Goal: Communication & Community: Answer question/provide support

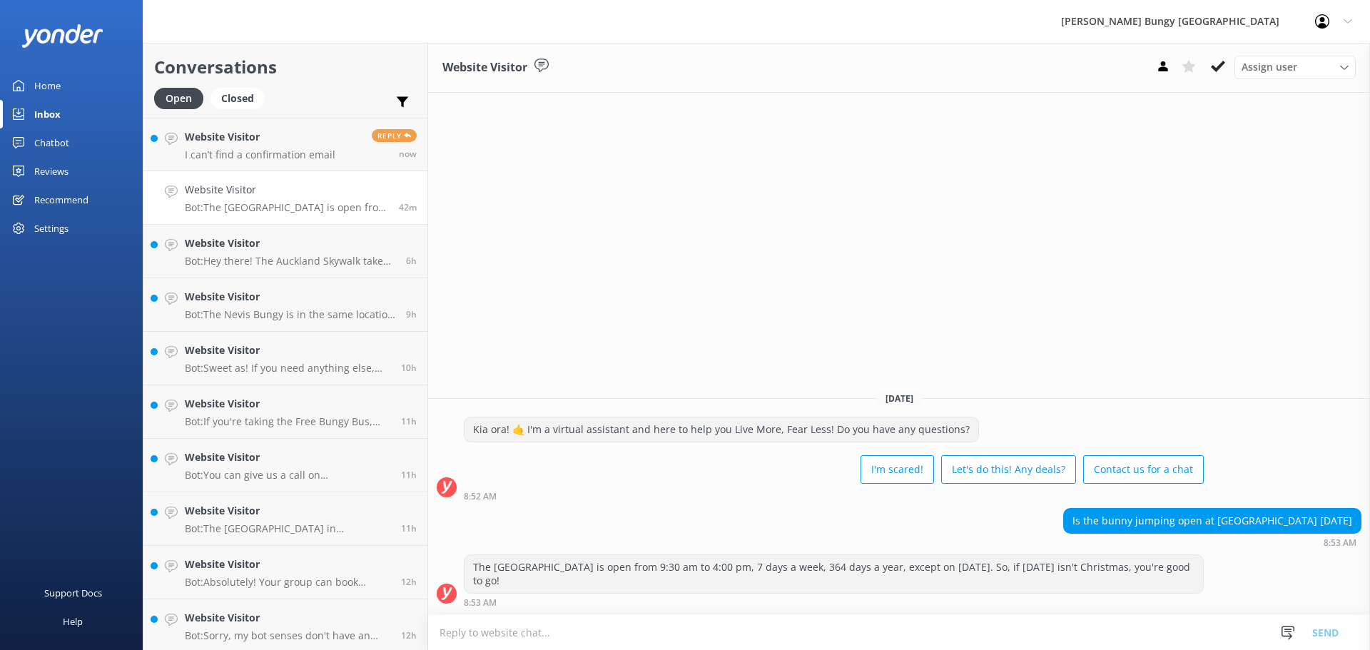
click at [246, 114] on div "Open Closed" at bounding box center [213, 105] width 118 height 34
click at [245, 133] on h4 "Website Visitor" at bounding box center [260, 137] width 151 height 16
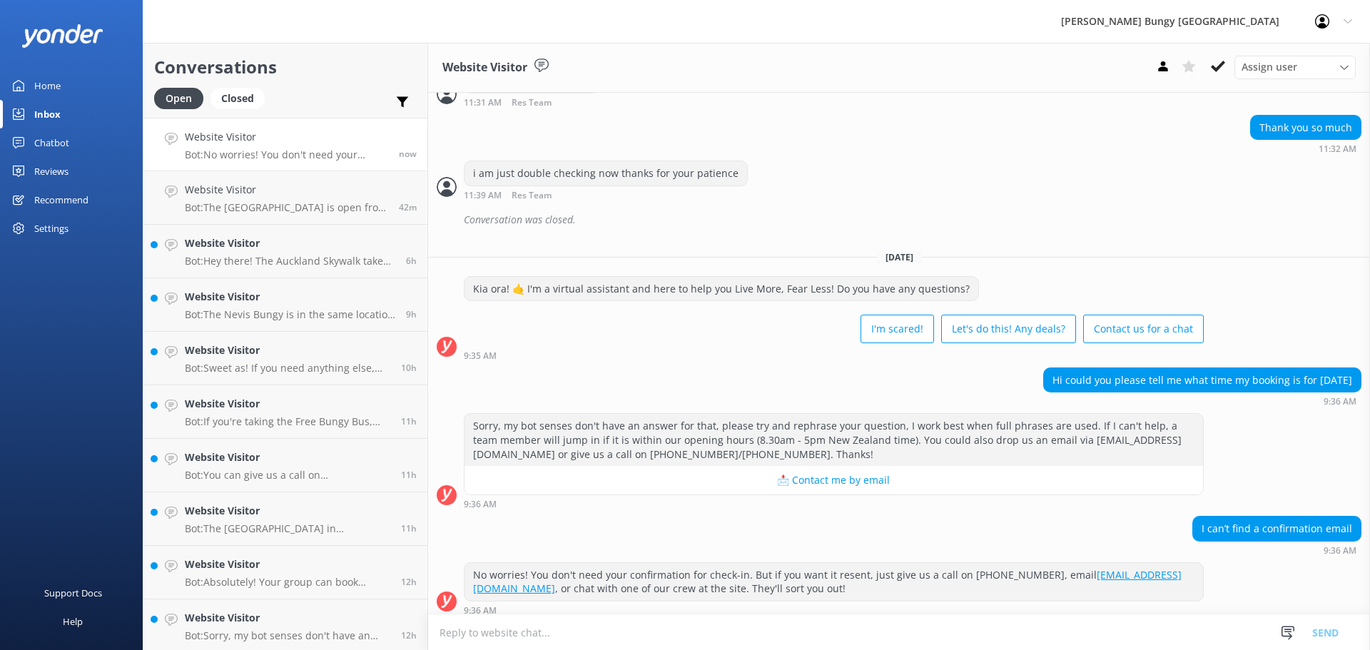
scroll to position [890, 0]
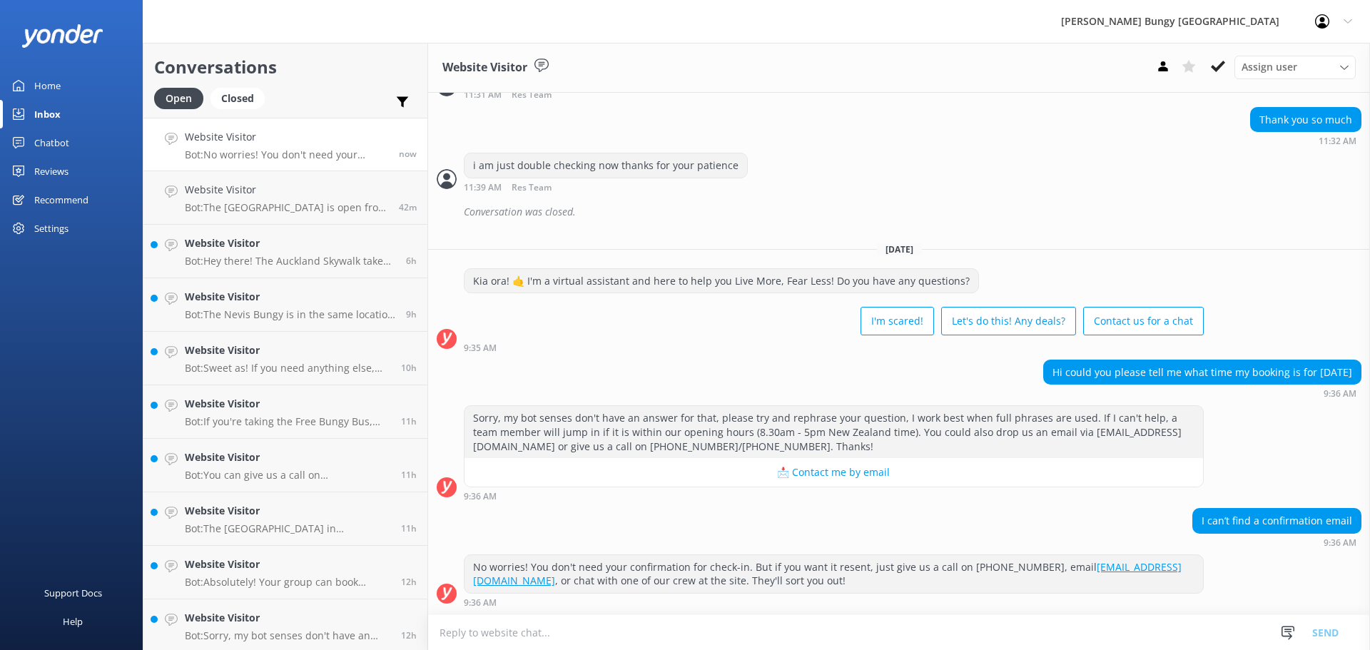
click at [1083, 622] on textarea at bounding box center [899, 632] width 942 height 35
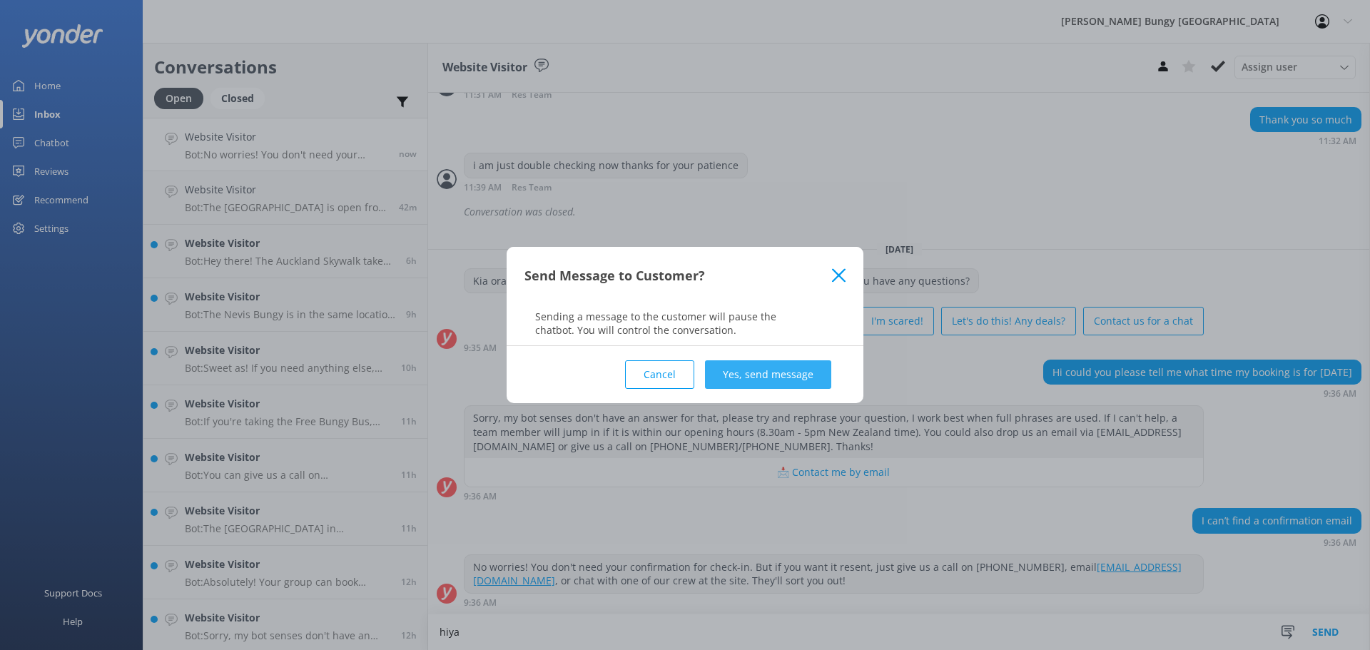
type textarea "hiya"
click at [737, 375] on button "Yes, send message" at bounding box center [768, 374] width 126 height 29
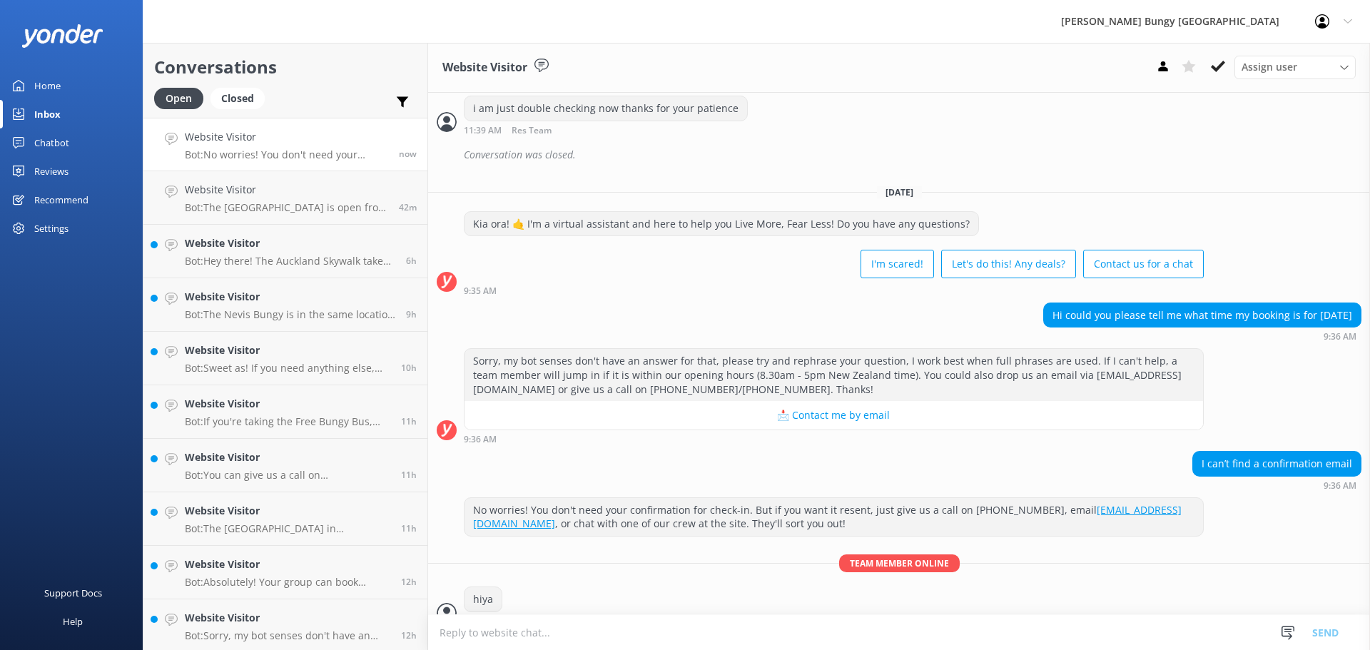
scroll to position [967, 0]
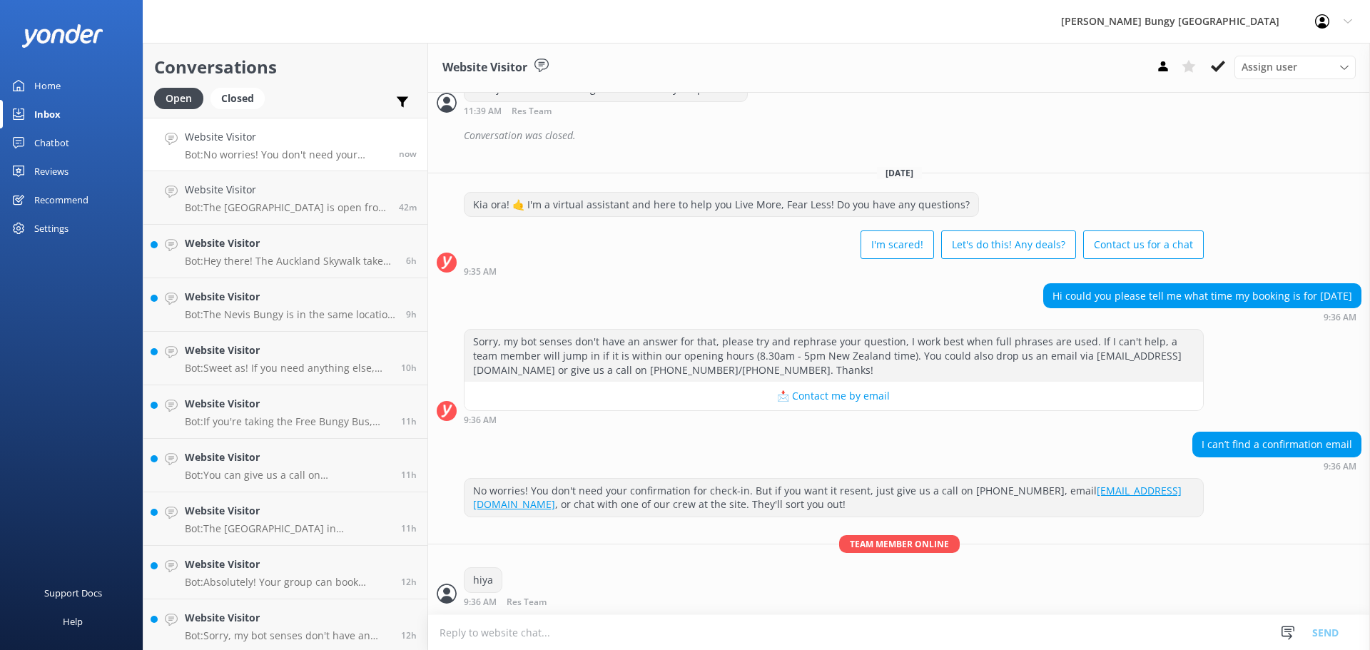
click at [773, 632] on textarea at bounding box center [899, 632] width 942 height 35
type textarea "how can we help?"
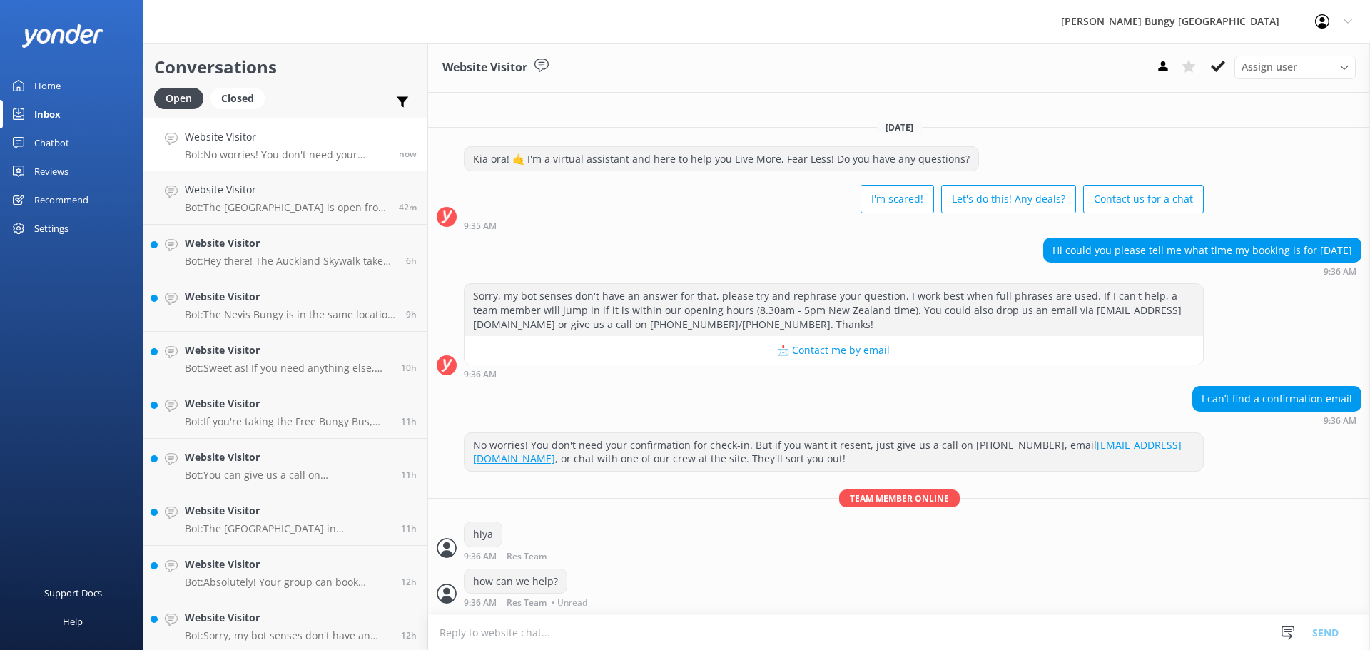
click at [609, 630] on textarea at bounding box center [899, 632] width 942 height 35
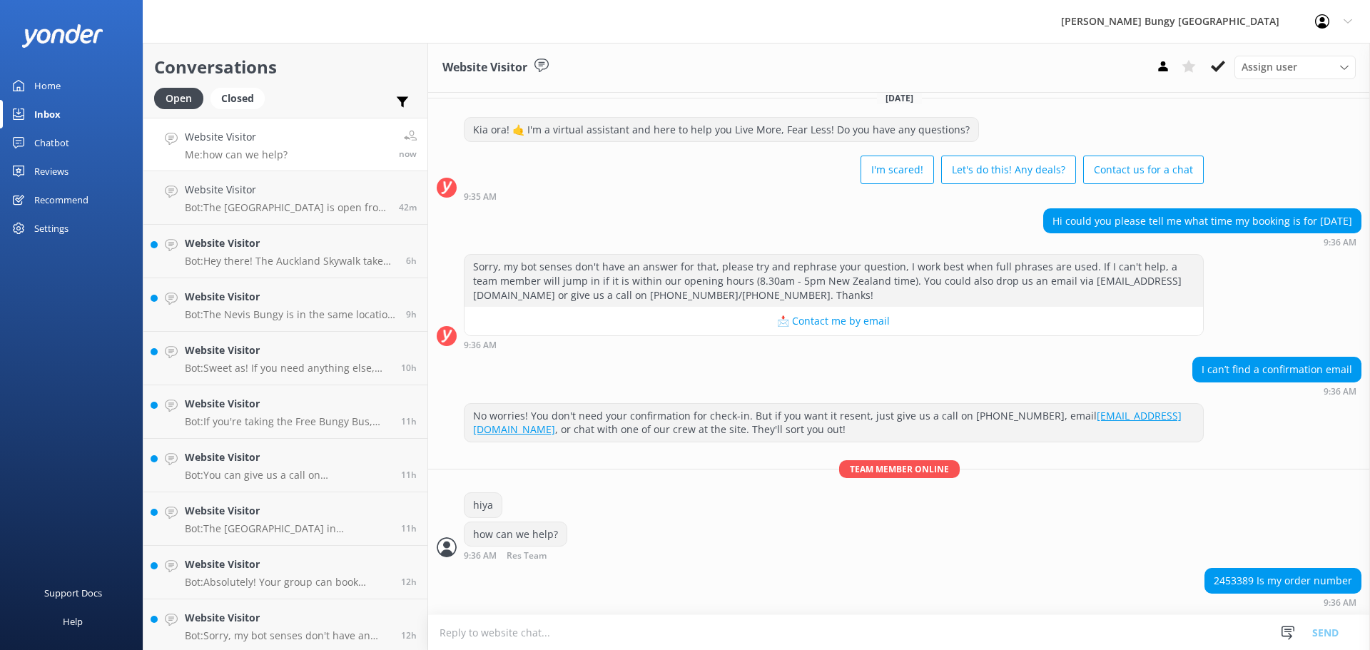
scroll to position [1075, 0]
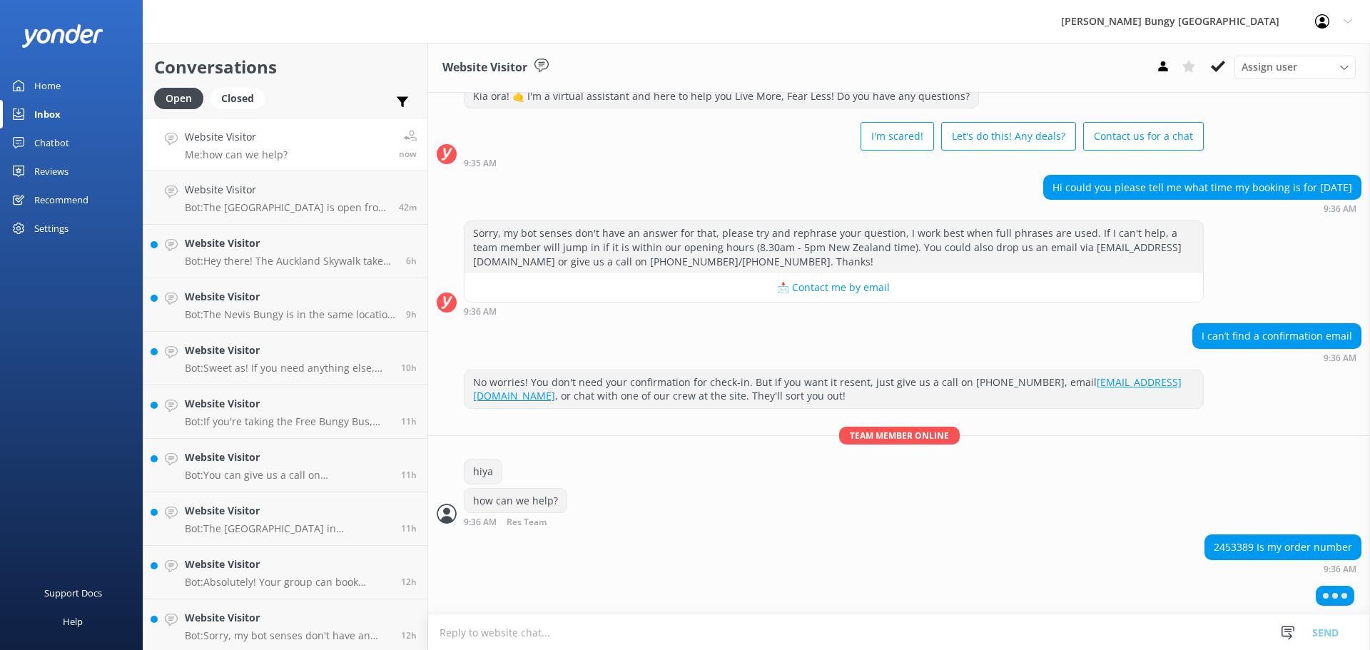
click at [1220, 541] on div "2453389 Is my order number" at bounding box center [1283, 547] width 156 height 24
copy div "2453389"
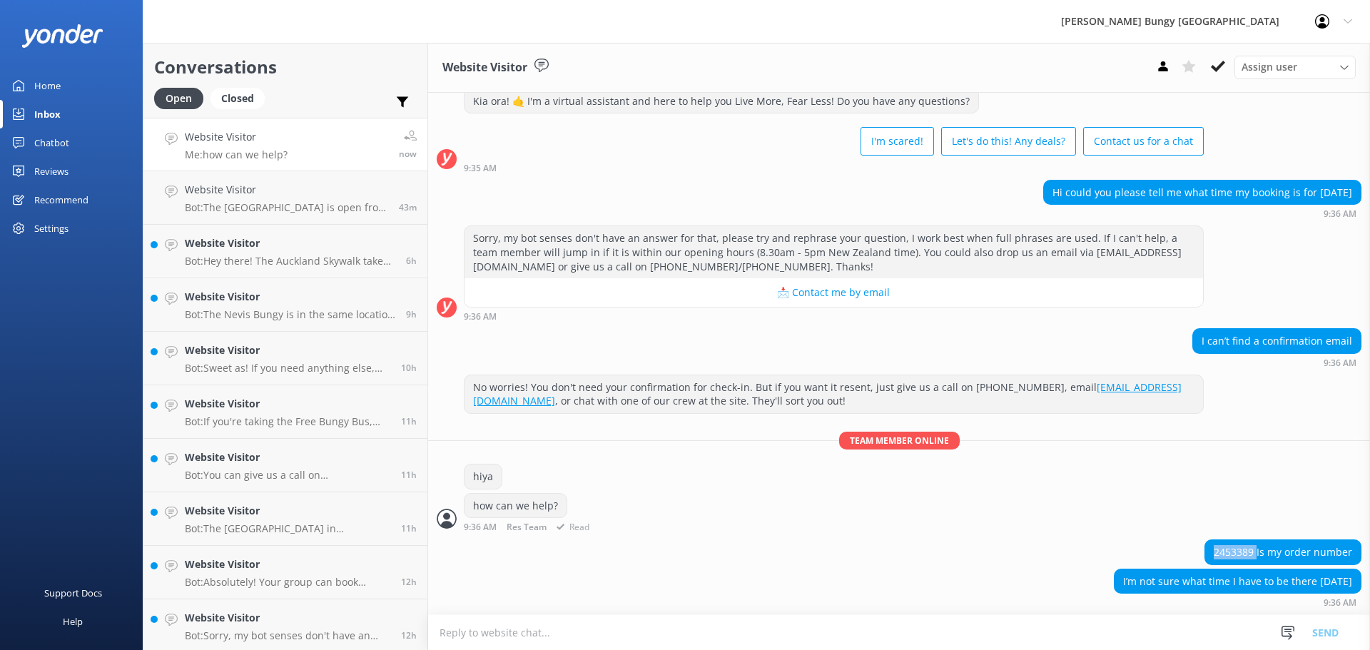
scroll to position [1070, 0]
click at [766, 639] on textarea at bounding box center [899, 632] width 942 height 35
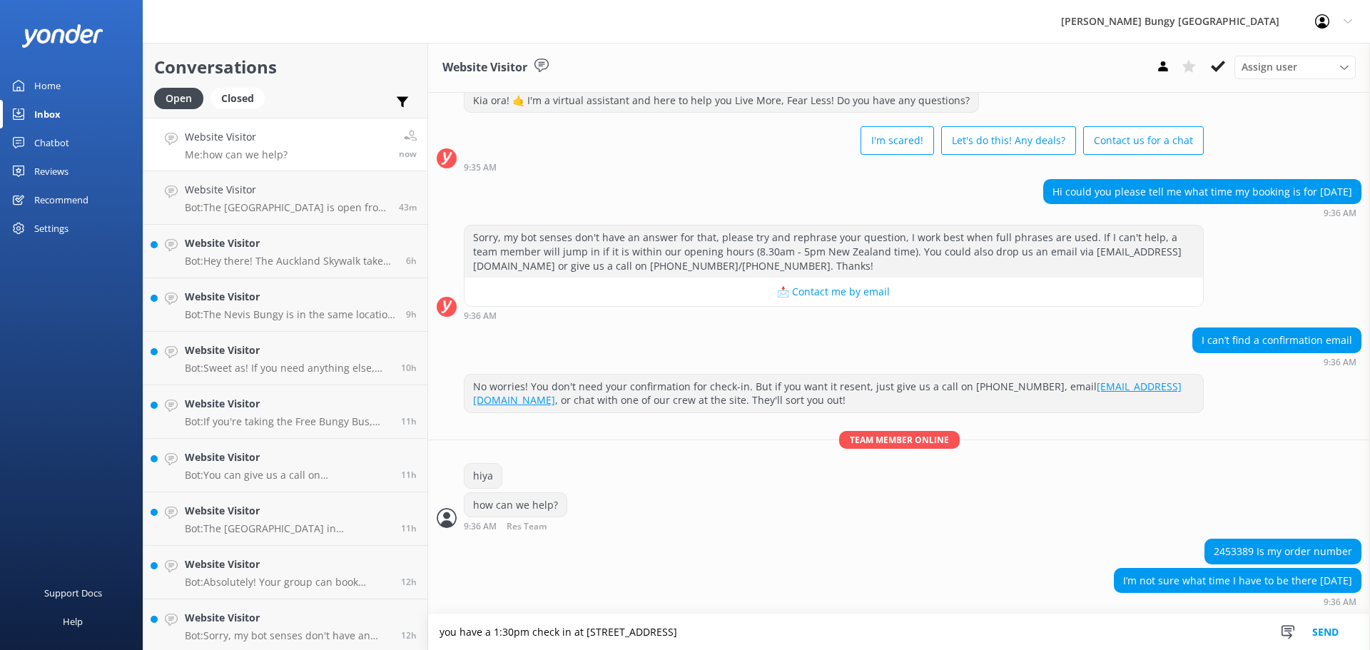
click at [623, 631] on textarea "you have a 1:30pm check in at 25 Shooter Street" at bounding box center [899, 632] width 942 height 36
click at [704, 641] on textarea "you have a 1:30pm check in at [STREET_ADDRESS]" at bounding box center [899, 632] width 942 height 36
type textarea "you have a 1:30pm check in at [STREET_ADDRESS]"
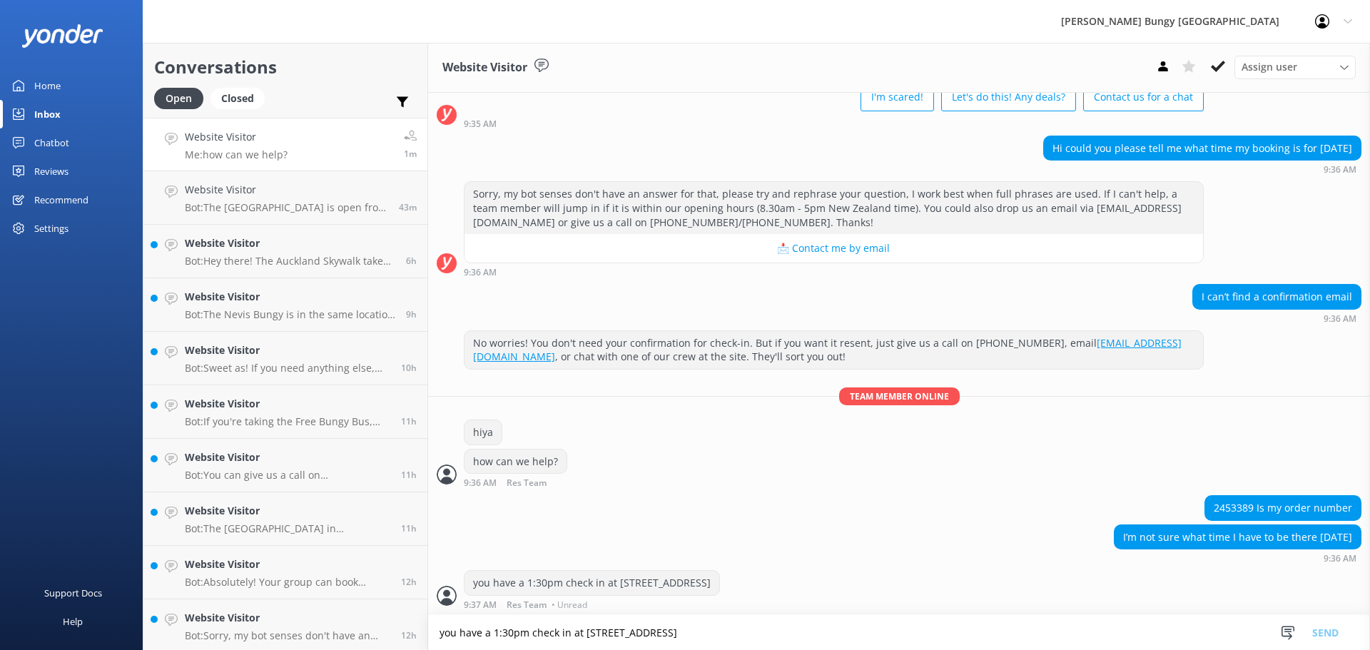
scroll to position [1117, 0]
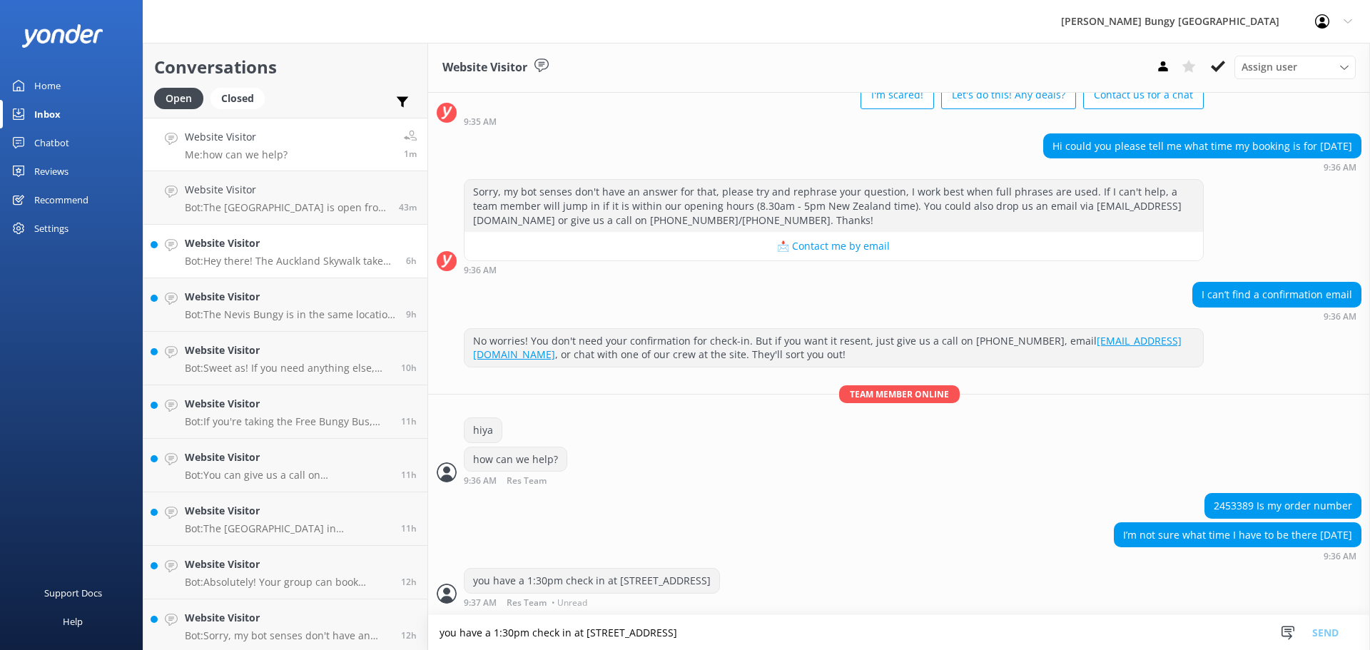
click at [238, 267] on p "Bot: Hey there! The Auckland Skywalk takes about 90 minutes. Get ready for some…" at bounding box center [290, 261] width 210 height 13
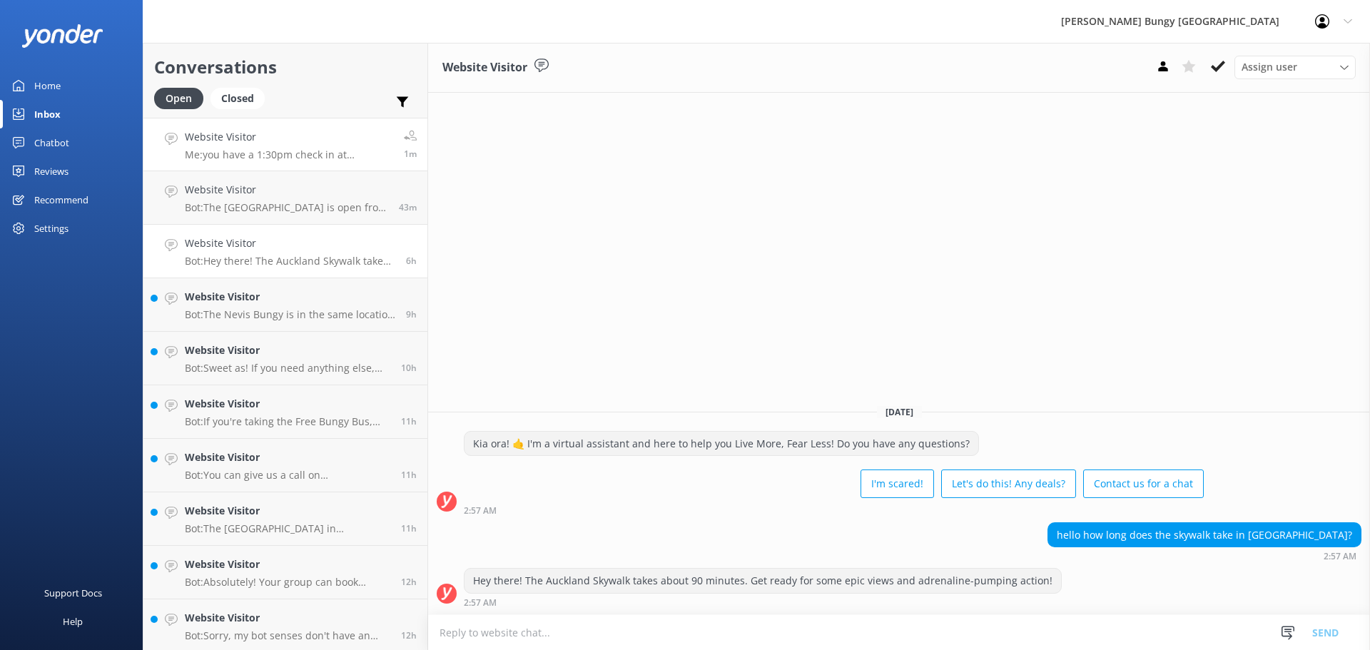
click at [273, 136] on h4 "Website Visitor" at bounding box center [289, 137] width 208 height 16
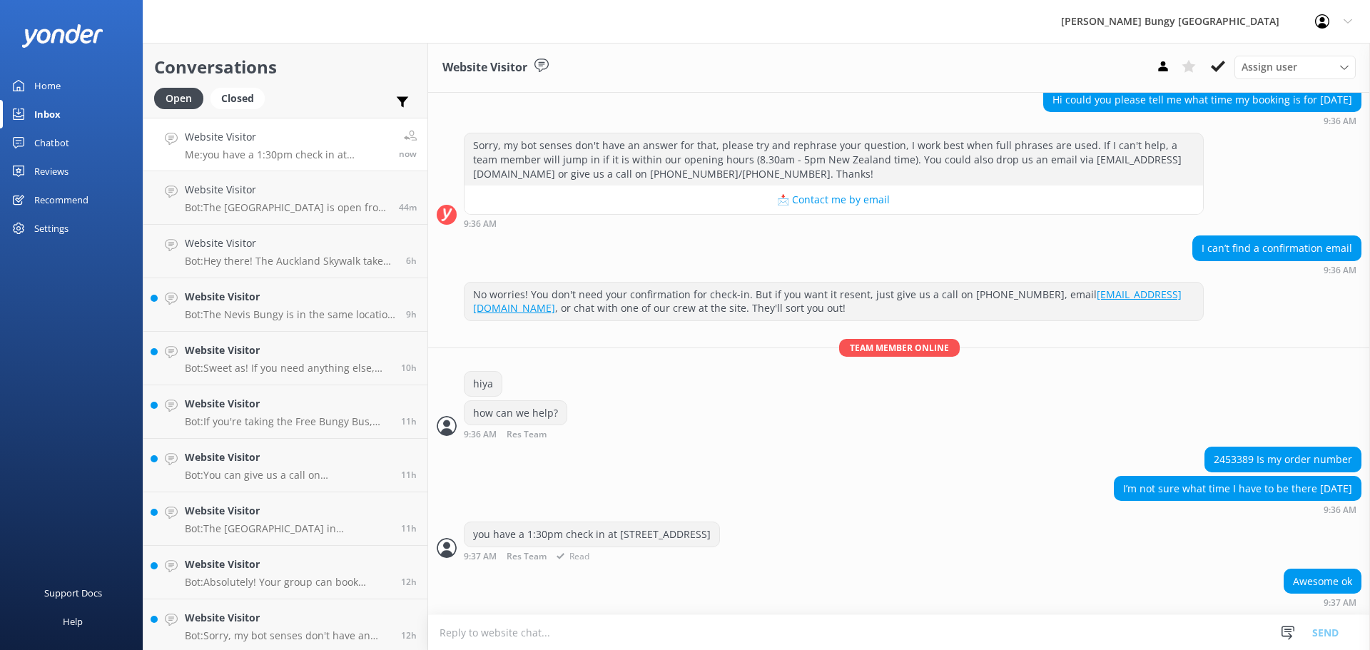
scroll to position [1209, 0]
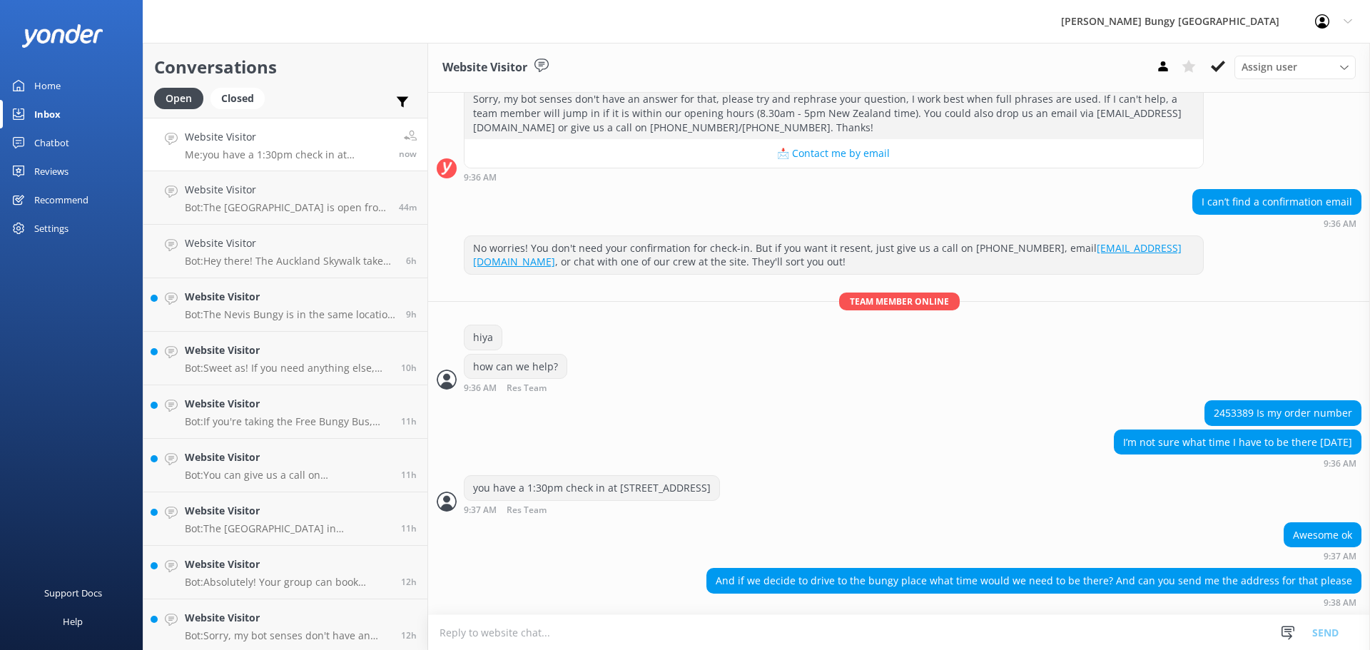
click at [878, 629] on textarea at bounding box center [899, 632] width 942 height 35
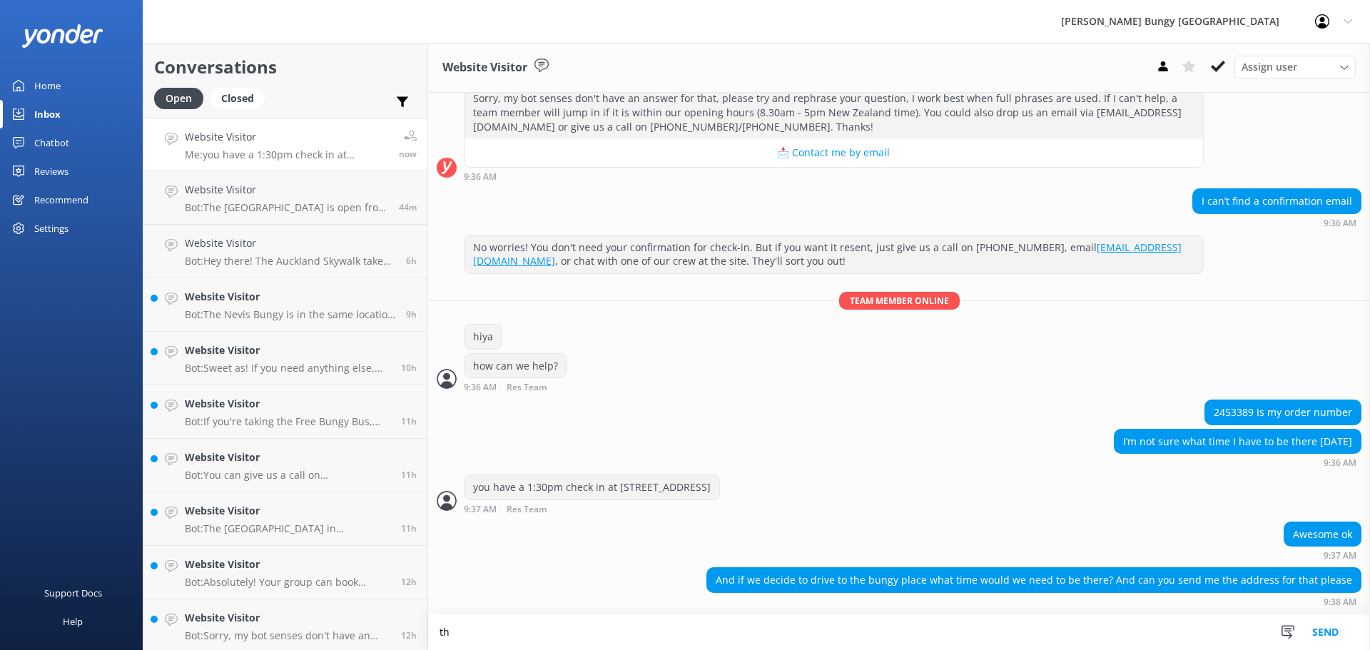
type textarea "t"
type textarea "y"
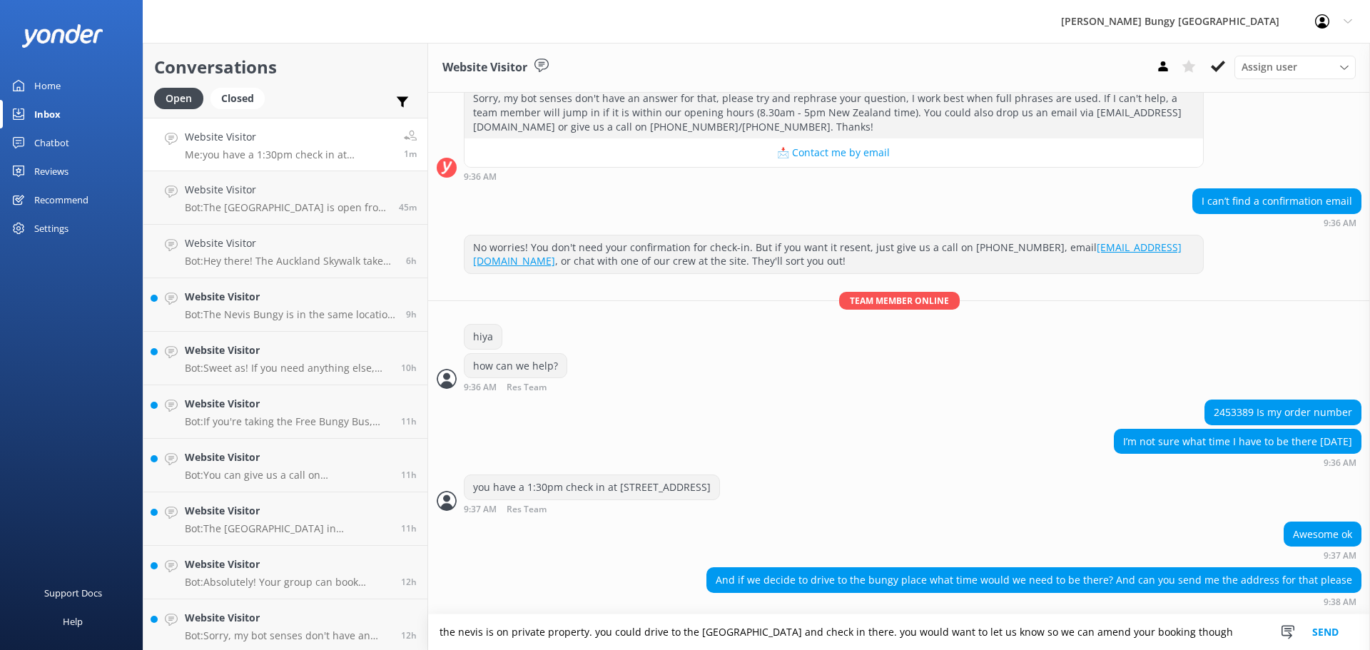
type textarea "the nevis is on private property. you could drive to the kawarau bridge and che…"
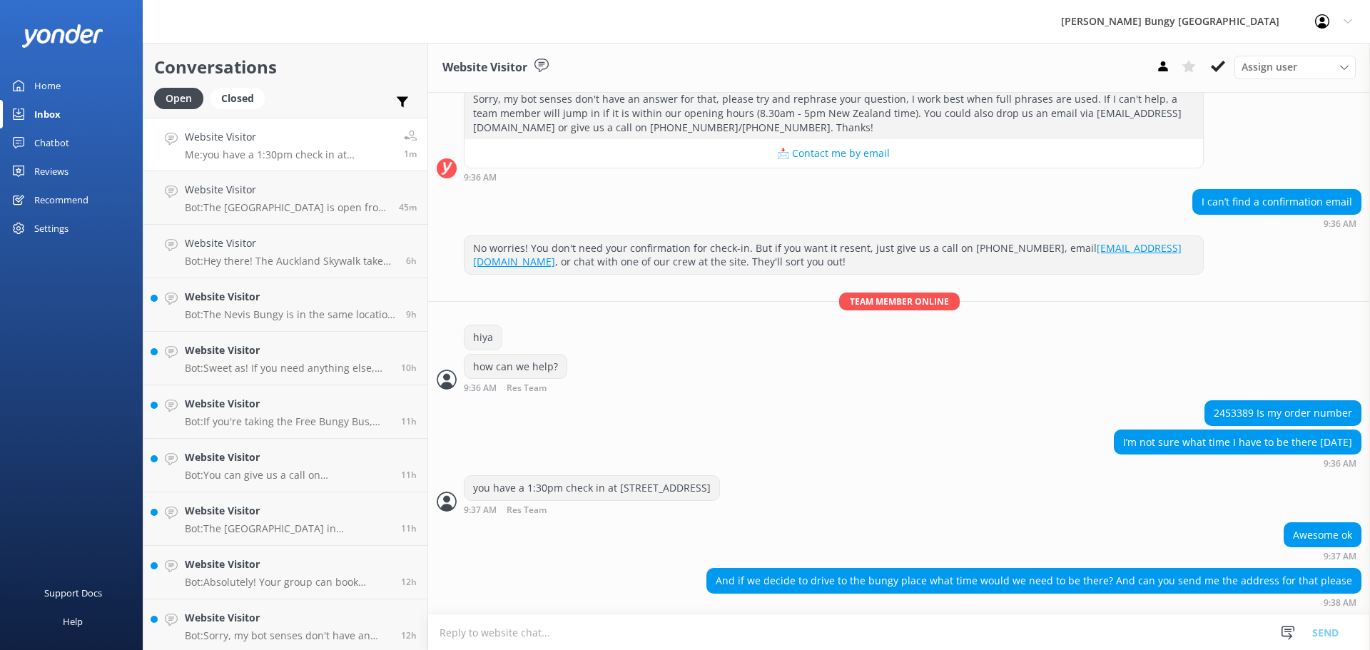
scroll to position [1270, 0]
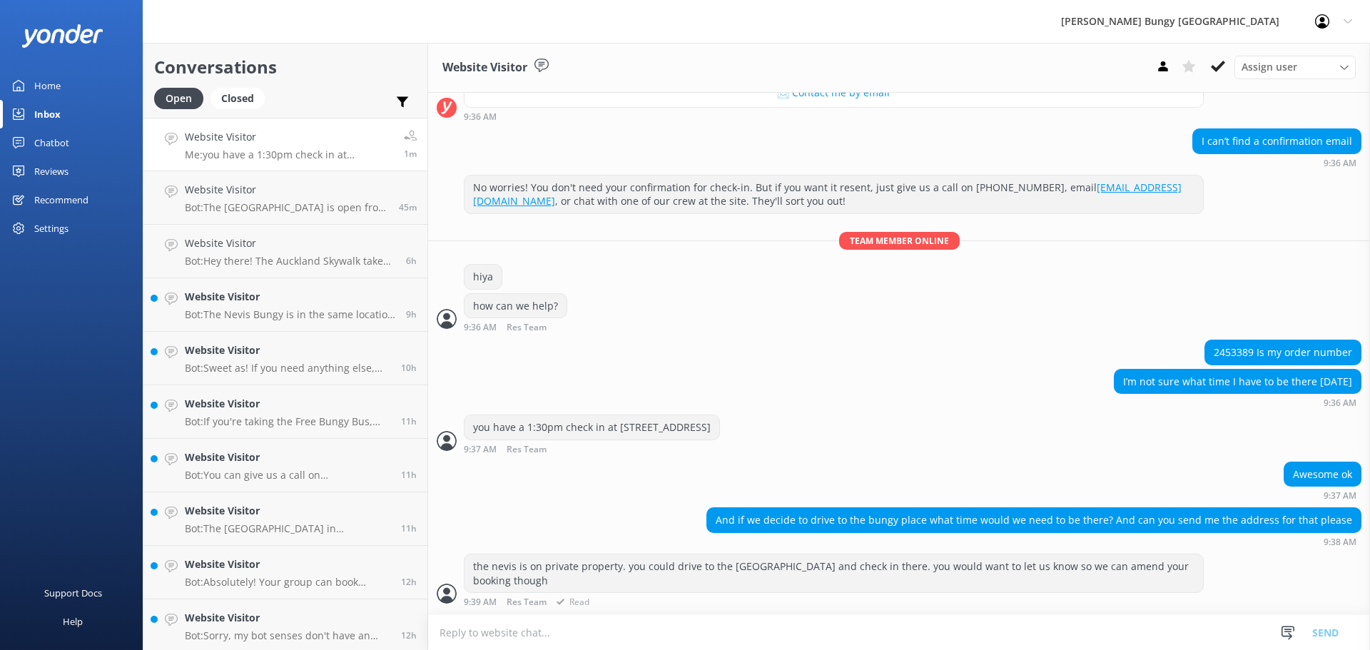
click at [582, 613] on div "the nevis is on private property. you could drive to the kawarau bridge and che…" at bounding box center [899, 584] width 942 height 61
click at [581, 621] on textarea at bounding box center [899, 632] width 942 height 35
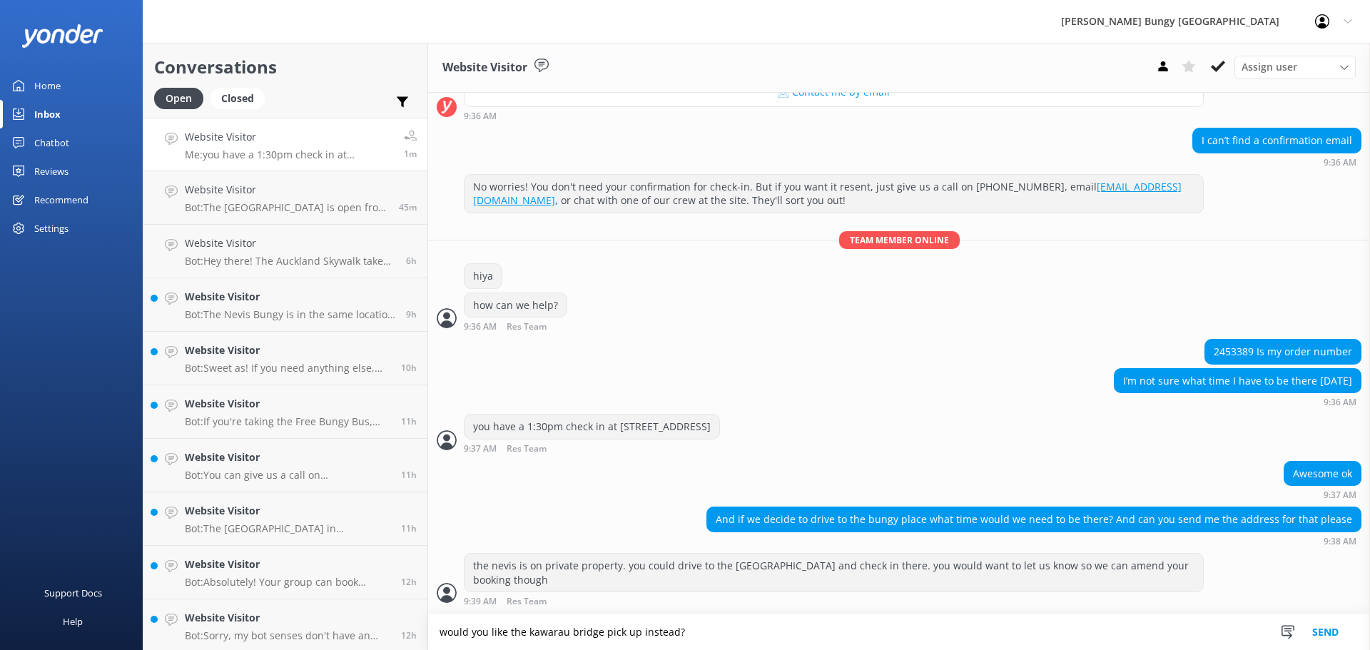
type textarea "would you like the kawarau bridge pick up instead?"
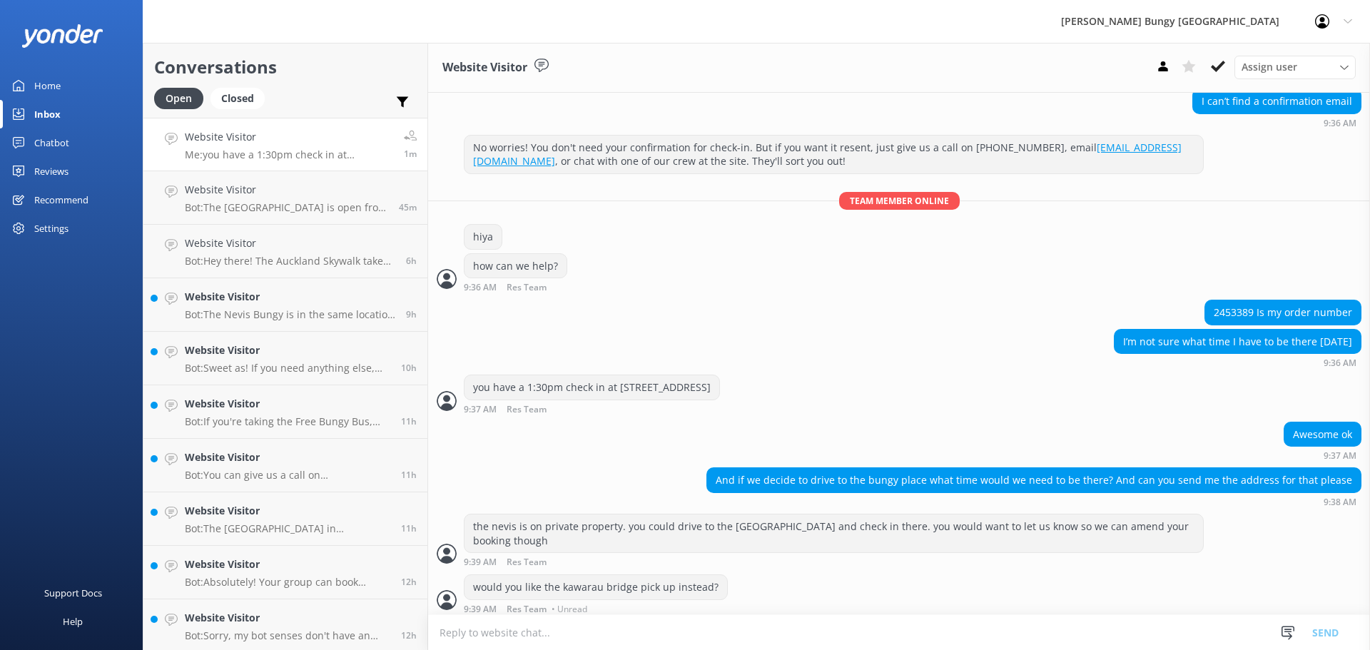
scroll to position [1316, 0]
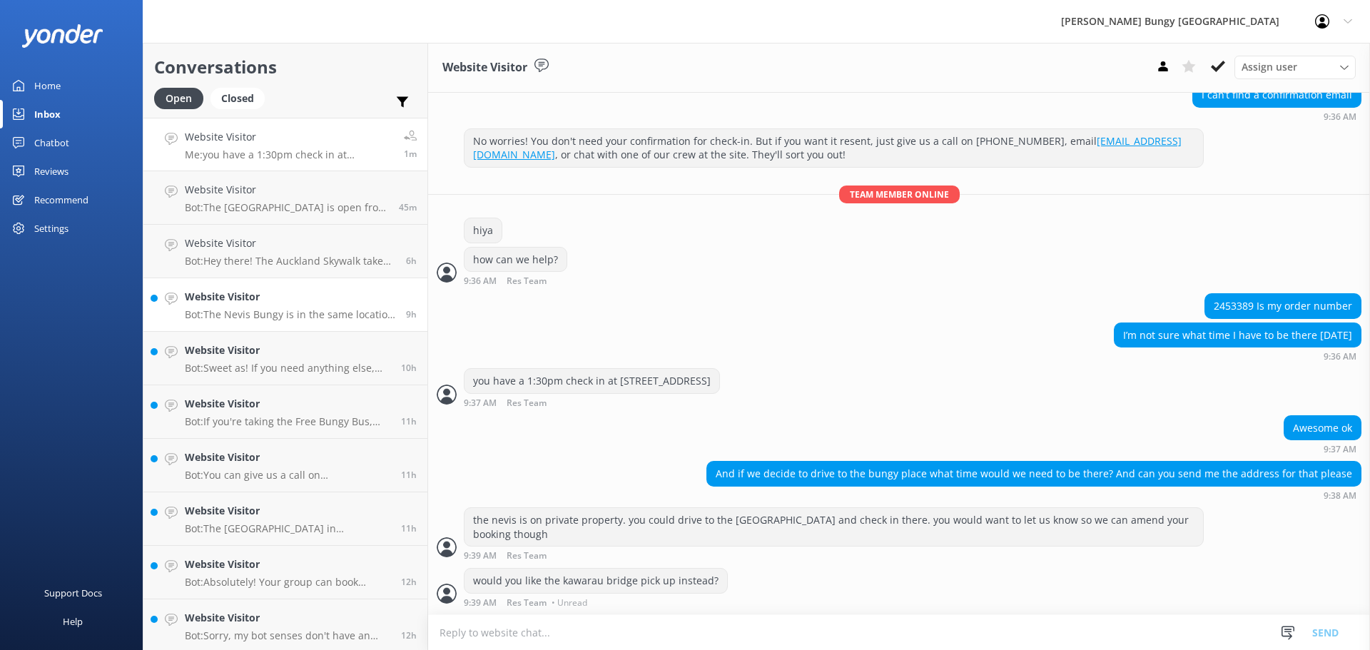
click at [227, 317] on p "Bot: The Nevis Bungy is in the same location as the Nevis Catapult and Swing. I…" at bounding box center [290, 314] width 210 height 13
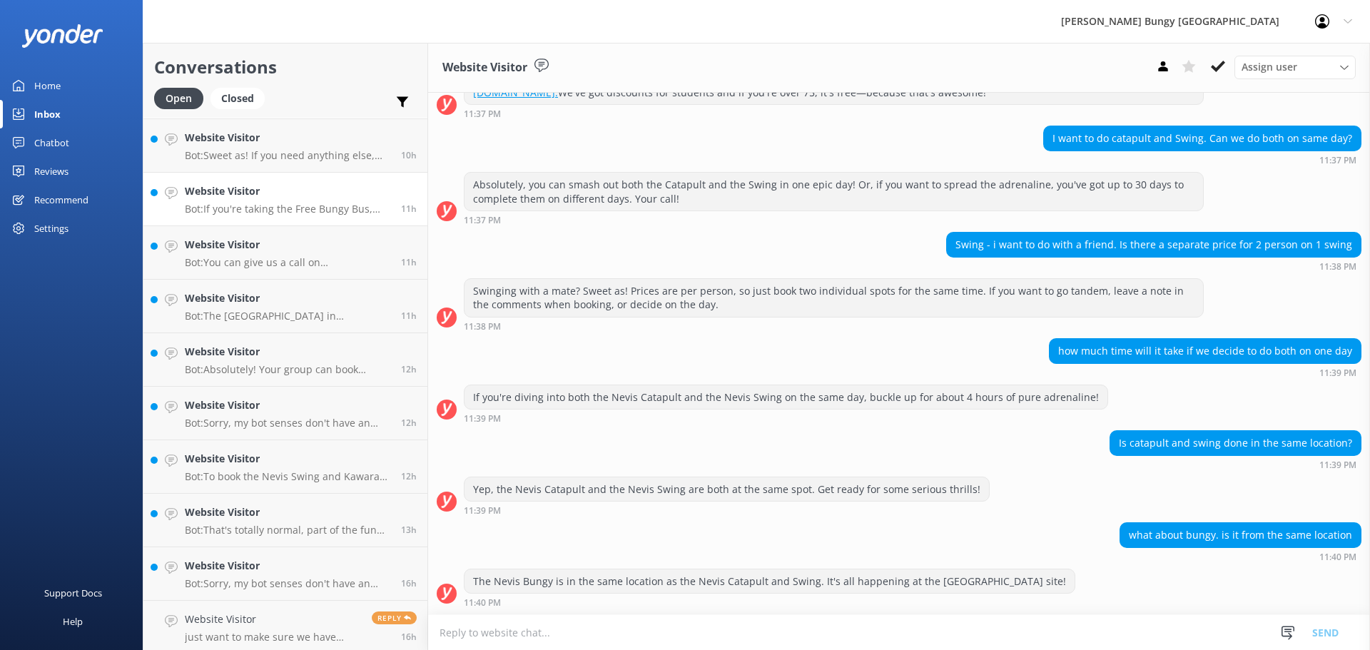
scroll to position [217, 0]
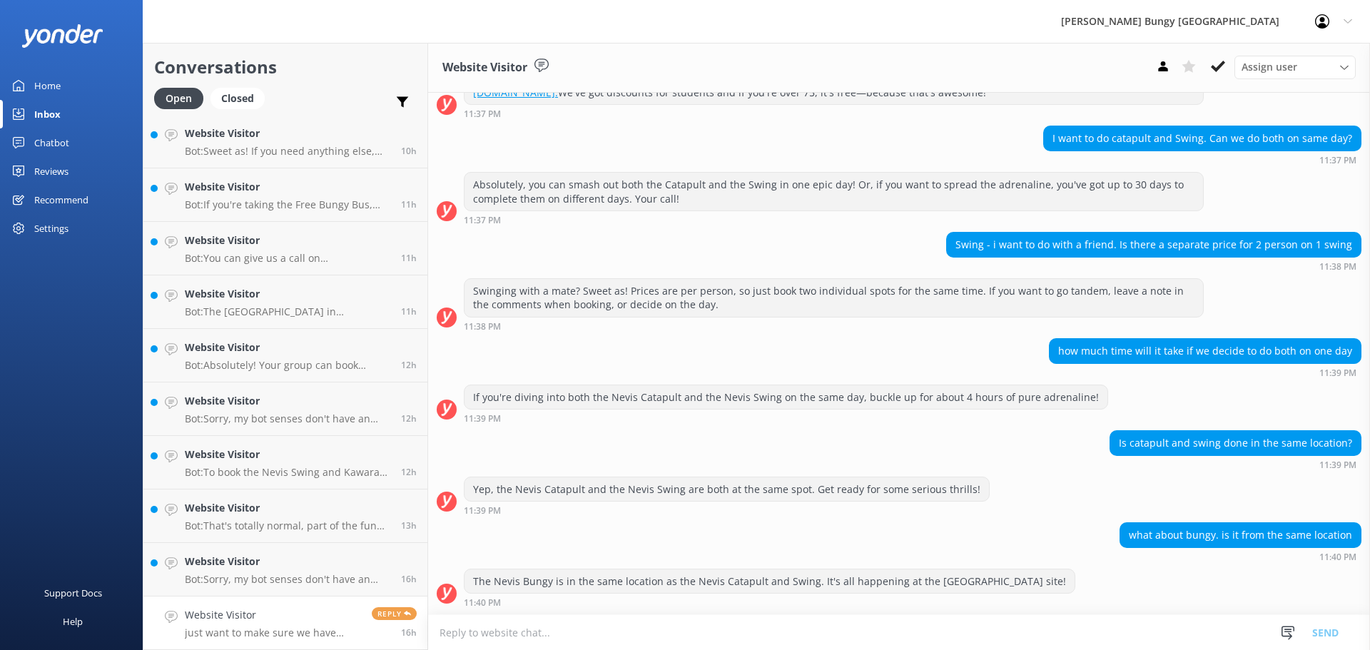
click at [313, 633] on p "just want to make sure we have other plans in place for when we are done" at bounding box center [273, 632] width 176 height 13
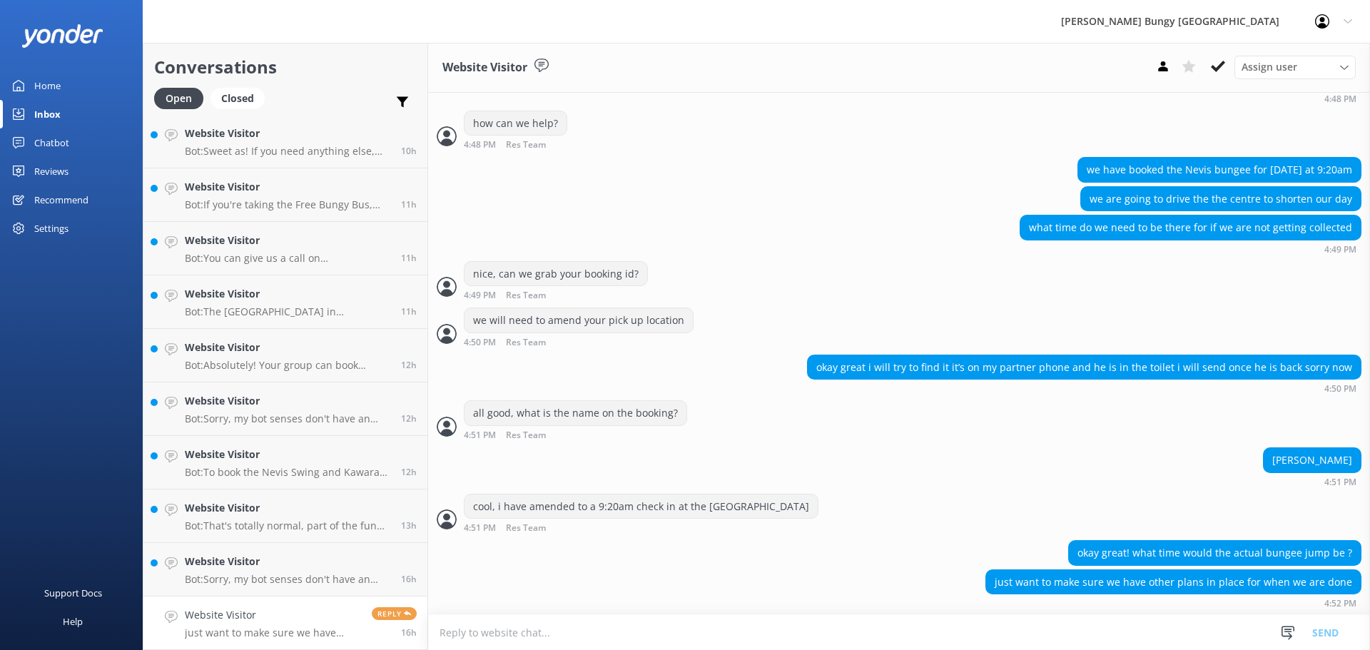
scroll to position [369, 0]
click at [1228, 69] on button at bounding box center [1218, 66] width 26 height 21
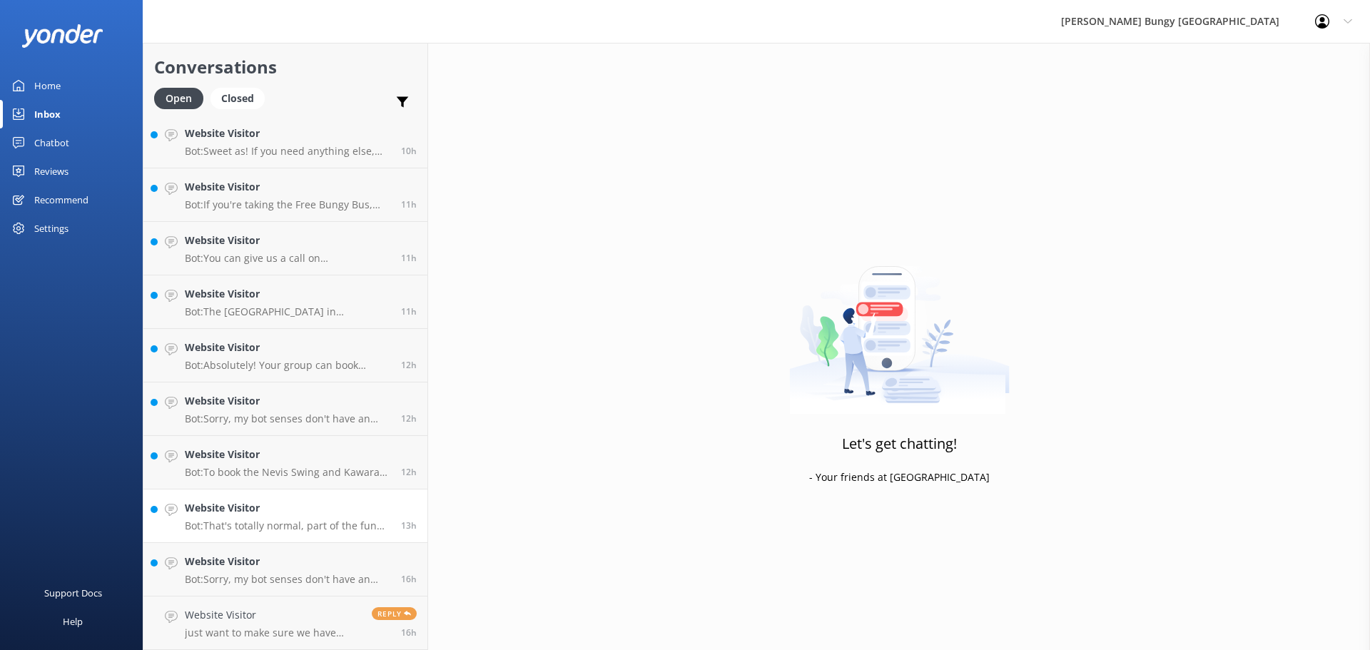
scroll to position [163, 0]
click at [390, 584] on div "13h" at bounding box center [403, 569] width 26 height 31
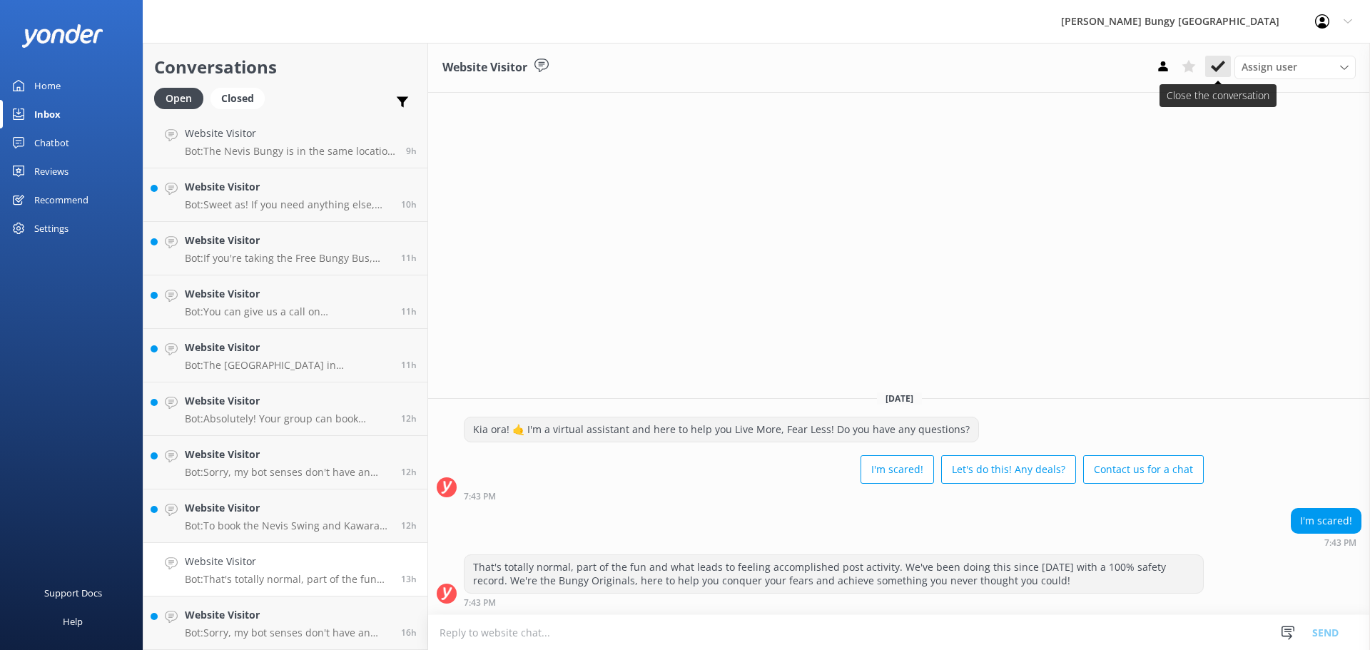
click at [1217, 68] on use at bounding box center [1218, 66] width 14 height 11
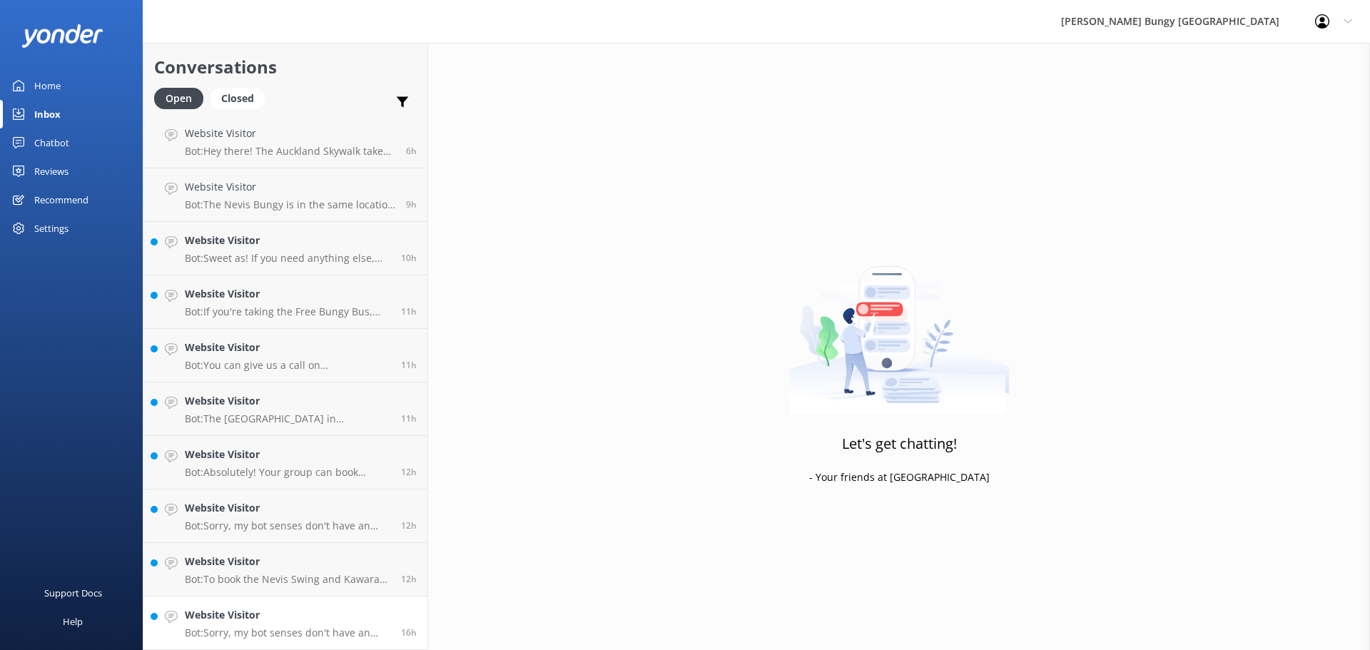
click at [275, 634] on p "Bot: Sorry, my bot senses don't have an answer for that, please try and rephras…" at bounding box center [287, 632] width 205 height 13
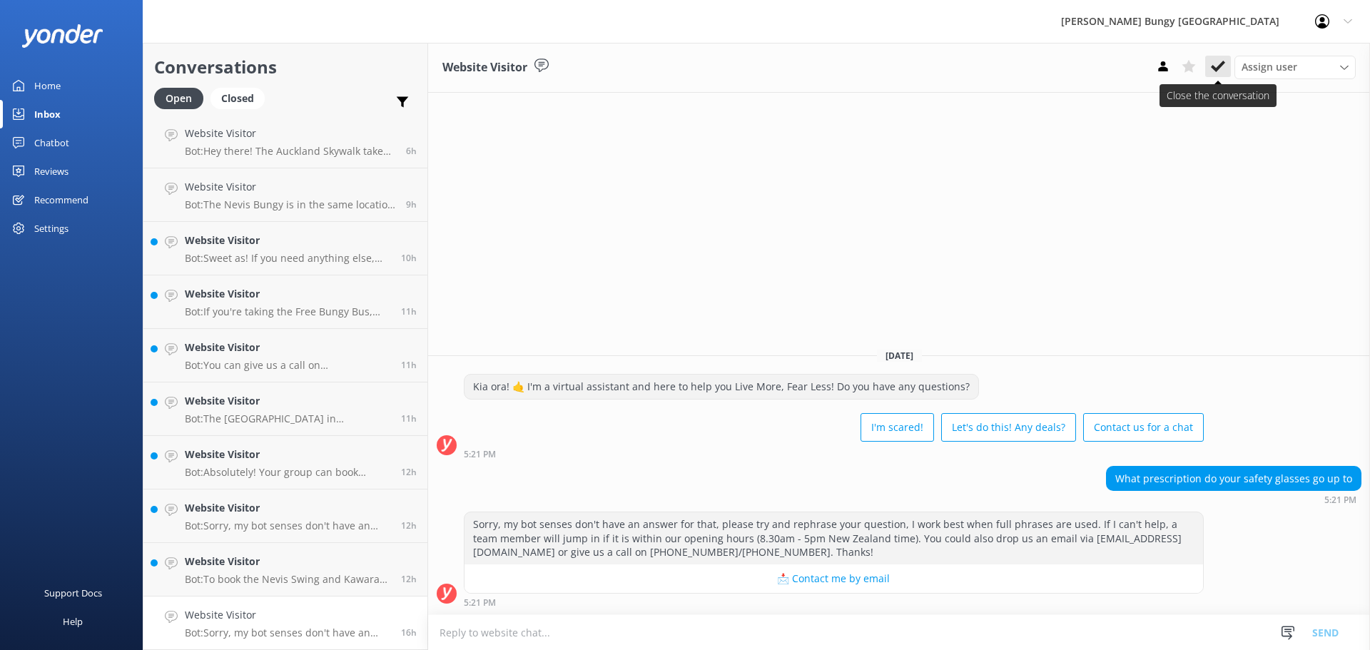
click at [1219, 74] on button at bounding box center [1218, 66] width 26 height 21
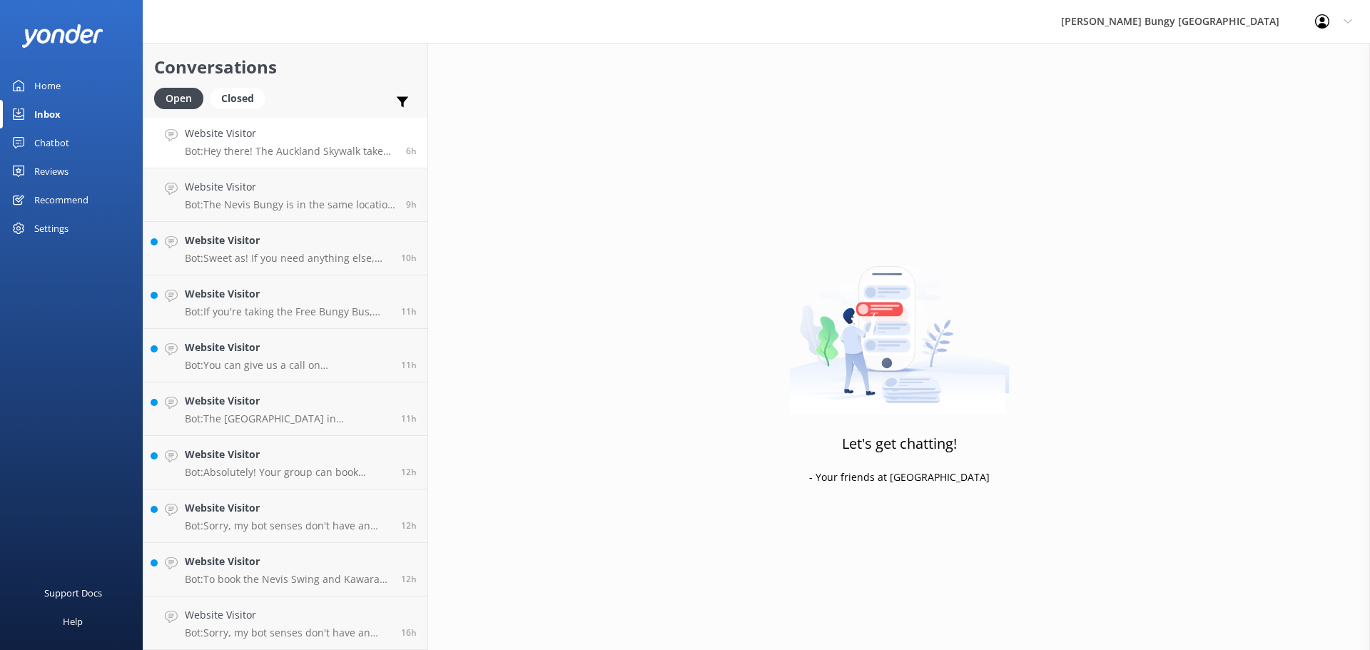
scroll to position [110, 0]
click at [251, 173] on link "Website Visitor Bot: Hey there! The Auckland Skywalk takes about 90 minutes. Ge…" at bounding box center [285, 195] width 284 height 54
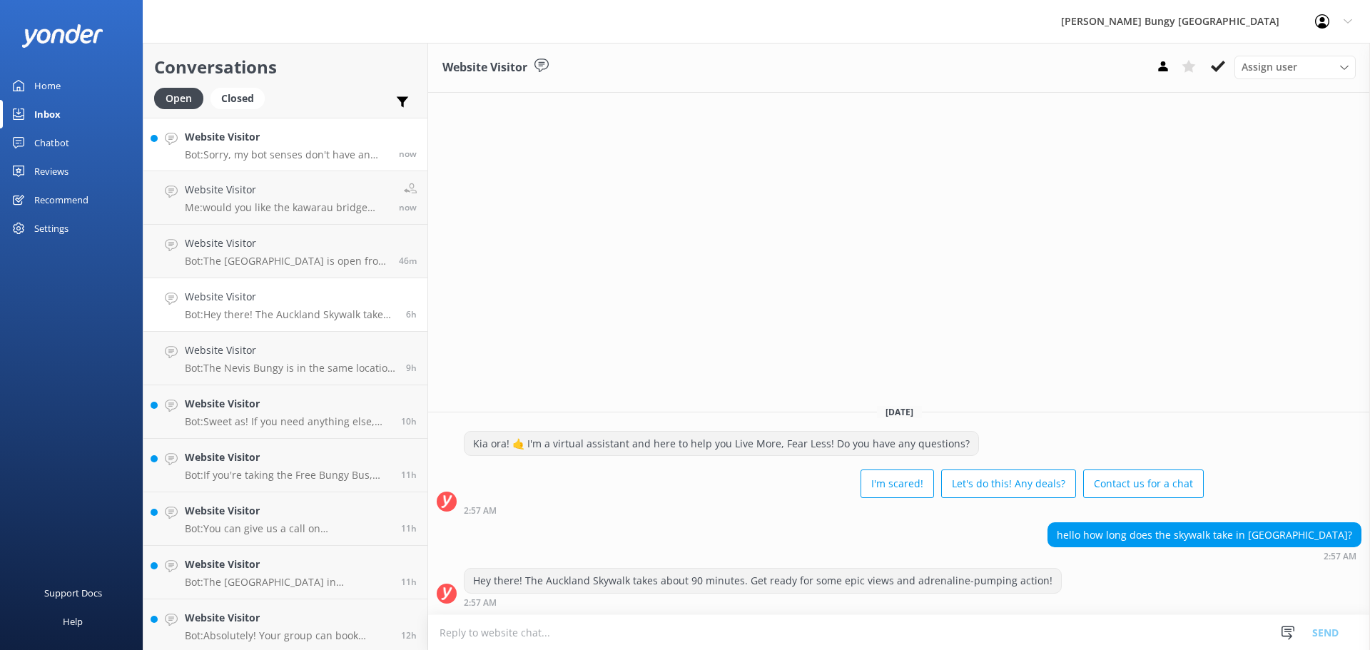
click at [260, 154] on p "Bot: Sorry, my bot senses don't have an answer for that, please try and rephras…" at bounding box center [286, 154] width 203 height 13
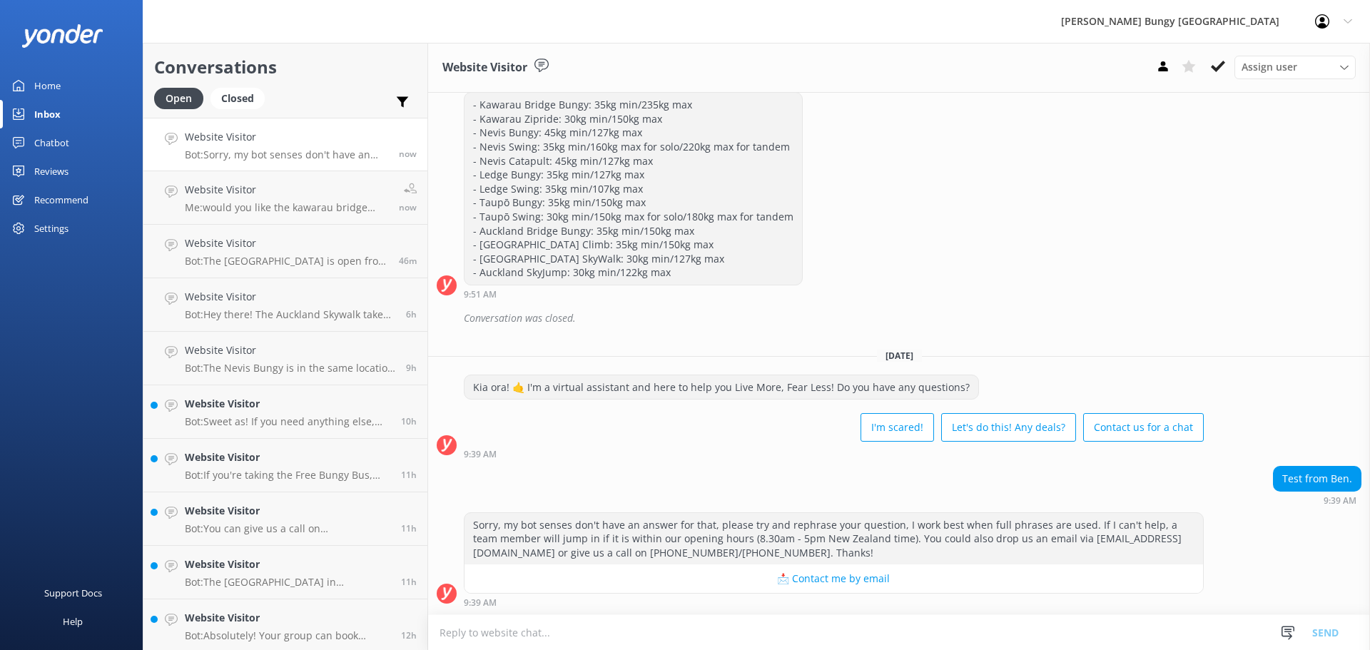
scroll to position [176, 0]
click at [222, 166] on link "Website Visitor Bot: Sorry, my bot senses don't have an answer for that, please…" at bounding box center [285, 145] width 284 height 54
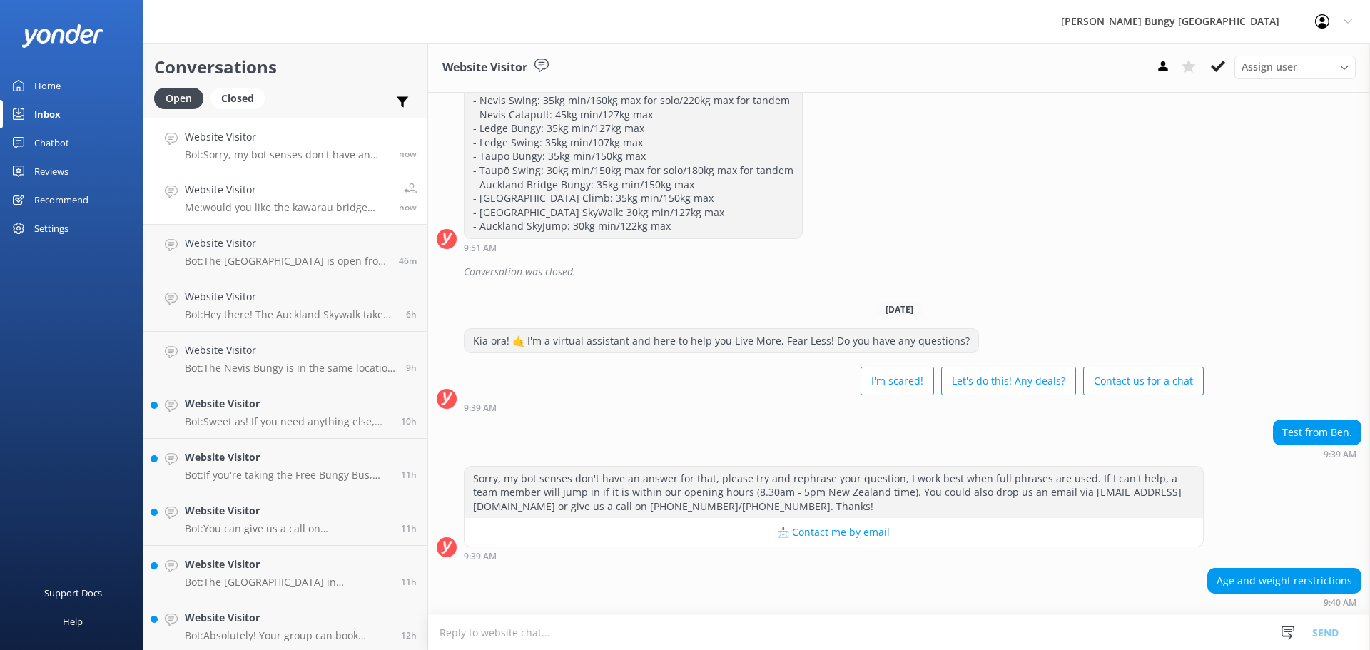
click at [225, 190] on h4 "Website Visitor" at bounding box center [286, 190] width 203 height 16
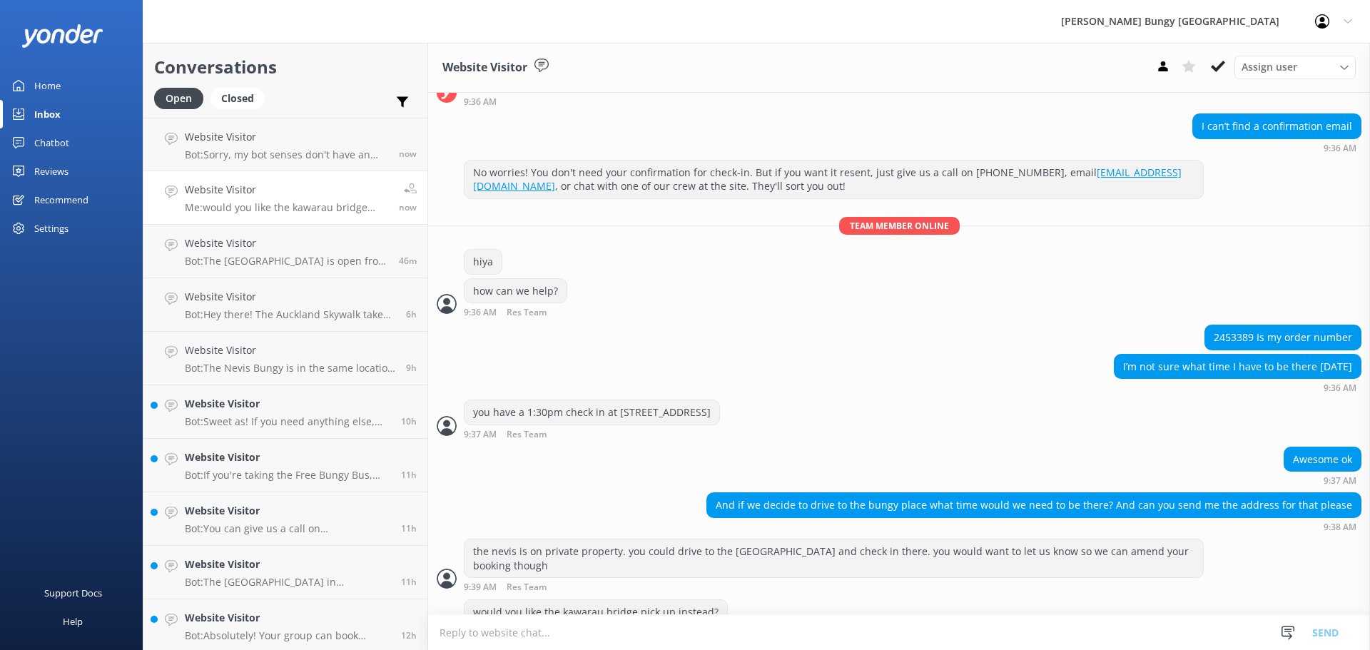
scroll to position [1350, 0]
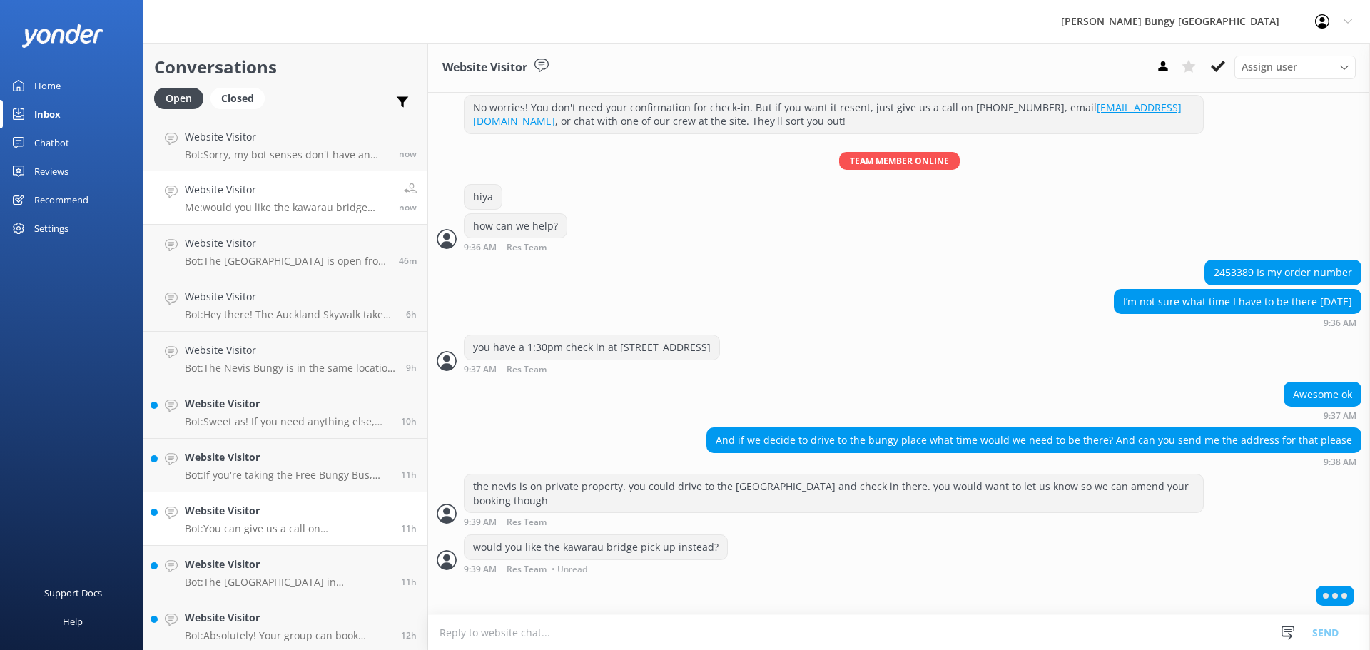
click at [273, 506] on h4 "Website Visitor" at bounding box center [287, 511] width 205 height 16
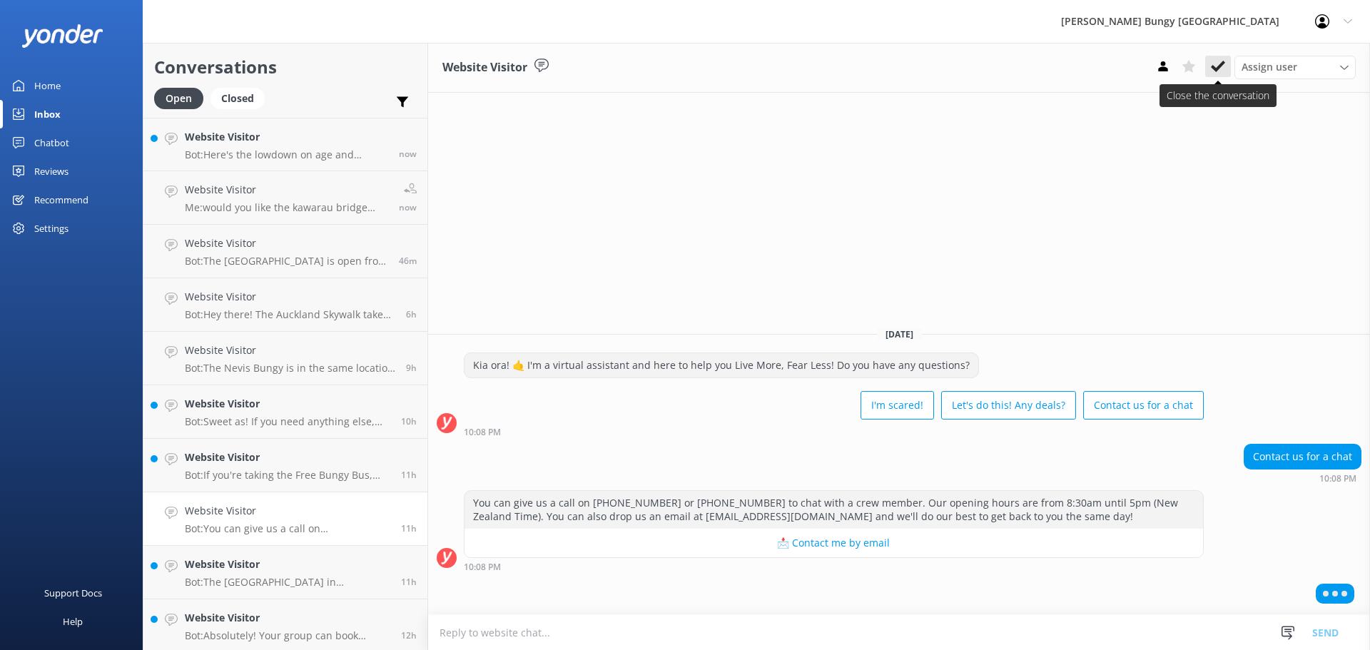
click at [1217, 63] on icon at bounding box center [1218, 66] width 14 height 14
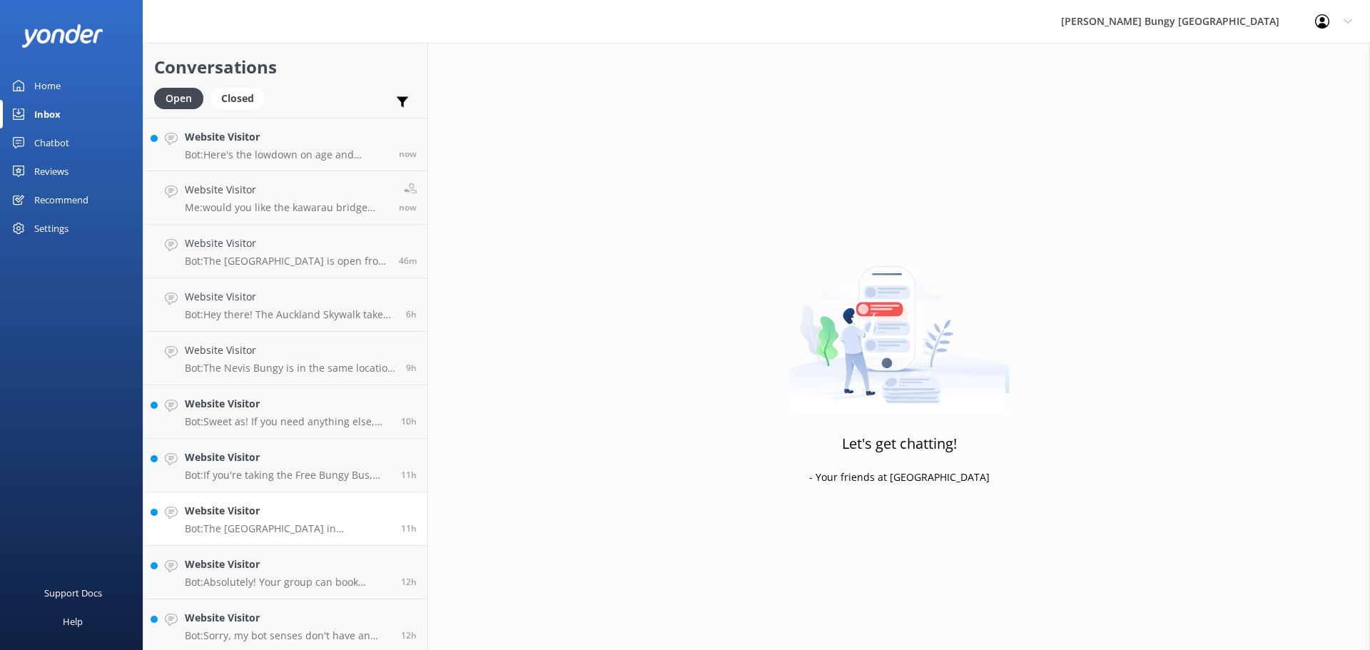
click at [225, 498] on link "Website Visitor Bot: The Kawarau Bridge Bungy in Queenstown stands at 43m. Get …" at bounding box center [285, 519] width 284 height 54
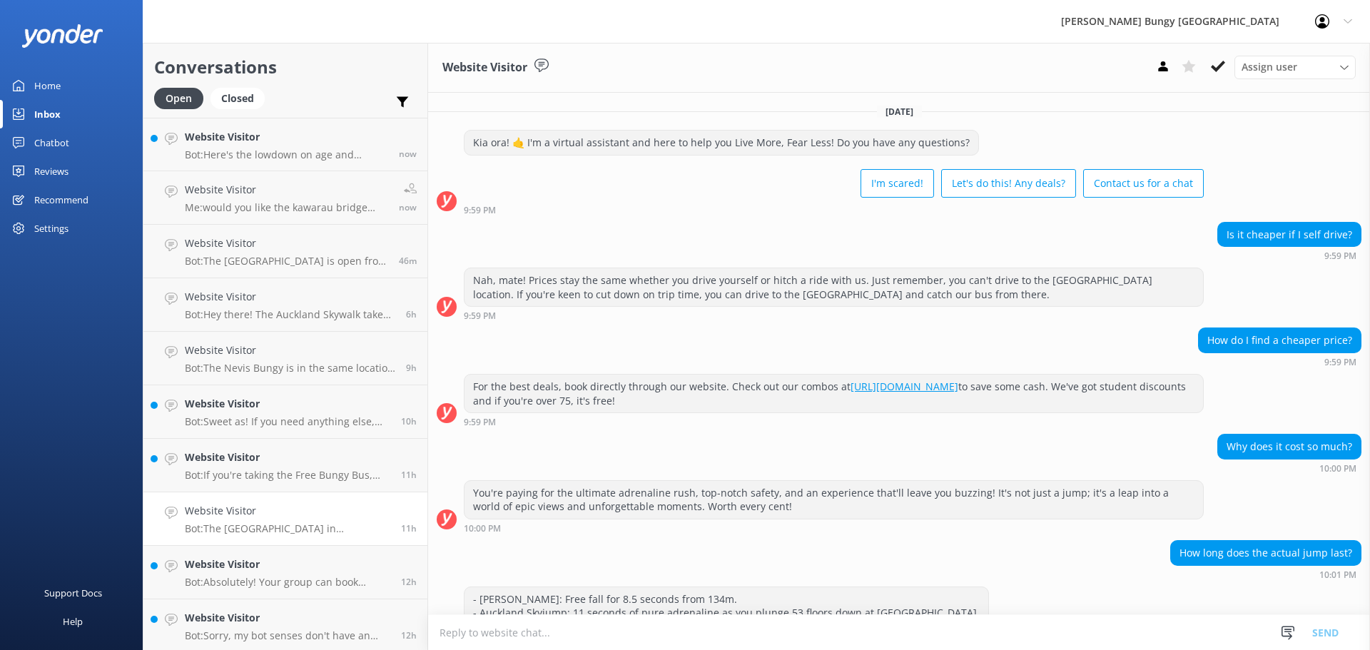
scroll to position [152, 0]
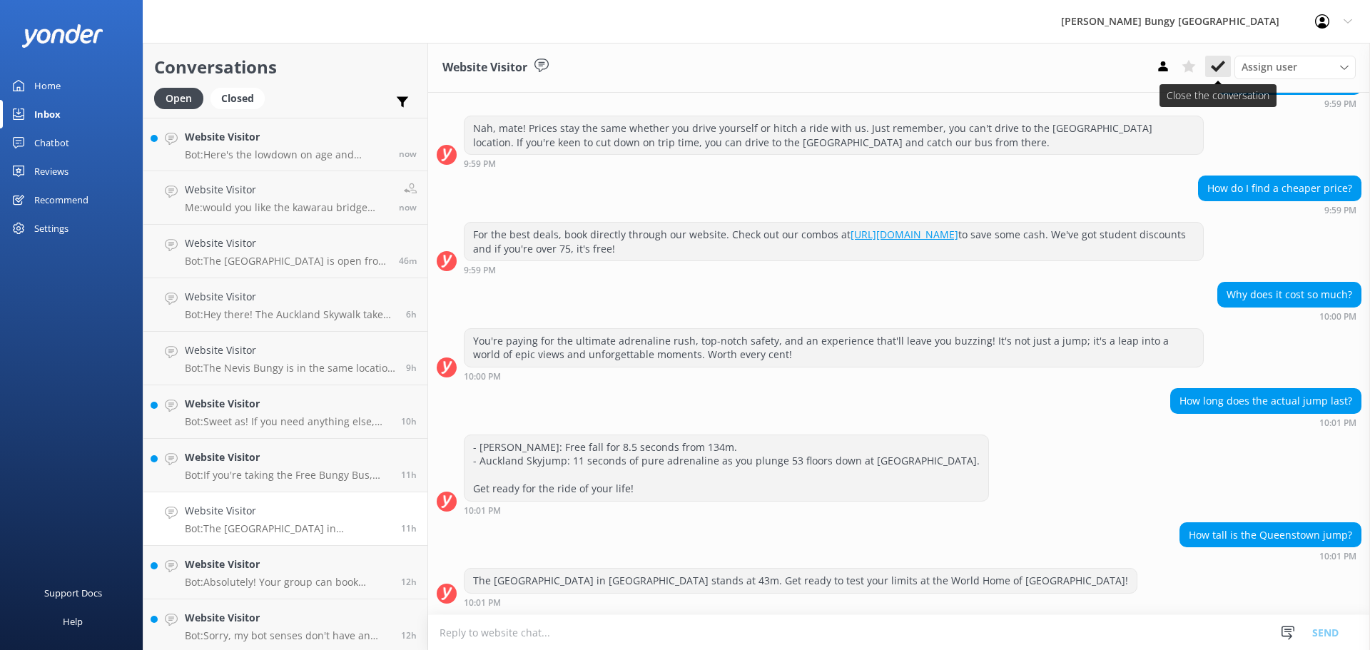
click at [1226, 63] on button at bounding box center [1218, 66] width 26 height 21
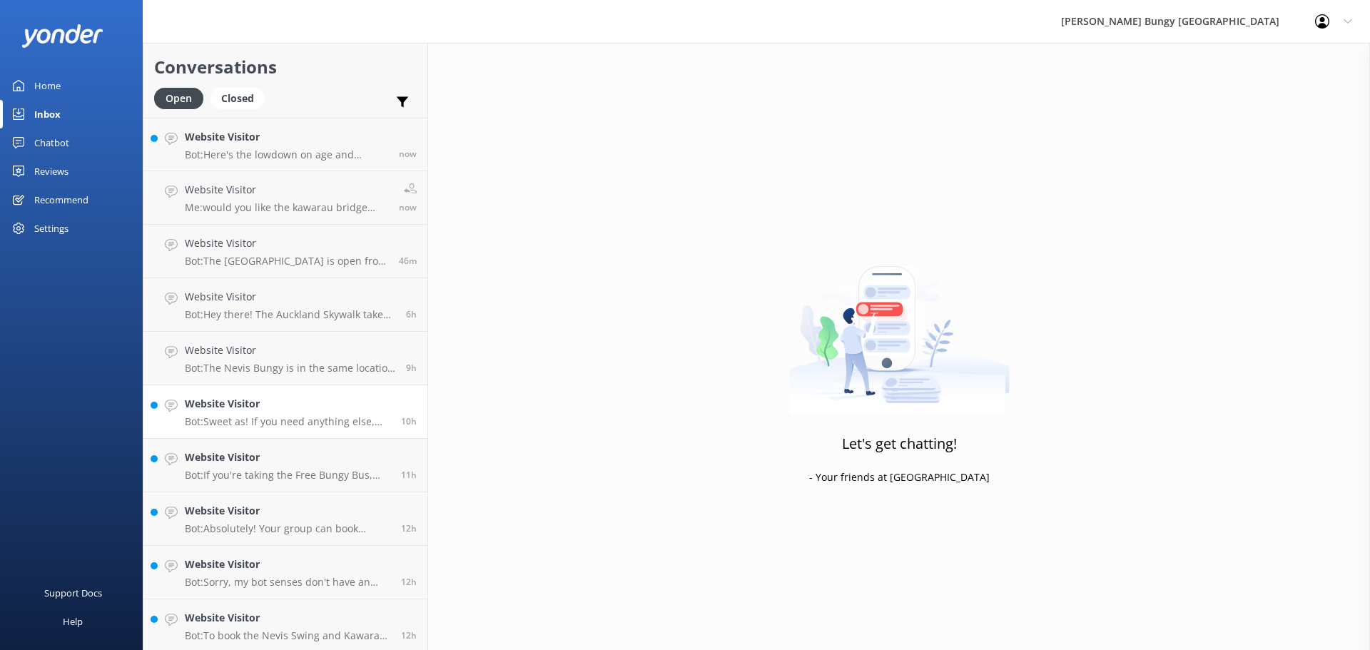
click at [305, 397] on h4 "Website Visitor" at bounding box center [287, 404] width 205 height 16
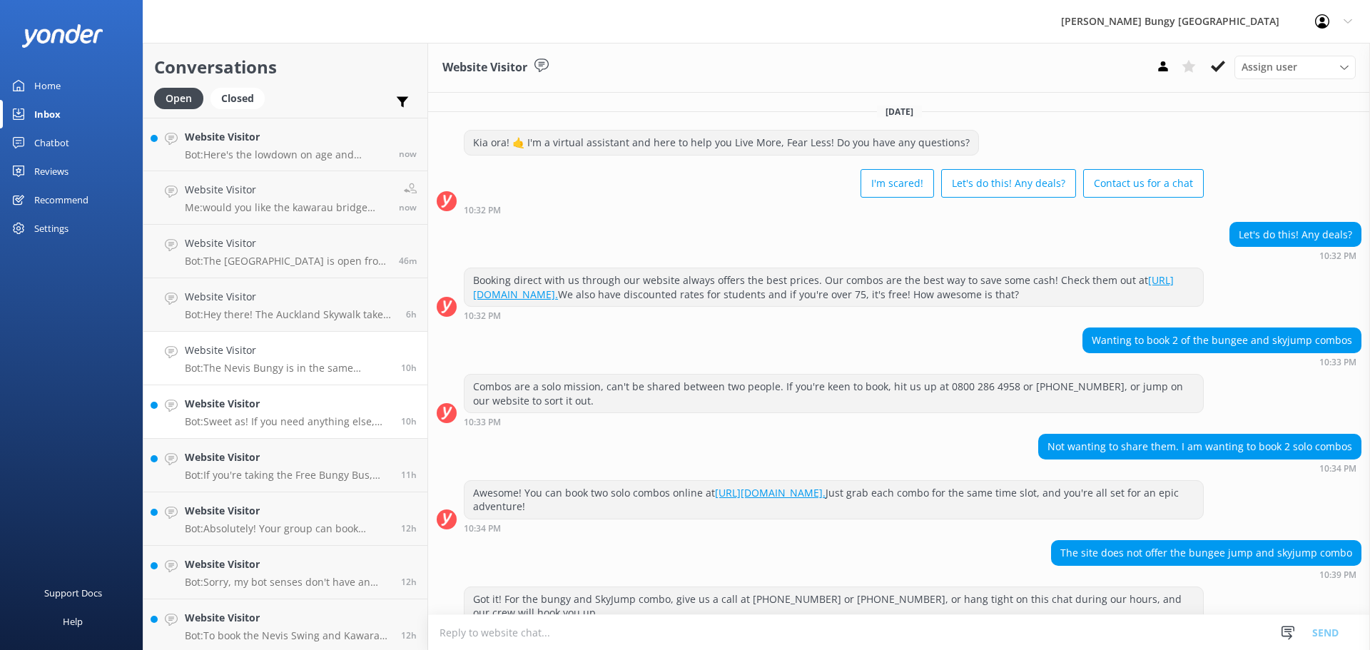
scroll to position [124, 0]
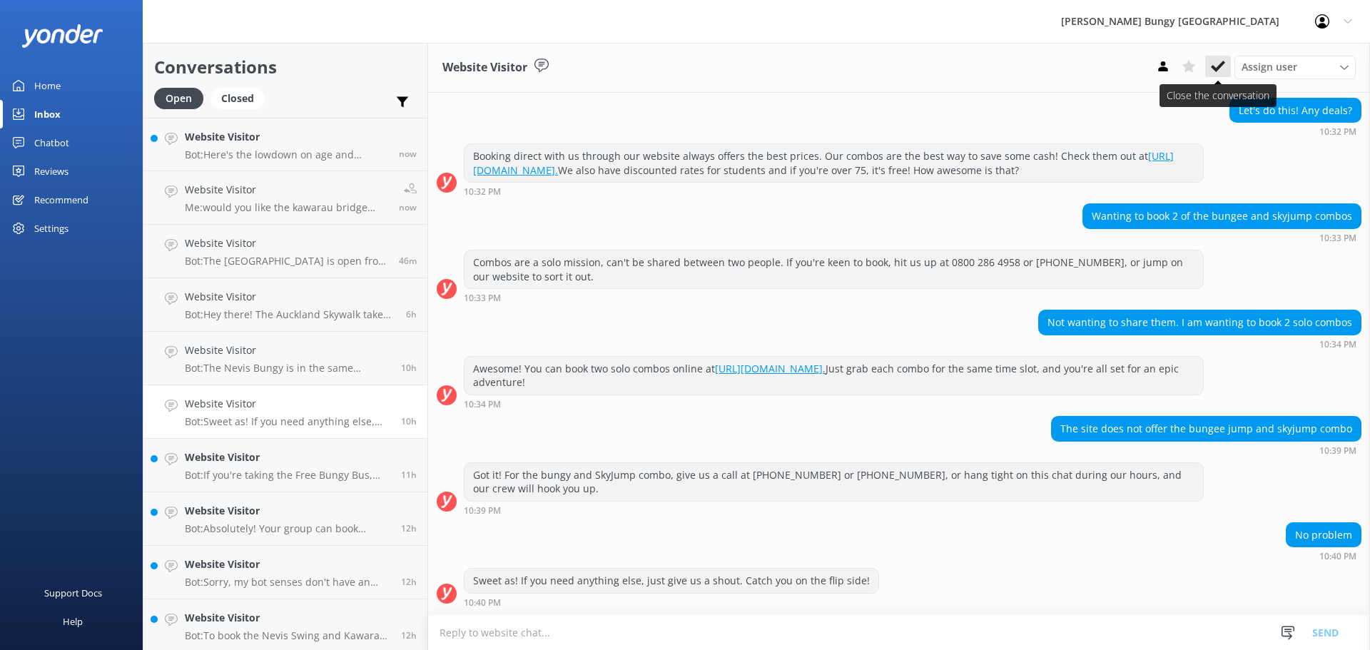
click at [1224, 66] on icon at bounding box center [1218, 66] width 14 height 14
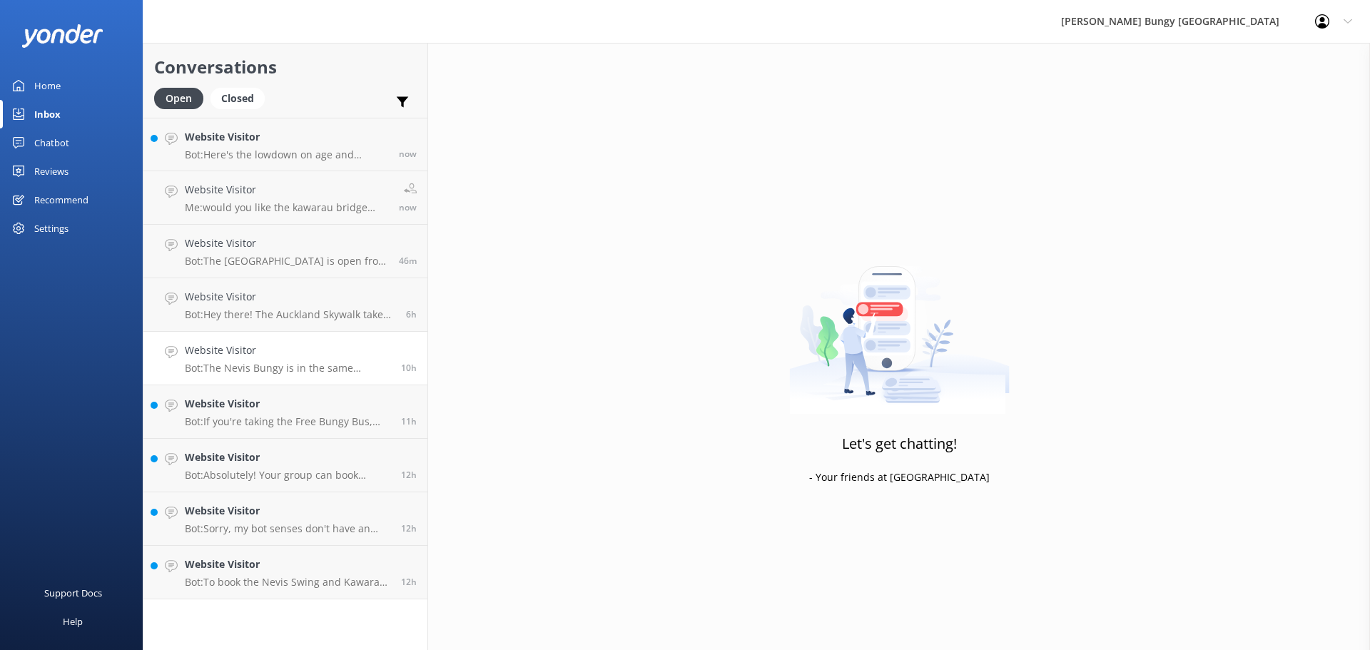
click at [317, 341] on link "Website Visitor Bot: The Nevis Bungy is in the same location as the Nevis Catap…" at bounding box center [285, 359] width 284 height 54
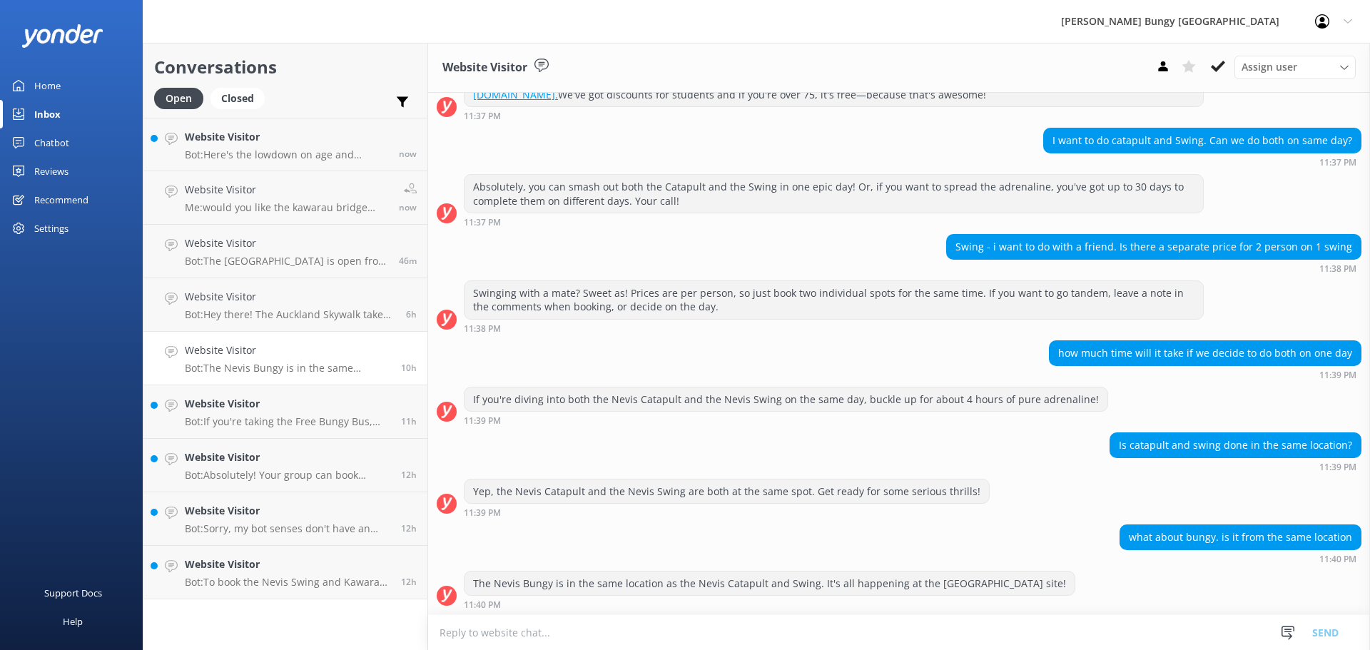
scroll to position [202, 0]
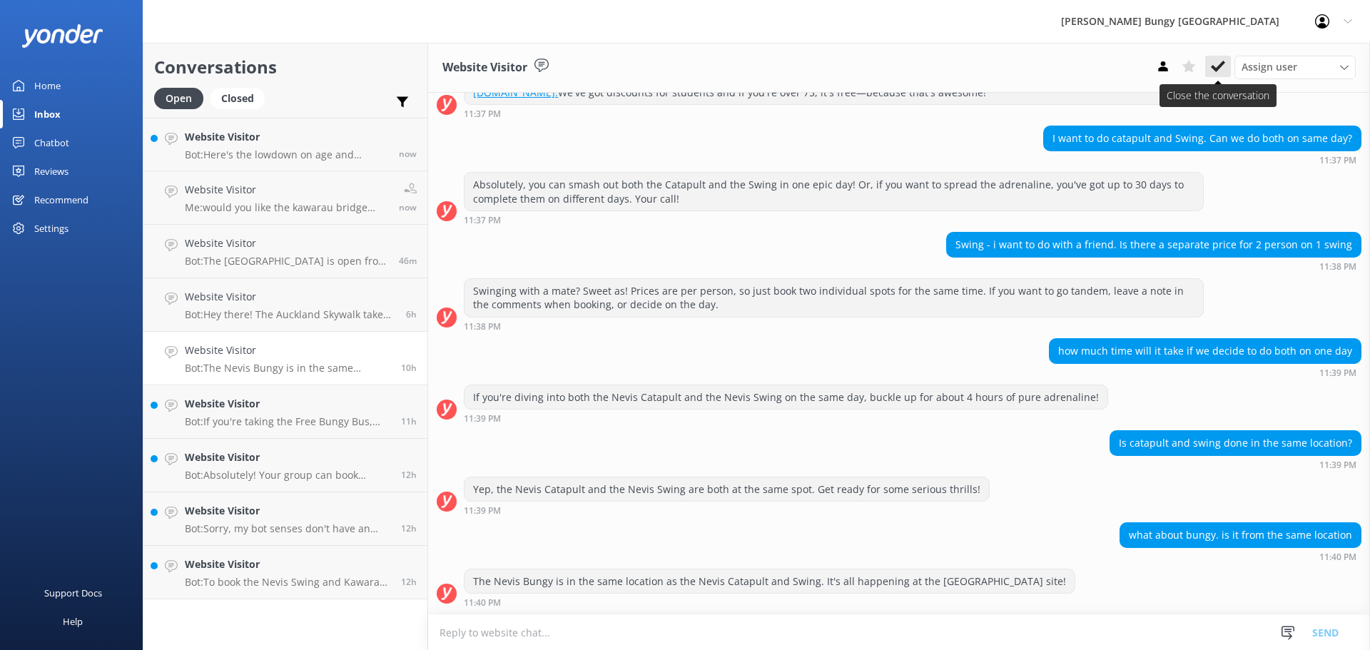
click at [1224, 64] on use at bounding box center [1218, 66] width 14 height 11
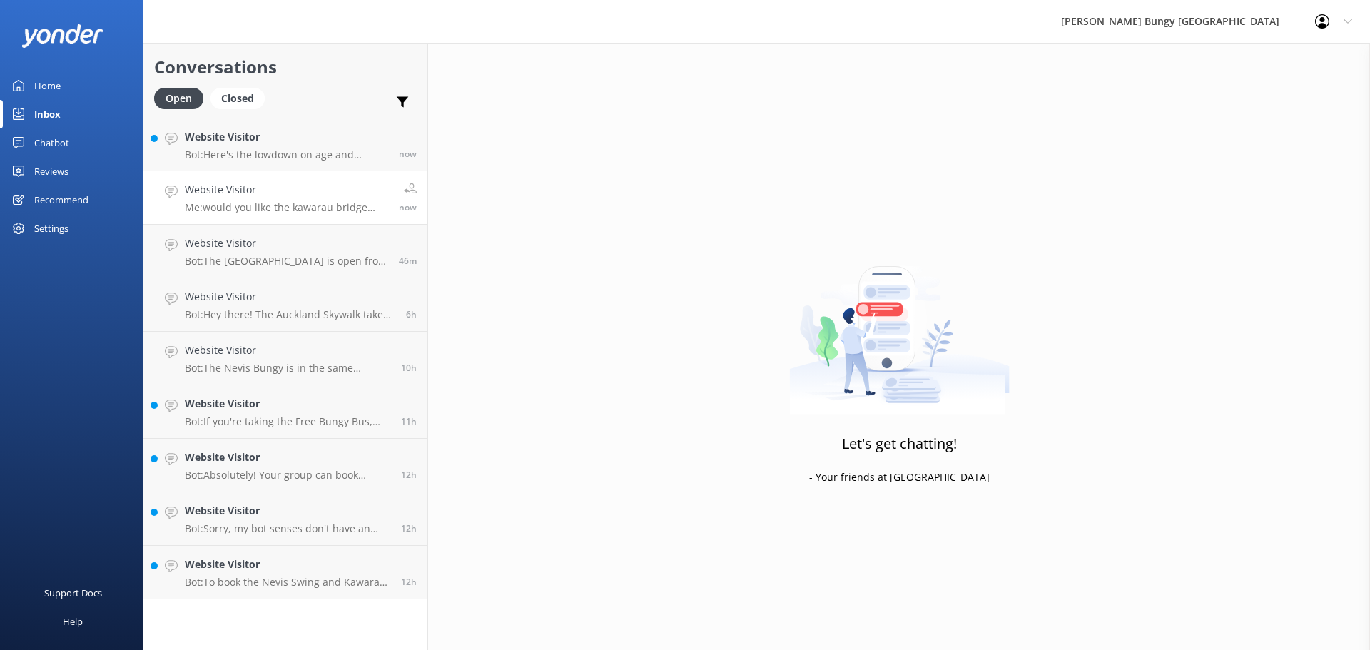
click at [297, 217] on link "Website Visitor Me: would you like the kawarau bridge pick up instead? now" at bounding box center [285, 198] width 284 height 54
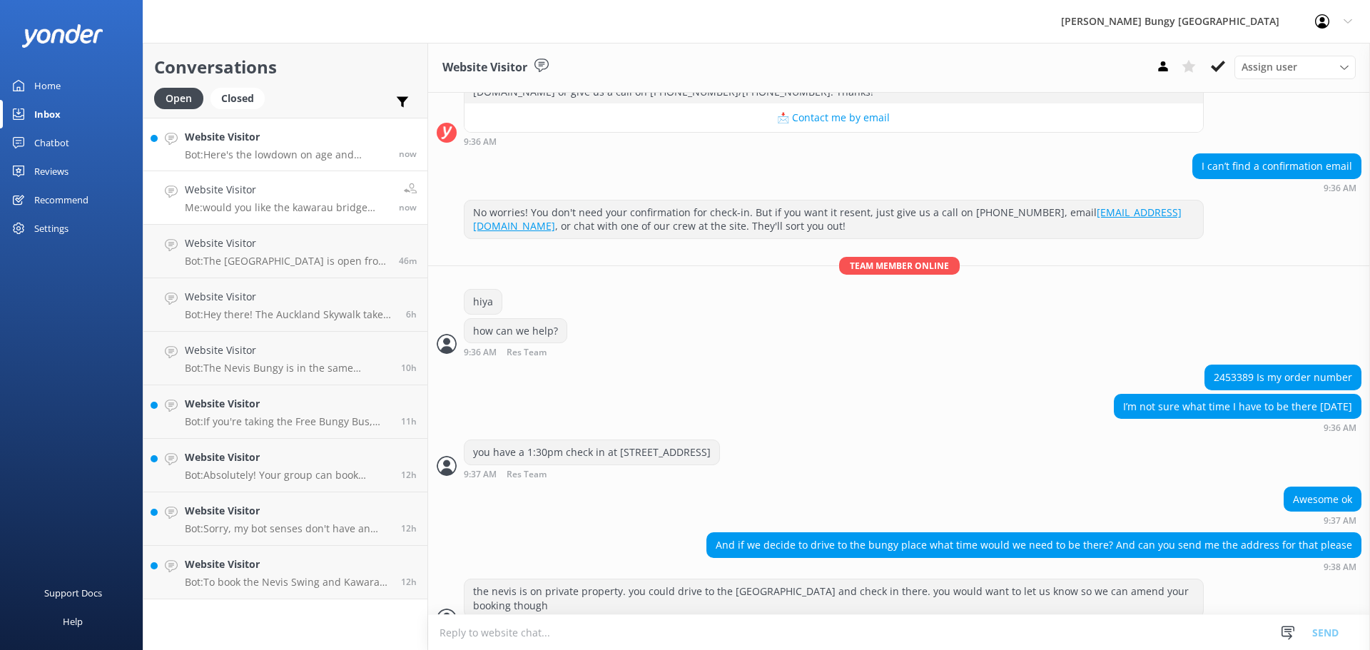
click at [312, 151] on p "Bot: Here's the lowdown on age and weight restrictions for some of our epic adv…" at bounding box center [286, 154] width 203 height 13
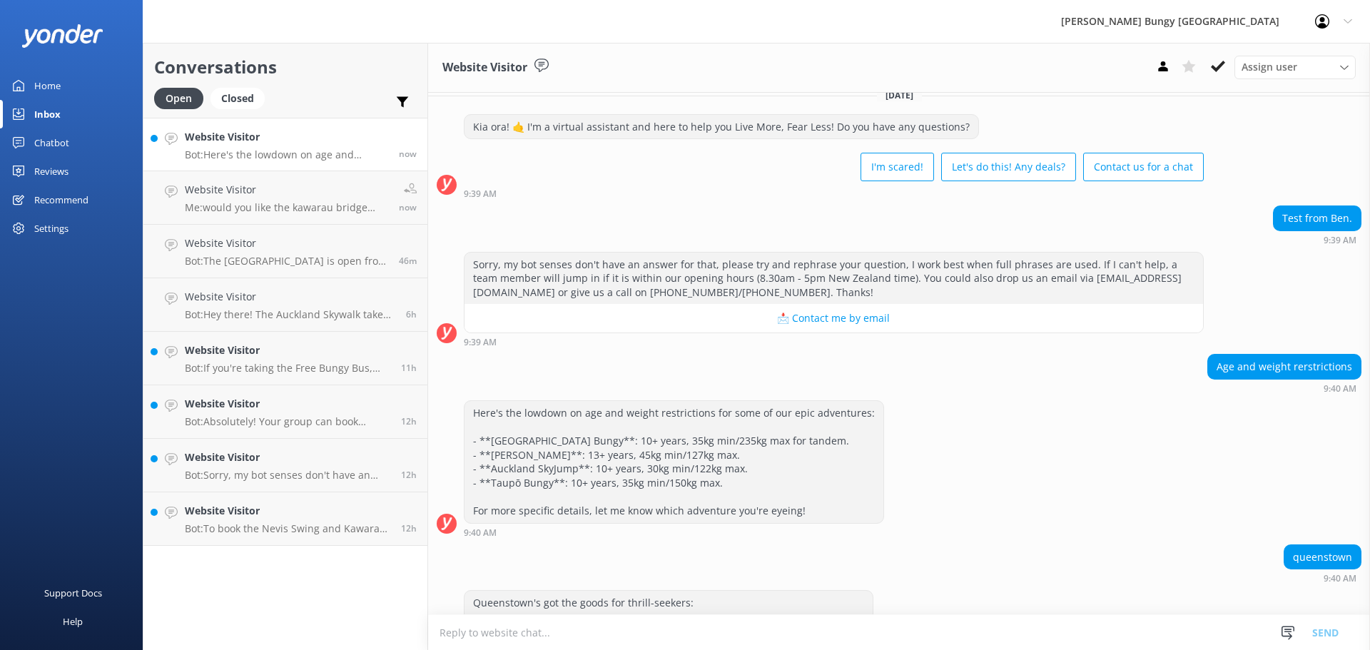
scroll to position [427, 0]
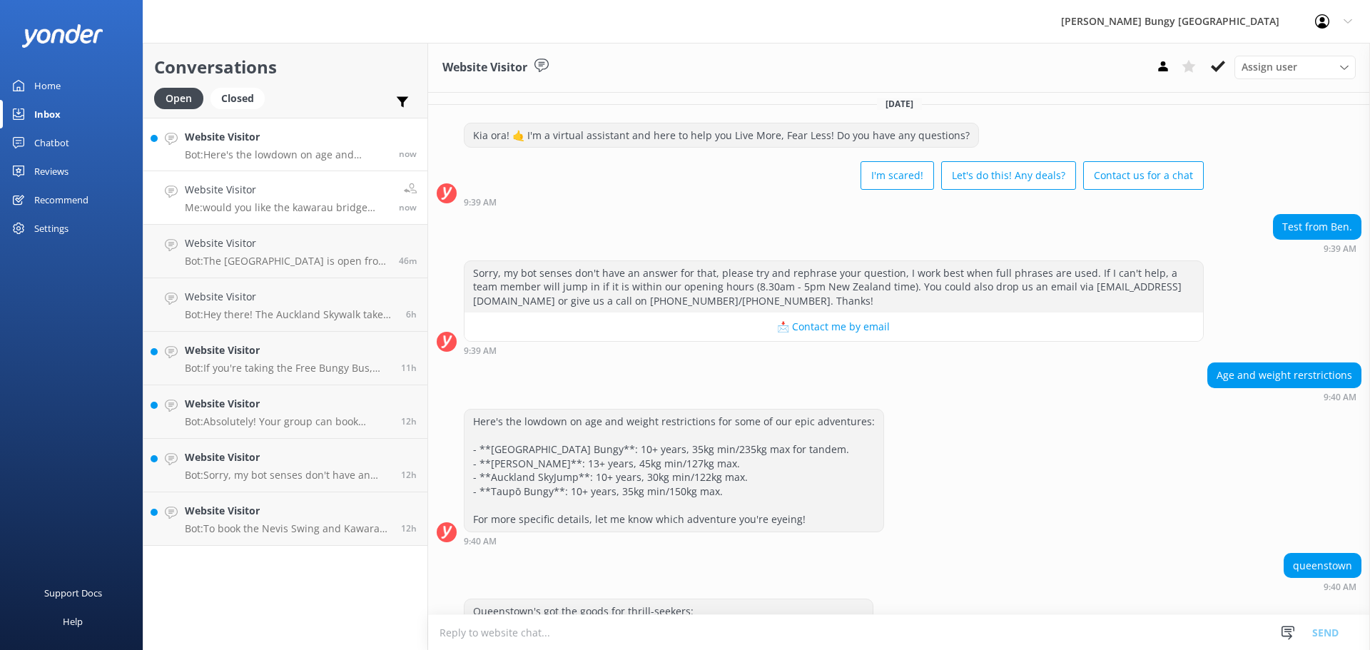
click at [330, 183] on h4 "Website Visitor" at bounding box center [286, 190] width 203 height 16
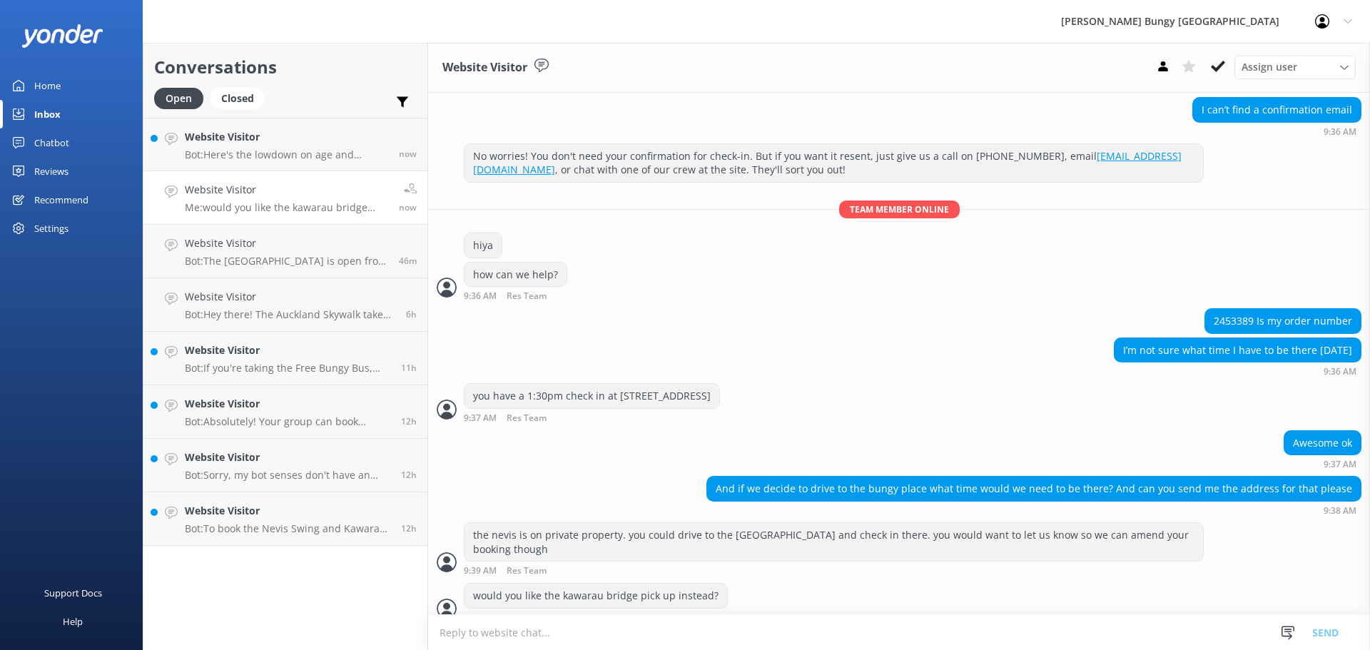
scroll to position [1316, 0]
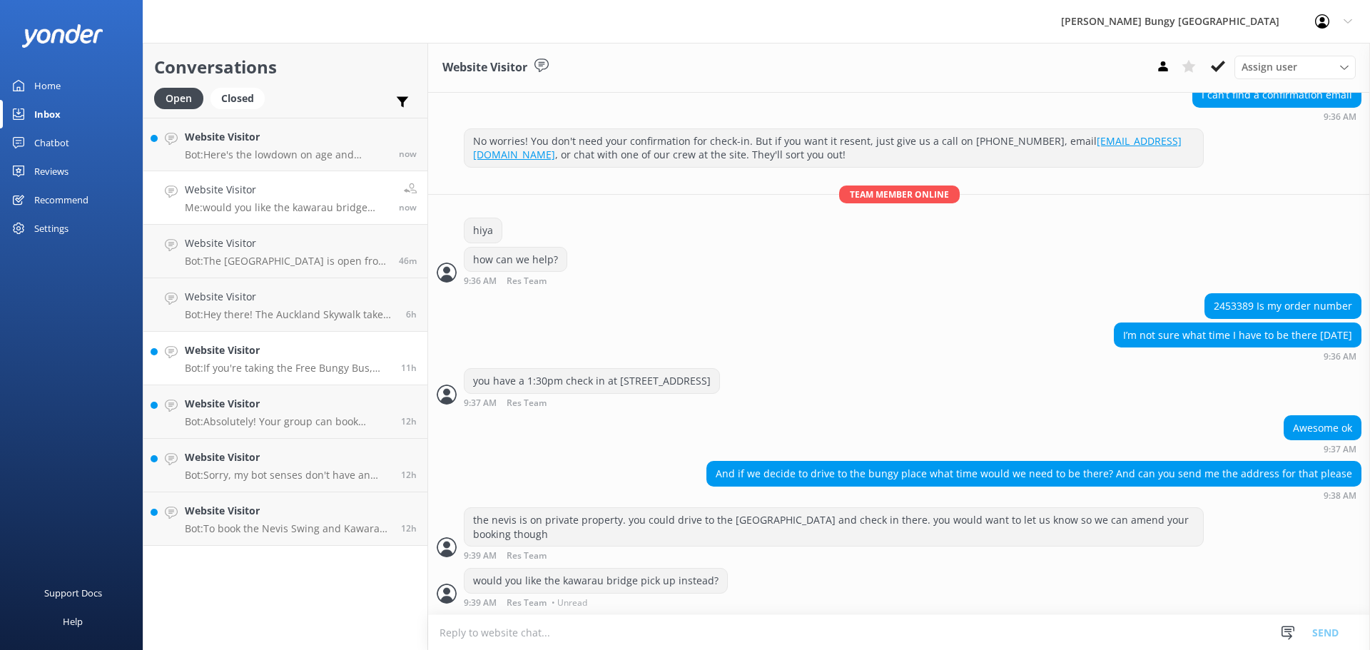
click at [335, 358] on h4 "Website Visitor" at bounding box center [287, 350] width 205 height 16
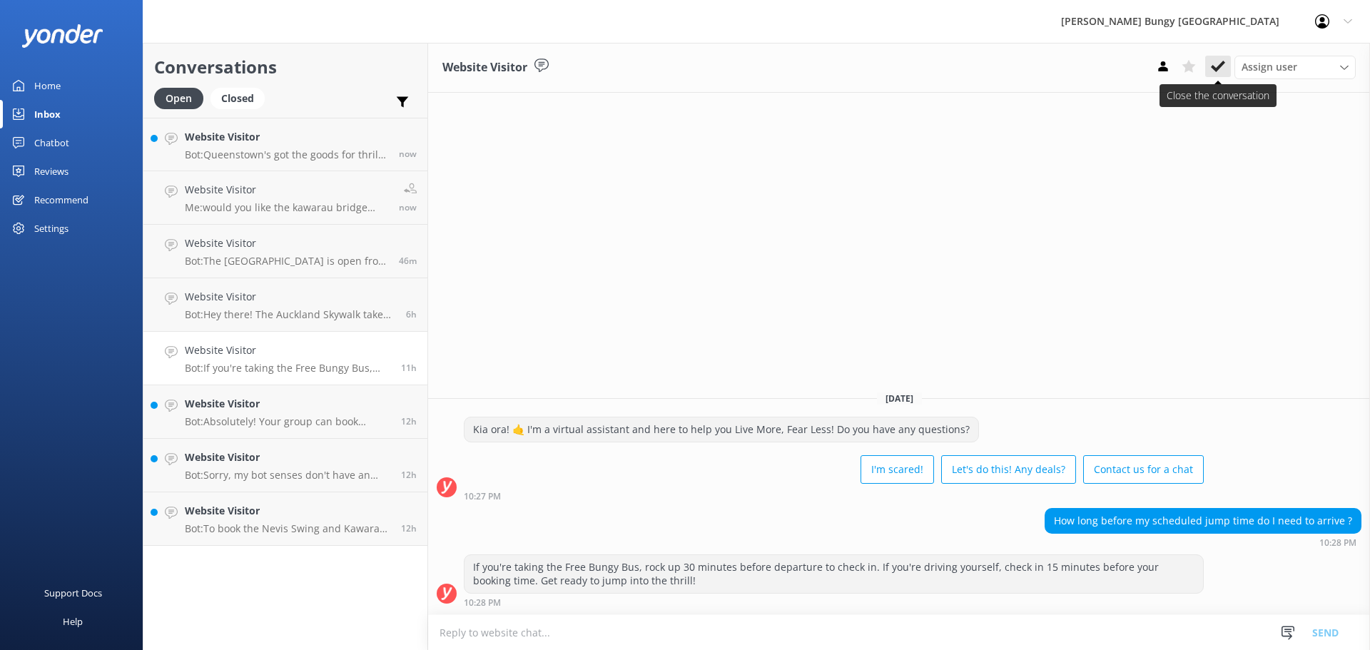
click at [1217, 56] on button at bounding box center [1218, 66] width 26 height 21
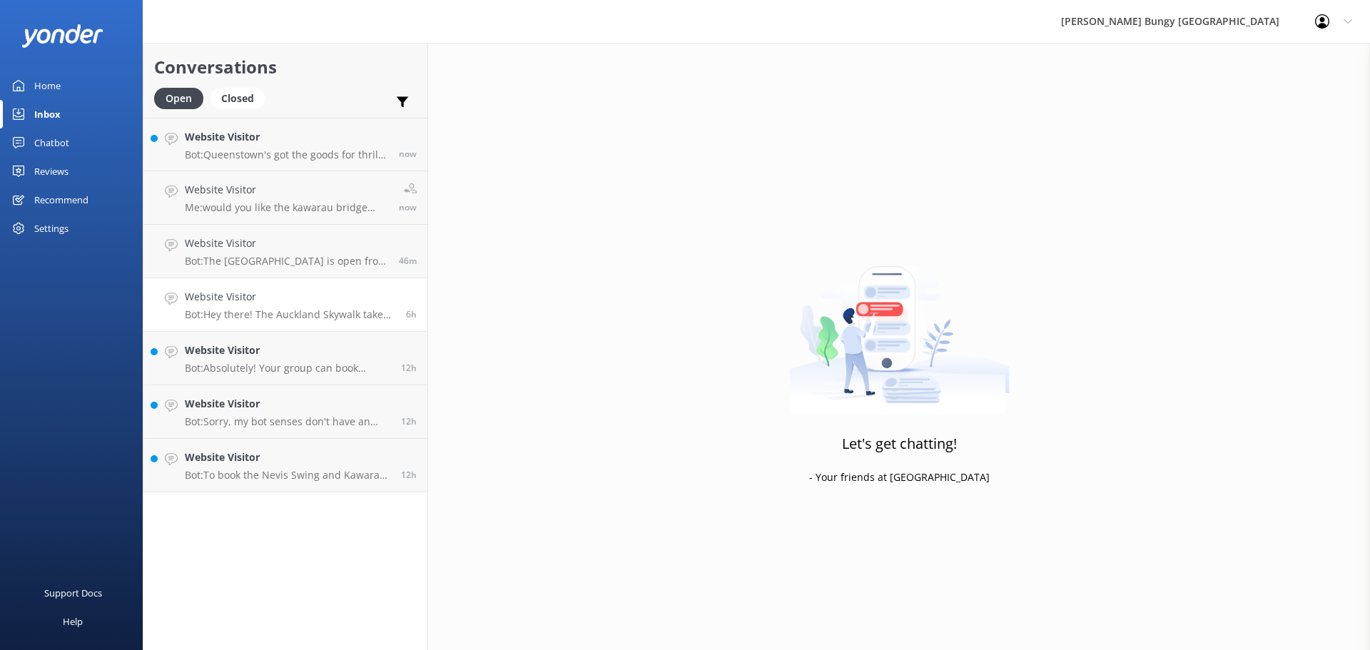
click at [345, 291] on h4 "Website Visitor" at bounding box center [290, 297] width 210 height 16
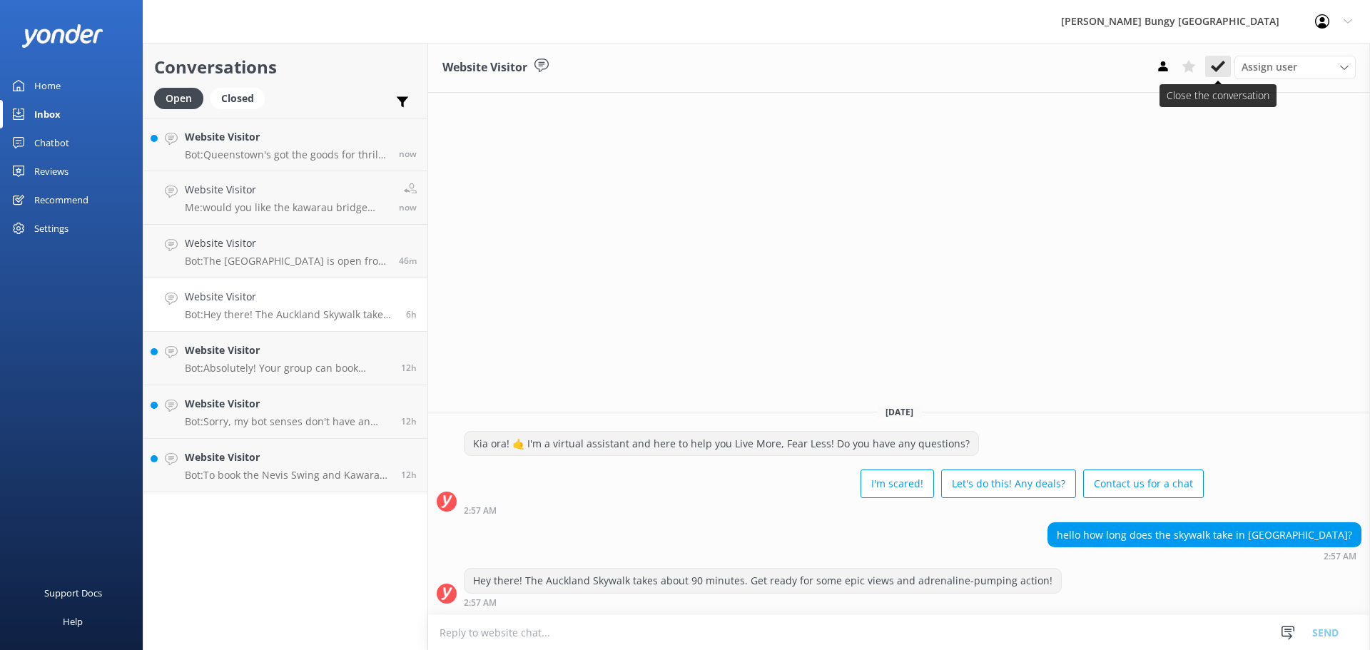
click at [1229, 66] on button at bounding box center [1218, 66] width 26 height 21
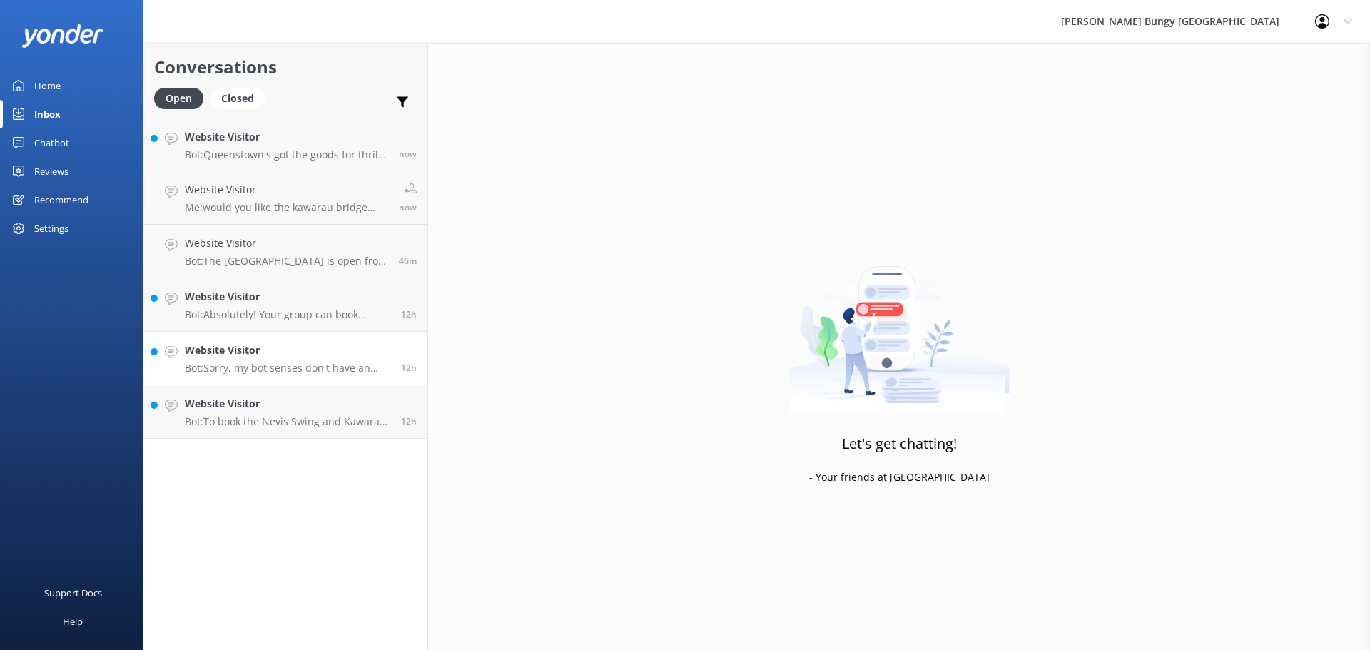
click at [299, 351] on h4 "Website Visitor" at bounding box center [287, 350] width 205 height 16
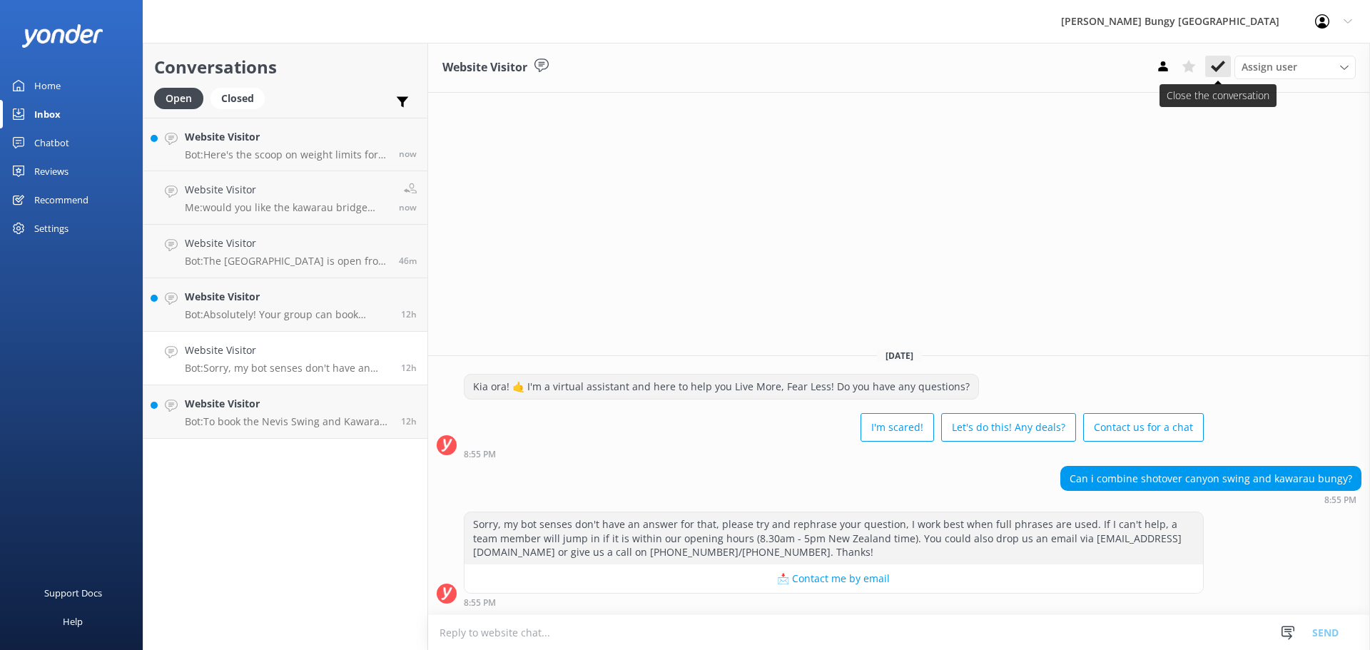
click at [1228, 65] on button at bounding box center [1218, 66] width 26 height 21
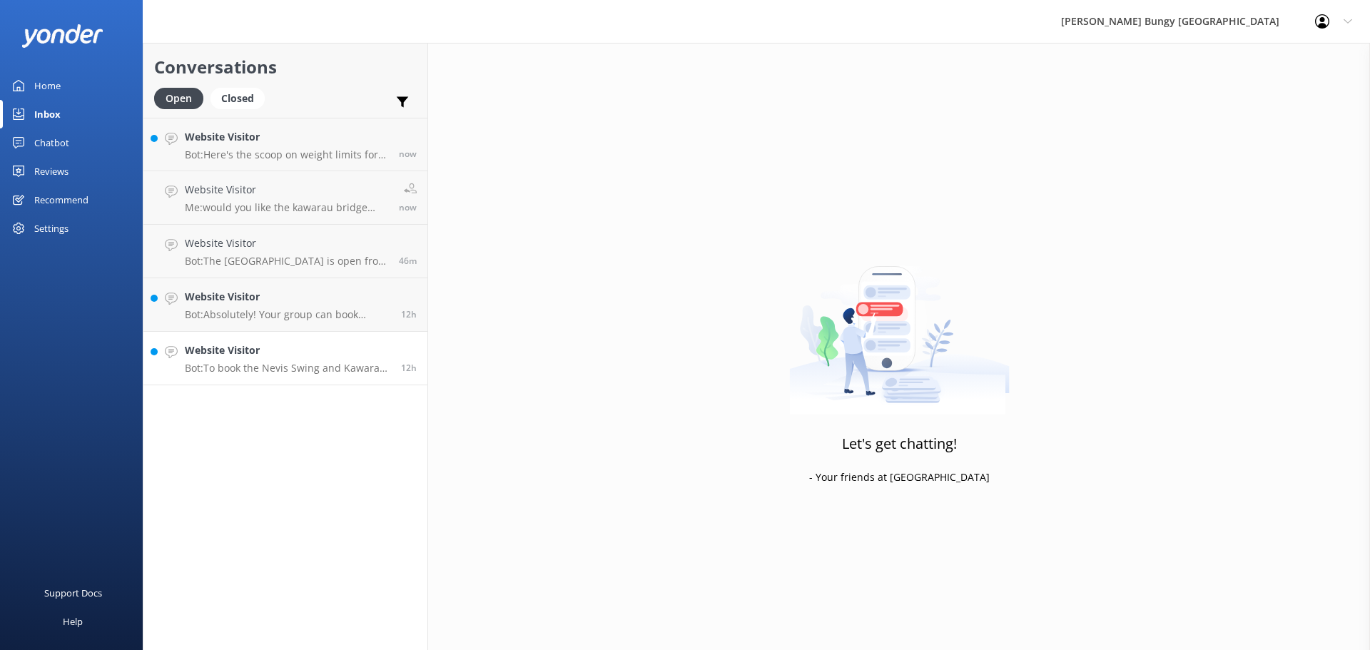
click at [240, 365] on p "Bot: To book the Nevis Swing and Kawarau Bungy combo, jump on our website or gi…" at bounding box center [287, 368] width 205 height 13
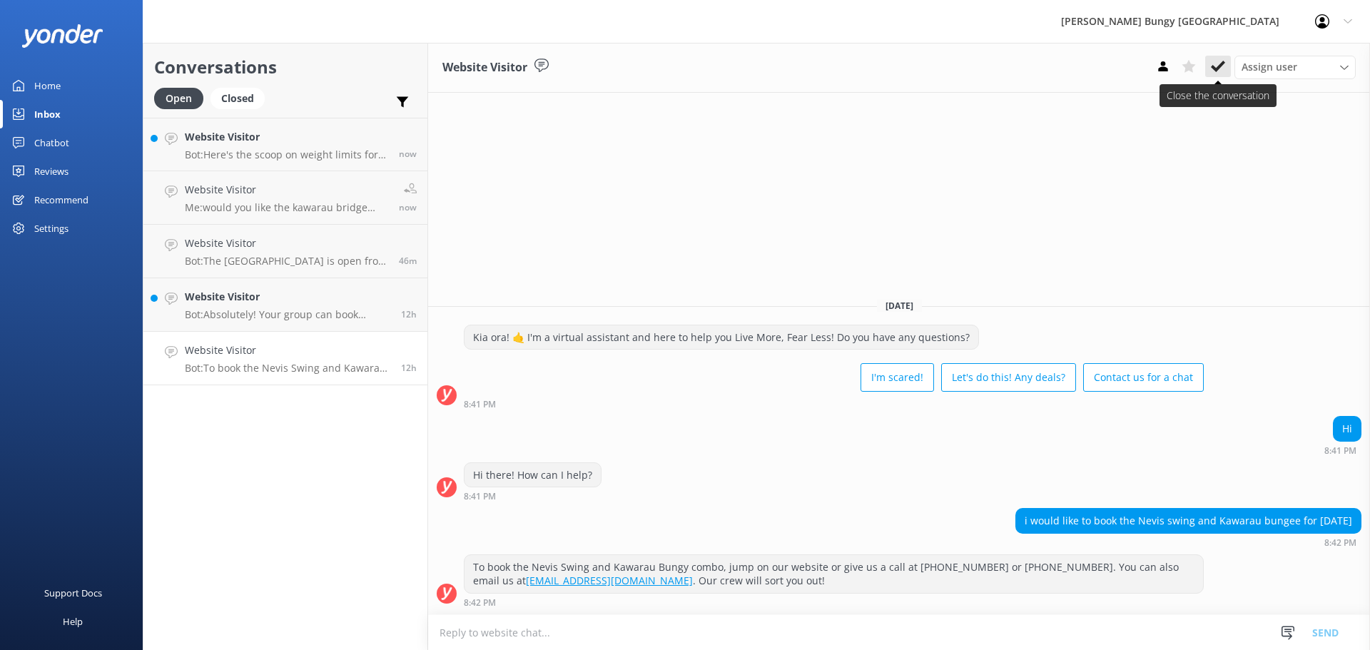
click at [1228, 71] on button at bounding box center [1218, 66] width 26 height 21
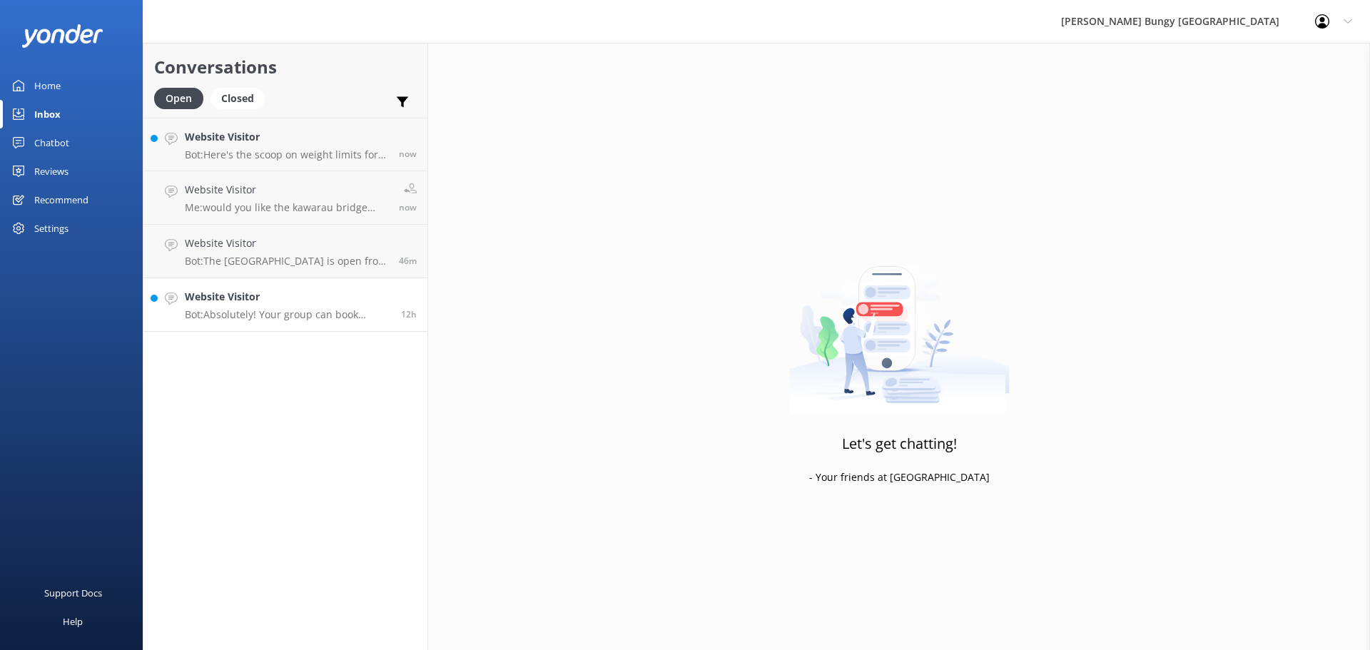
click at [251, 281] on link "Website Visitor Bot: Absolutely! Your group can book different activities and s…" at bounding box center [285, 305] width 284 height 54
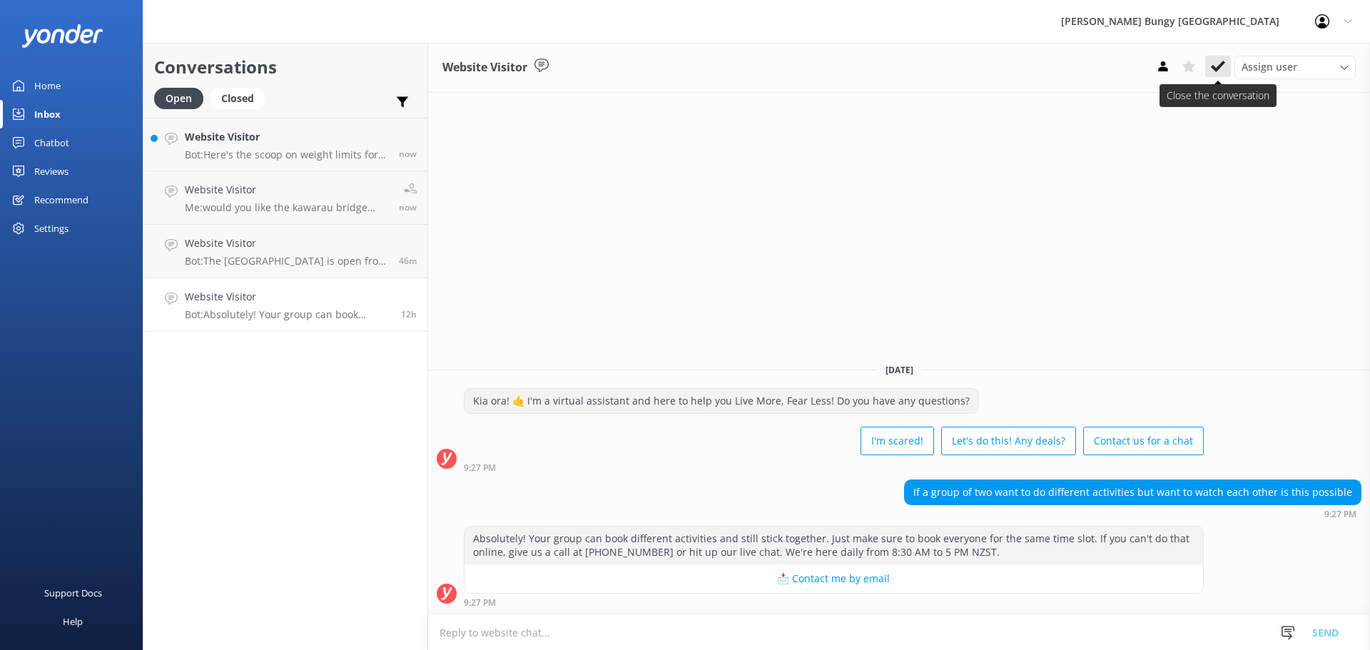
click at [1229, 73] on button at bounding box center [1218, 66] width 26 height 21
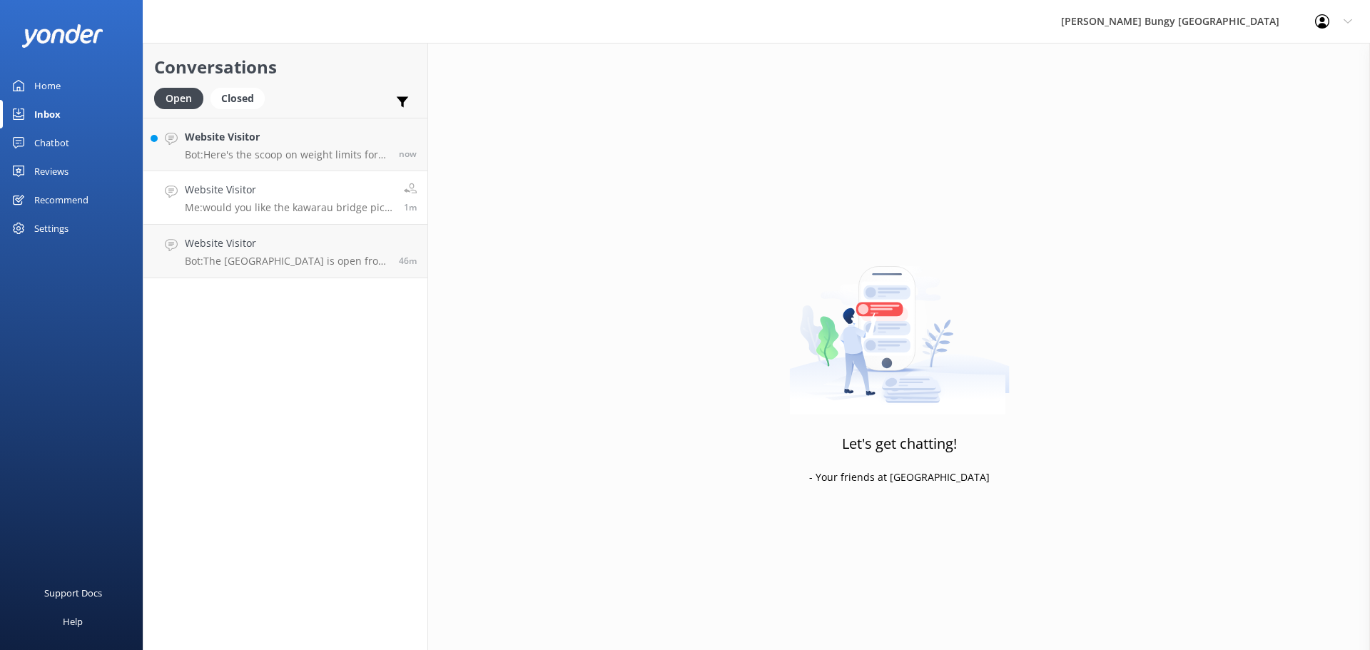
click at [250, 224] on div "Website Visitor Bot: Here's the scoop on weight limits for our Queenstown adven…" at bounding box center [285, 198] width 284 height 161
click at [260, 230] on link "Website Visitor Bot: The Kawarau Bridge Bungy is open from 9:30 am to 4:00 pm, …" at bounding box center [285, 252] width 284 height 54
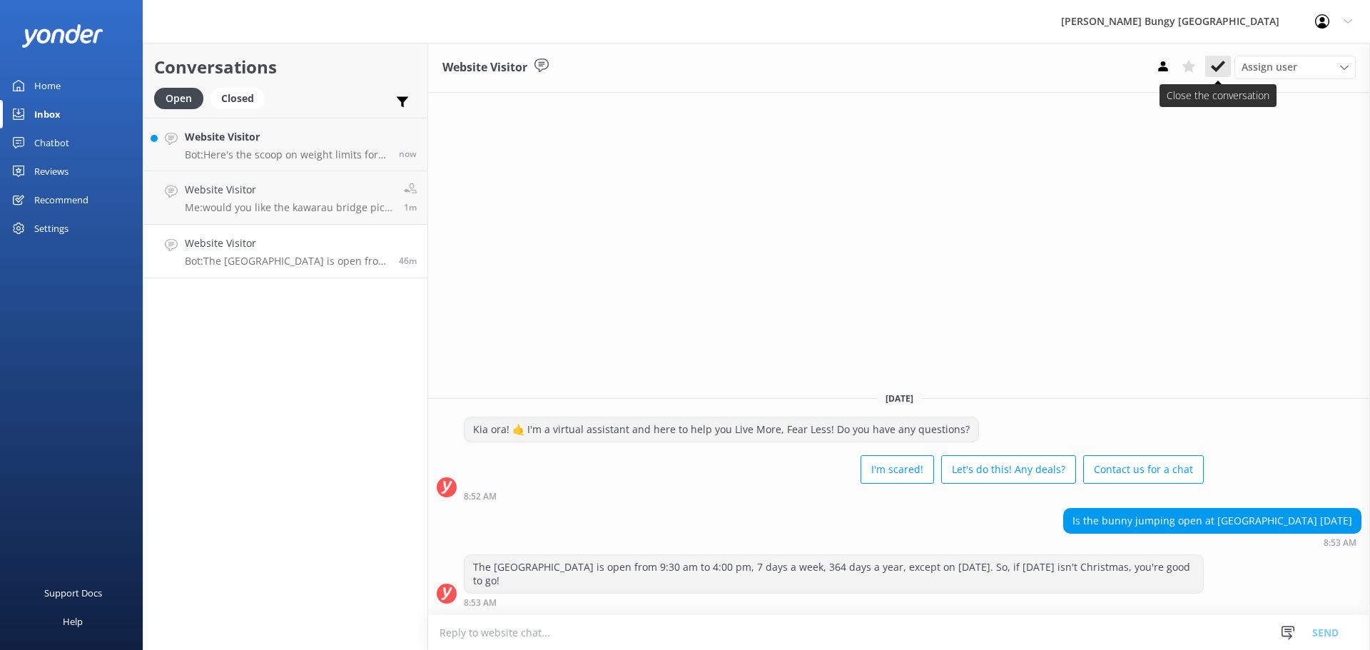
click at [1218, 61] on icon at bounding box center [1218, 66] width 14 height 14
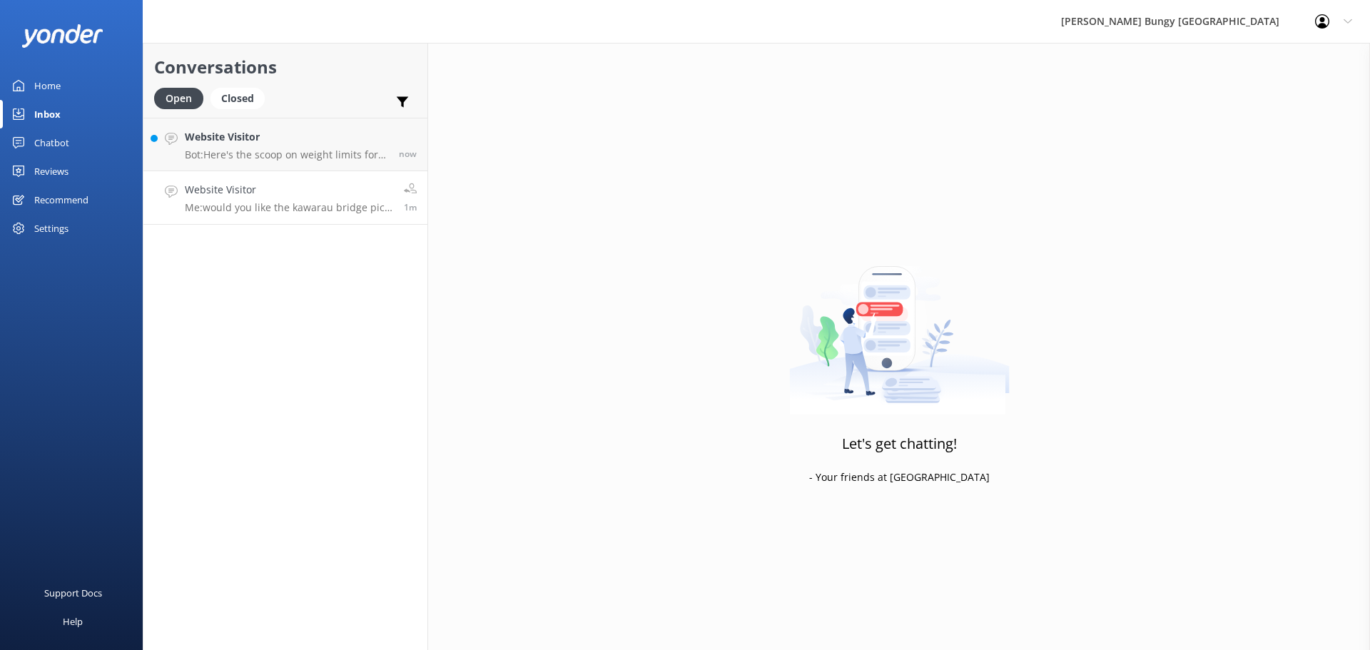
click at [247, 193] on h4 "Website Visitor" at bounding box center [289, 190] width 208 height 16
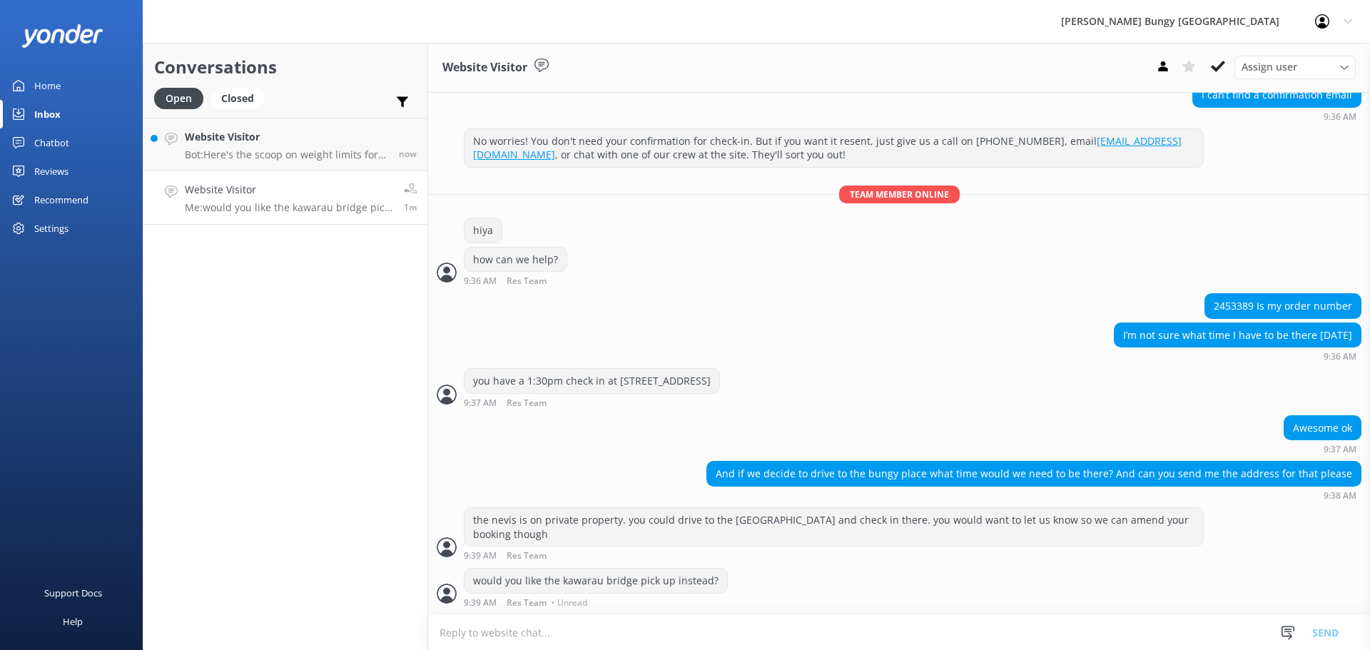
scroll to position [1345, 0]
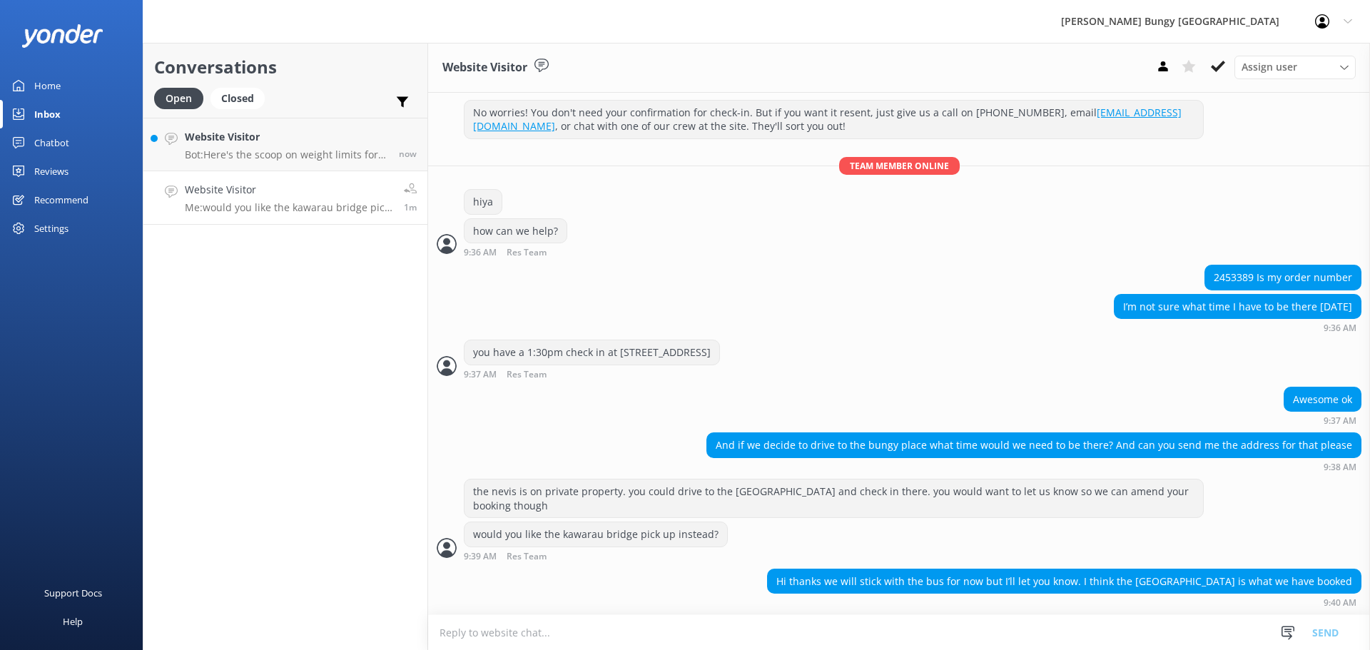
click at [788, 636] on textarea at bounding box center [899, 632] width 942 height 35
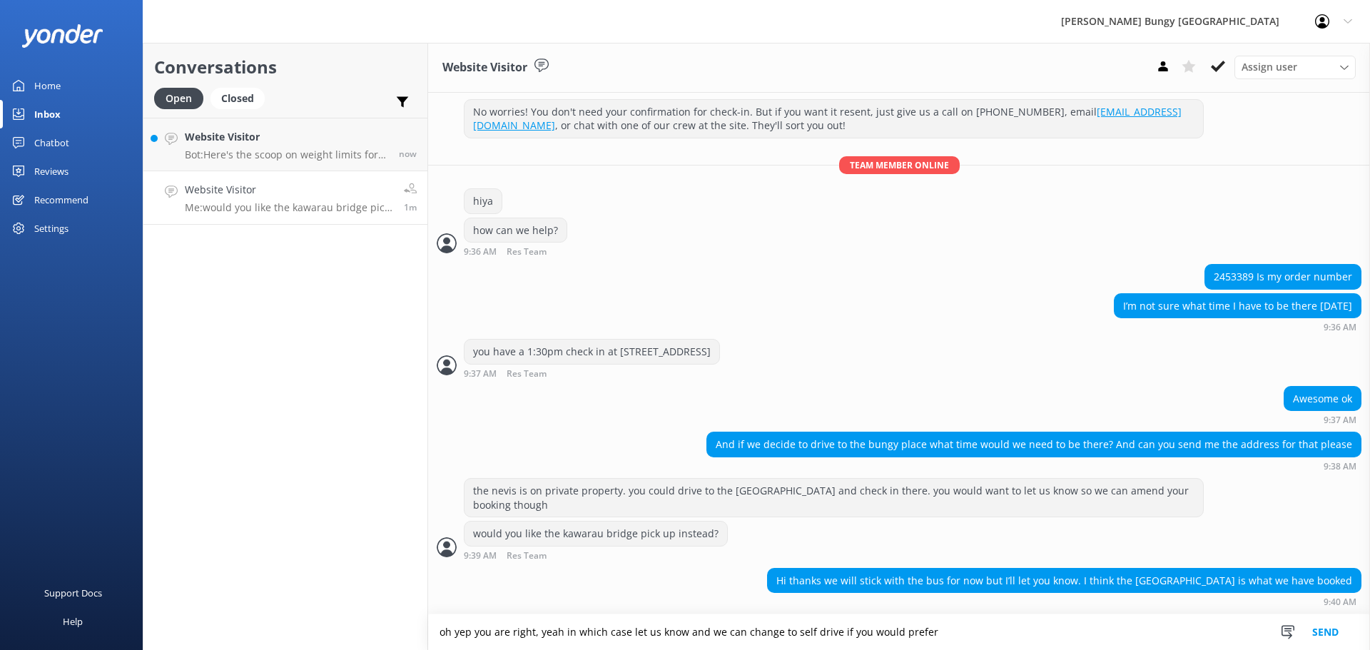
type textarea "oh yep you are right, yeah in which case let us know and we can change to self …"
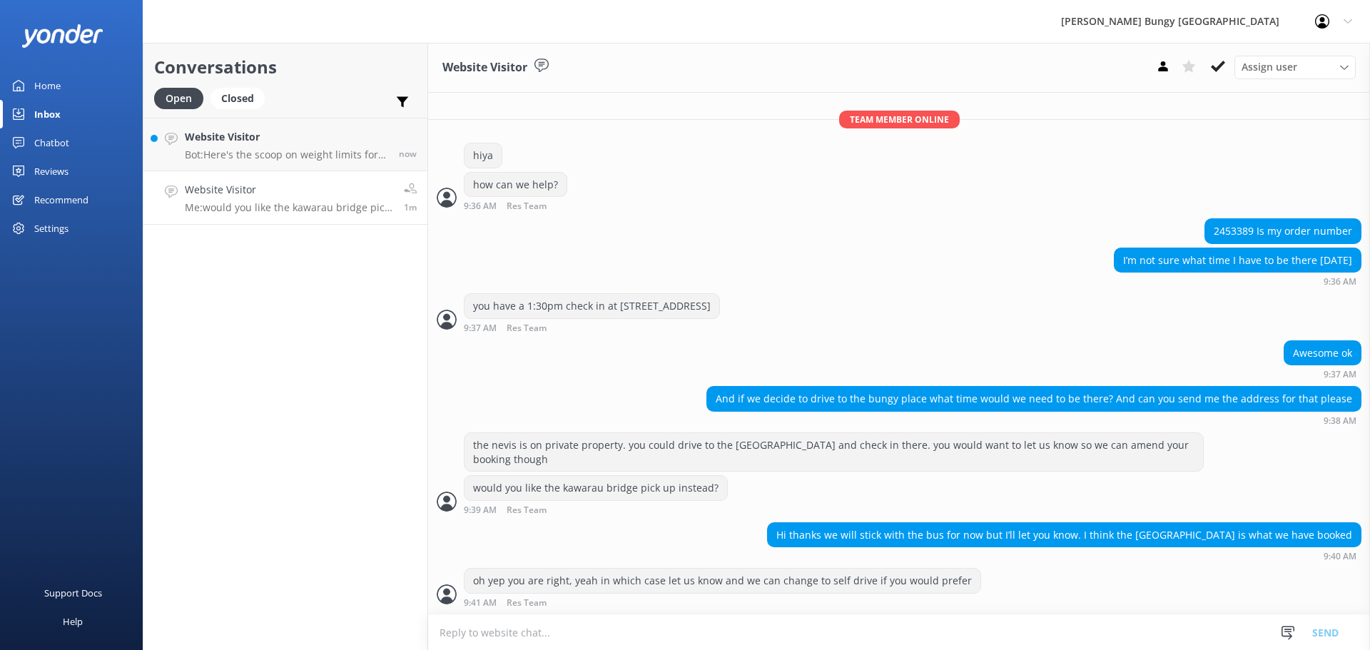
scroll to position [1392, 0]
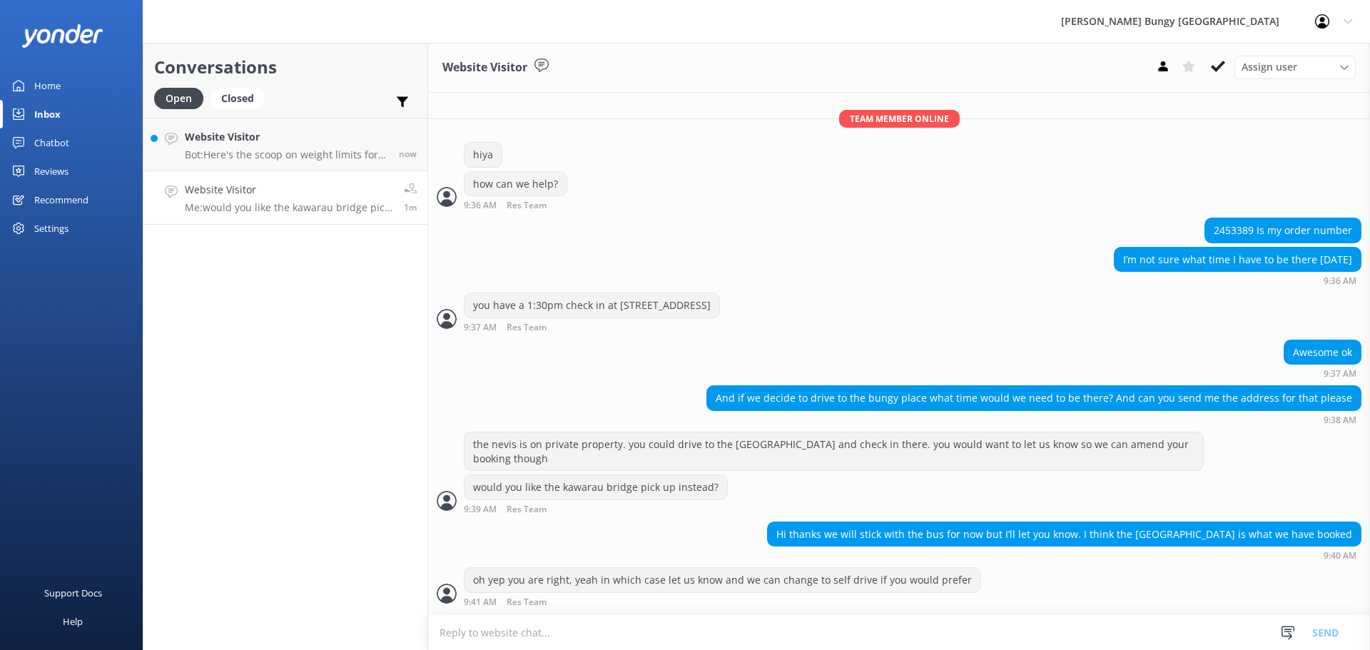
click at [283, 268] on div "Conversations Open Closed Important Assigned to me Unassigned Website Visitor B…" at bounding box center [285, 346] width 285 height 607
drag, startPoint x: 268, startPoint y: 171, endPoint x: 256, endPoint y: 153, distance: 21.6
click at [268, 171] on link "Website Visitor Bot: Here's the scoop on weight limits for our Queenstown adven…" at bounding box center [285, 145] width 284 height 54
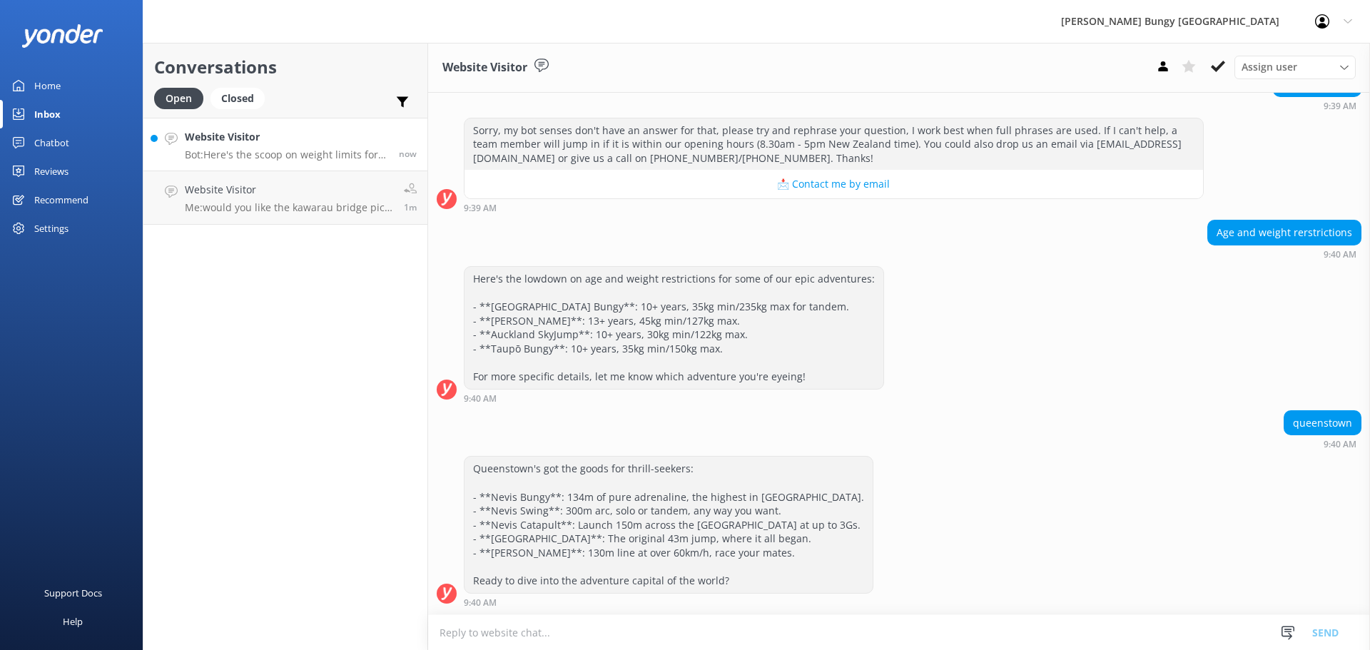
scroll to position [774, 0]
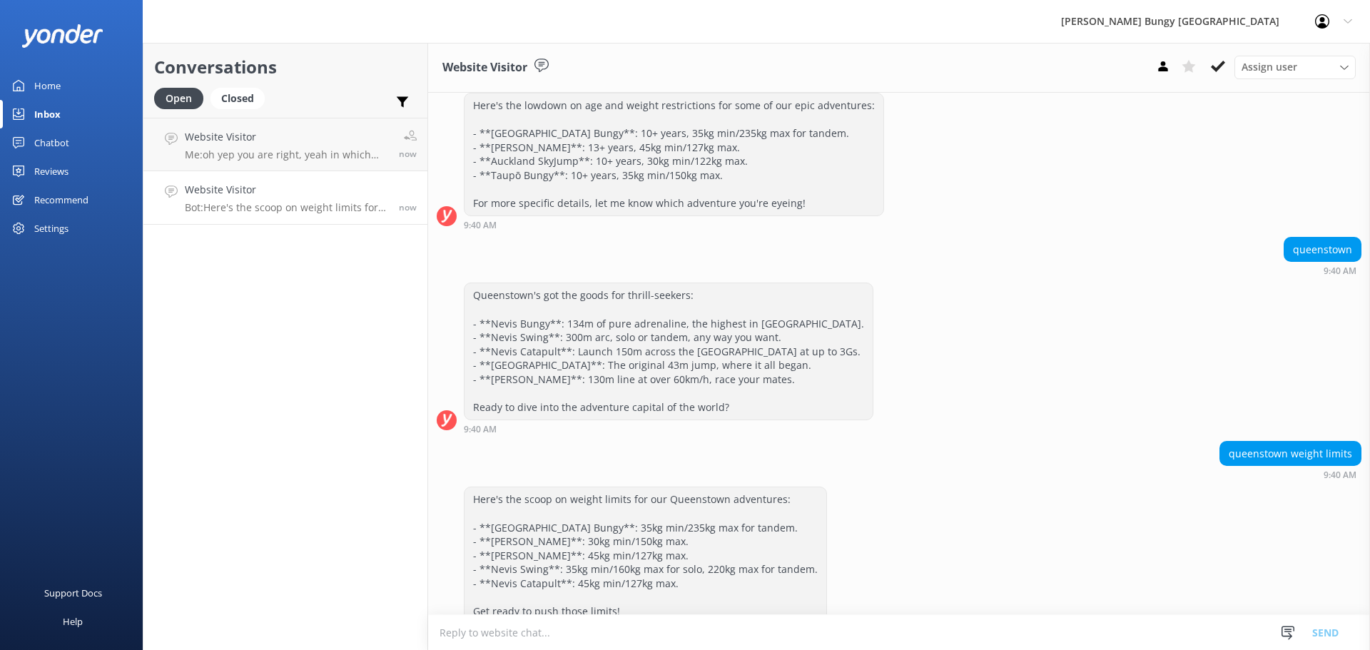
scroll to position [774, 0]
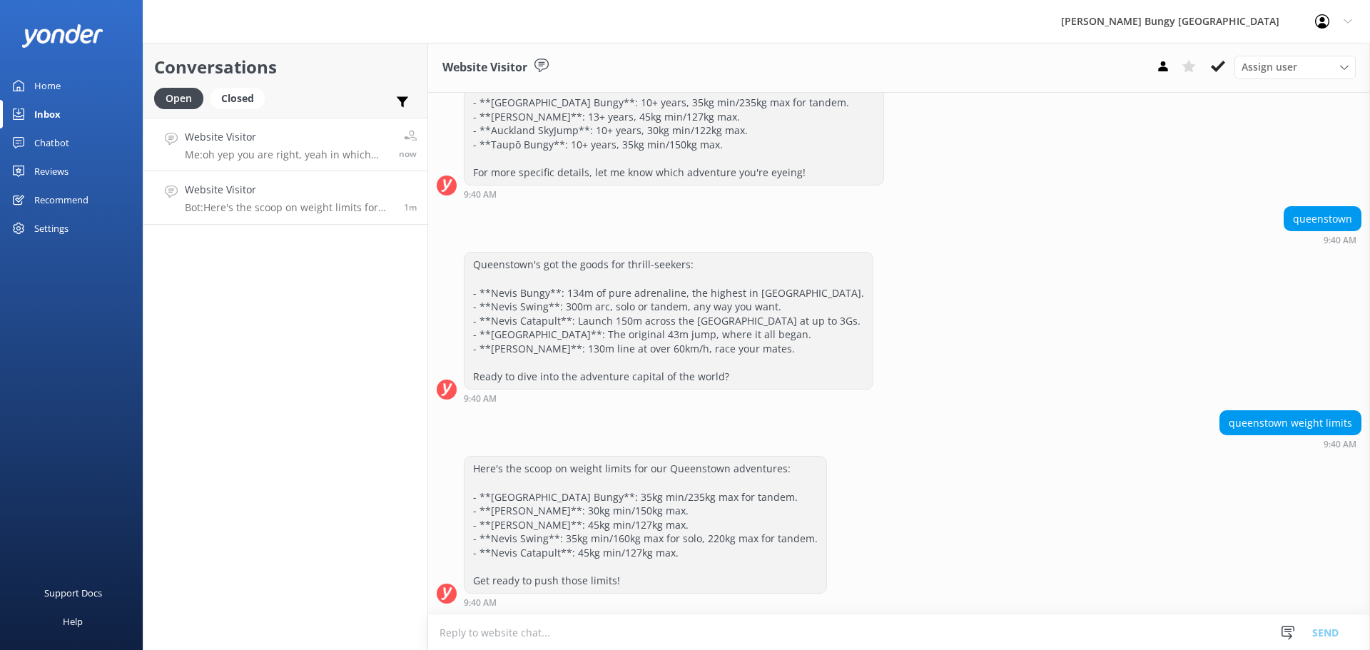
click at [240, 151] on p "Me: oh yep you are right, yeah in which case let us know and we can change to s…" at bounding box center [286, 154] width 203 height 13
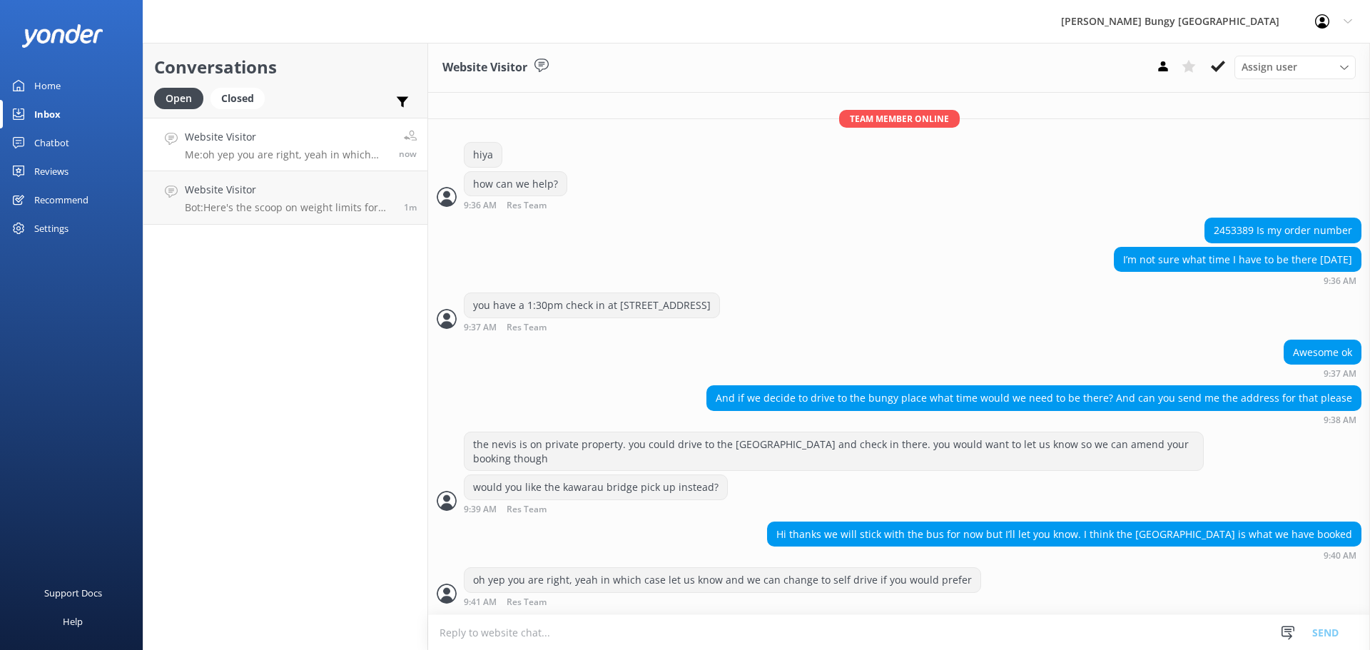
scroll to position [1438, 0]
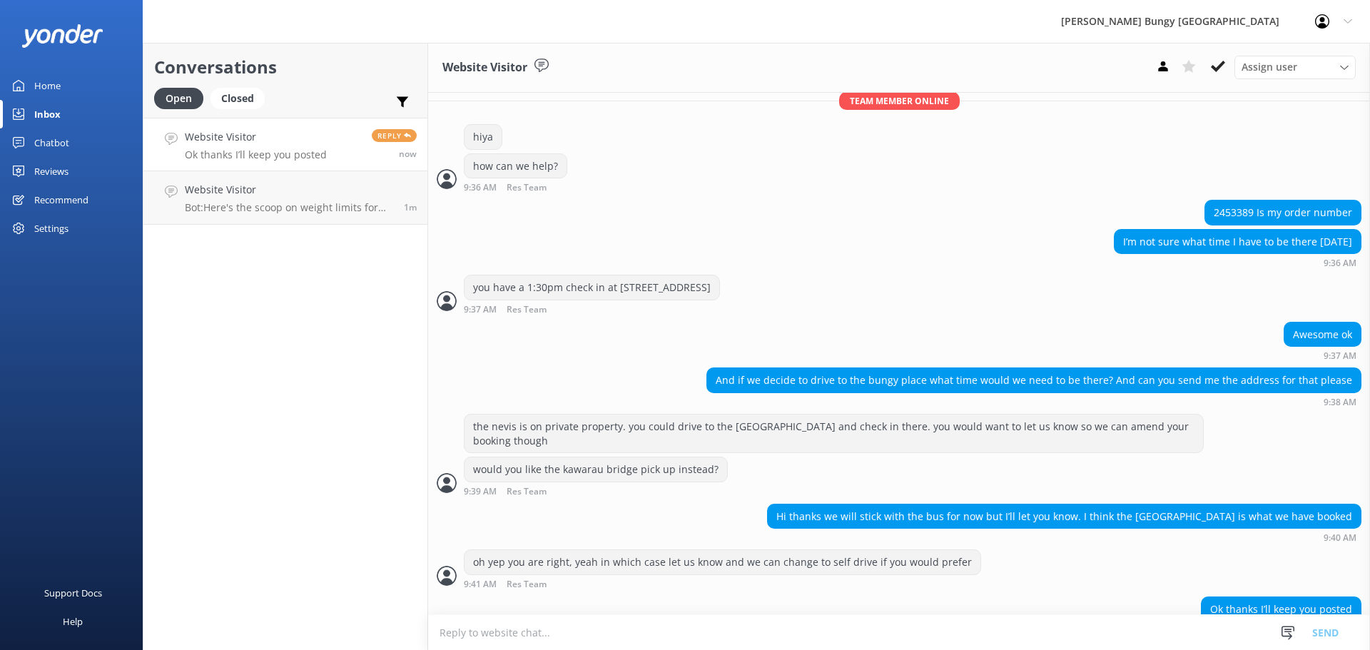
scroll to position [1438, 0]
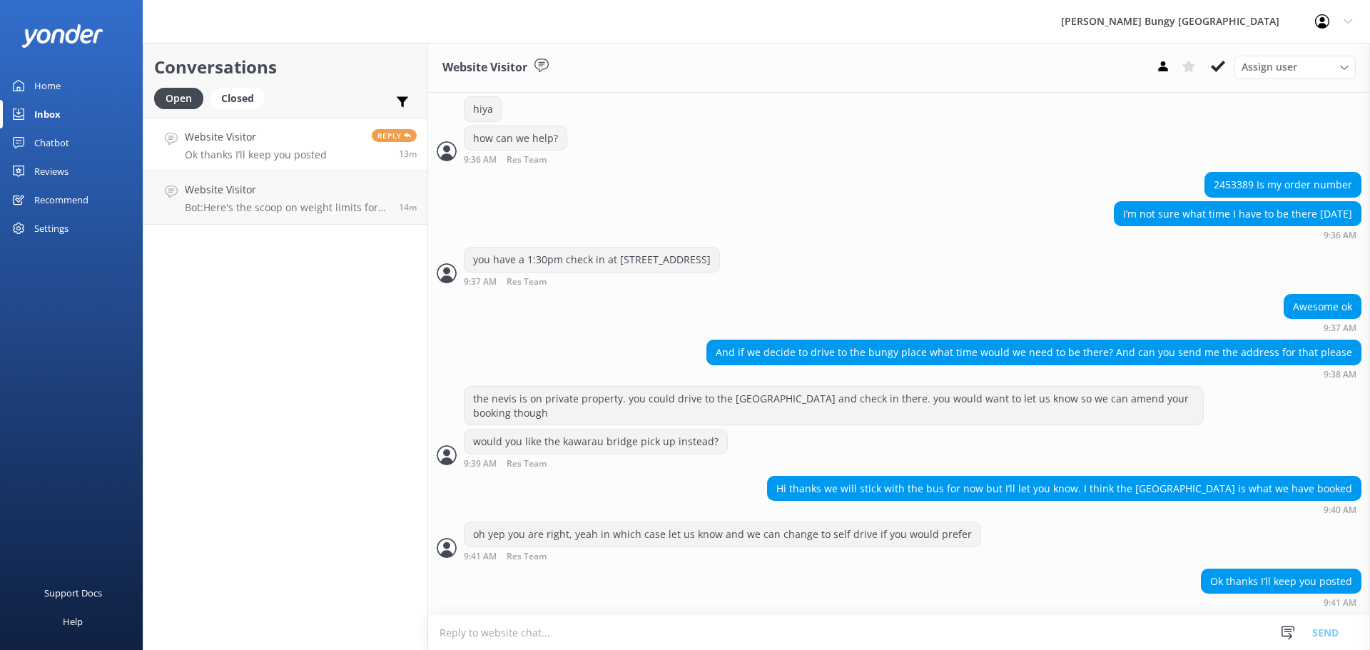
click at [319, 253] on div "Conversations Open Closed Important Assigned to me Unassigned Website Visitor O…" at bounding box center [285, 346] width 285 height 607
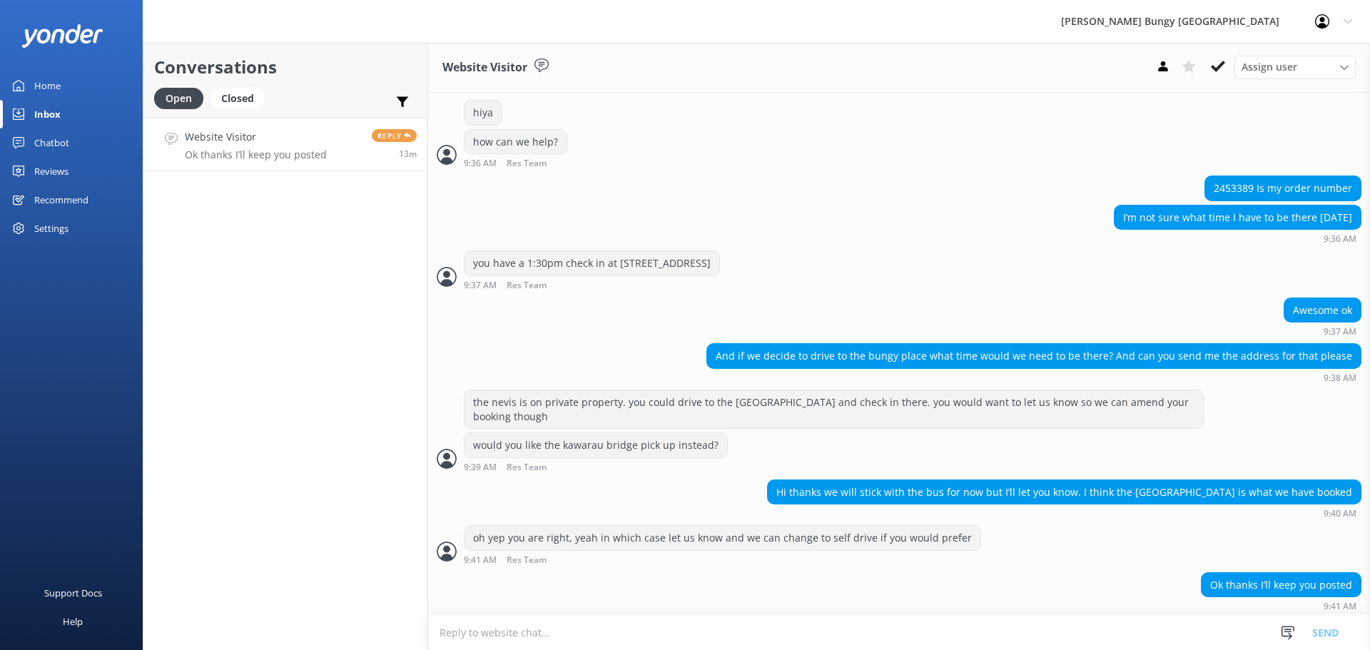
scroll to position [1438, 0]
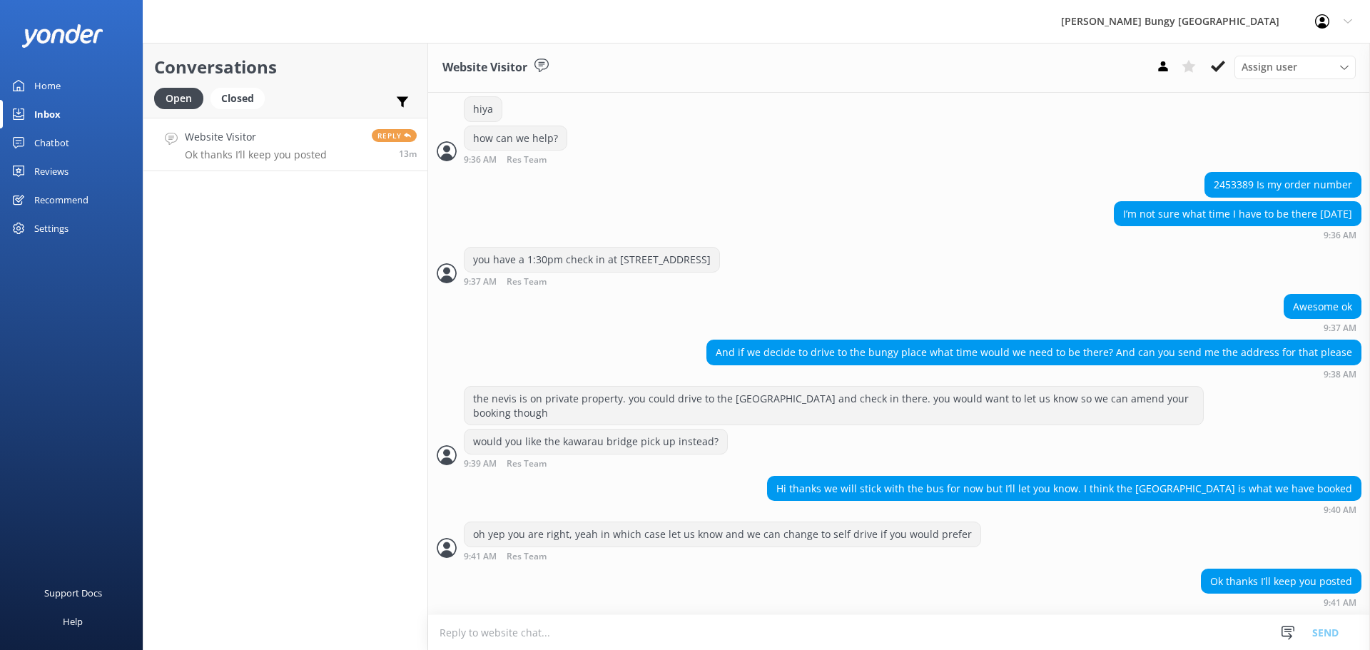
click at [269, 200] on div "Conversations Open Closed Important Assigned to me Unassigned Website Visitor O…" at bounding box center [285, 346] width 285 height 607
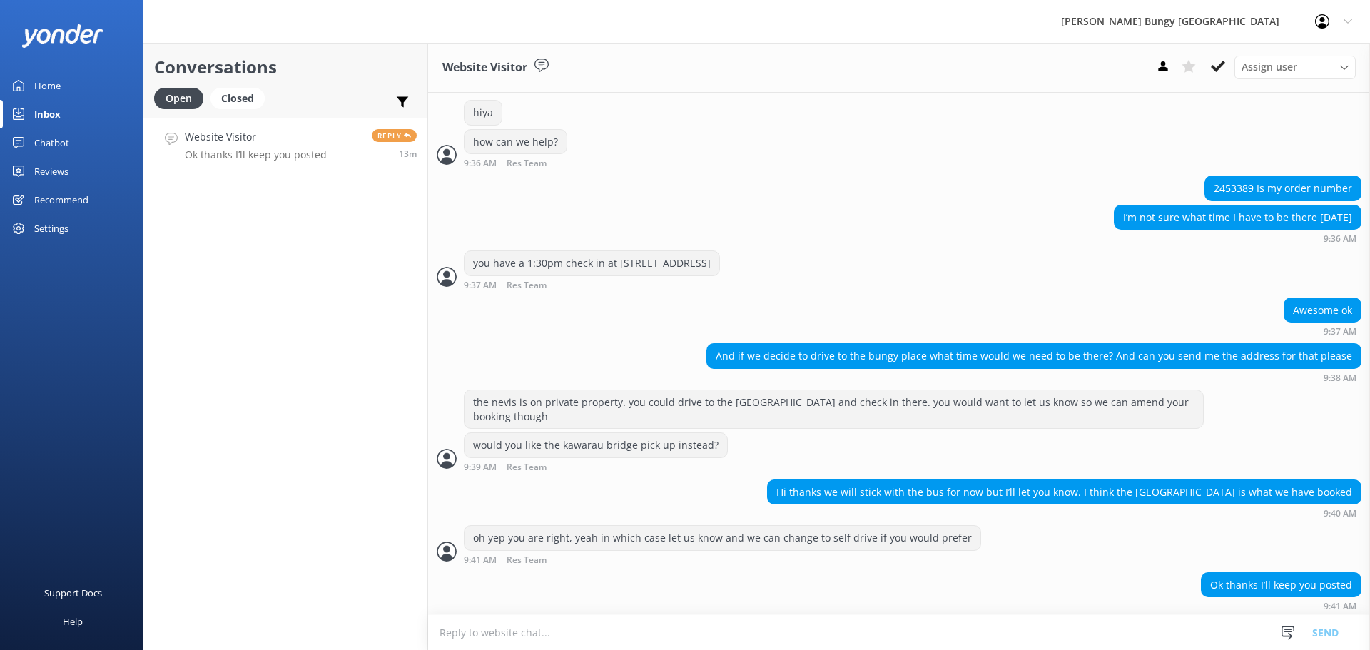
scroll to position [1438, 0]
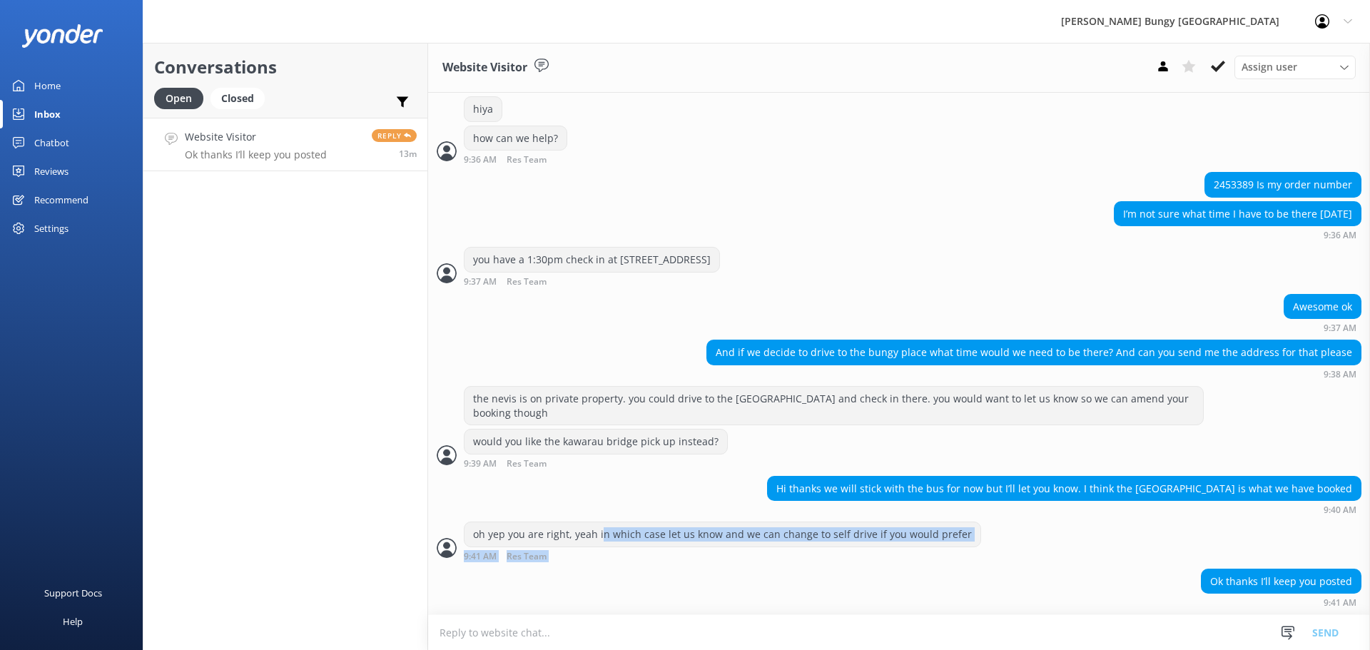
drag, startPoint x: 598, startPoint y: 524, endPoint x: 594, endPoint y: 570, distance: 46.5
click at [594, 570] on div "Ok thanks I’ll keep you posted 9:41 AM" at bounding box center [899, 588] width 942 height 39
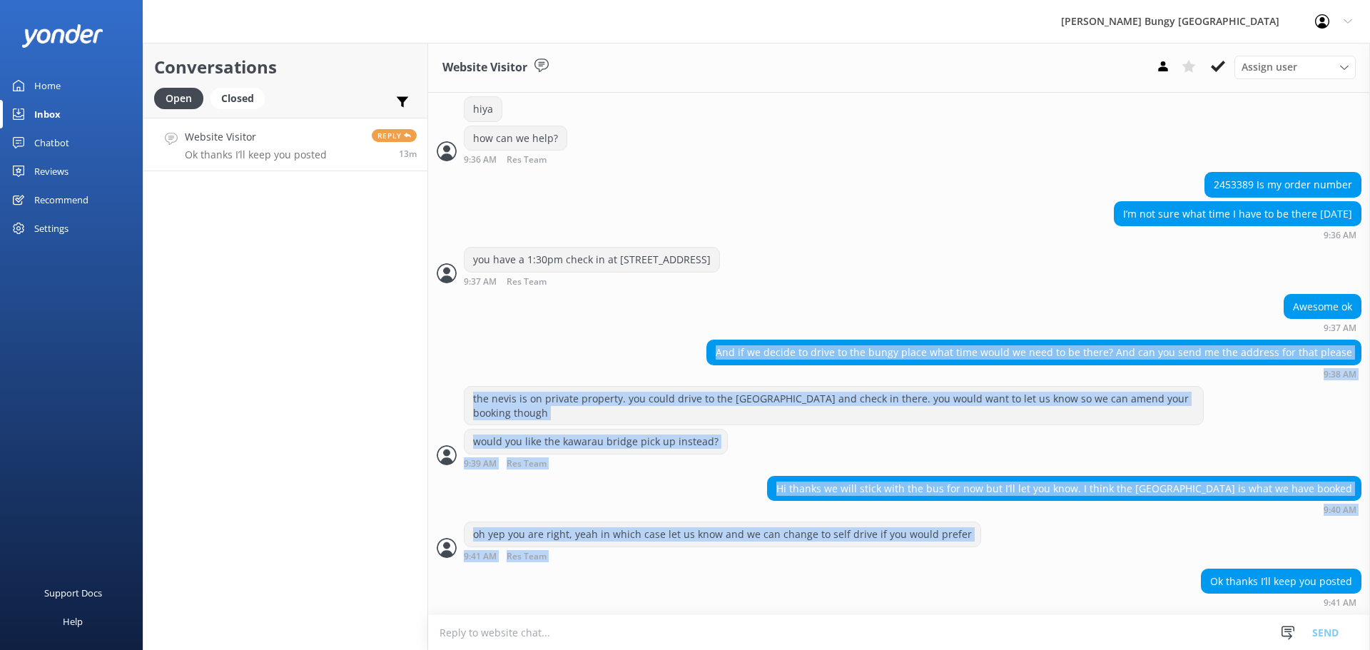
drag, startPoint x: 594, startPoint y: 570, endPoint x: 439, endPoint y: 350, distance: 268.8
click at [447, 355] on div "And if we decide to drive to the bungy place what time would we need to be ther…" at bounding box center [899, 359] width 942 height 39
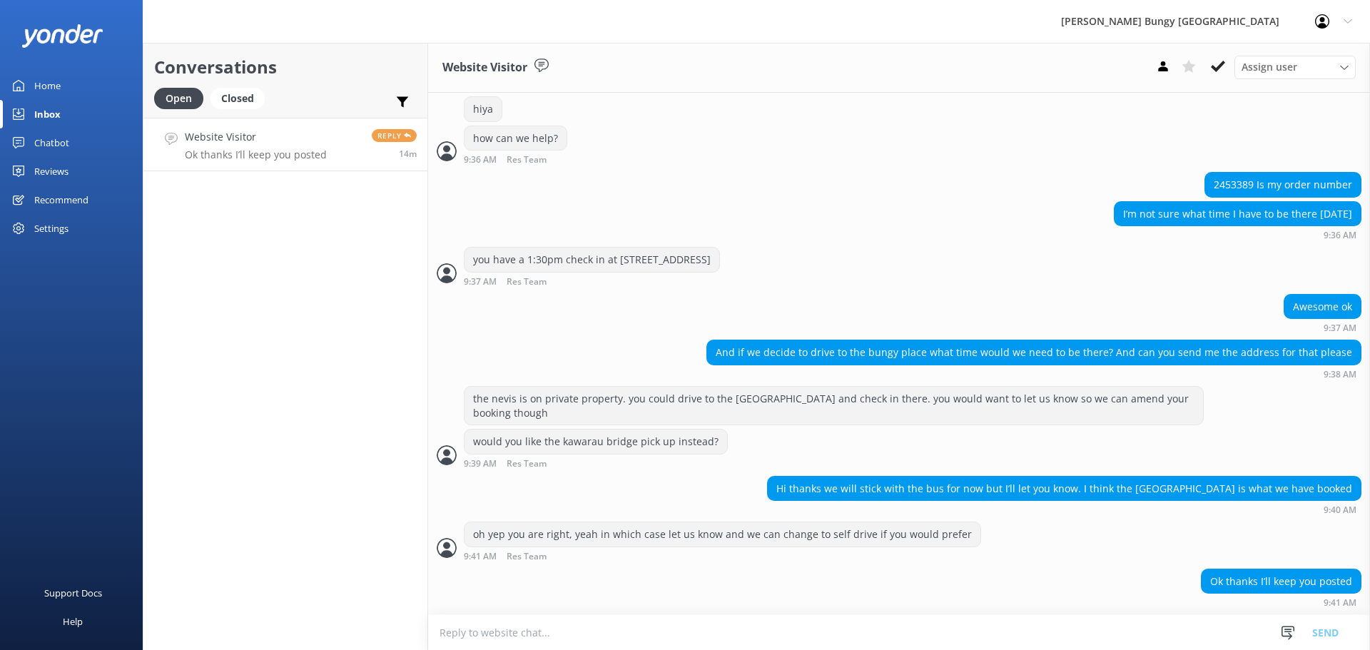
click at [285, 263] on div "Conversations Open Closed Important Assigned to me Unassigned Website Visitor O…" at bounding box center [285, 346] width 285 height 607
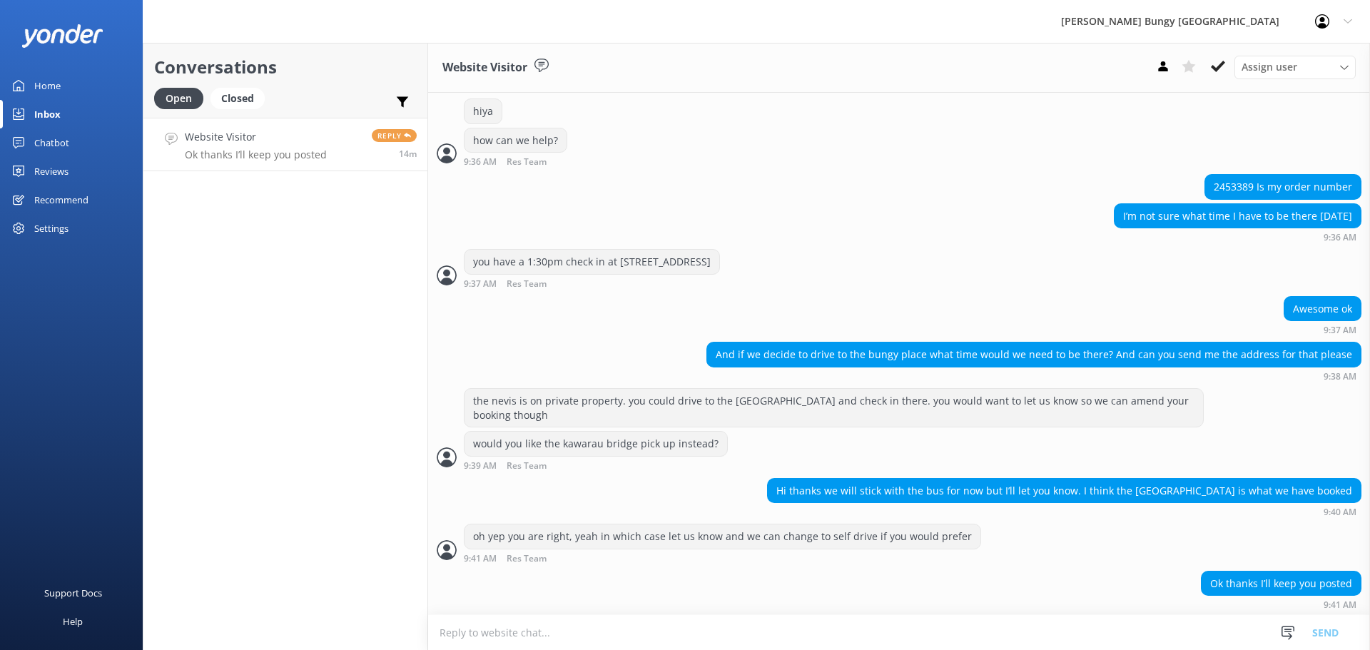
scroll to position [1438, 0]
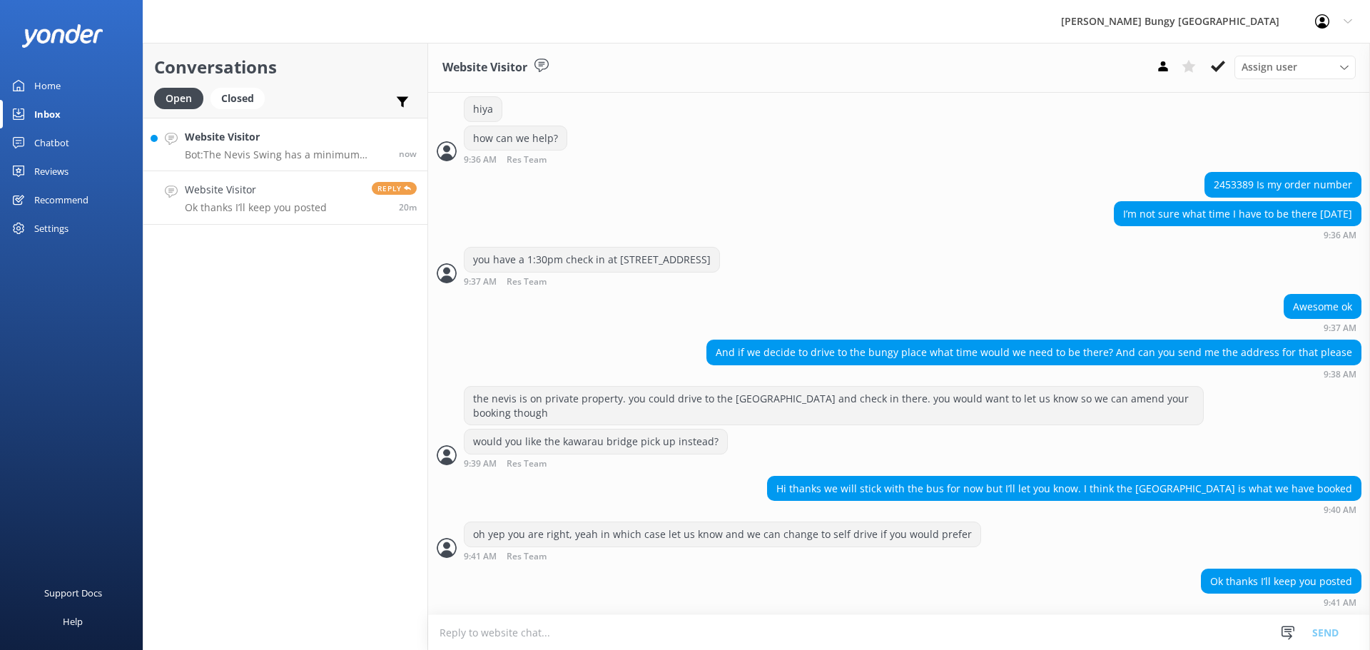
click at [284, 138] on h4 "Website Visitor" at bounding box center [286, 137] width 203 height 16
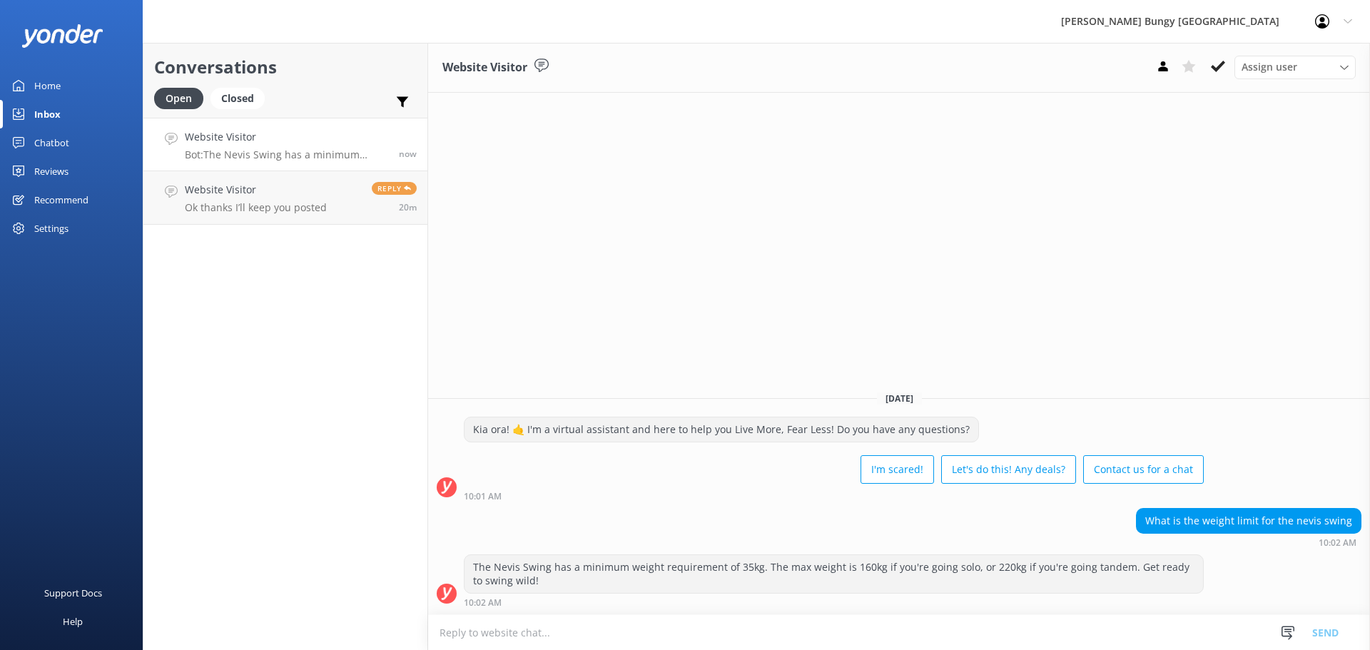
click at [978, 526] on div "What is the weight limit for the nevis swing 10:02 AM" at bounding box center [899, 527] width 942 height 39
type textarea "o"
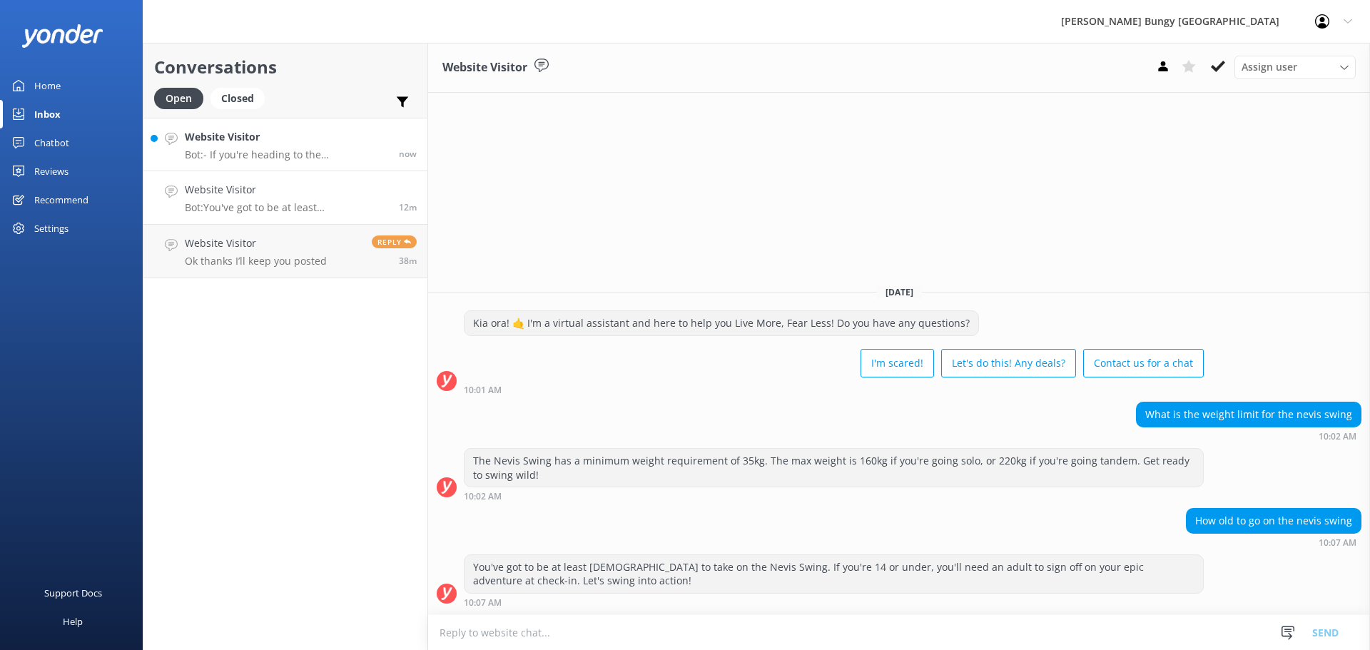
click at [285, 161] on p "Bot: - If you're heading to the Kawarau Bridge from Queenstown, the bus ride ta…" at bounding box center [286, 154] width 203 height 13
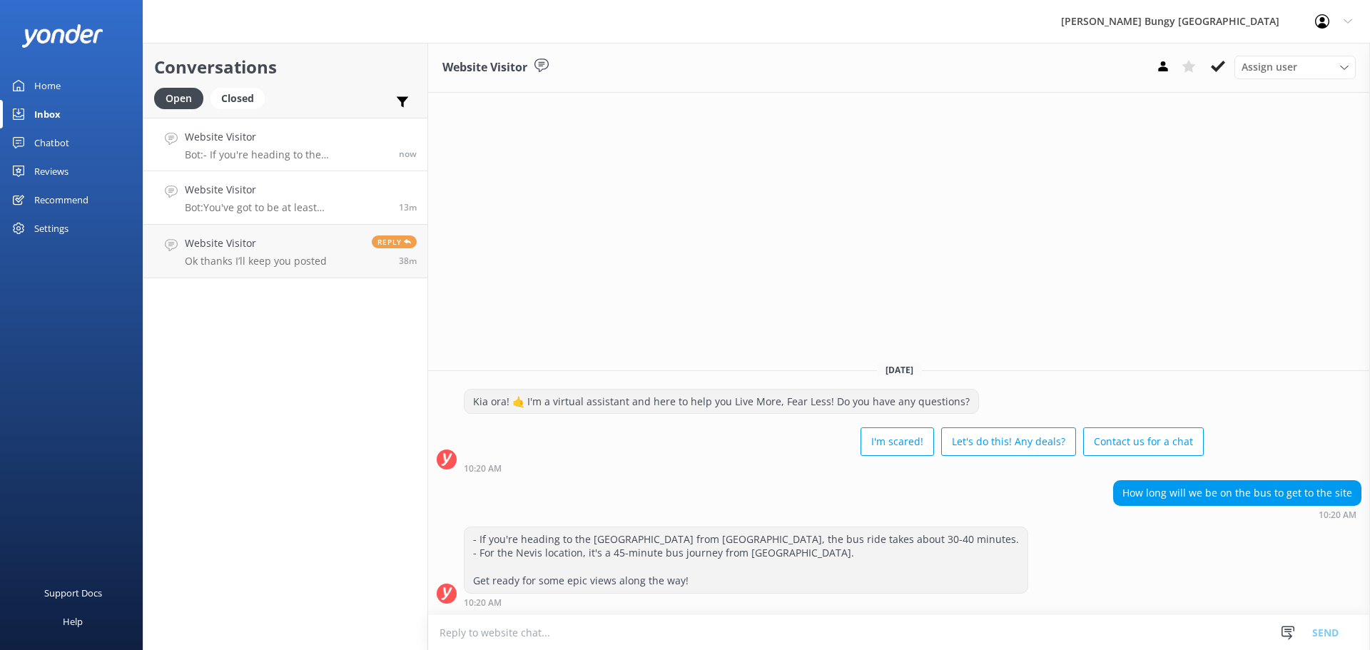
click at [284, 183] on h4 "Website Visitor" at bounding box center [286, 190] width 203 height 16
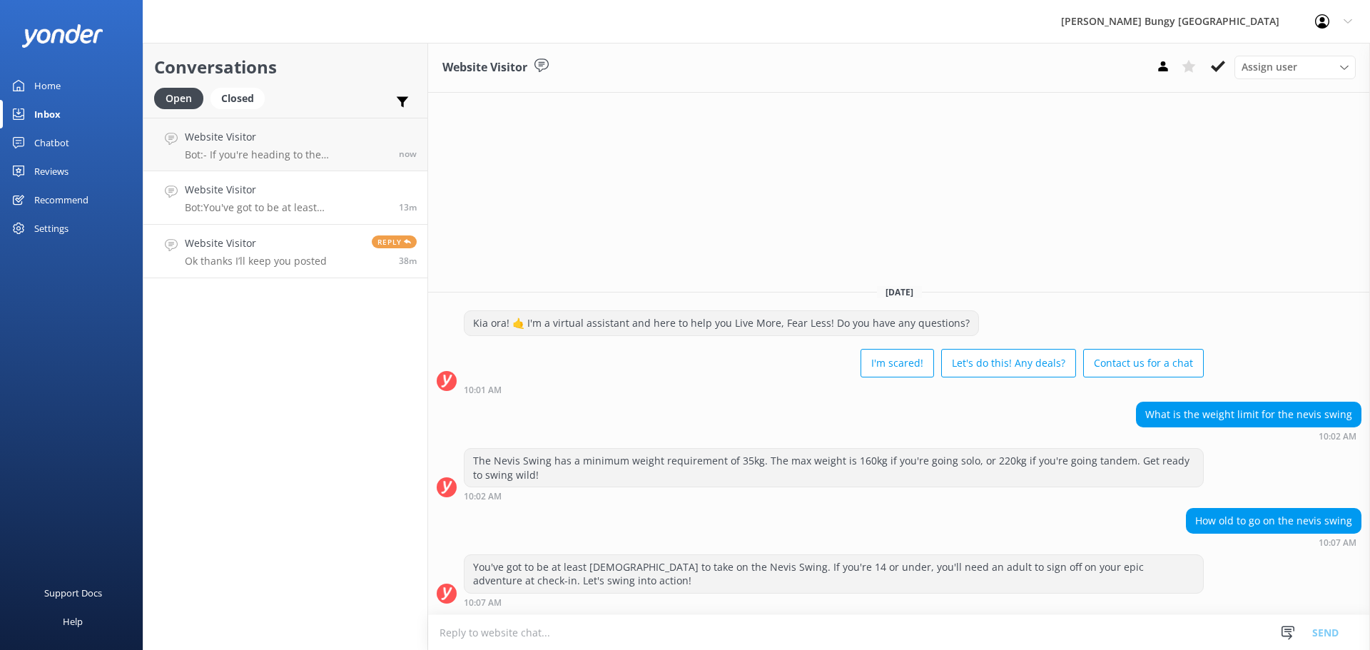
click at [296, 243] on h4 "Website Visitor" at bounding box center [256, 243] width 142 height 16
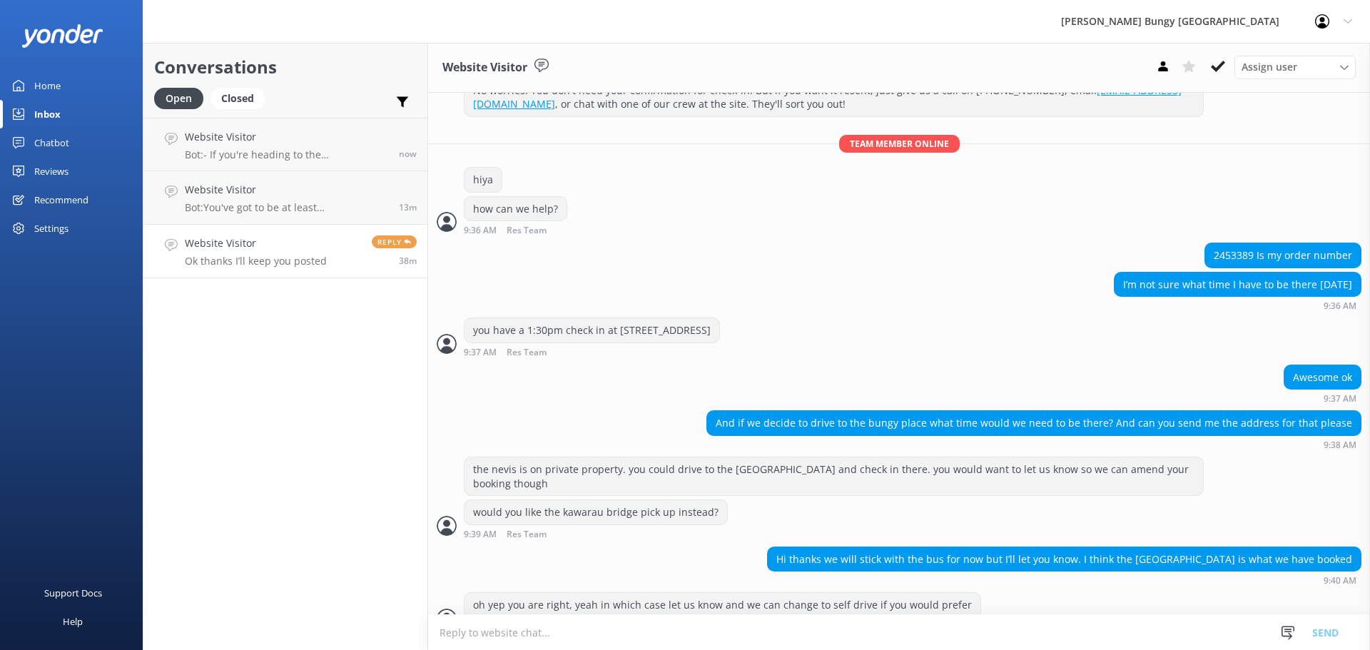
scroll to position [1438, 0]
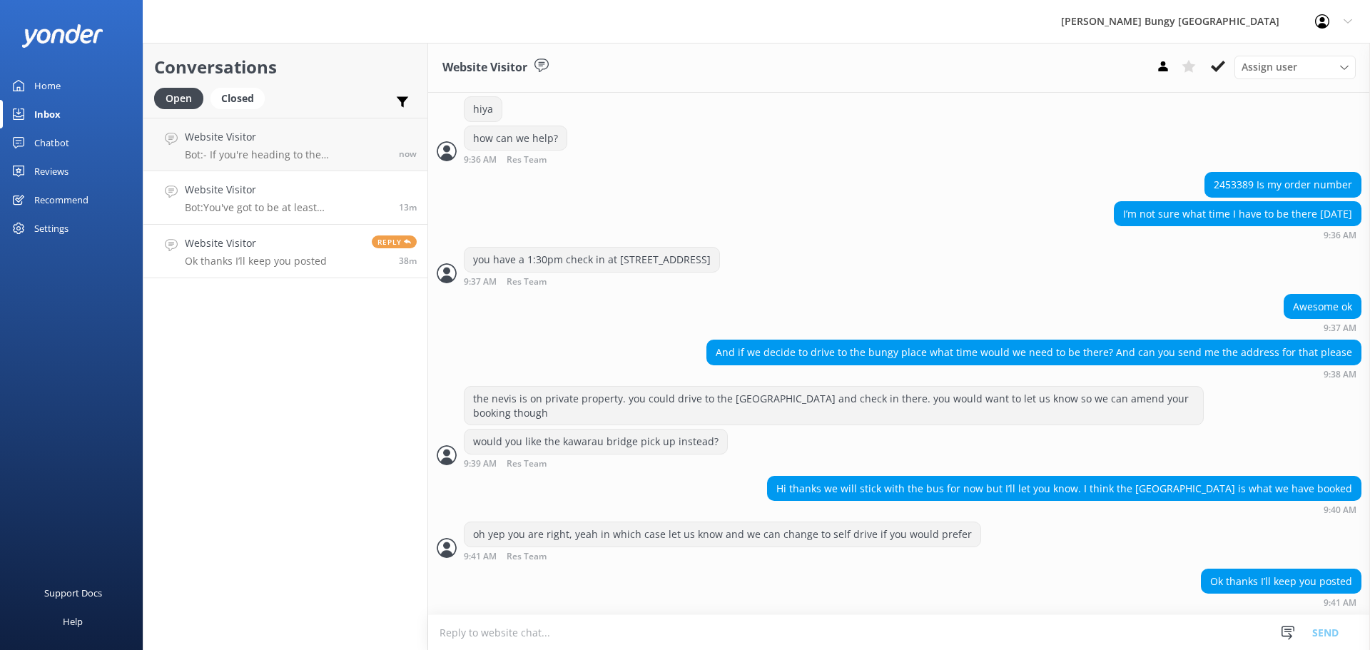
click at [279, 173] on link "Website Visitor Bot: You've got to be at least [DEMOGRAPHIC_DATA] to take on th…" at bounding box center [285, 198] width 284 height 54
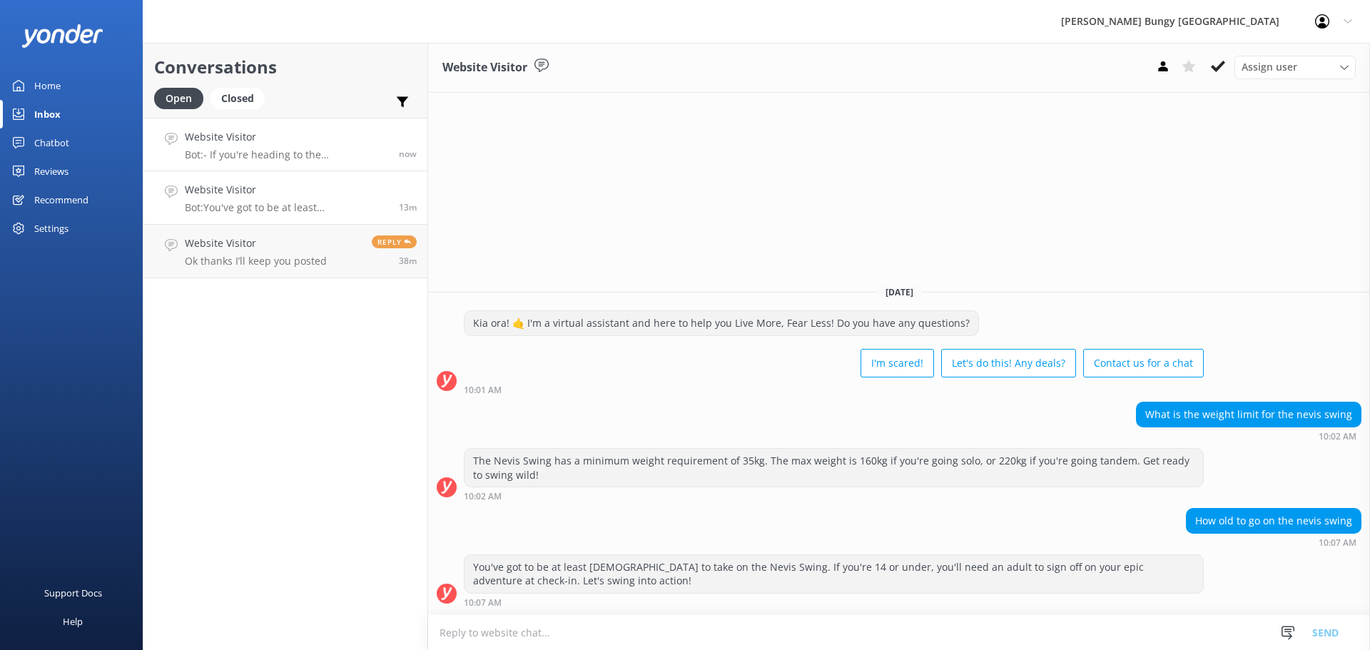
click at [273, 137] on h4 "Website Visitor" at bounding box center [286, 137] width 203 height 16
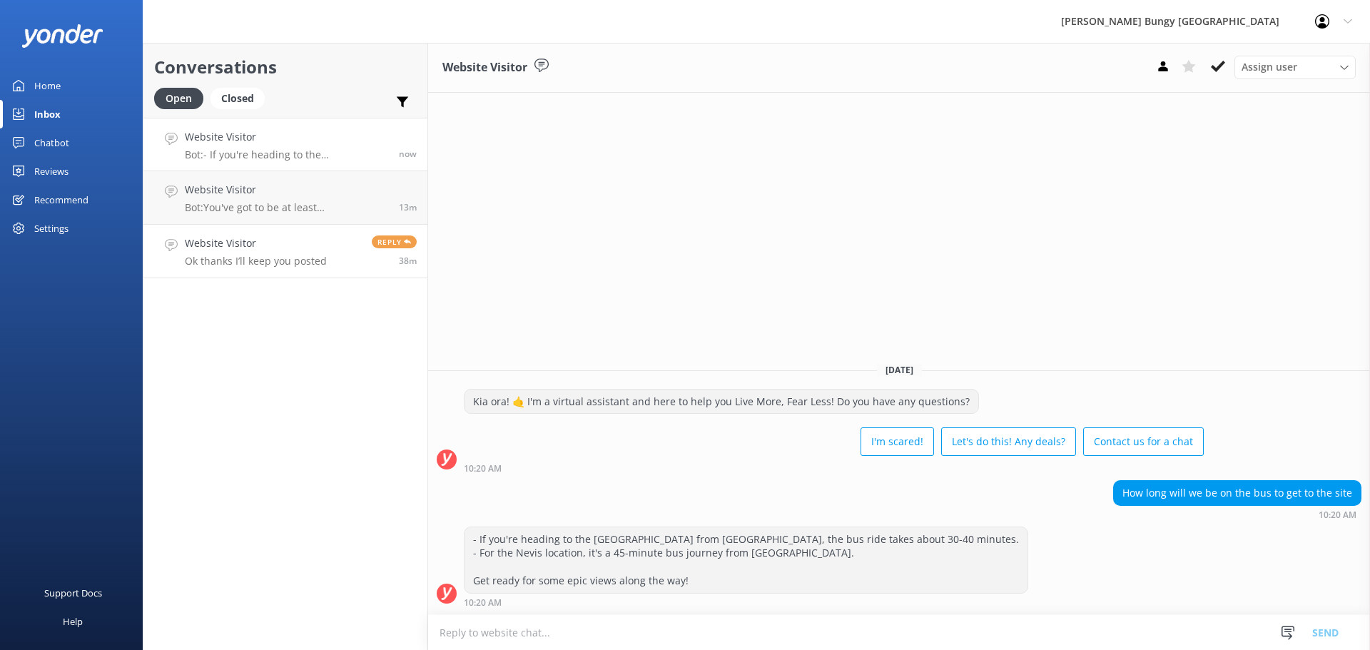
click at [369, 242] on div "Reply 38m" at bounding box center [389, 250] width 56 height 31
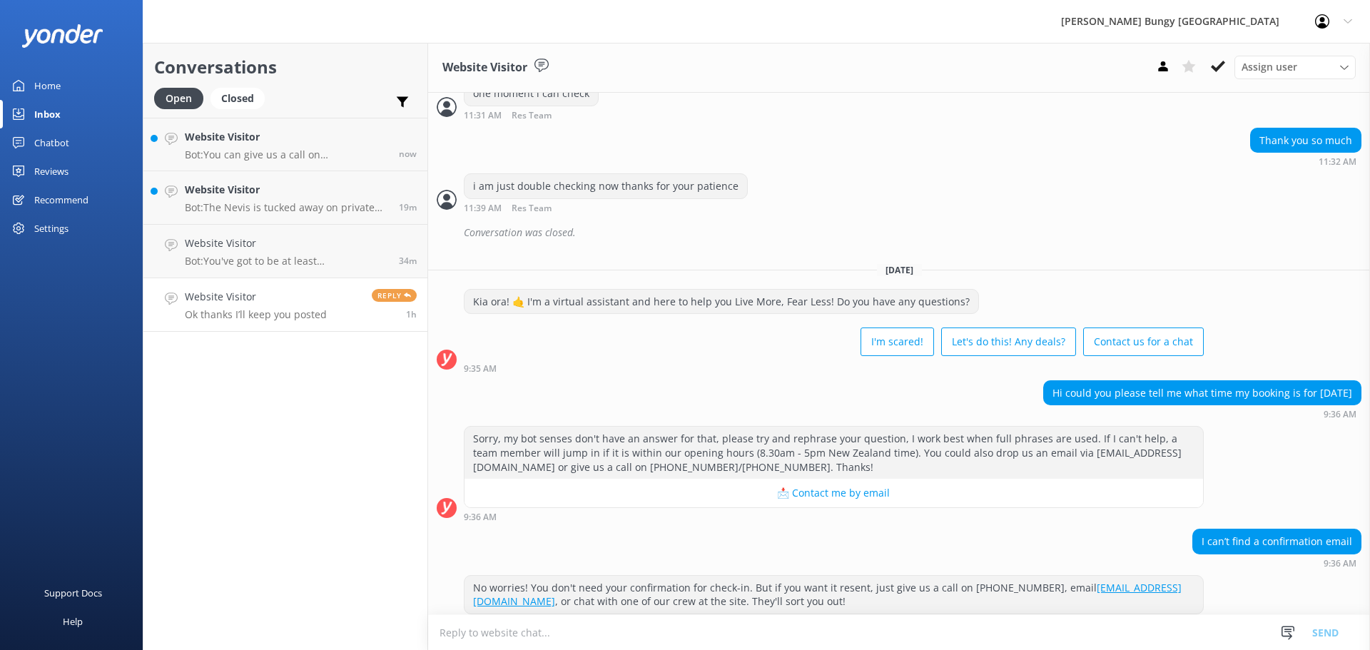
scroll to position [1438, 0]
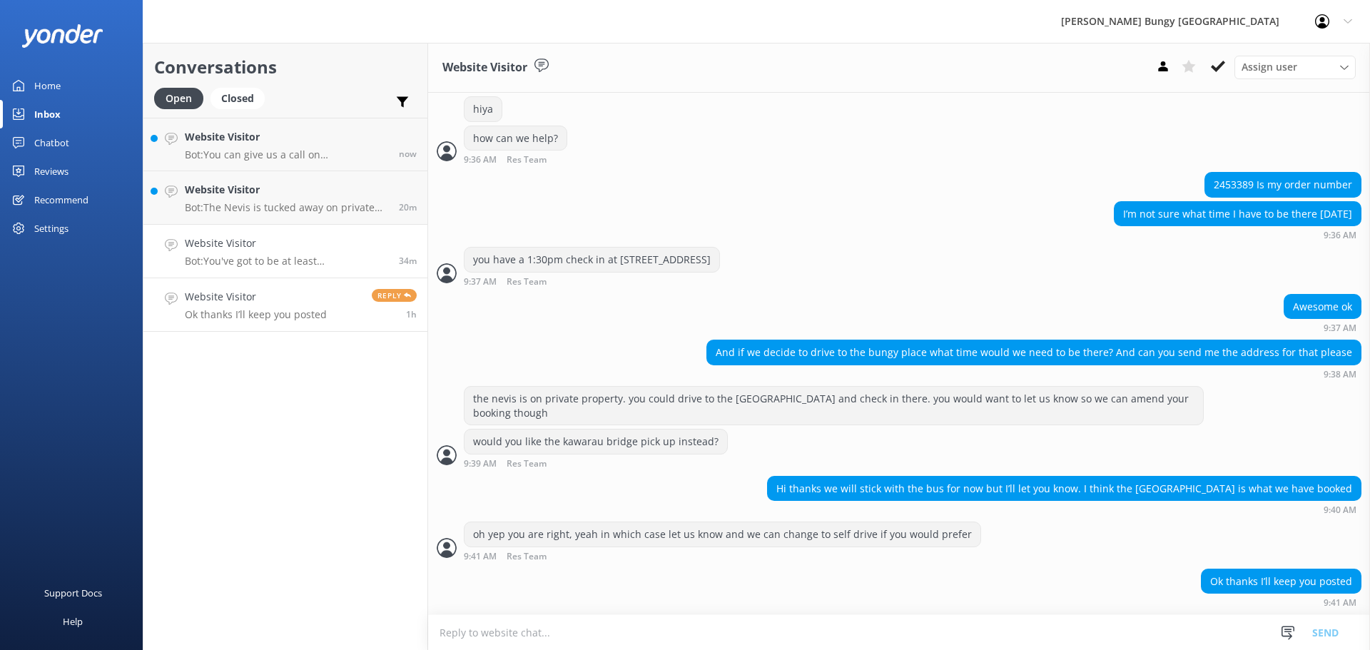
click at [295, 233] on link "Website Visitor Bot: You've got to be at least 10 years old to take on the Nevi…" at bounding box center [285, 252] width 284 height 54
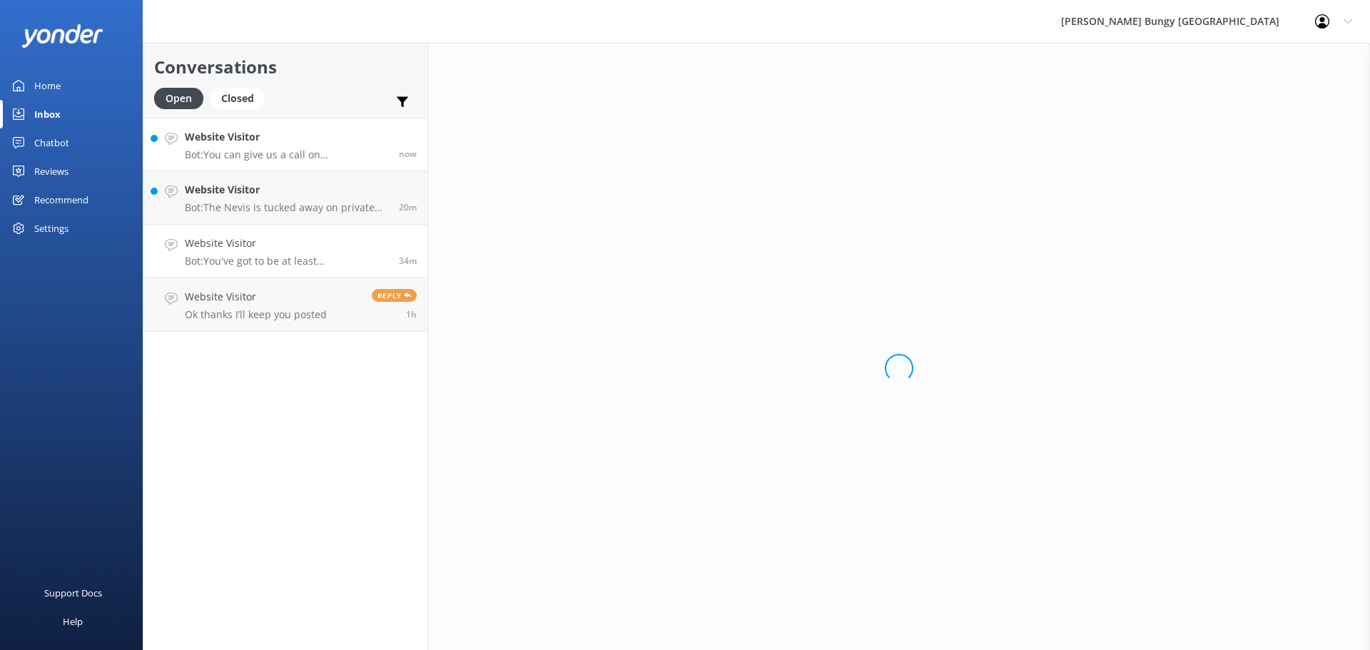
click at [307, 147] on div "Website Visitor Bot: You can give us a call on 0800 286 4958 or +64 3 450 1300 …" at bounding box center [286, 144] width 203 height 31
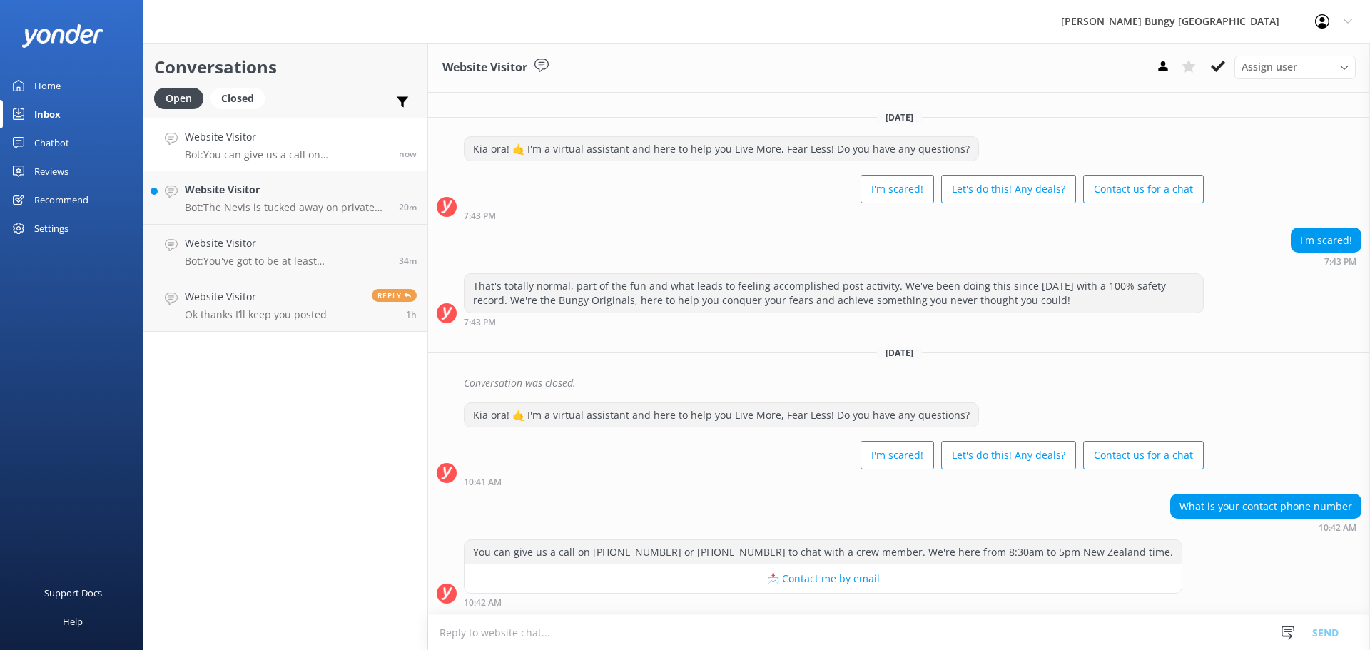
click at [963, 641] on textarea at bounding box center [899, 632] width 942 height 35
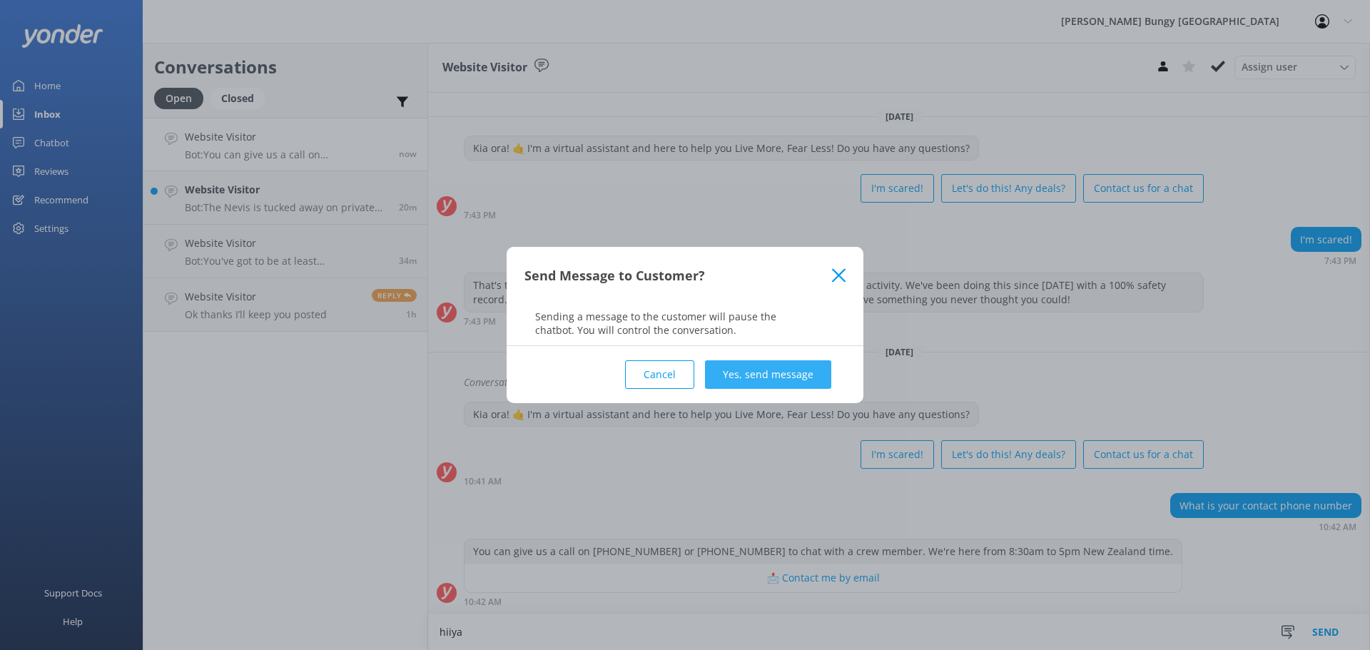
type textarea "hiiya"
click at [817, 375] on button "Yes, send message" at bounding box center [768, 374] width 126 height 29
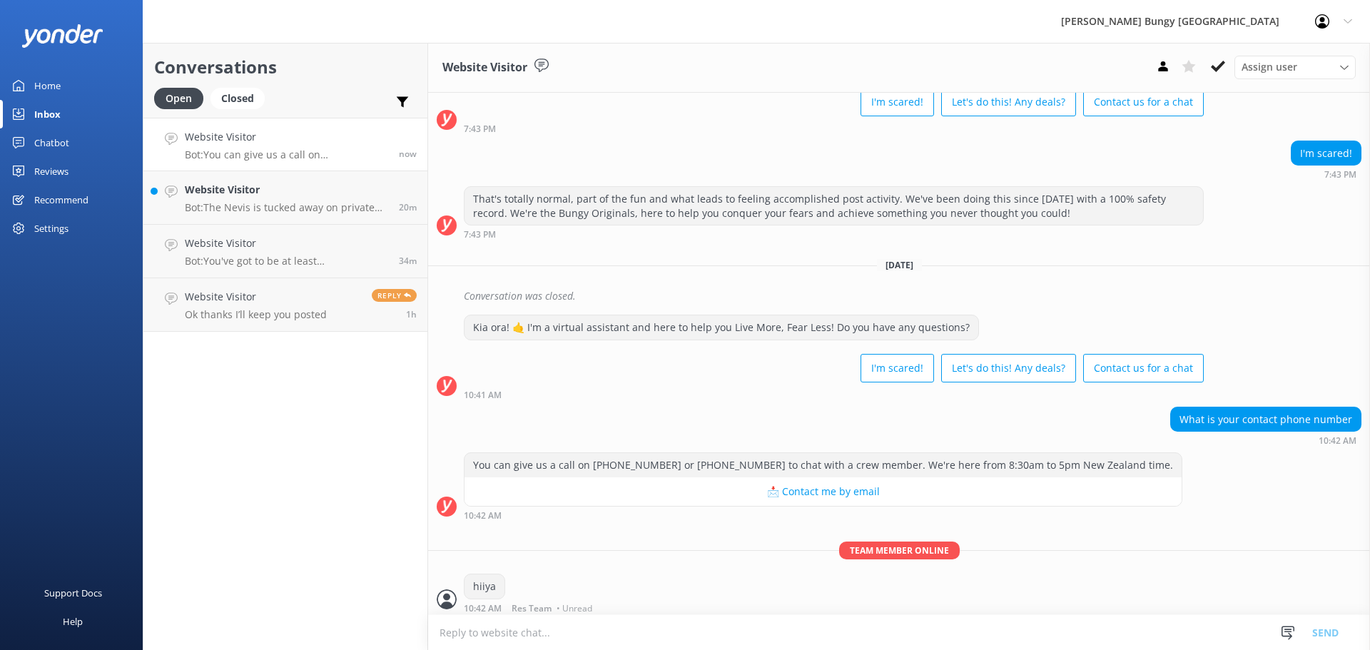
scroll to position [87, 0]
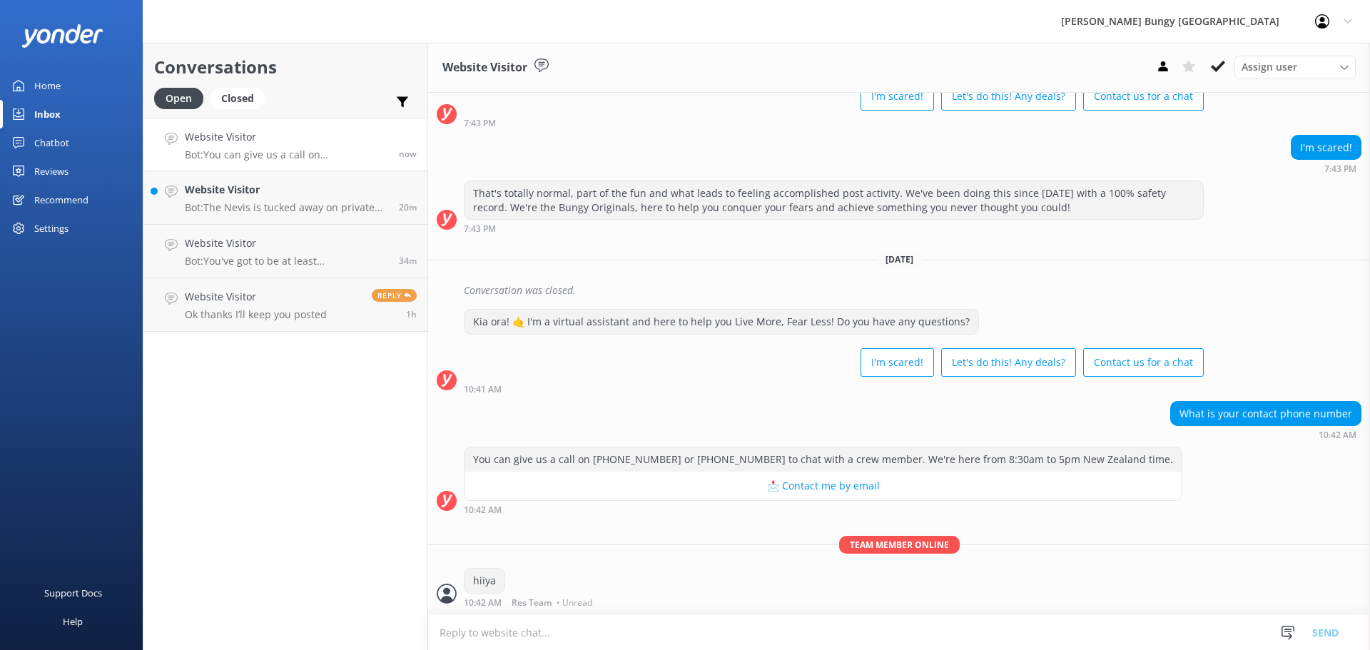
click at [735, 634] on textarea at bounding box center [899, 632] width 942 height 35
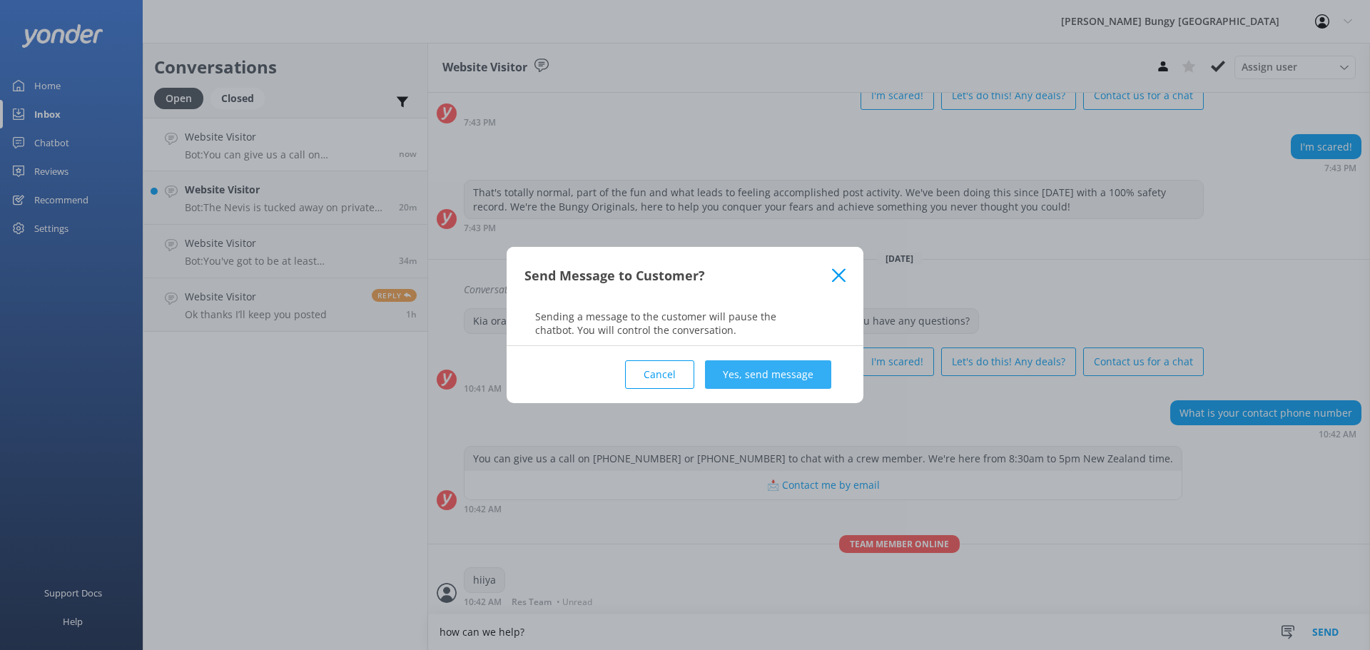
type textarea "how can we help?"
click at [763, 382] on button "Yes, send message" at bounding box center [768, 374] width 126 height 29
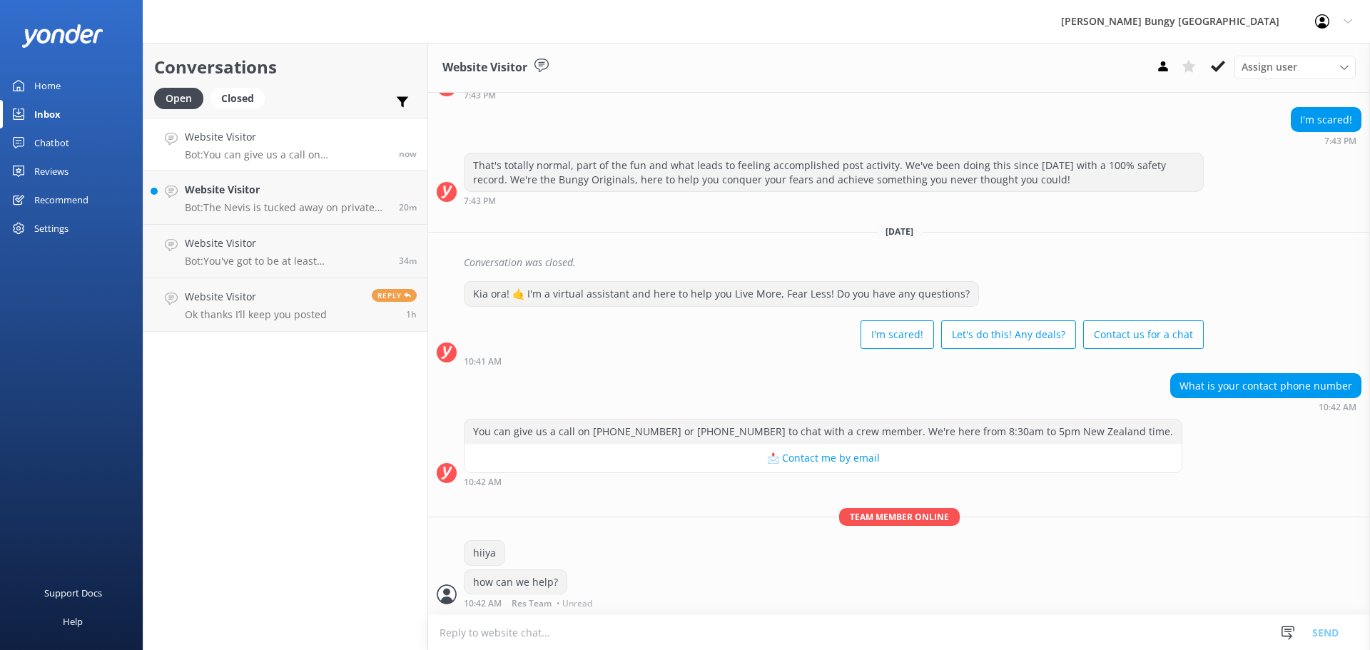
scroll to position [116, 0]
click at [224, 210] on p "Bot: The Nevis is tucked away on private property, so you can't drive there you…" at bounding box center [286, 207] width 203 height 13
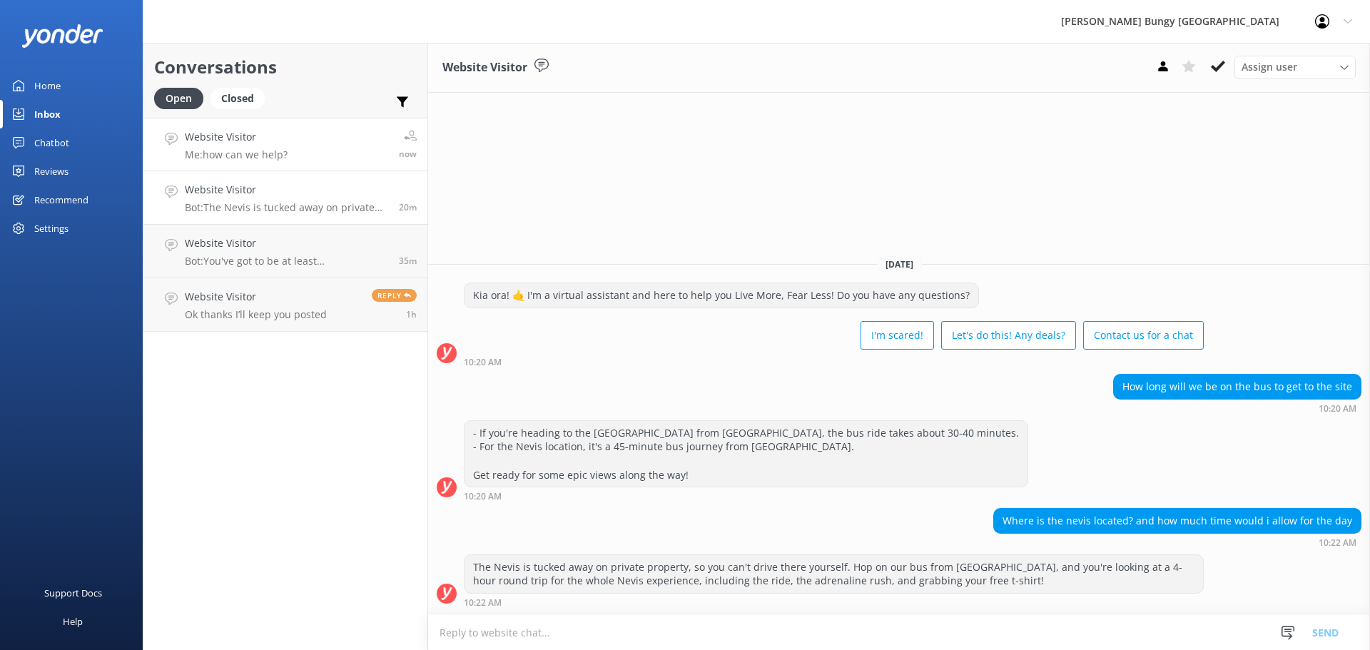
click at [282, 146] on div "Website Visitor Me: how can we help?" at bounding box center [236, 144] width 103 height 31
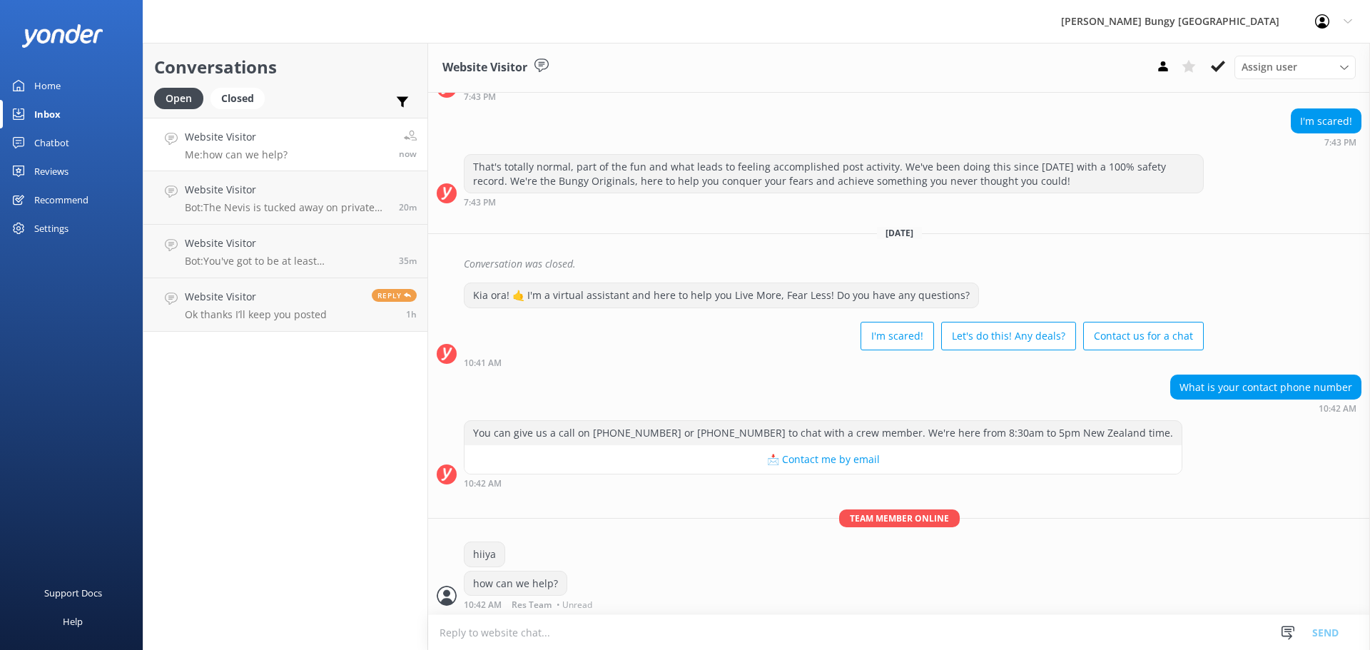
scroll to position [116, 0]
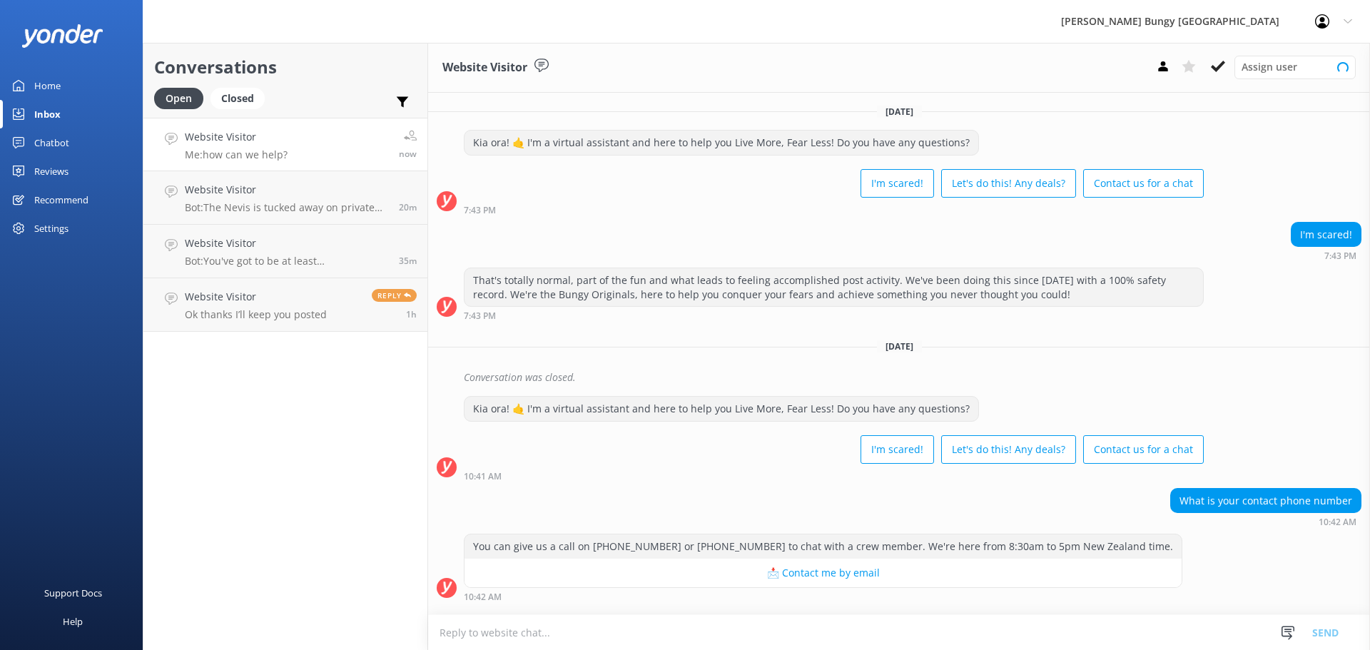
scroll to position [116, 0]
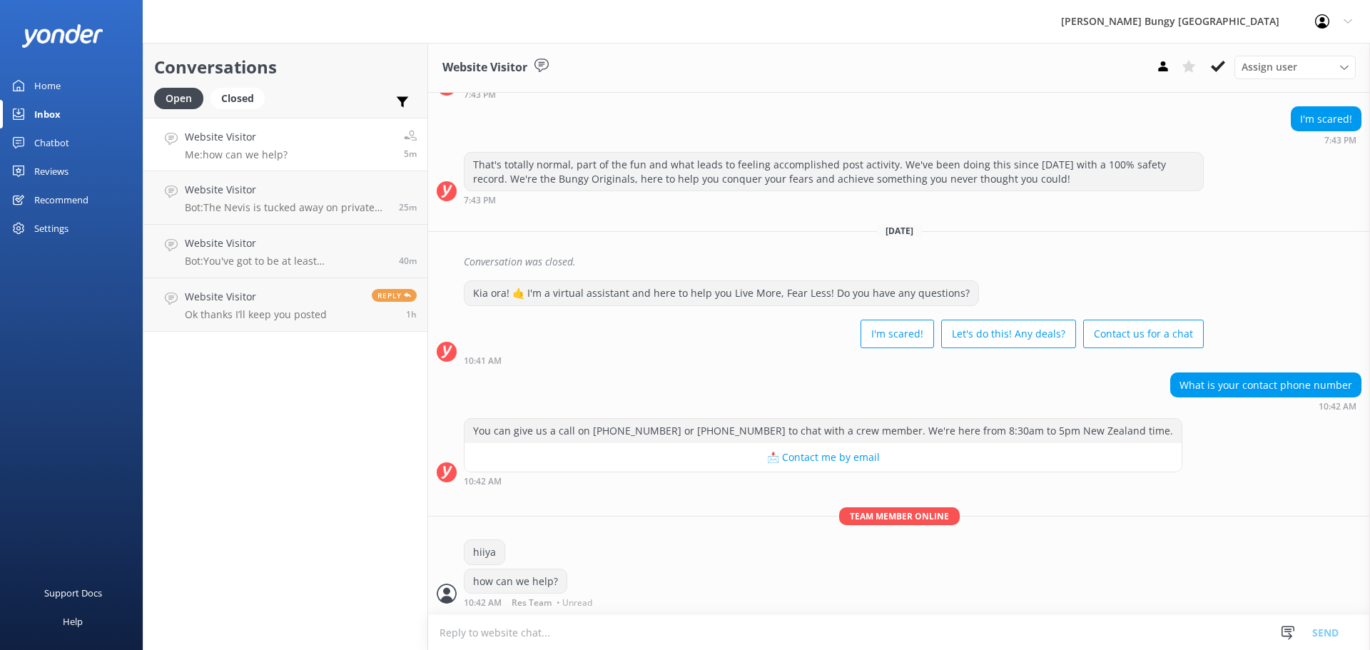
click at [917, 57] on div "Website Visitor Assign user [PERSON_NAME] [PERSON_NAME] Tech Admin [PERSON_NAME…" at bounding box center [899, 68] width 942 height 50
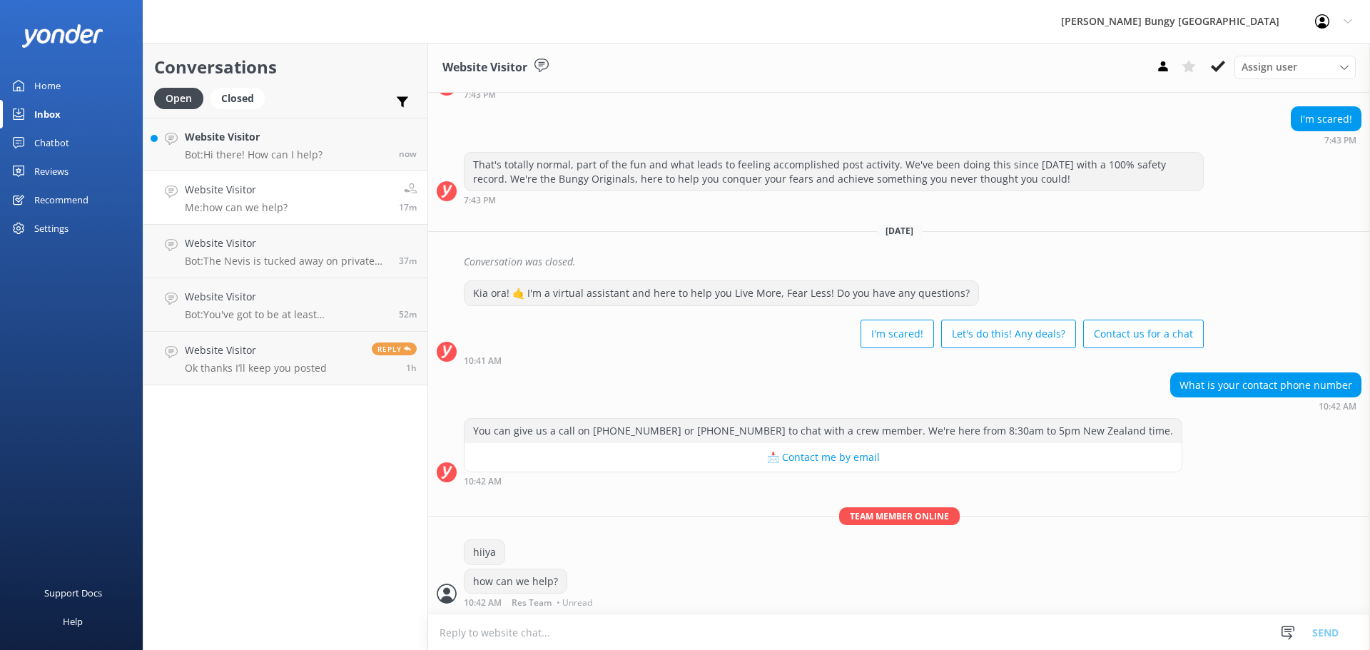
click at [242, 114] on div "Open Closed" at bounding box center [213, 105] width 118 height 34
click at [254, 131] on h4 "Website Visitor" at bounding box center [254, 137] width 138 height 16
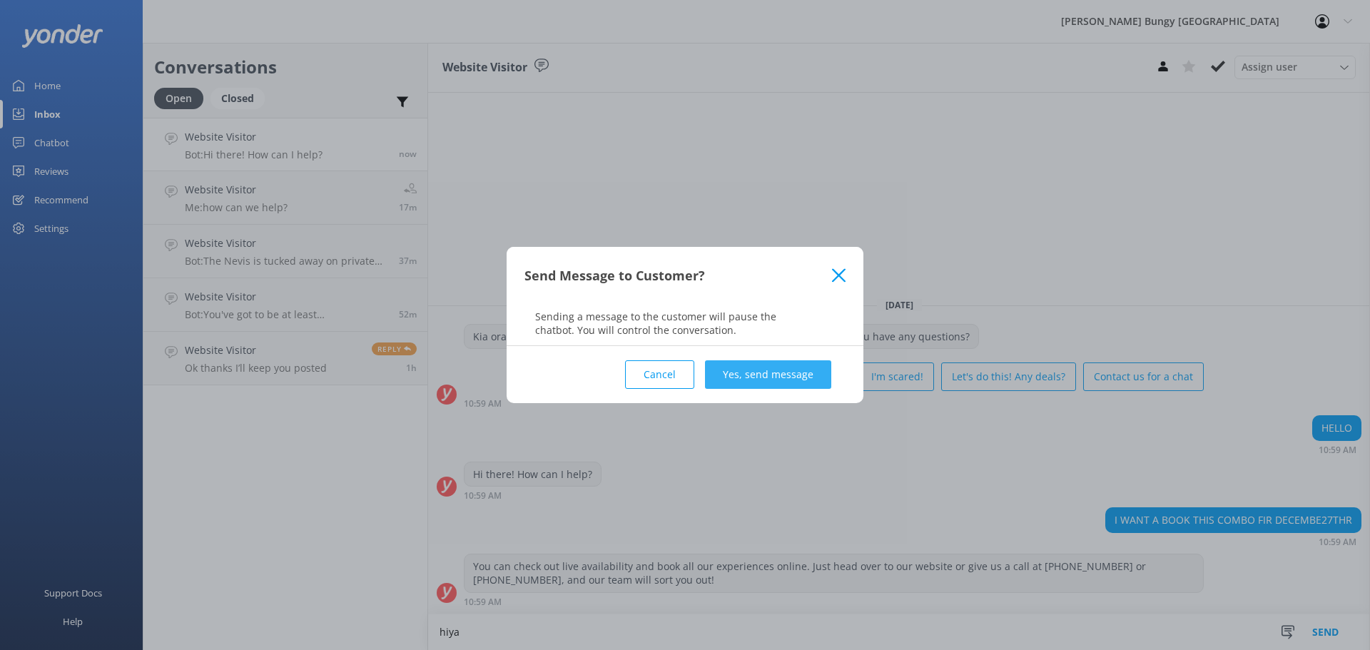
type textarea "hiya"
click at [765, 377] on button "Yes, send message" at bounding box center [768, 374] width 126 height 29
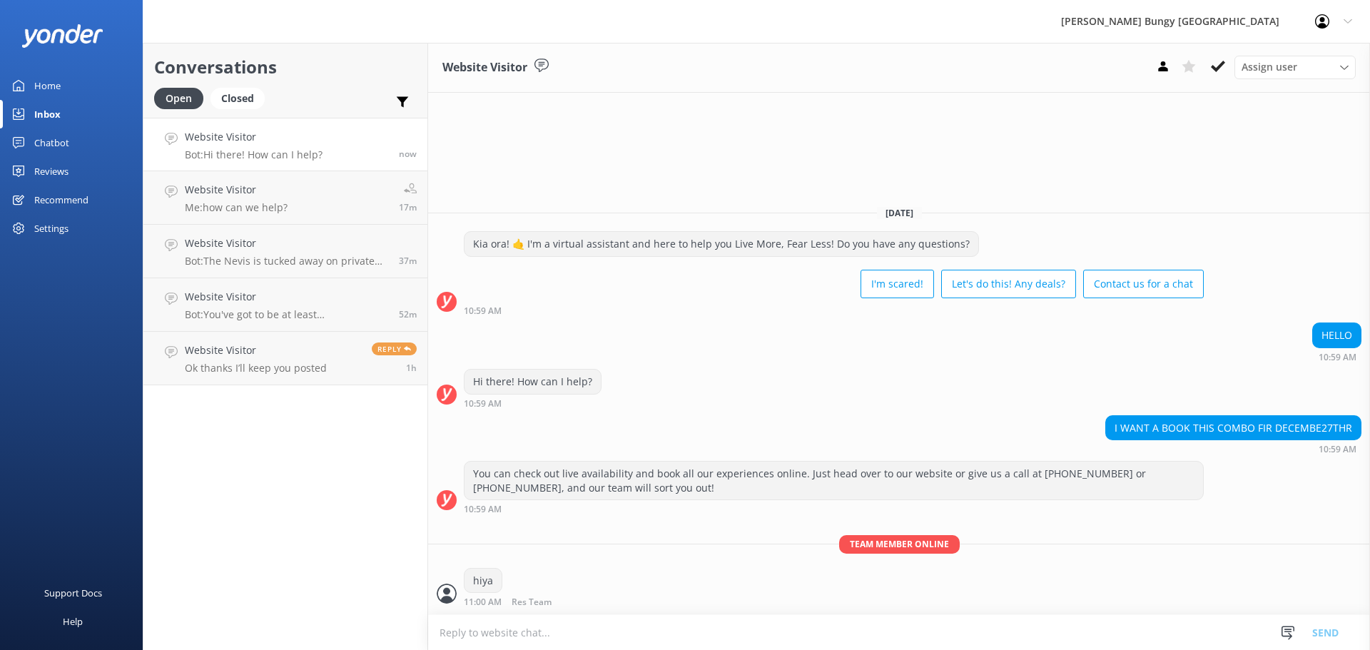
click at [661, 625] on textarea at bounding box center [899, 632] width 942 height 35
type textarea "h"
type textarea "we can help here"
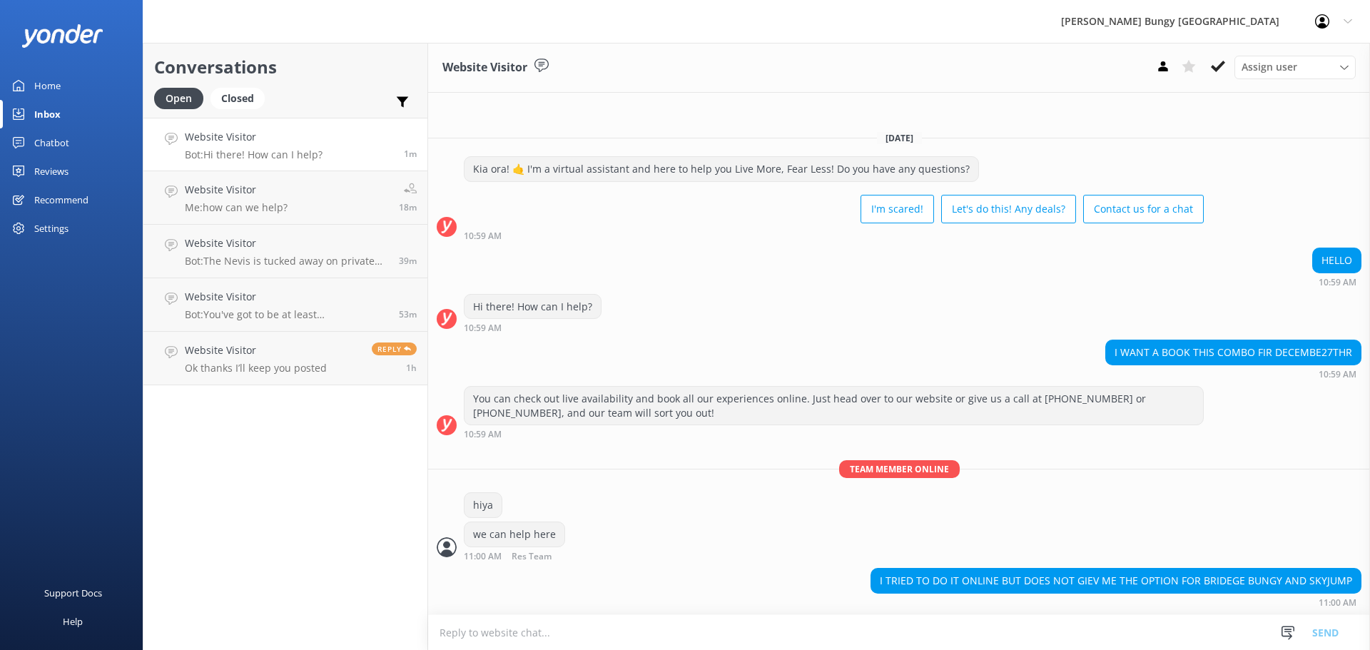
click at [666, 624] on textarea at bounding box center [899, 632] width 942 height 35
type textarea "d"
type textarea "no problem, we would need to make it manually as it involves two sites"
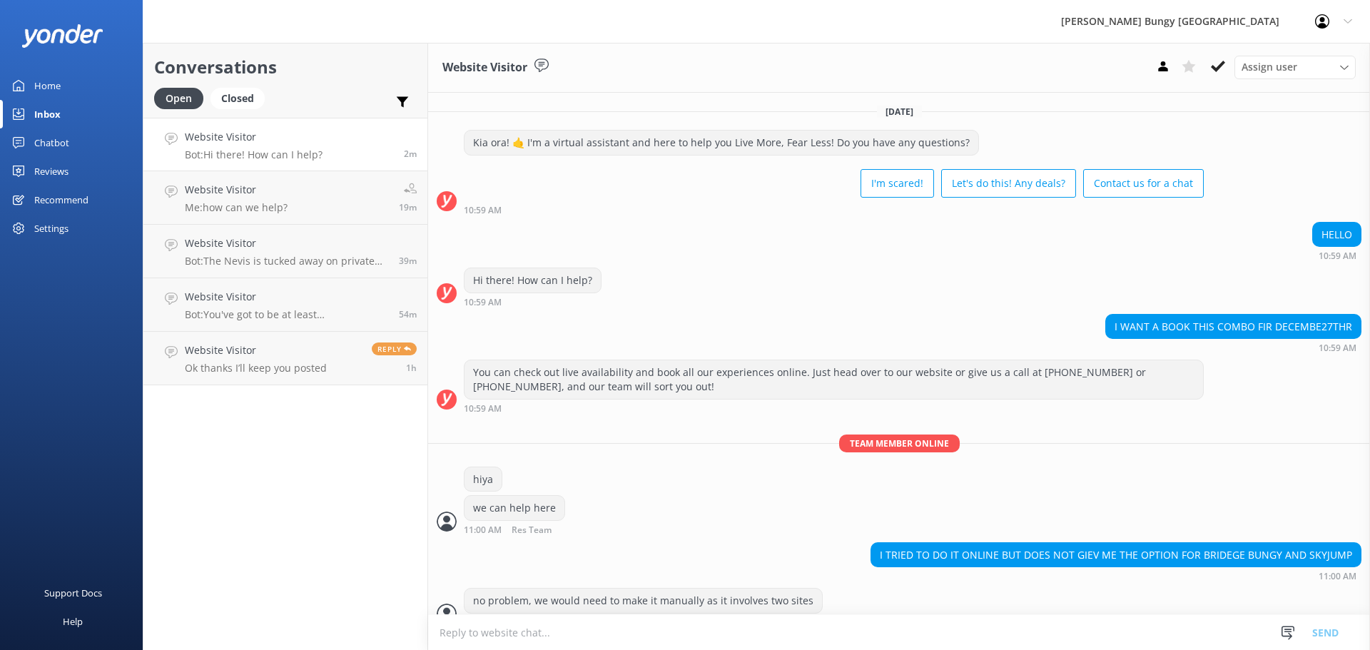
scroll to position [20, 0]
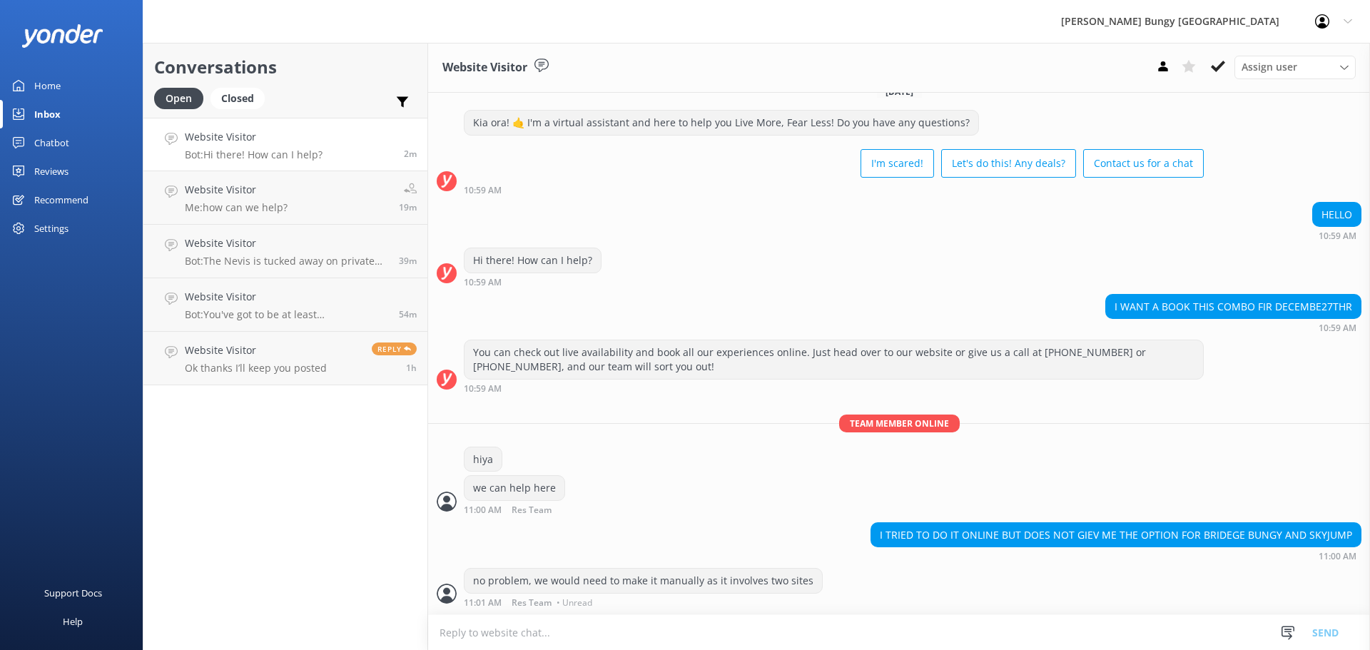
click at [863, 644] on textarea at bounding box center [899, 632] width 942 height 35
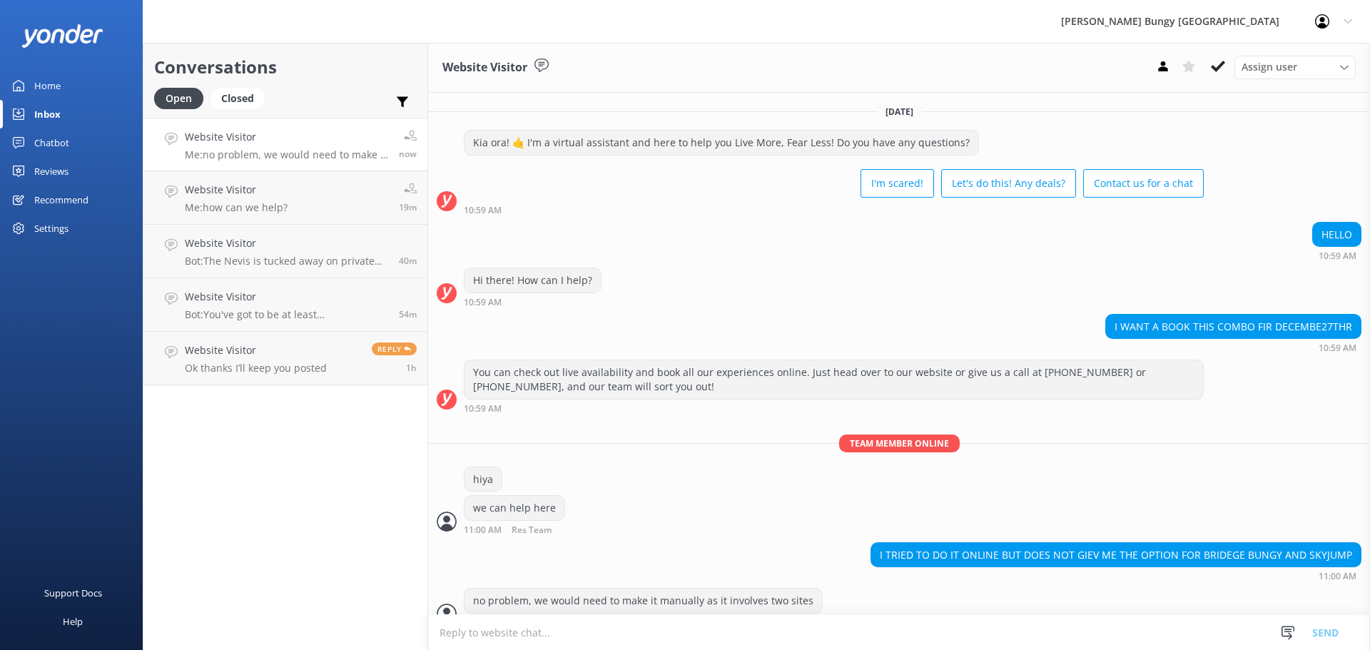
scroll to position [20, 0]
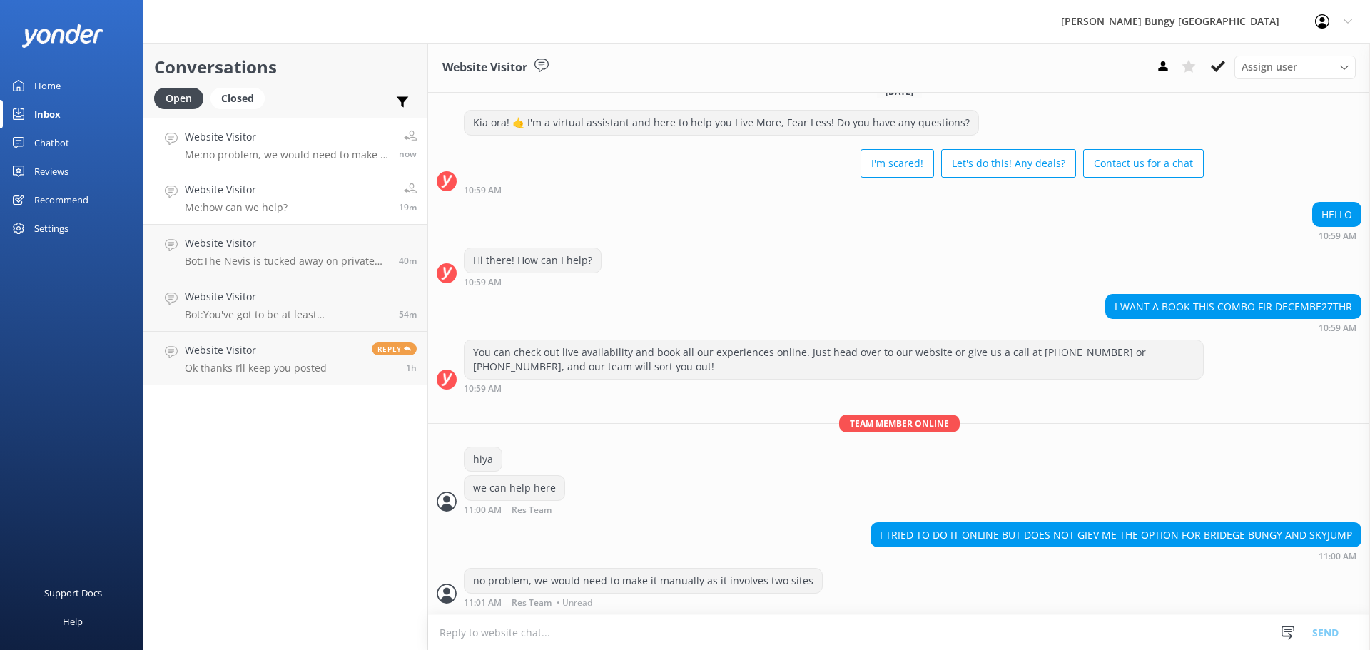
click at [348, 188] on link "Website Visitor Me: how can we help? 19m" at bounding box center [285, 198] width 284 height 54
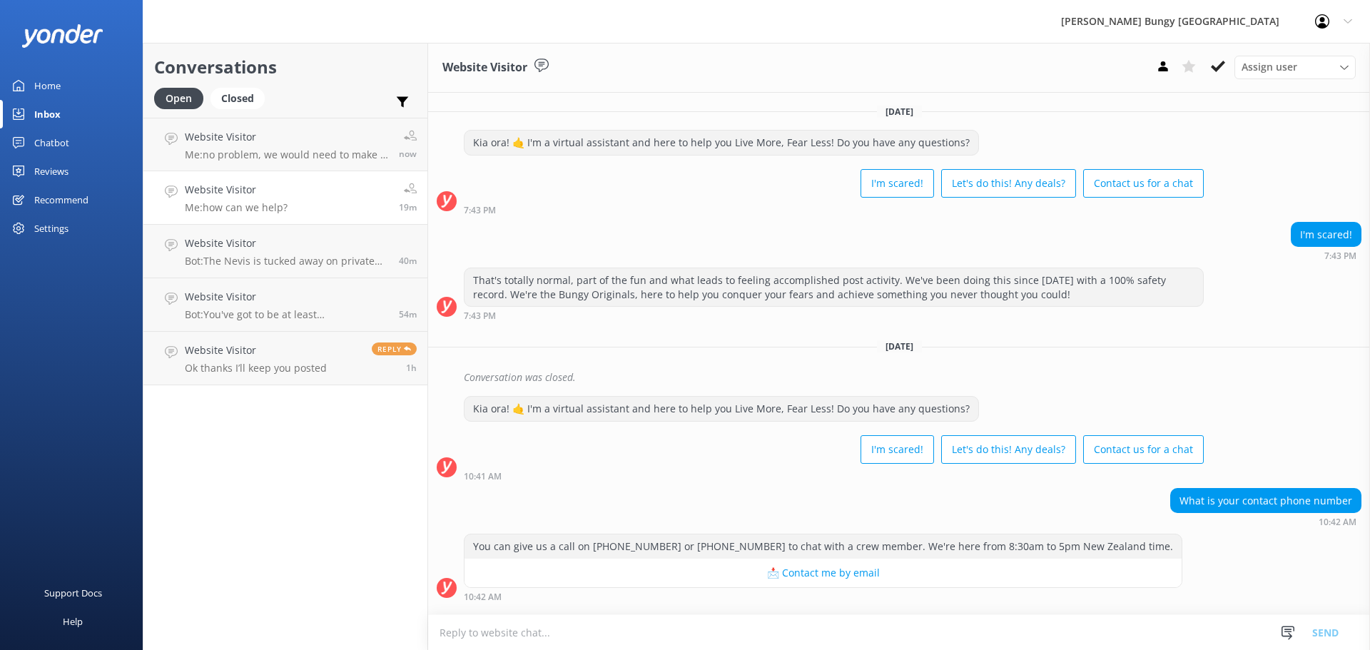
scroll to position [116, 0]
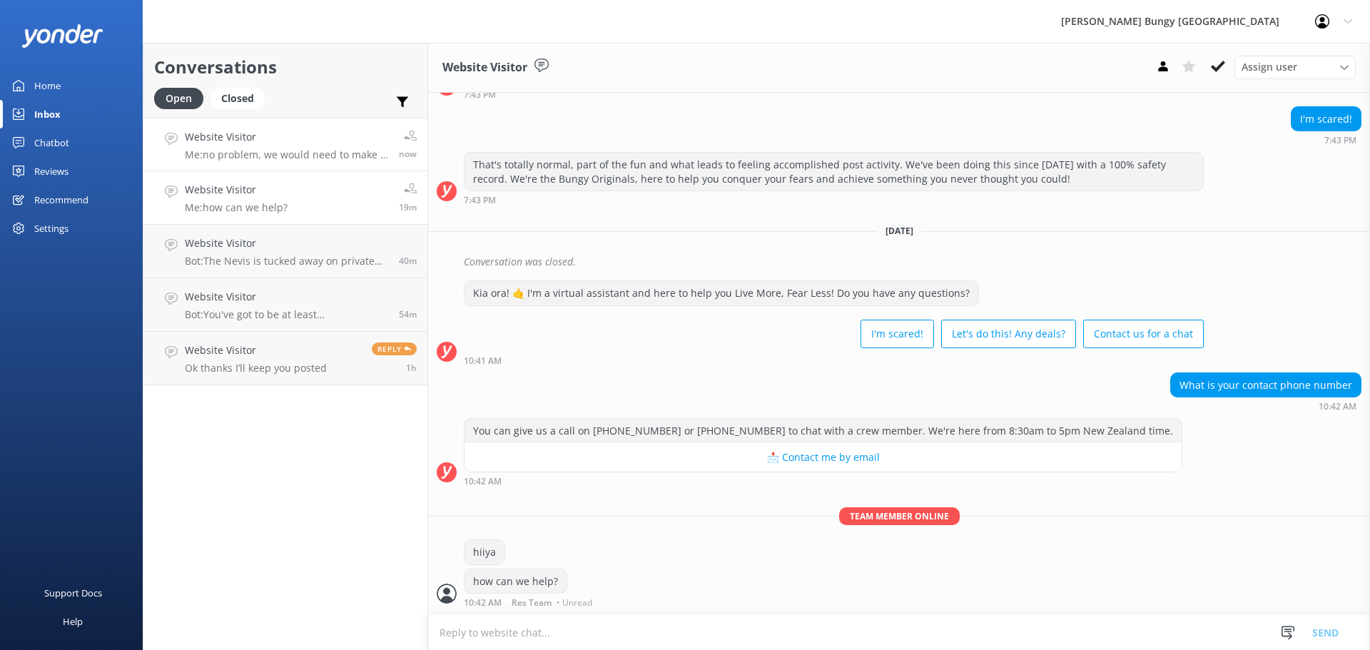
click at [336, 124] on link "Website Visitor Me: no problem, we would need to make it manually as it involve…" at bounding box center [285, 145] width 284 height 54
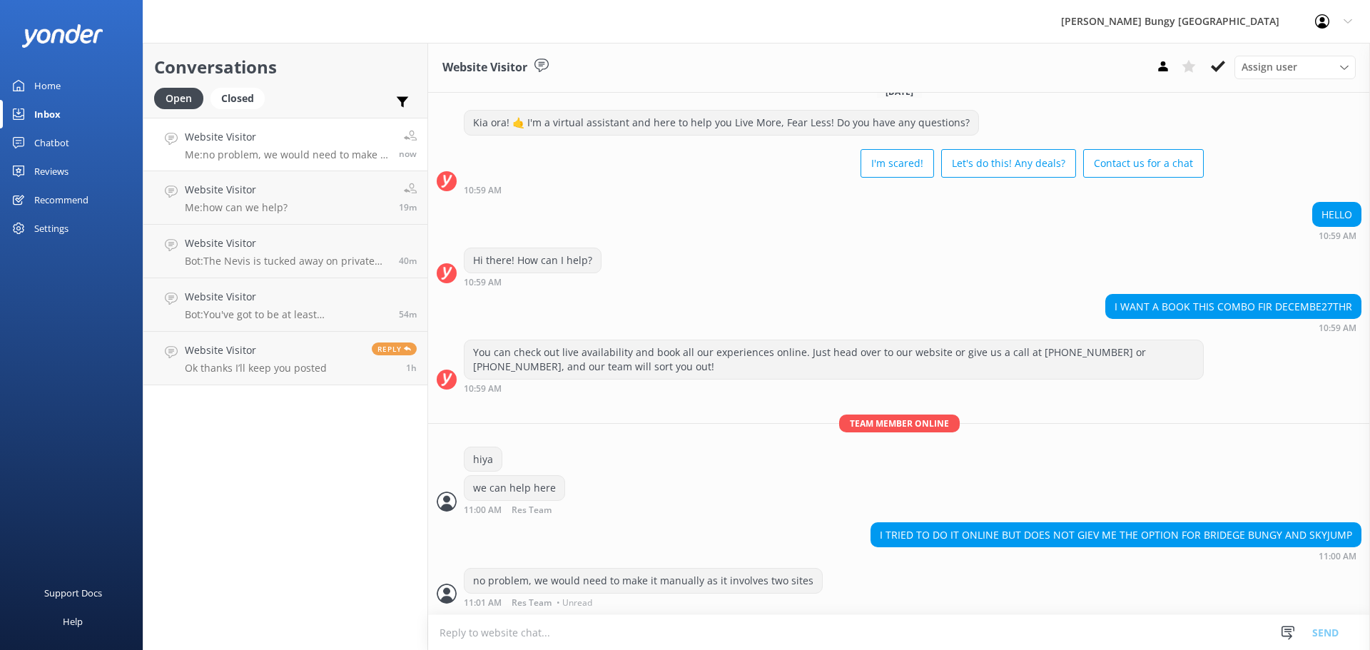
scroll to position [20, 0]
click at [659, 629] on textarea at bounding box center [899, 632] width 942 height 35
click at [586, 449] on div "hiya" at bounding box center [899, 461] width 942 height 29
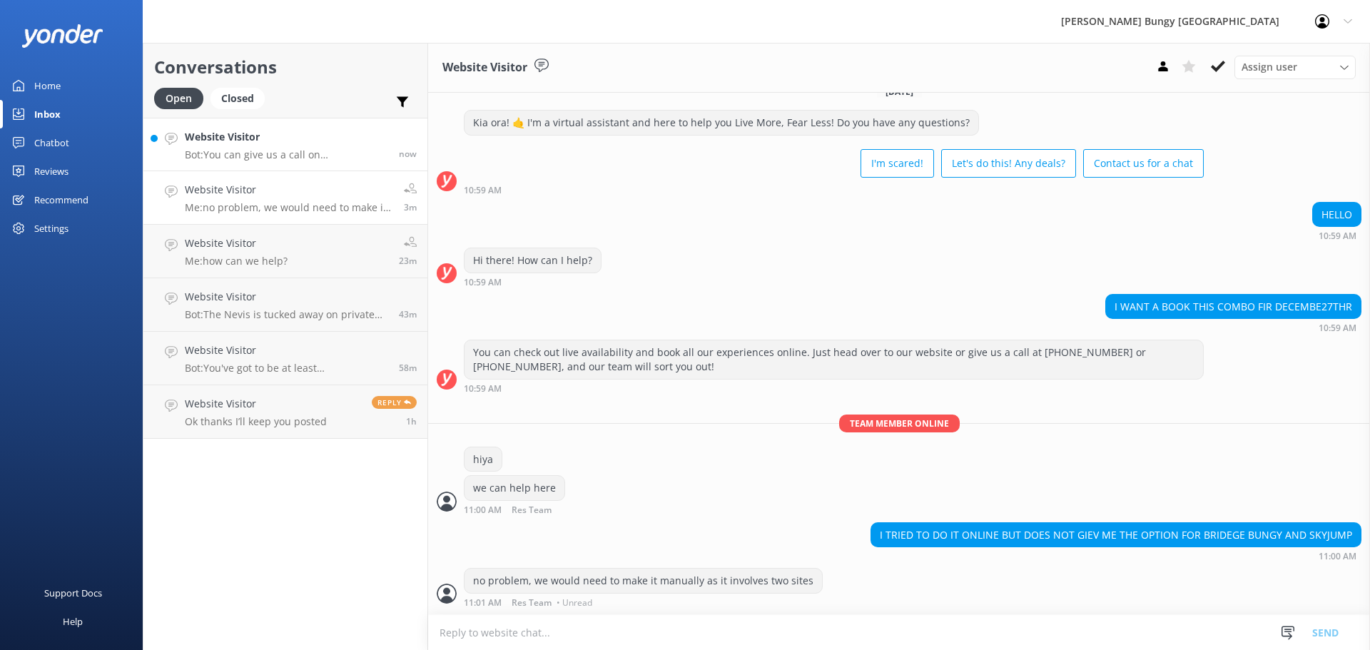
click at [223, 126] on link "Website Visitor Bot: You can give us a call on 0800 286 4958 or +64 3 450 1300 …" at bounding box center [285, 145] width 284 height 54
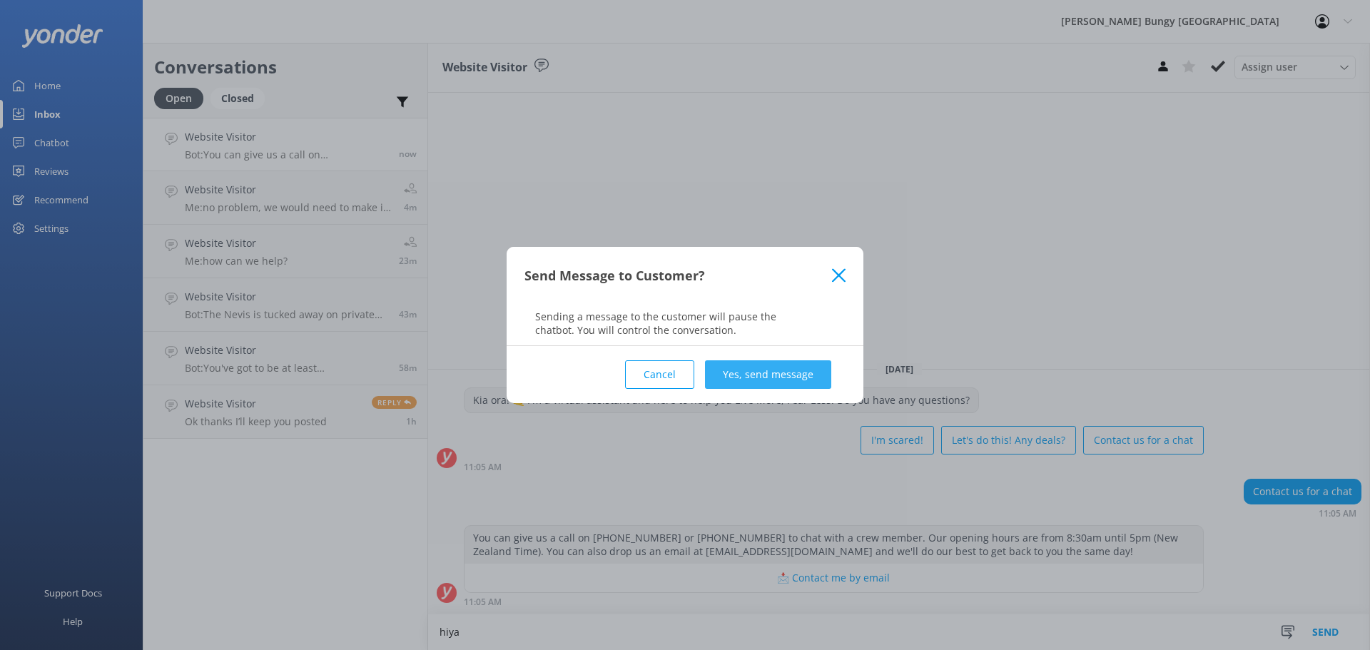
type textarea "hiya"
click at [766, 372] on button "Yes, send message" at bounding box center [768, 374] width 126 height 29
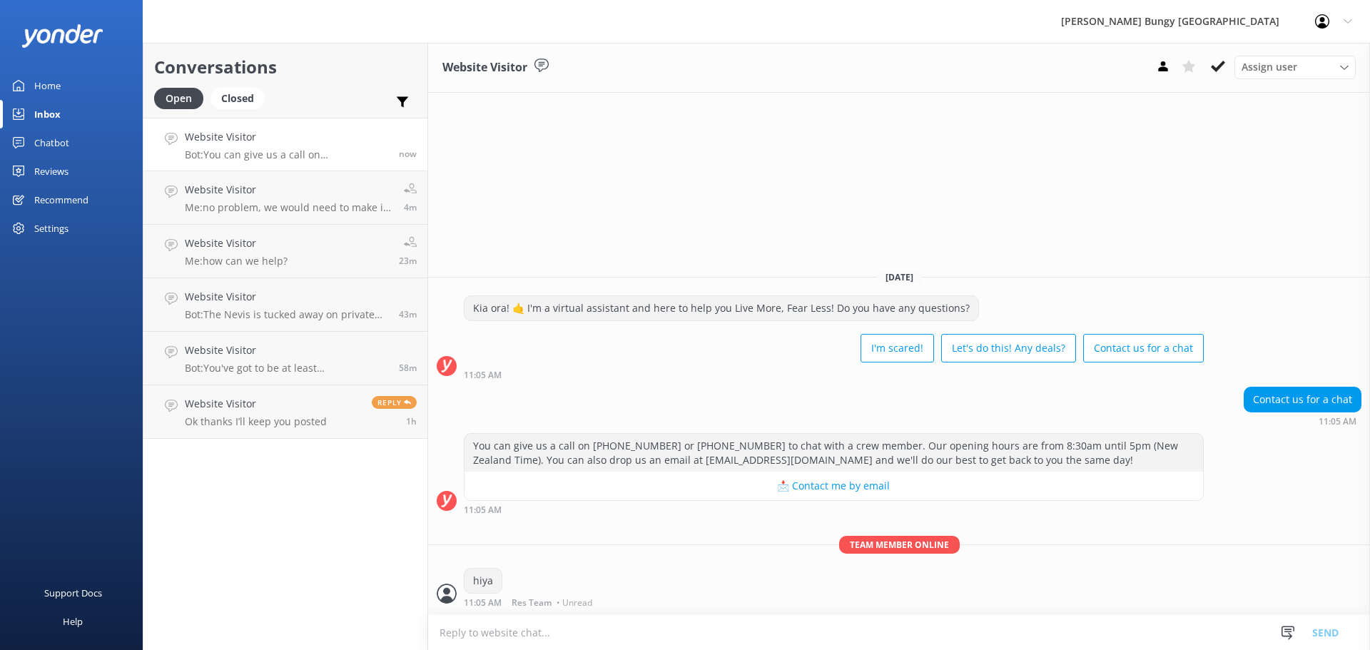
click at [711, 631] on textarea at bounding box center [899, 632] width 942 height 35
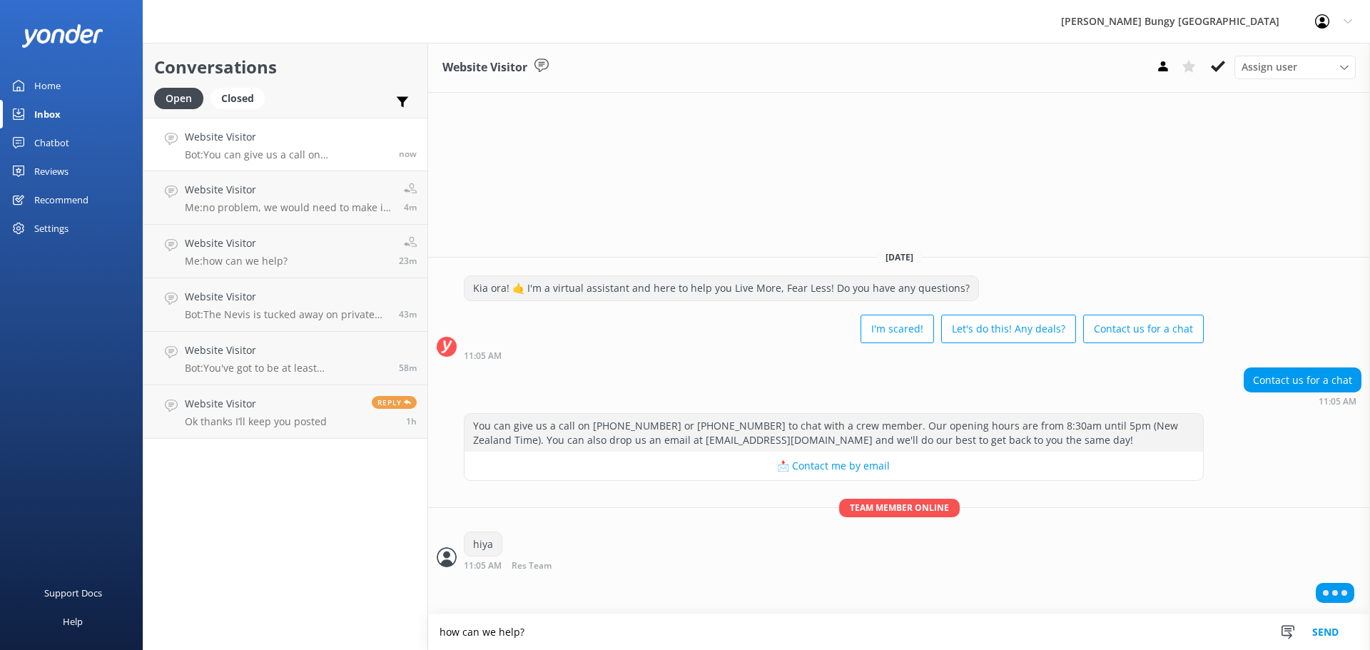
type textarea "how can we help?"
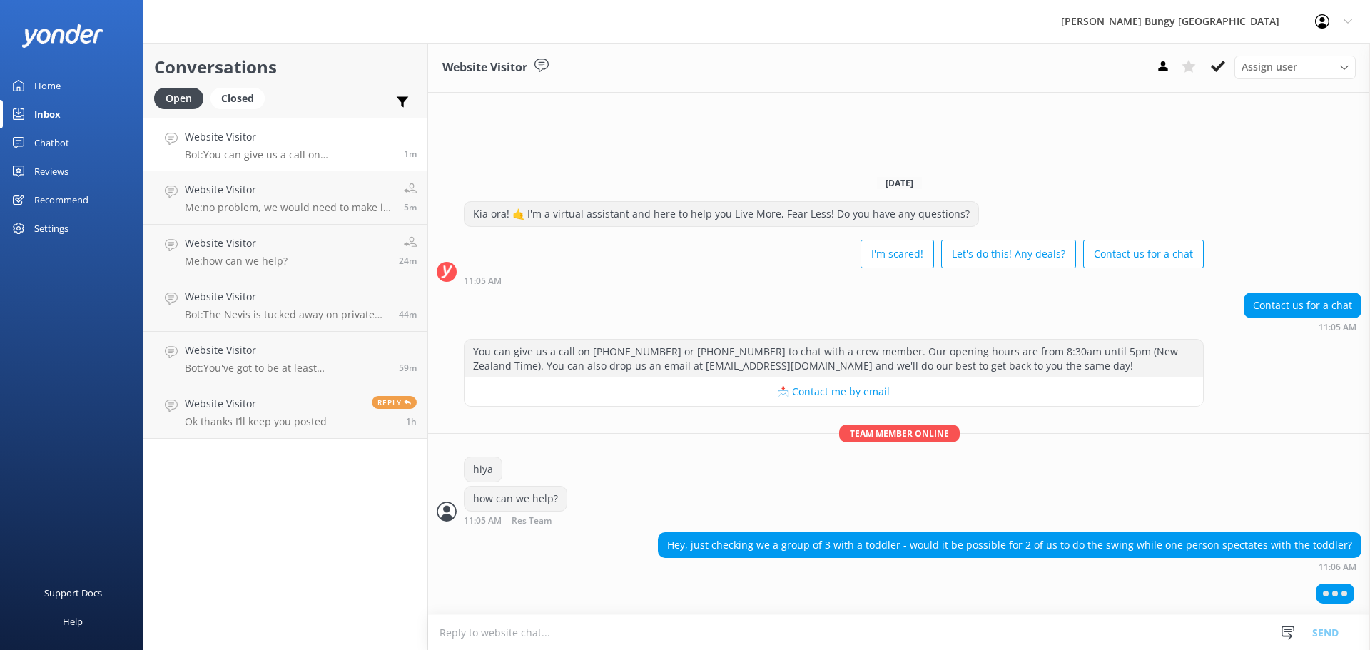
click at [1110, 625] on textarea at bounding box center [899, 632] width 942 height 35
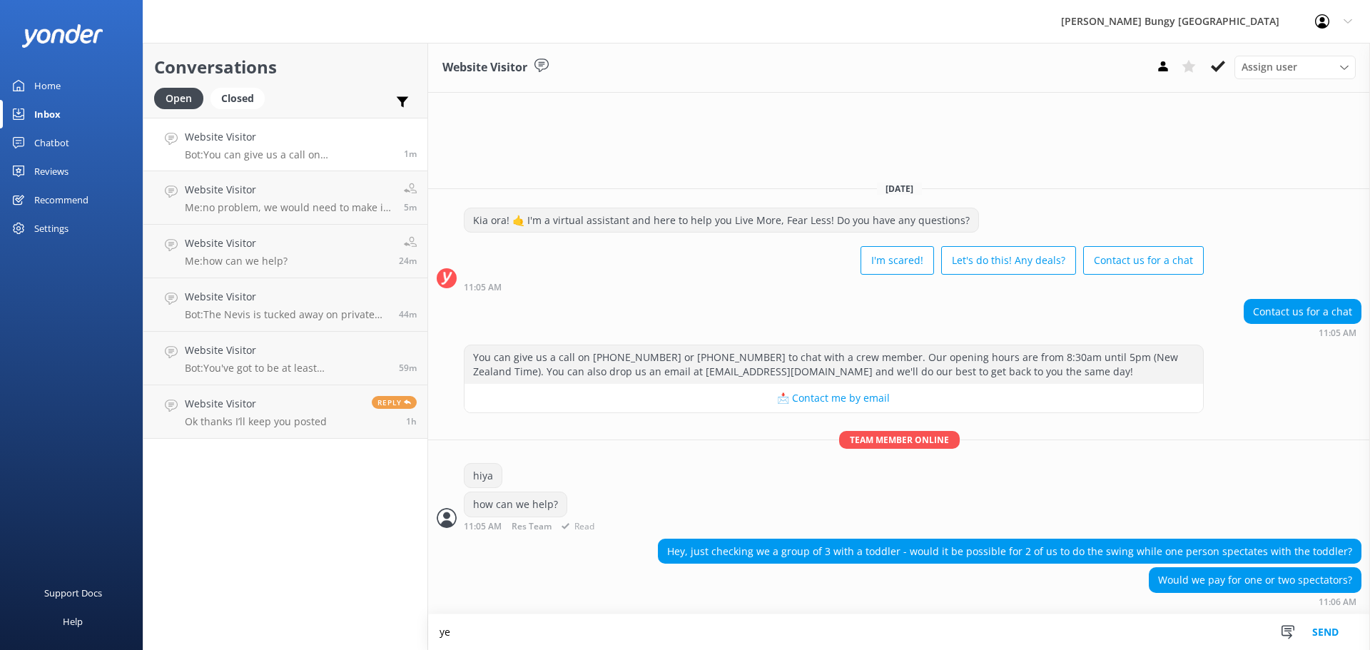
type textarea "y"
type textarea "so to clarify - 3 adults and one toddler?"
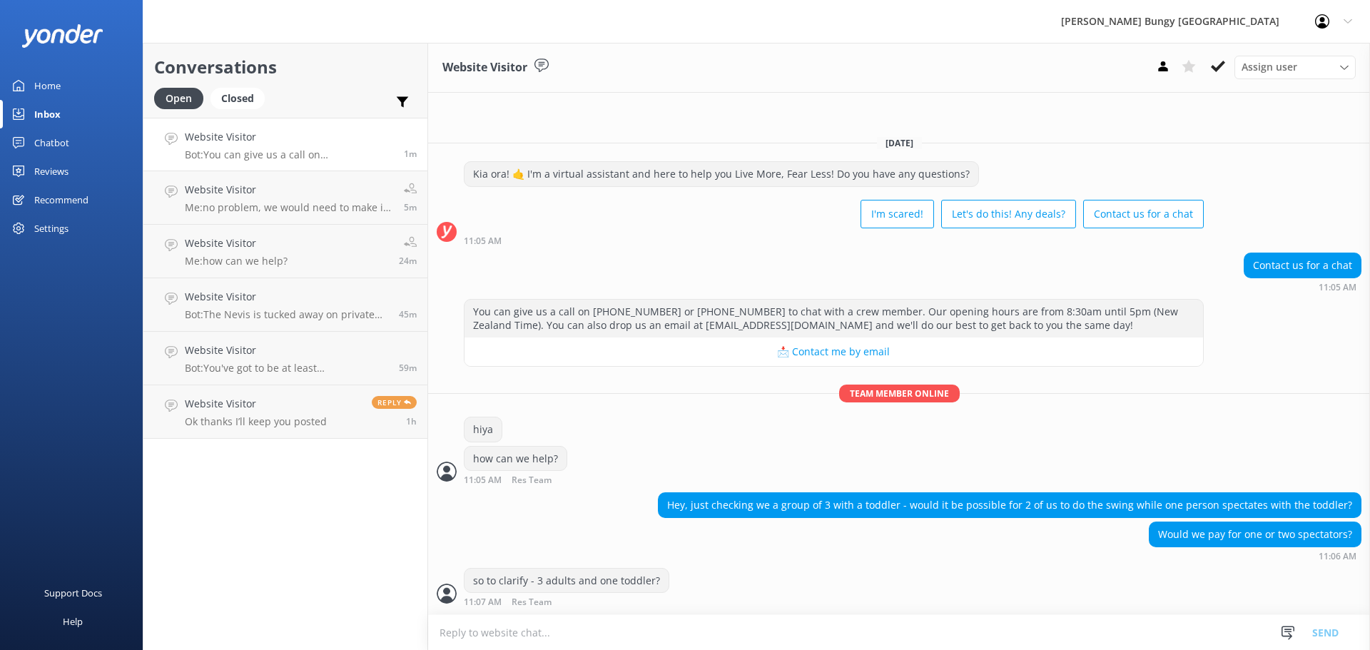
click at [611, 635] on textarea at bounding box center [899, 632] width 942 height 35
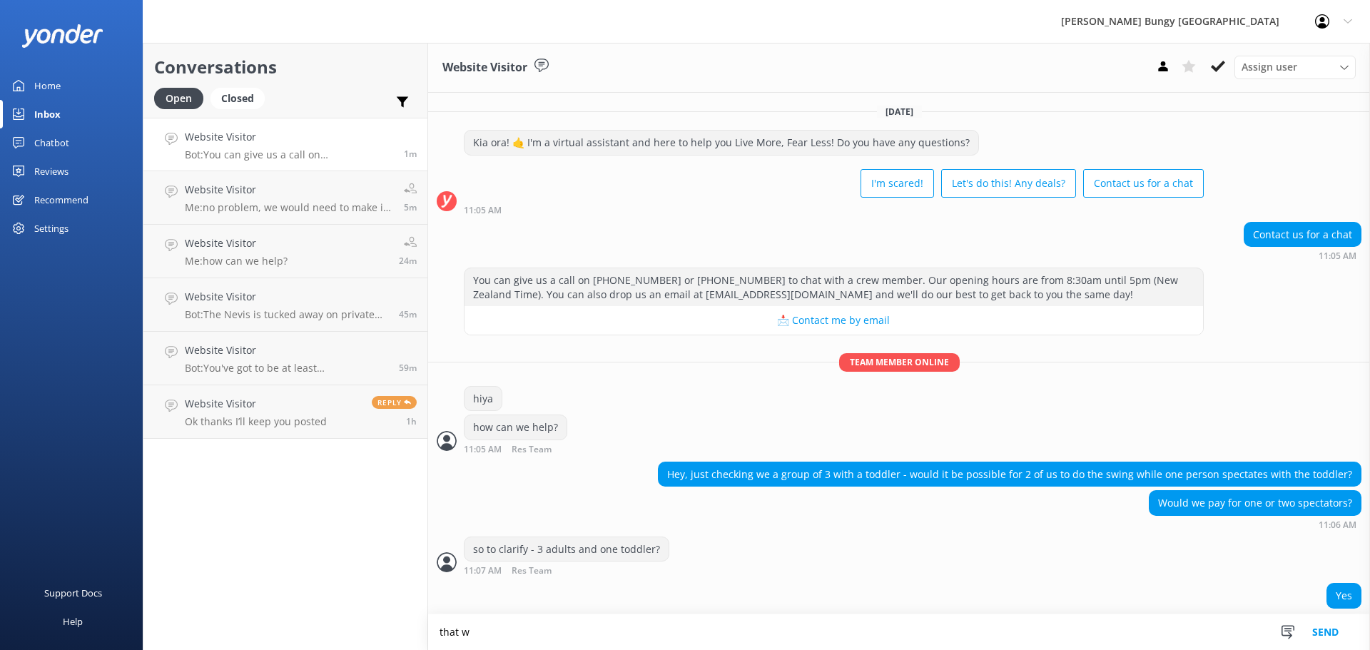
scroll to position [16, 0]
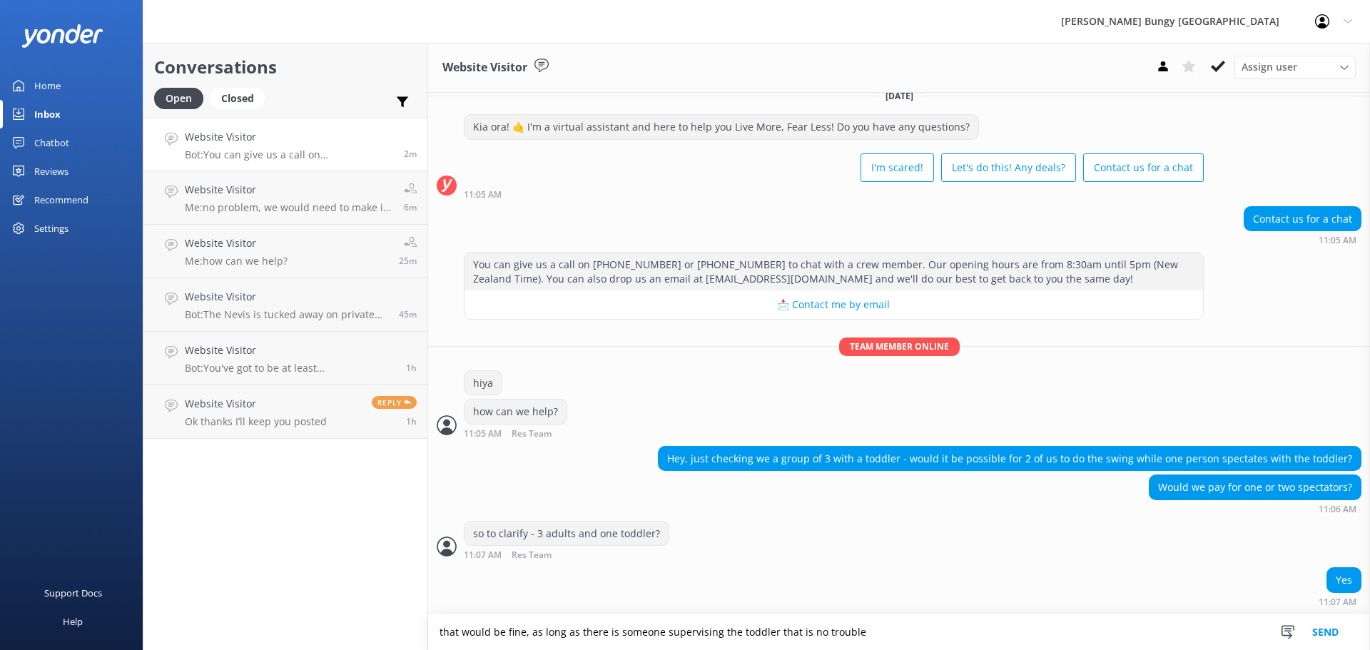
type textarea "that would be fine, as long as there is someone supervising the toddler that is…"
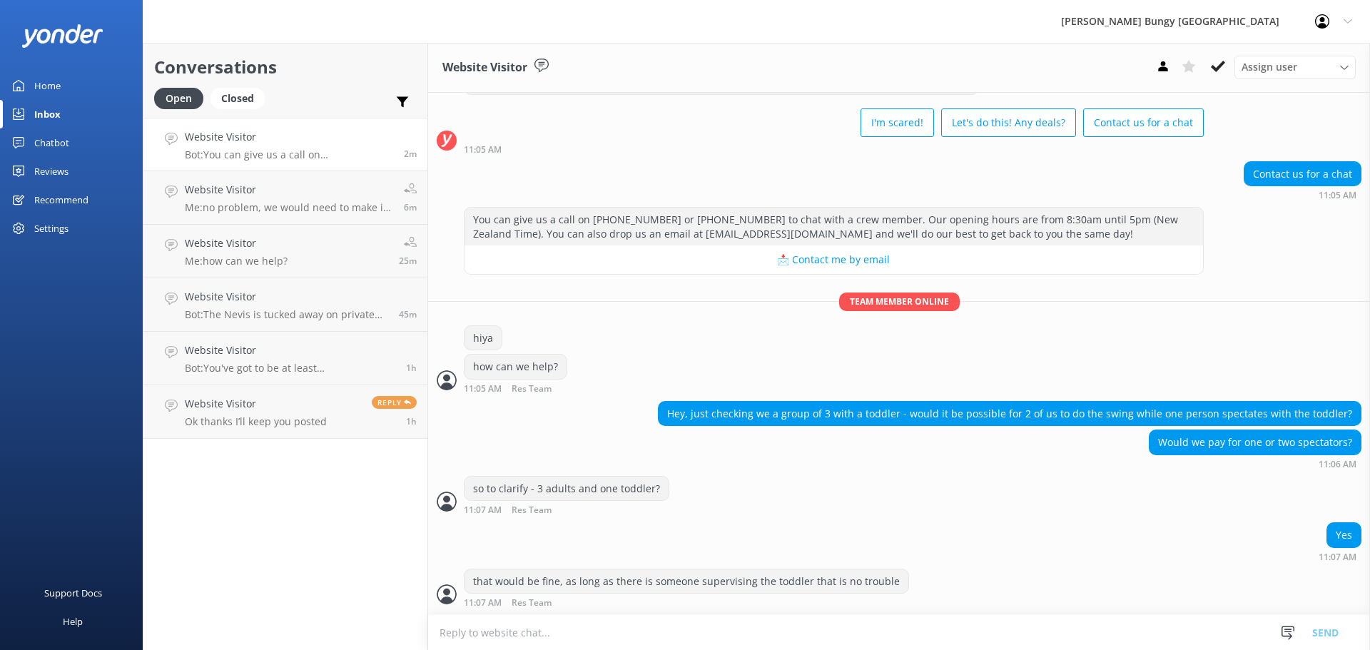
scroll to position [61, 0]
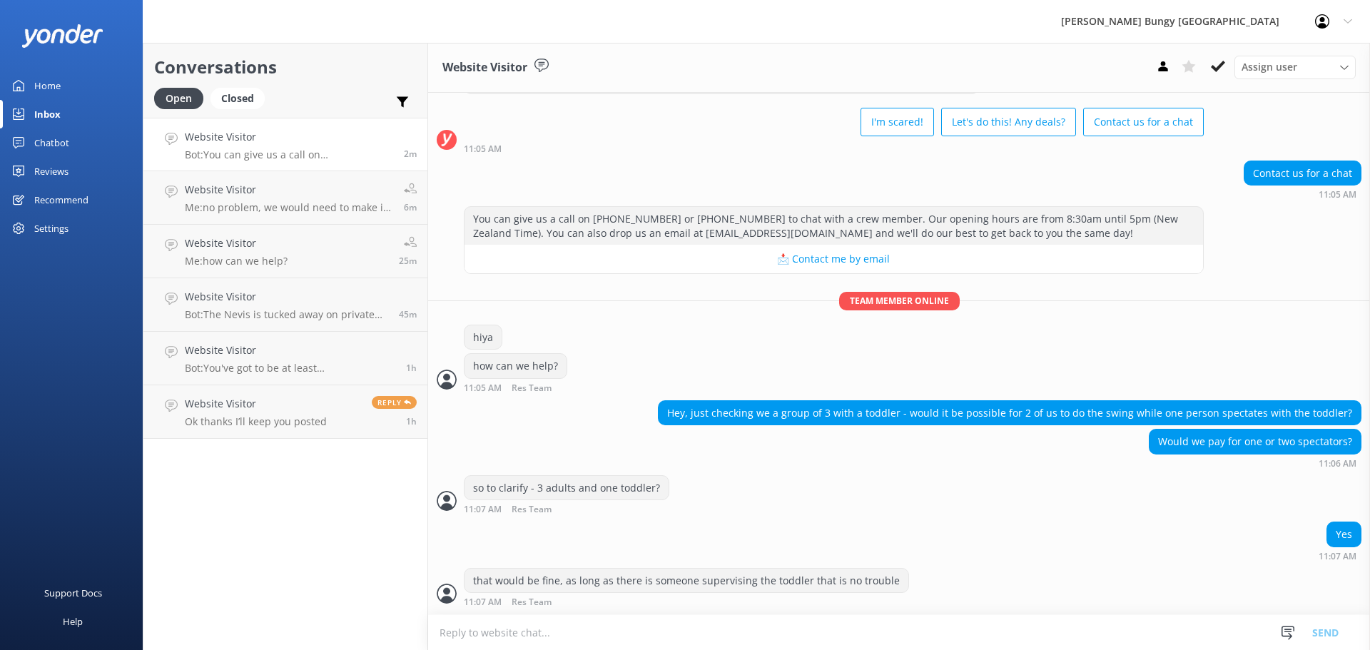
click at [848, 636] on textarea at bounding box center [899, 632] width 942 height 35
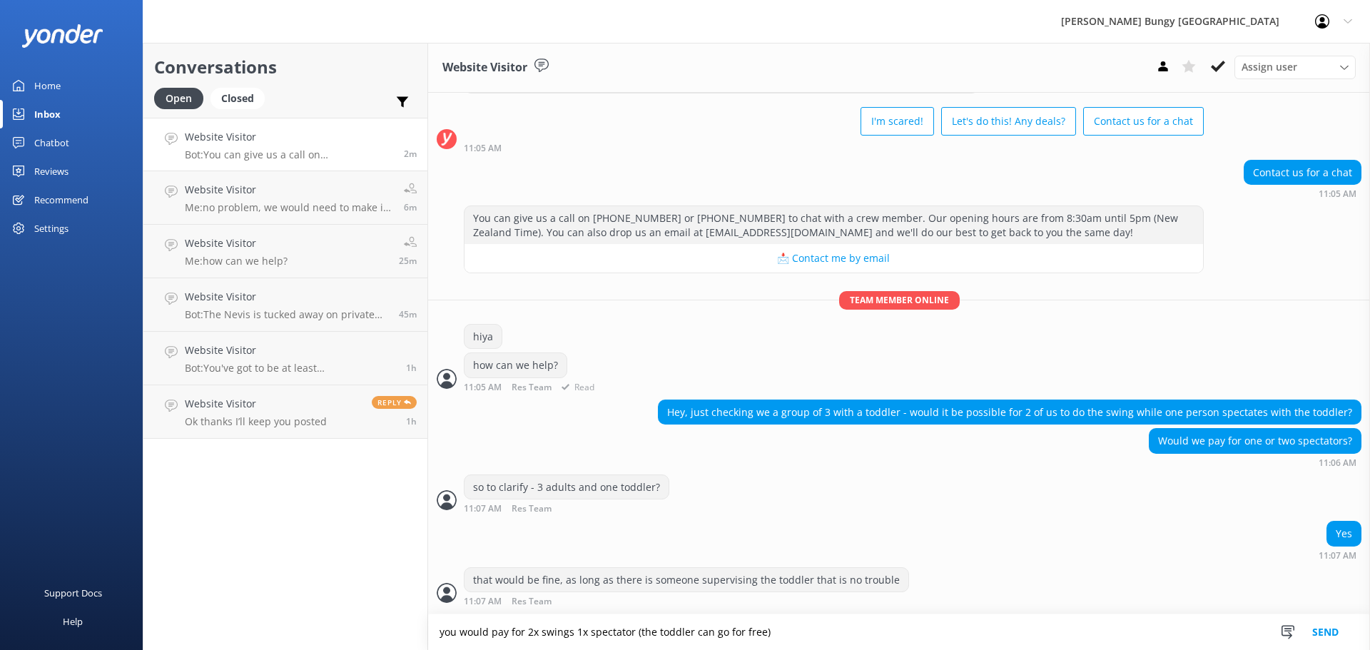
type textarea "you would pay for 2x swings 1x spectator (the toddler can go for free)"
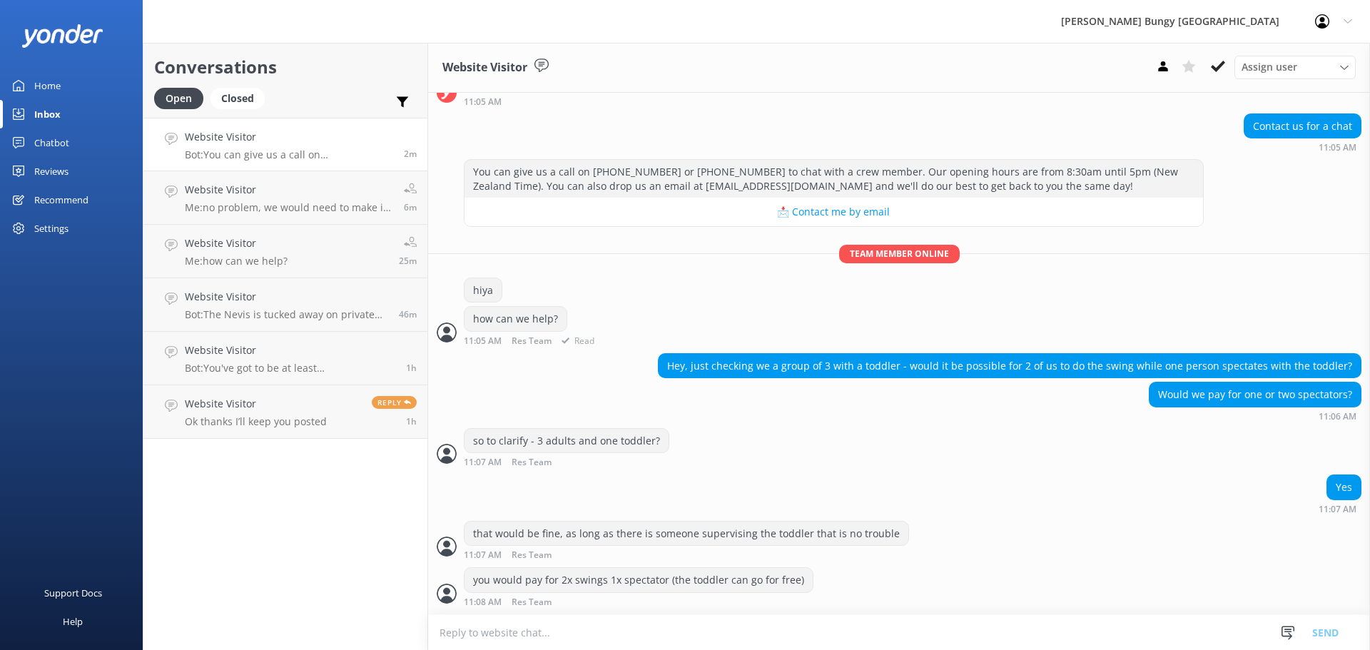
scroll to position [154, 0]
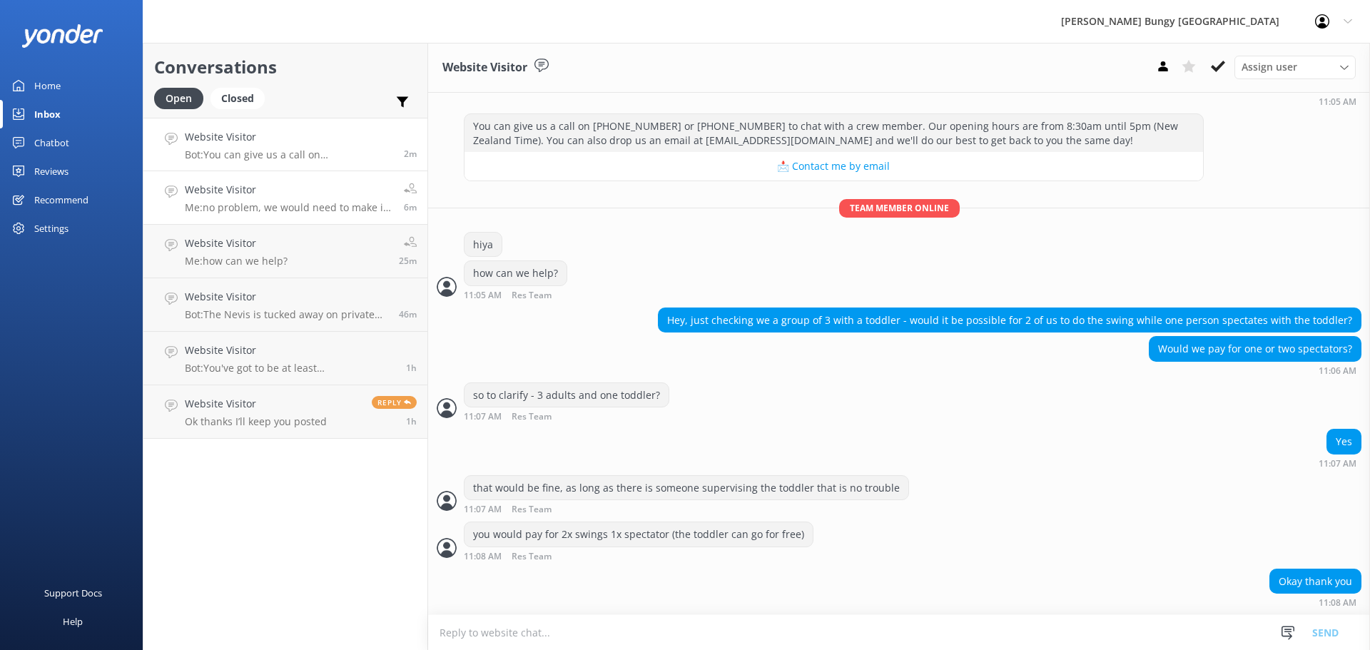
click at [225, 207] on p "Me: no problem, we would need to make it manually as it involves two sites" at bounding box center [289, 207] width 208 height 13
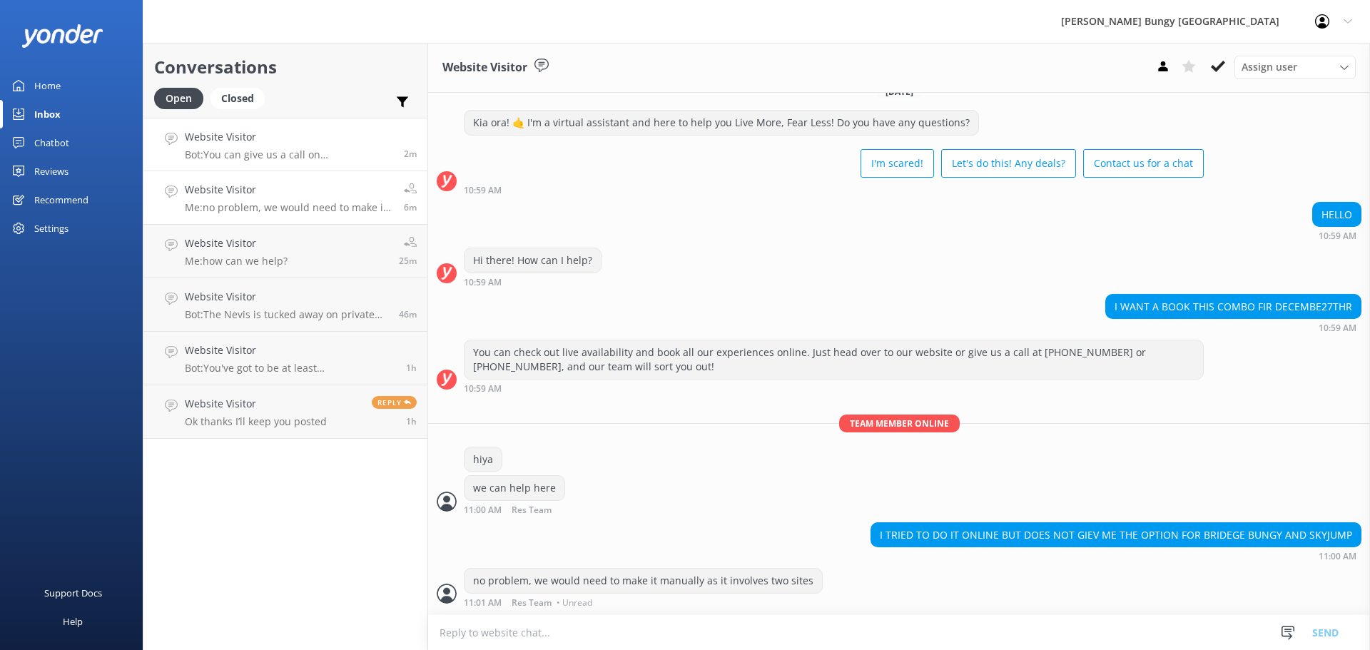
scroll to position [20, 0]
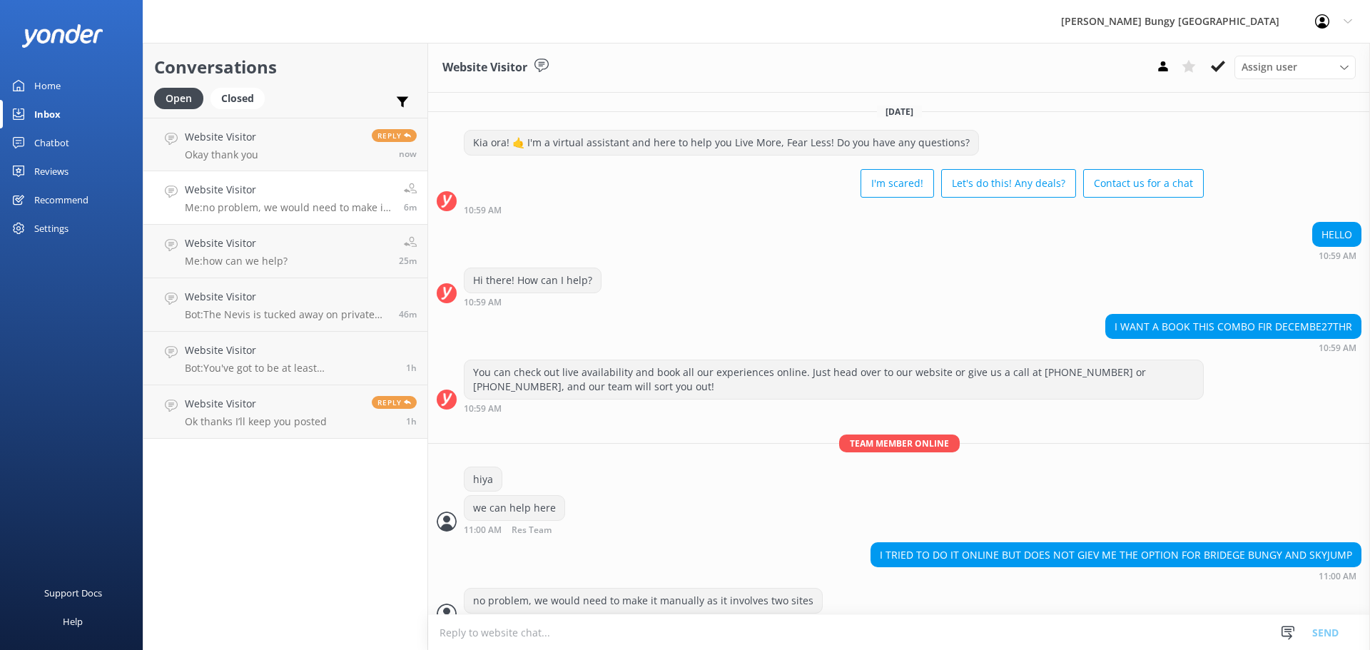
scroll to position [20, 0]
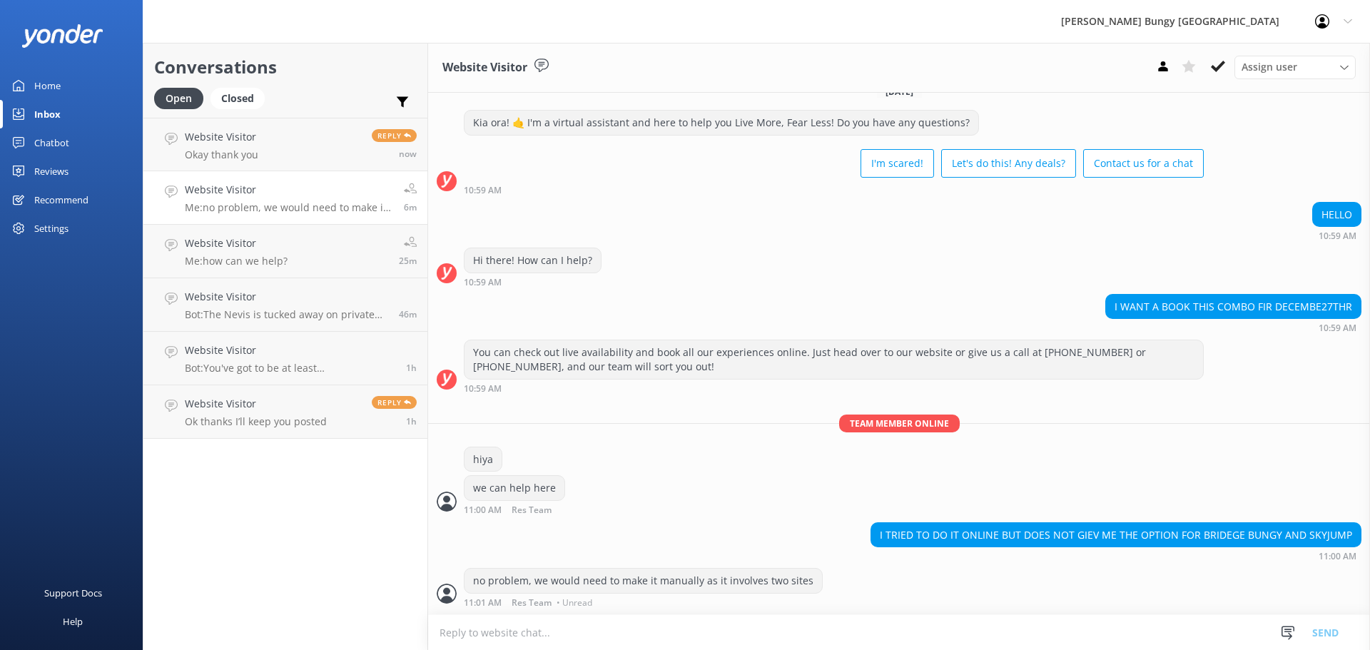
click at [372, 179] on link "Website Visitor Me: no problem, we would need to make it manually as it involve…" at bounding box center [285, 198] width 284 height 54
click at [370, 169] on link "Website Visitor Okay thank you Reply now" at bounding box center [285, 145] width 284 height 54
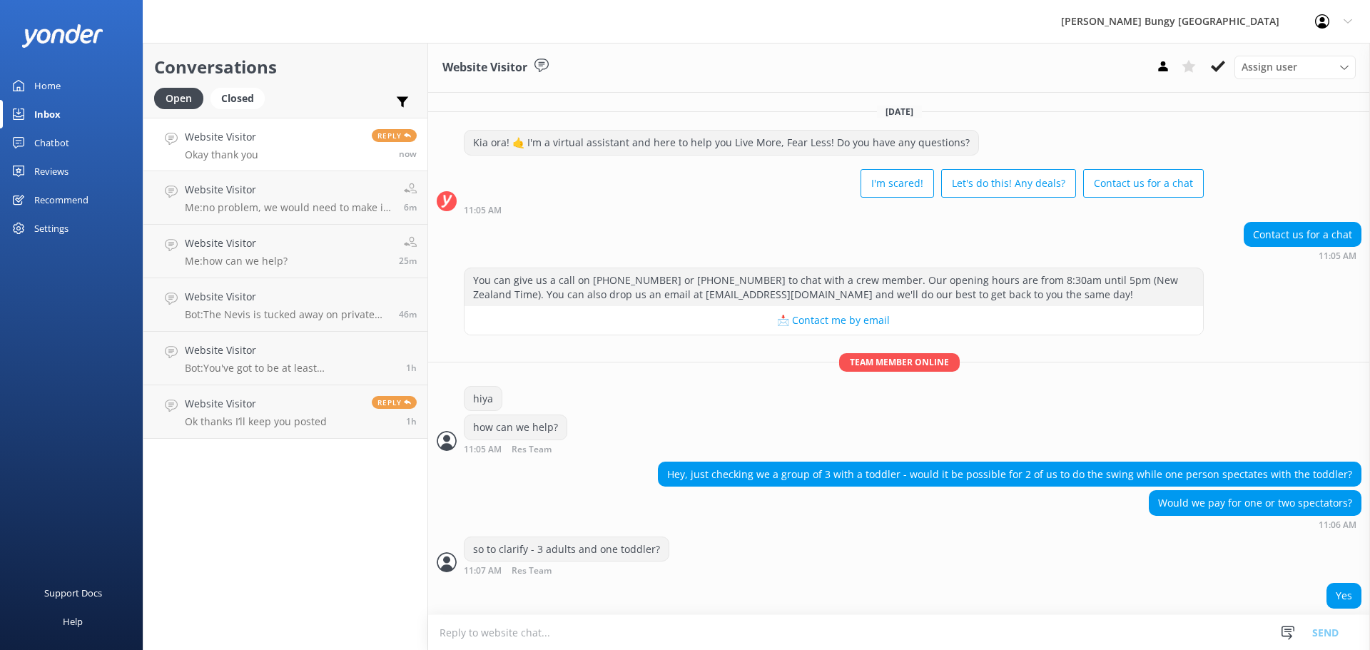
scroll to position [154, 0]
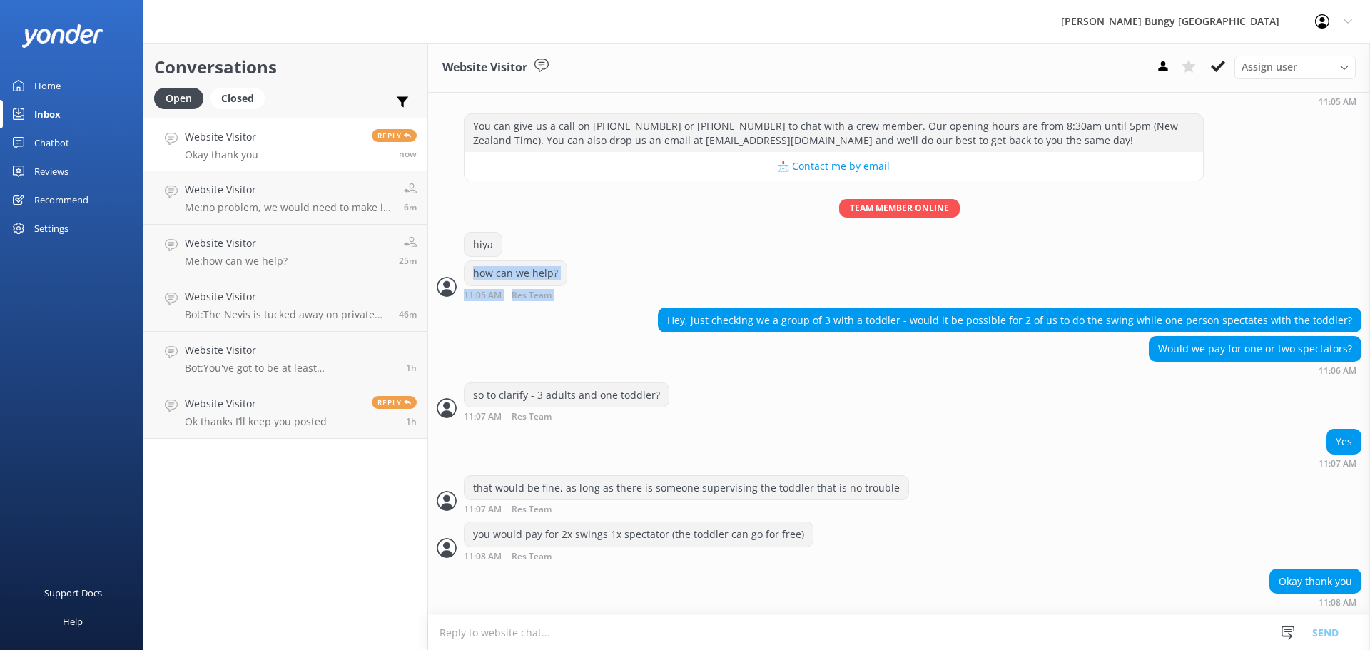
drag, startPoint x: 911, startPoint y: 251, endPoint x: 828, endPoint y: 310, distance: 101.8
click at [828, 310] on div "[DATE] Kia ora! 🤙 I'm a virtual assistant and here to help you Live More, Fear …" at bounding box center [899, 277] width 942 height 676
click at [806, 240] on div "hiya" at bounding box center [899, 246] width 942 height 29
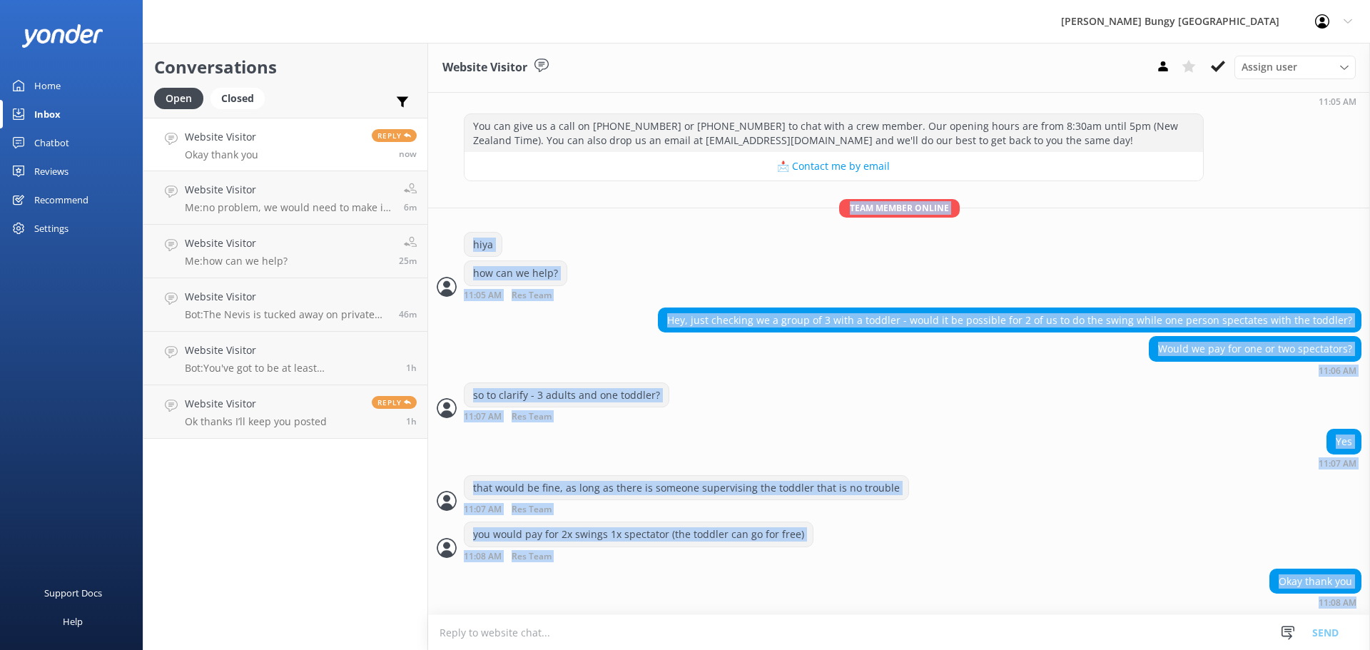
drag, startPoint x: 827, startPoint y: 193, endPoint x: 964, endPoint y: 624, distance: 452.2
click at [964, 624] on div "Website Visitor Assign user [PERSON_NAME] [PERSON_NAME] Tech Admin [PERSON_NAME…" at bounding box center [899, 346] width 942 height 607
click at [909, 474] on div "Yes 11:07 AM" at bounding box center [899, 452] width 942 height 46
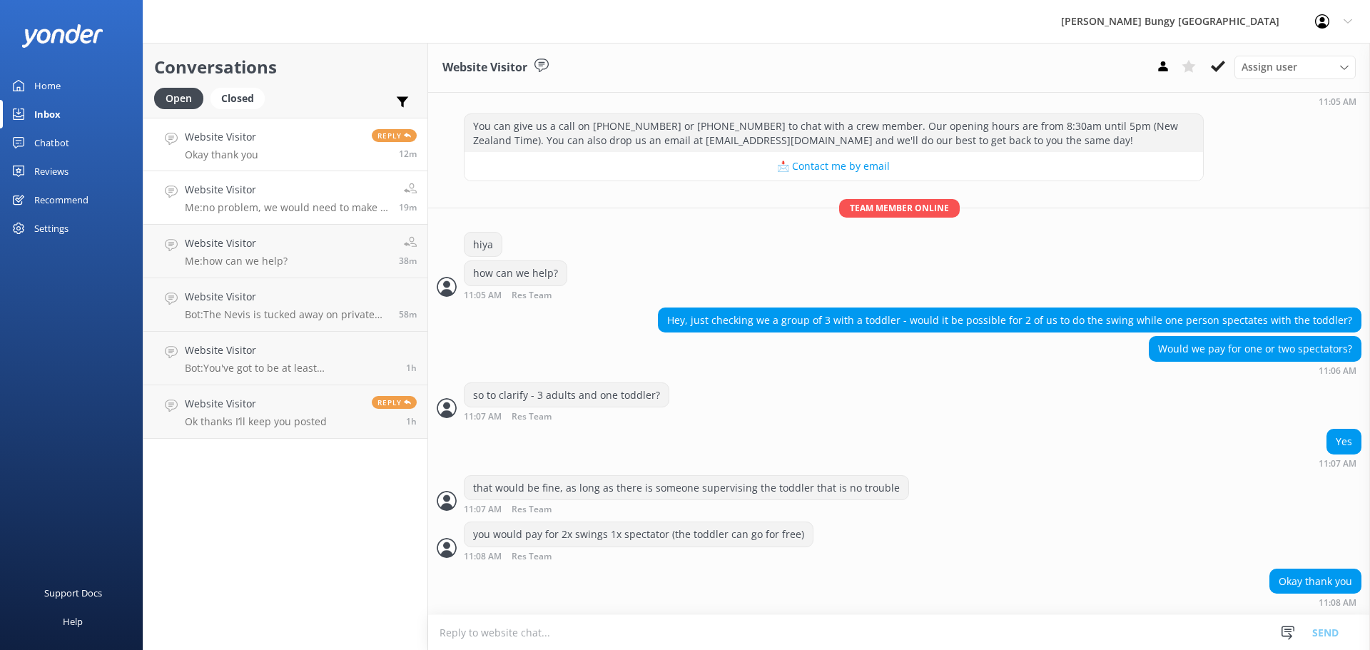
click at [280, 205] on p "Me: no problem, we would need to make it manually as it involves two sites" at bounding box center [286, 207] width 203 height 13
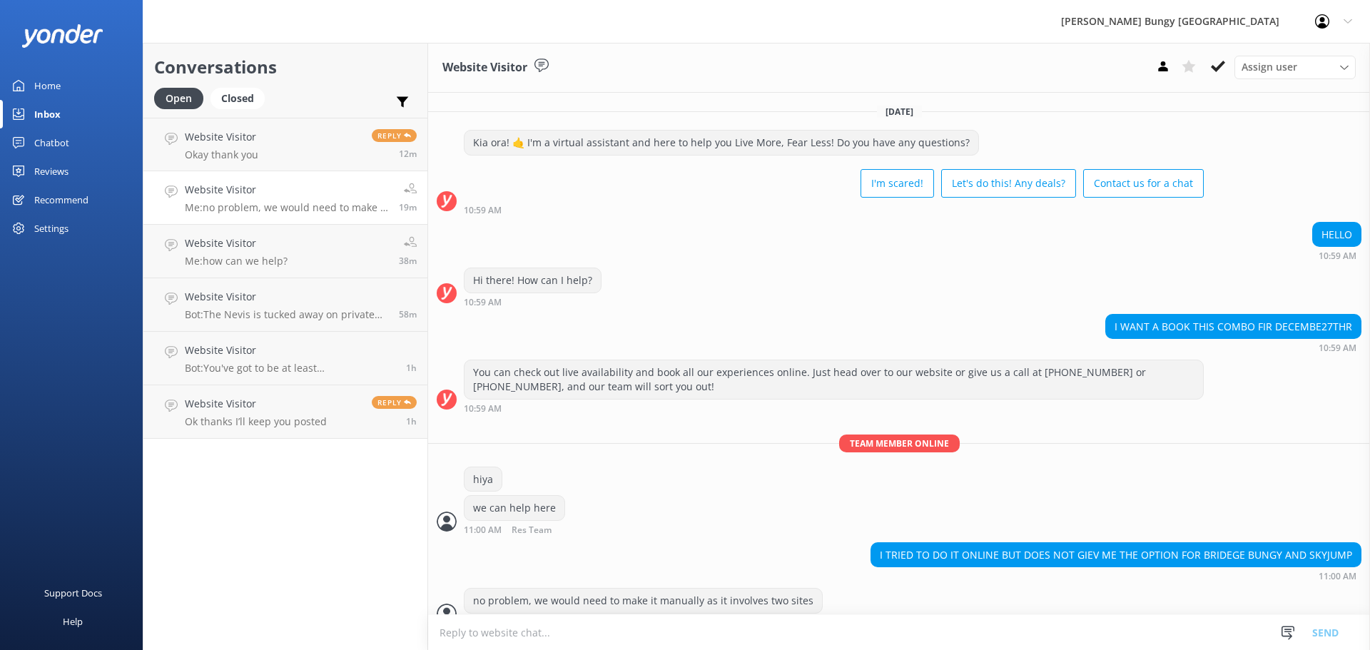
scroll to position [20, 0]
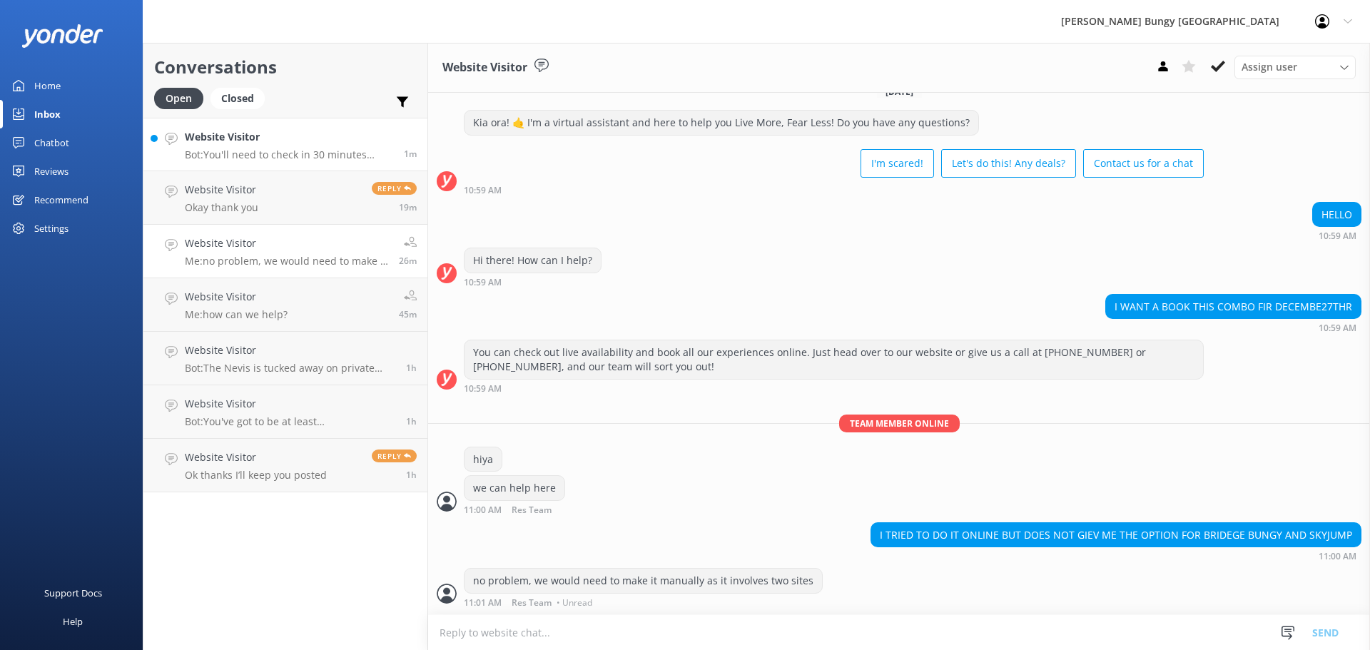
click at [221, 126] on link "Website Visitor Bot: You'll need to check in 30 minutes before your booked bus …" at bounding box center [285, 145] width 284 height 54
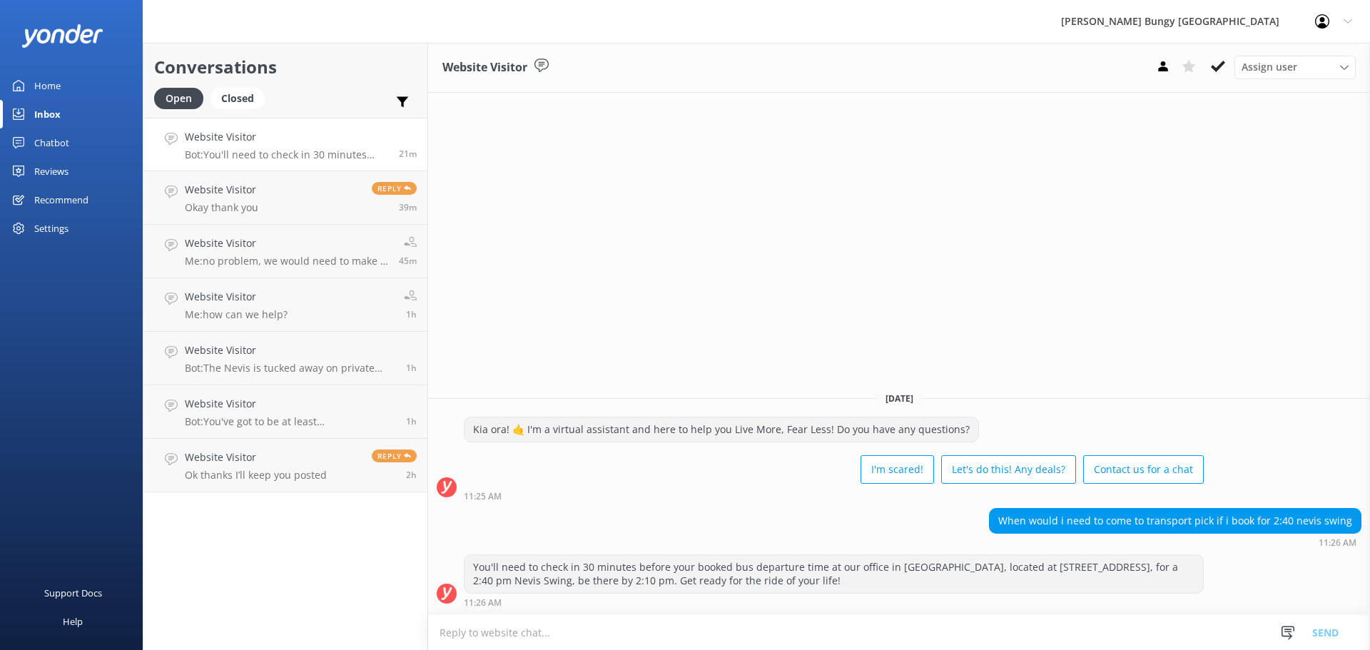
click at [375, 604] on div "Conversations Open Closed Important Assigned to me Unassigned Website Visitor B…" at bounding box center [285, 346] width 285 height 607
click at [288, 594] on div "Conversations Open Closed Important Assigned to me Unassigned Website Visitor O…" at bounding box center [285, 346] width 285 height 607
click at [255, 168] on link "Website Visitor OK Reply 6m" at bounding box center [285, 145] width 284 height 54
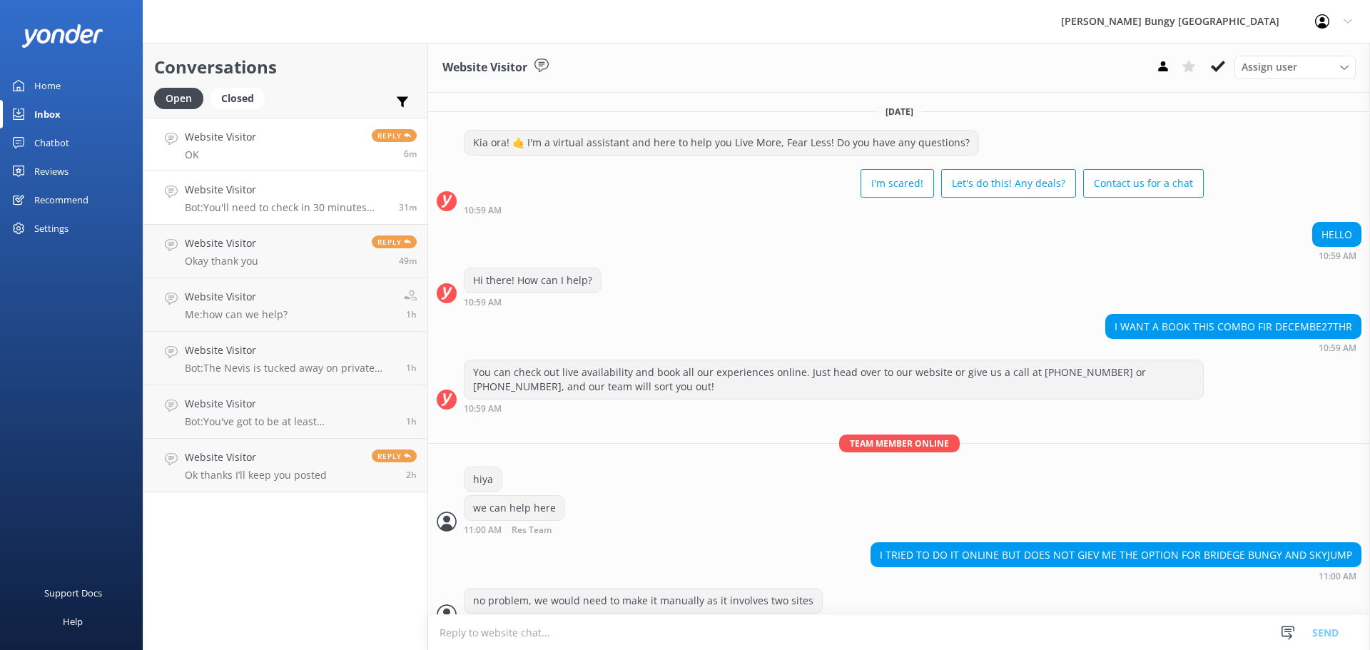
scroll to position [66, 0]
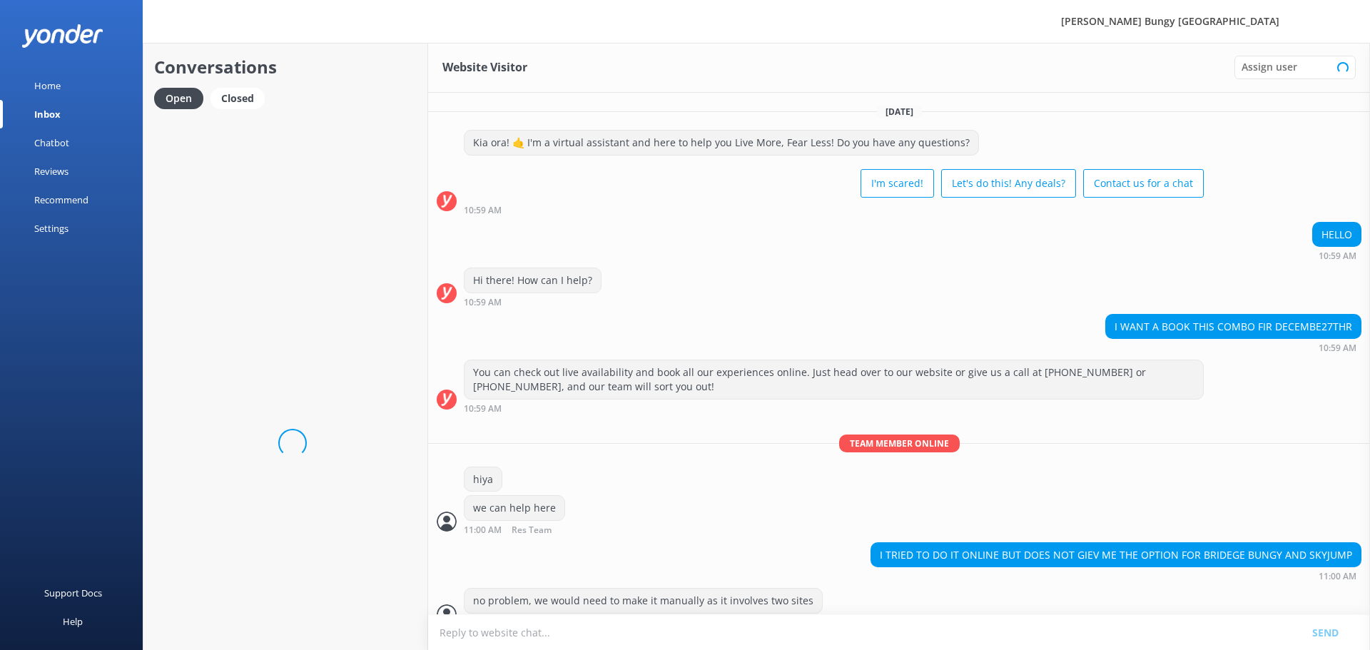
scroll to position [66, 0]
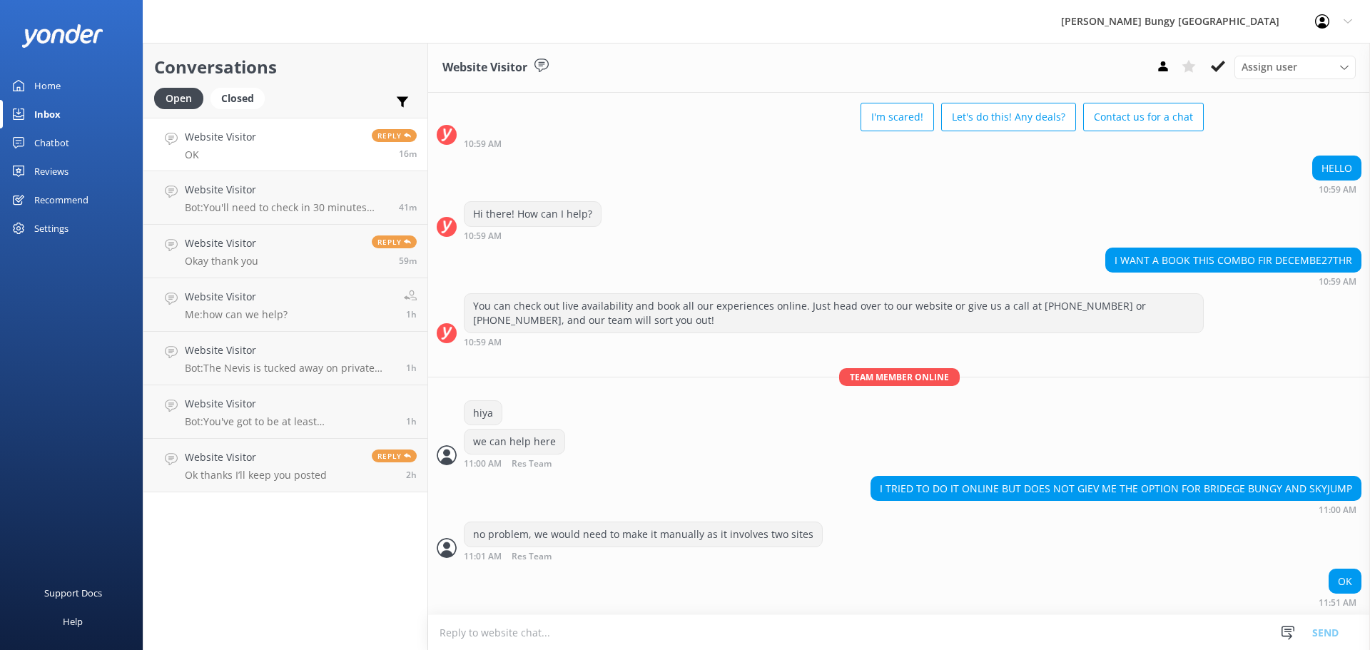
click at [312, 604] on div "Conversations Open Closed Important Assigned to me Unassigned Website Visitor O…" at bounding box center [285, 346] width 285 height 607
click at [348, 196] on h4 "Website Visitor" at bounding box center [286, 190] width 203 height 16
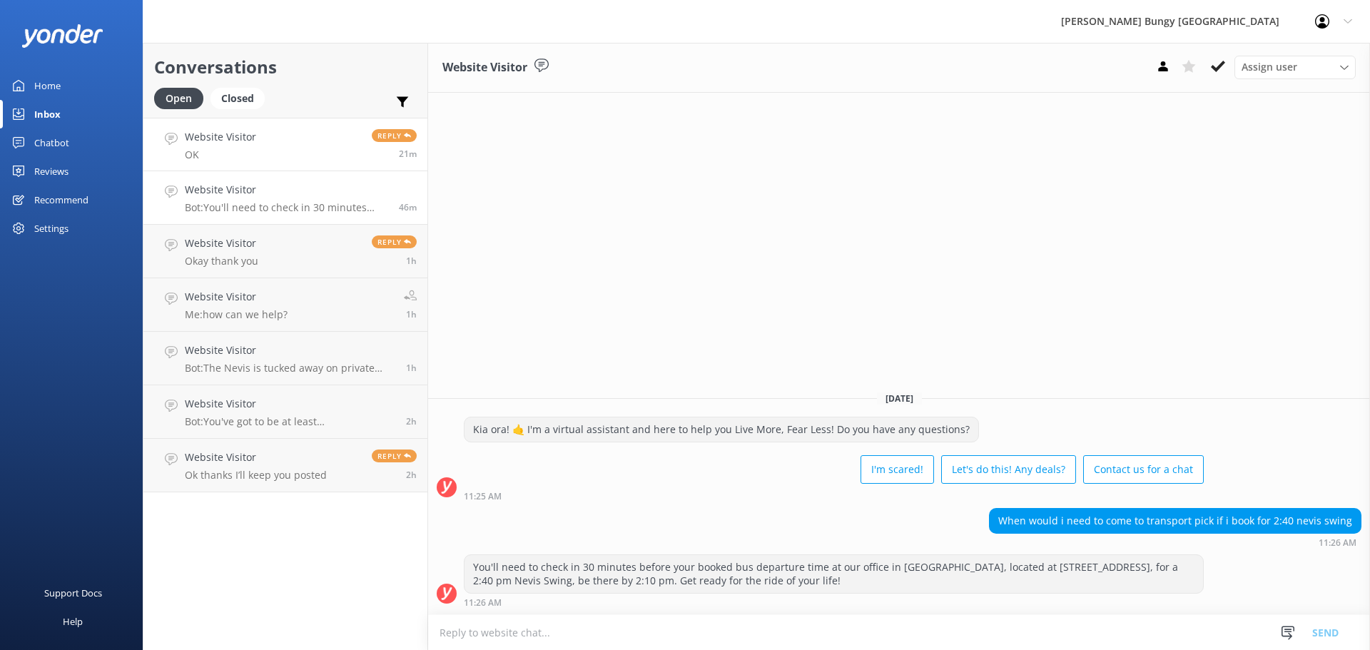
click at [285, 134] on link "Website Visitor OK Reply 21m" at bounding box center [285, 145] width 284 height 54
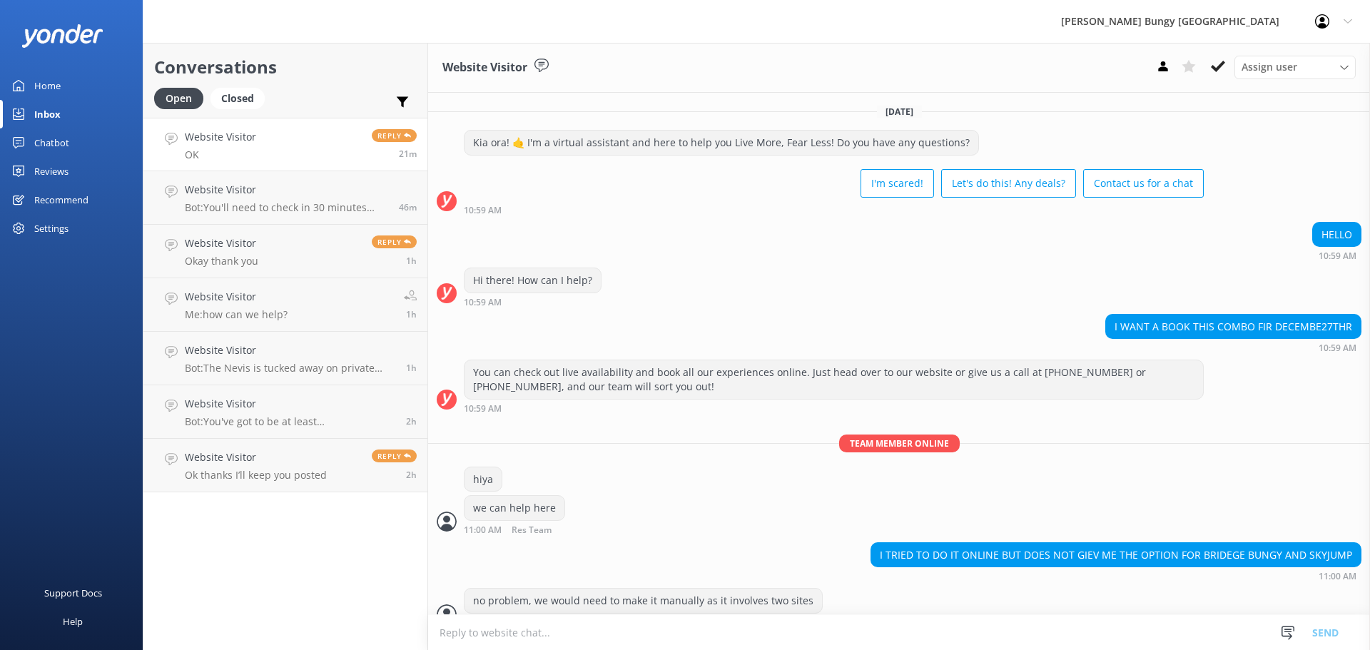
scroll to position [66, 0]
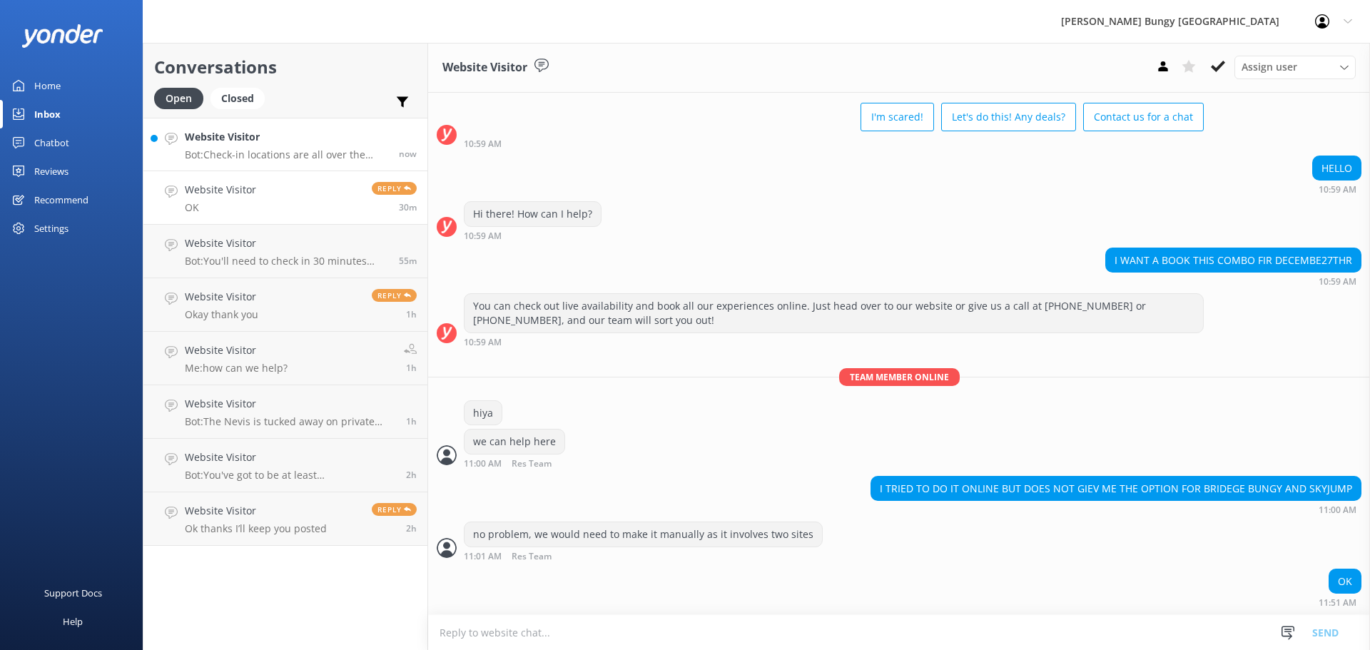
click at [262, 135] on h4 "Website Visitor" at bounding box center [286, 137] width 203 height 16
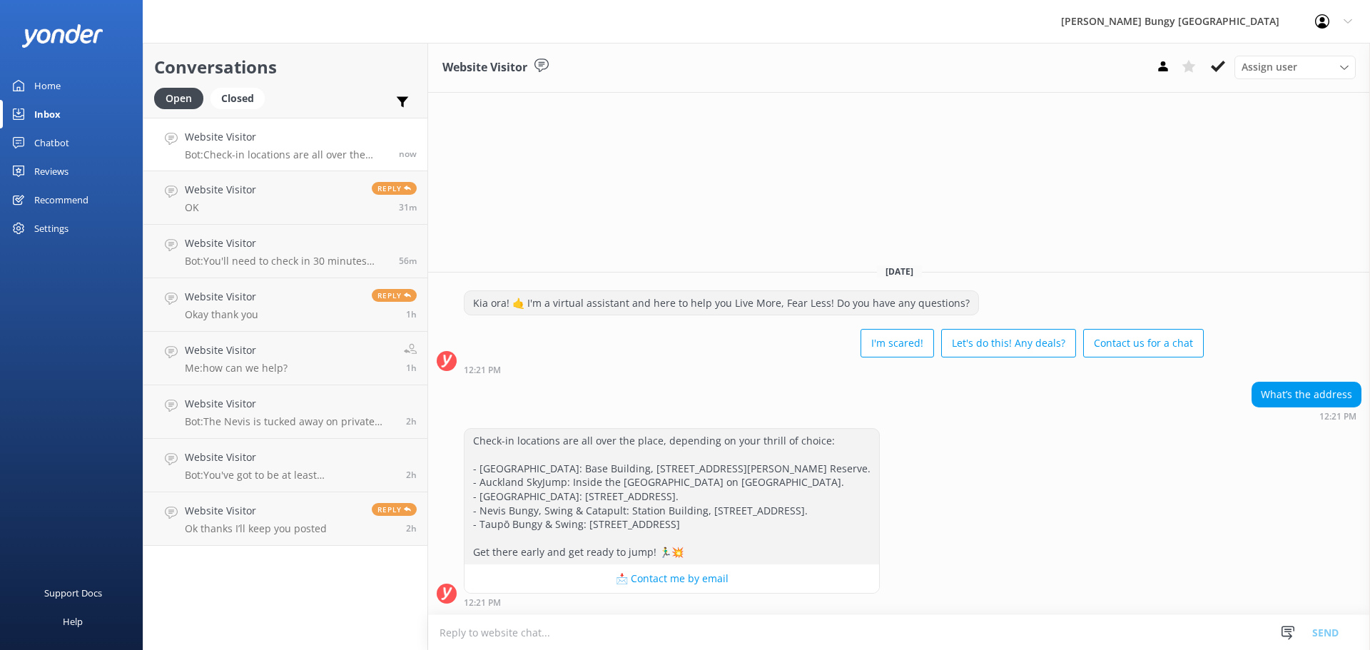
click at [670, 316] on div "Kia ora! 🤙 I'm a virtual assistant and here to help you Live More, Fear Less! D…" at bounding box center [834, 327] width 740 height 74
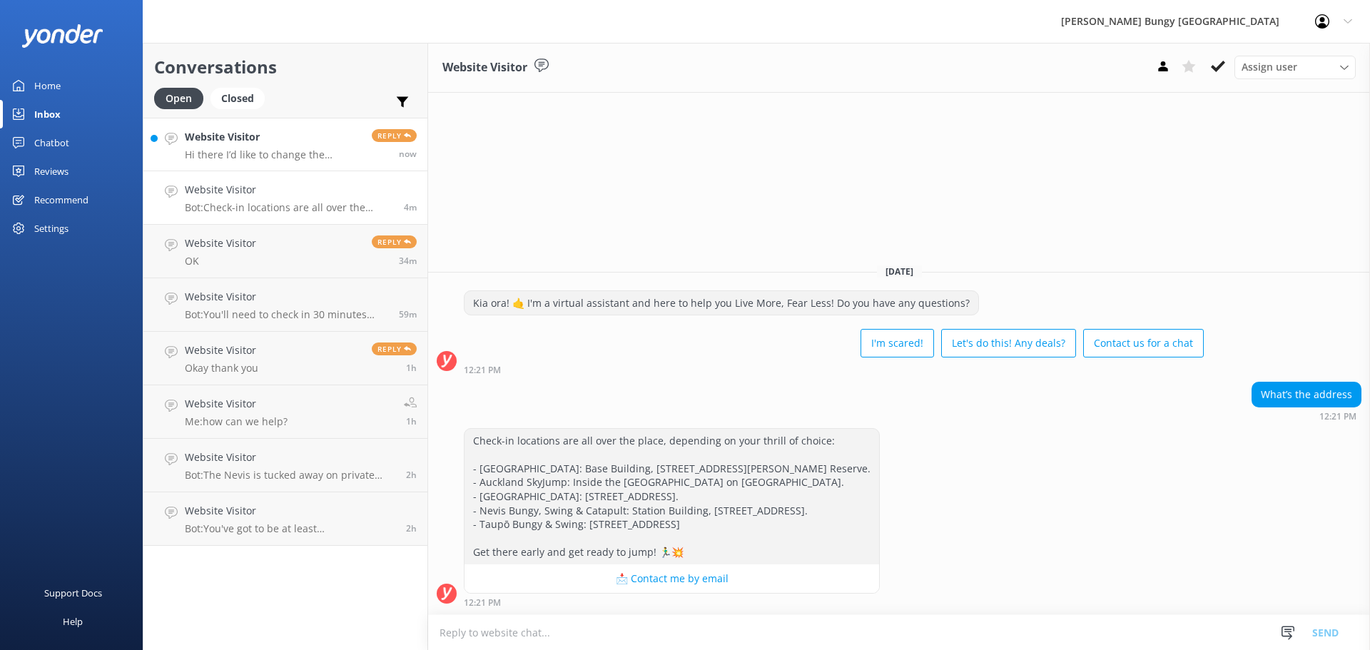
click at [277, 164] on link "Website Visitor Hi there I’d like to change the booking to self drive please an…" at bounding box center [285, 145] width 284 height 54
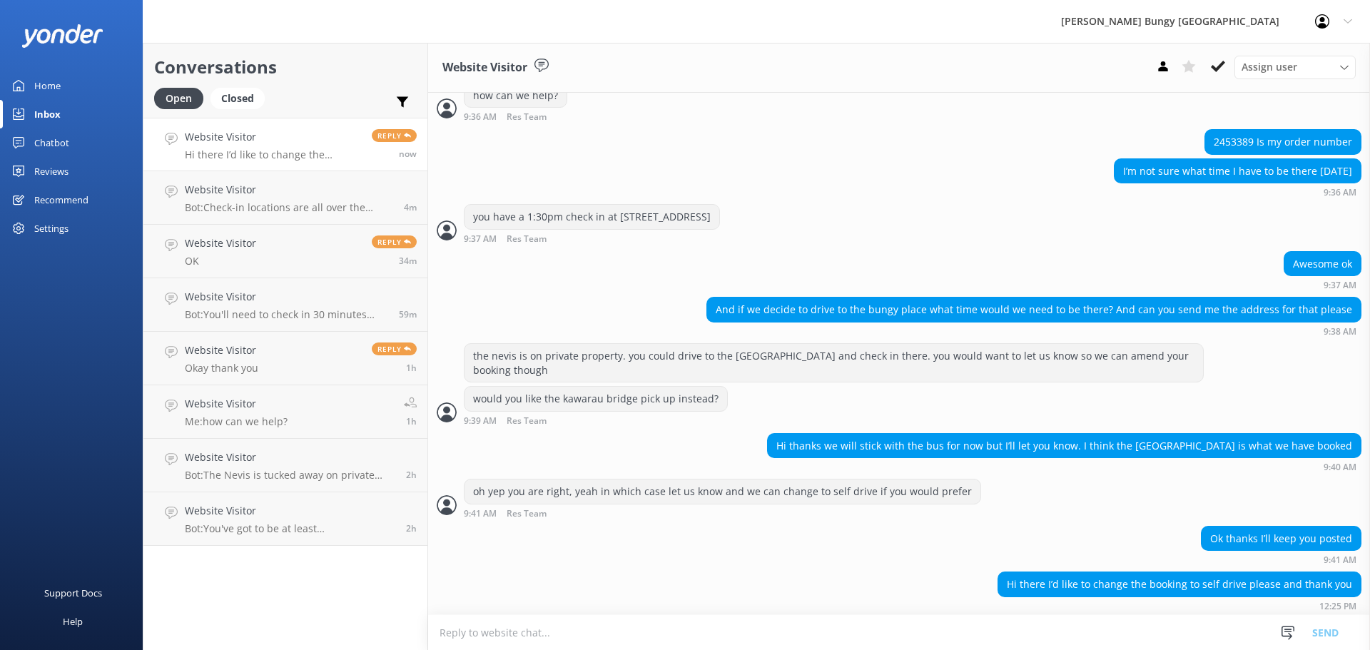
scroll to position [1484, 0]
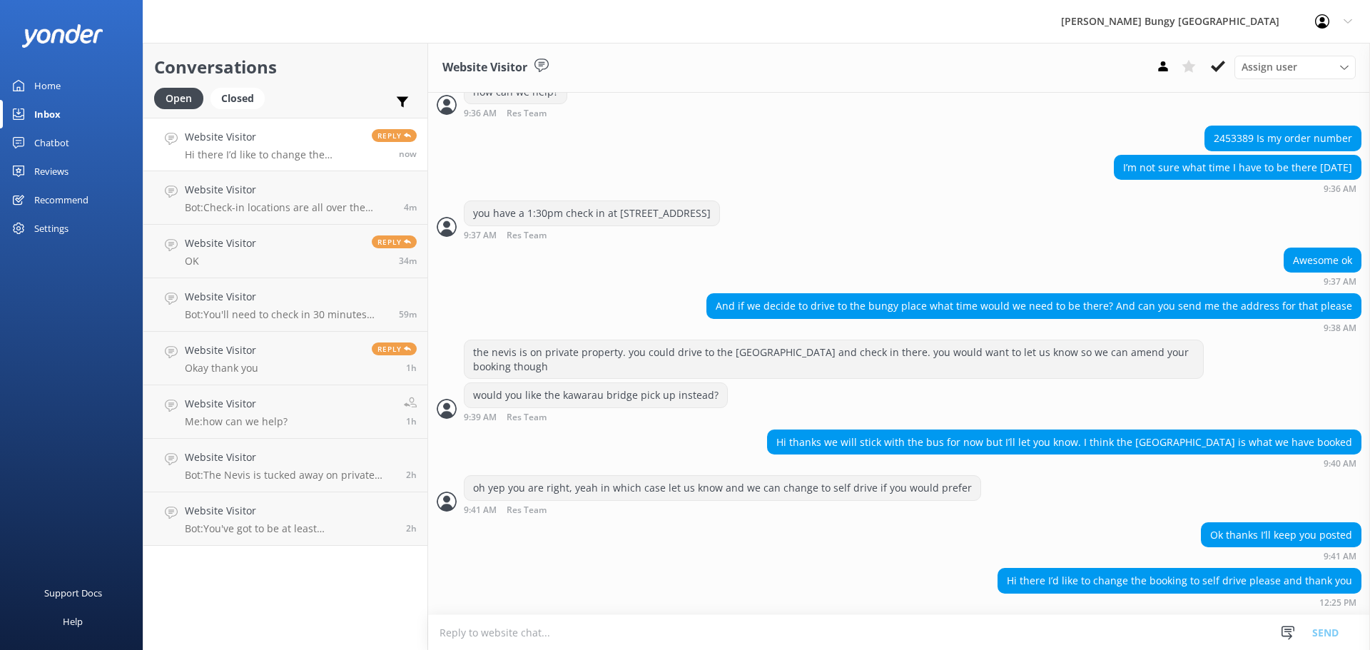
click at [844, 630] on textarea at bounding box center [899, 632] width 942 height 35
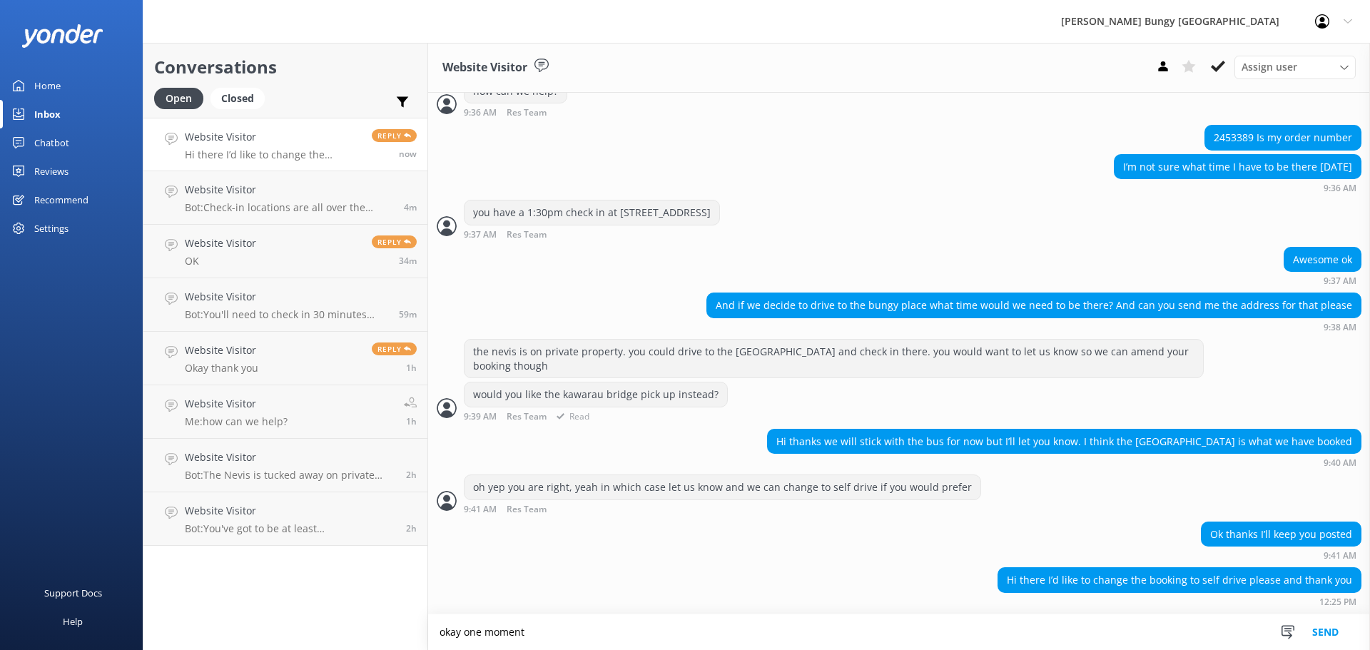
type textarea "okay one moment"
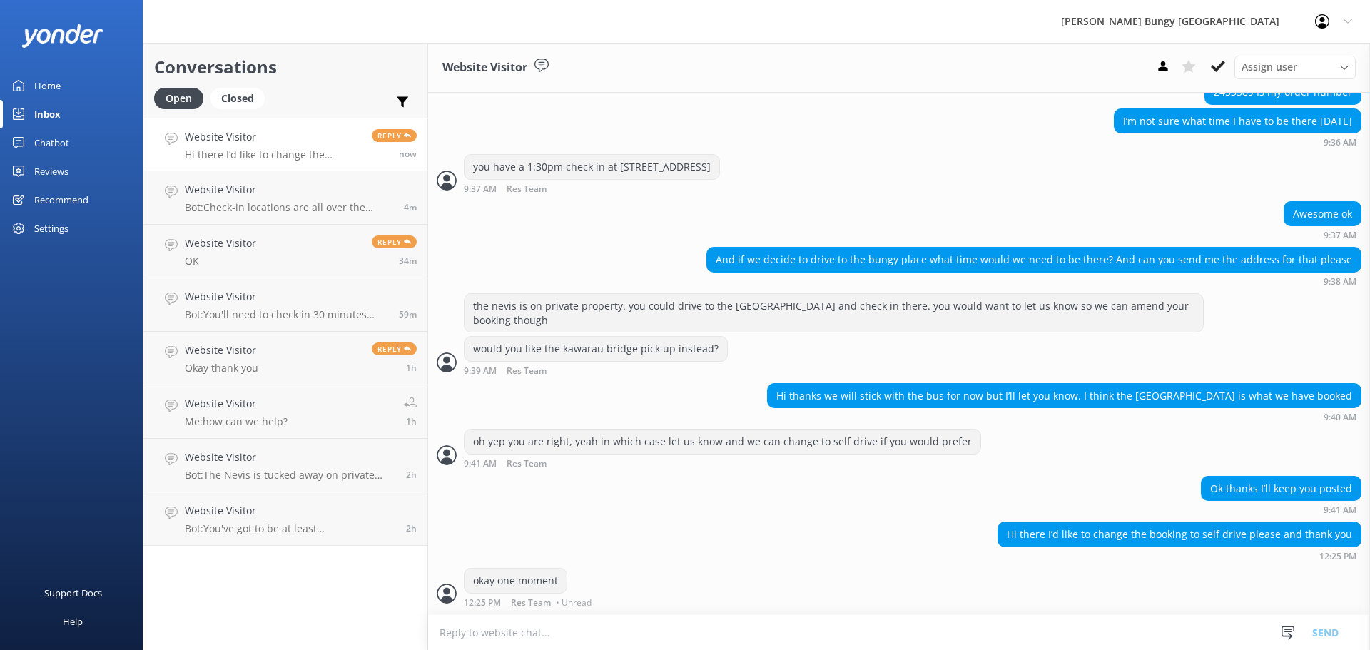
scroll to position [1316, 0]
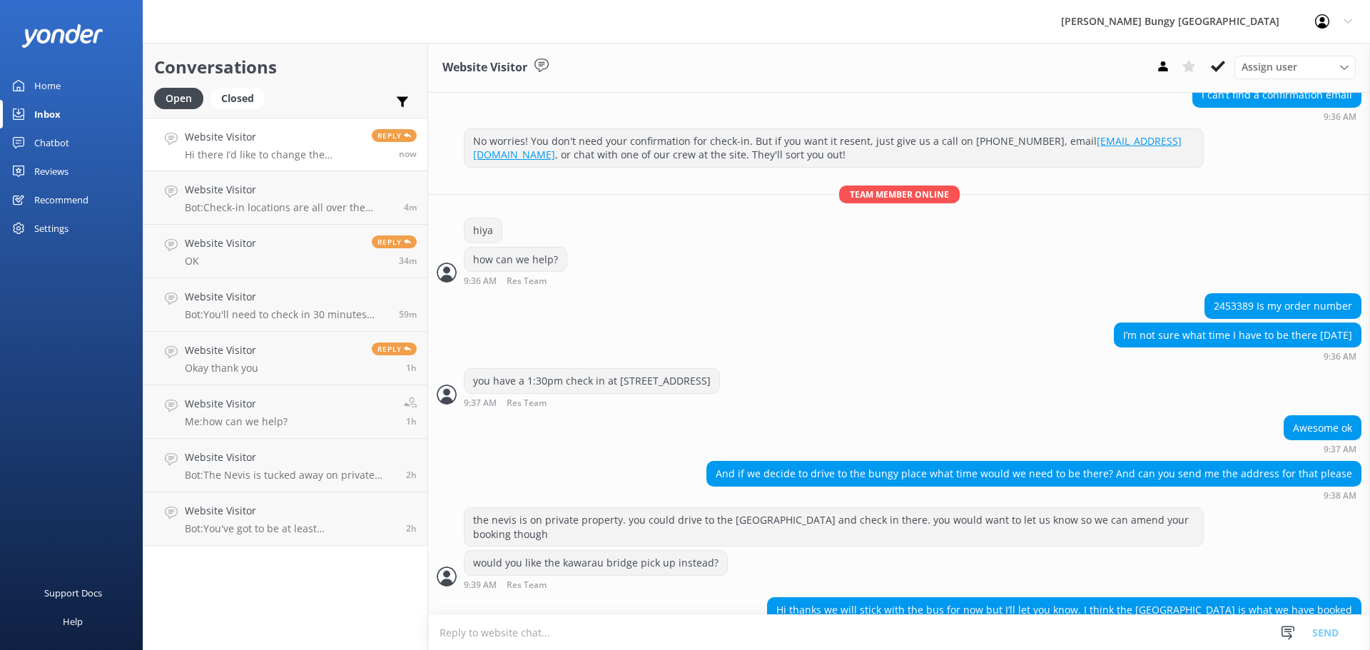
click at [1225, 305] on div "2453389 Is my order number" at bounding box center [1283, 306] width 156 height 24
copy div "2453389"
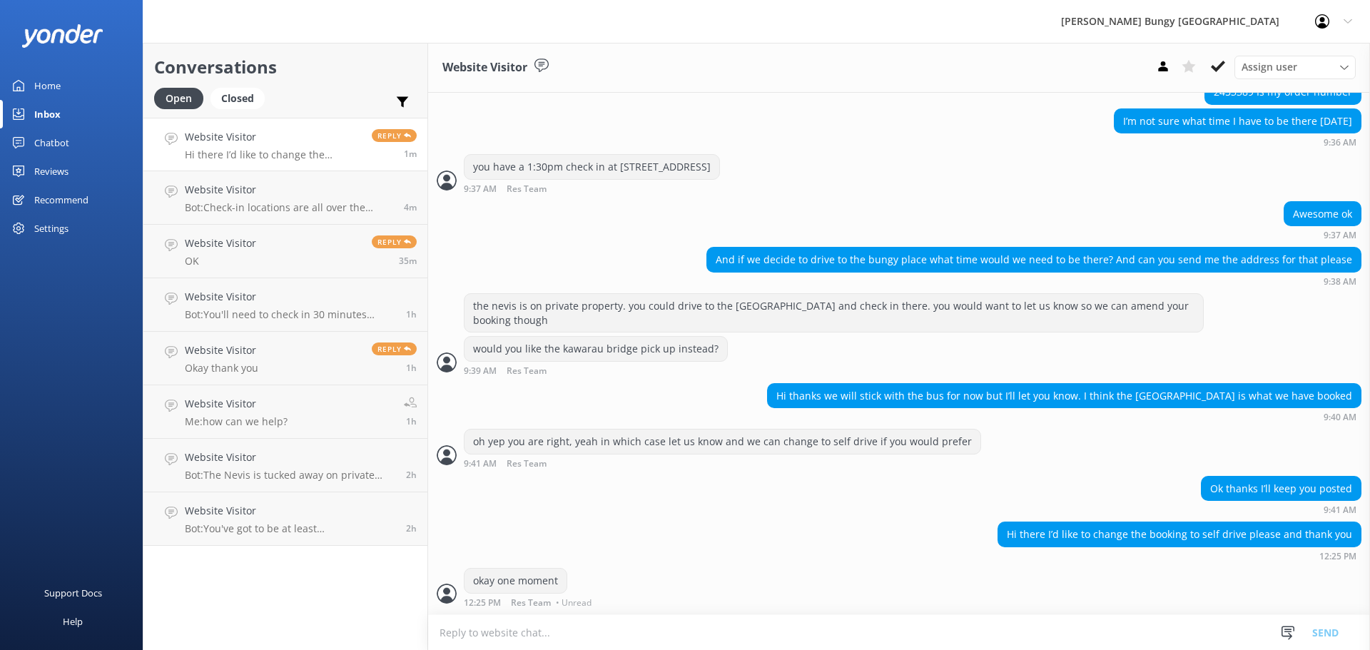
click at [611, 635] on textarea at bounding box center [899, 632] width 942 height 35
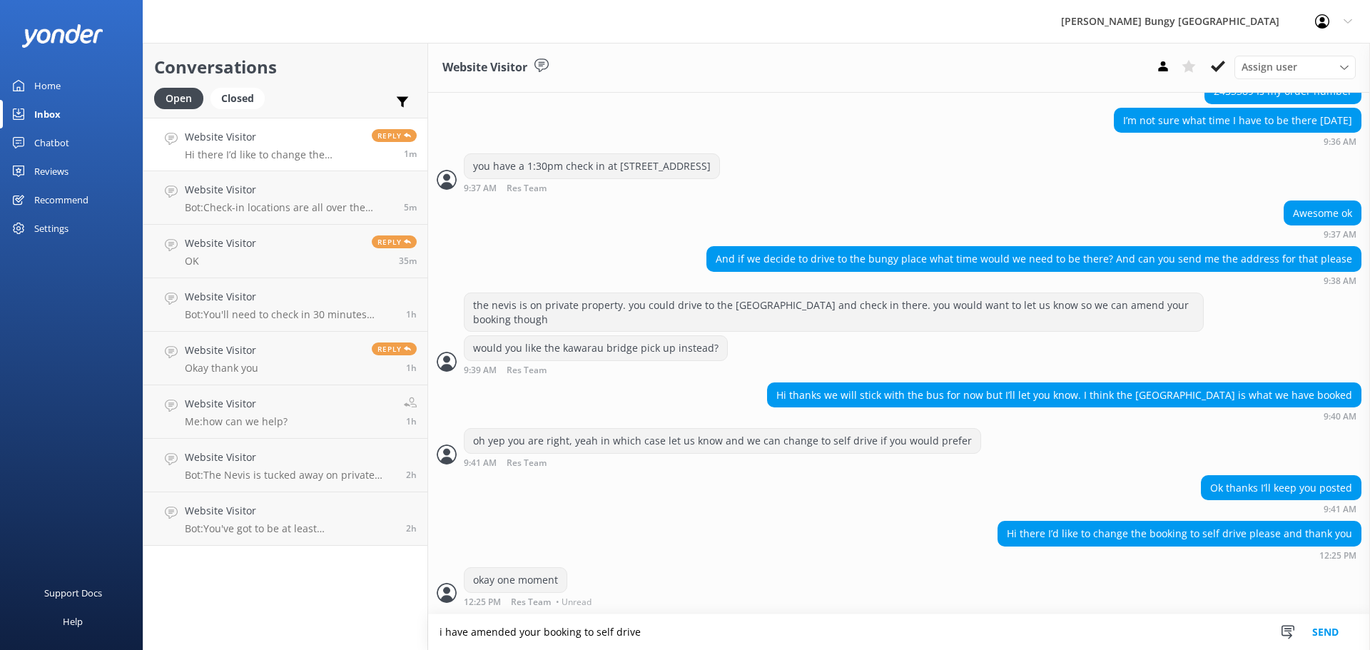
type textarea "i have amended your booking to self drive"
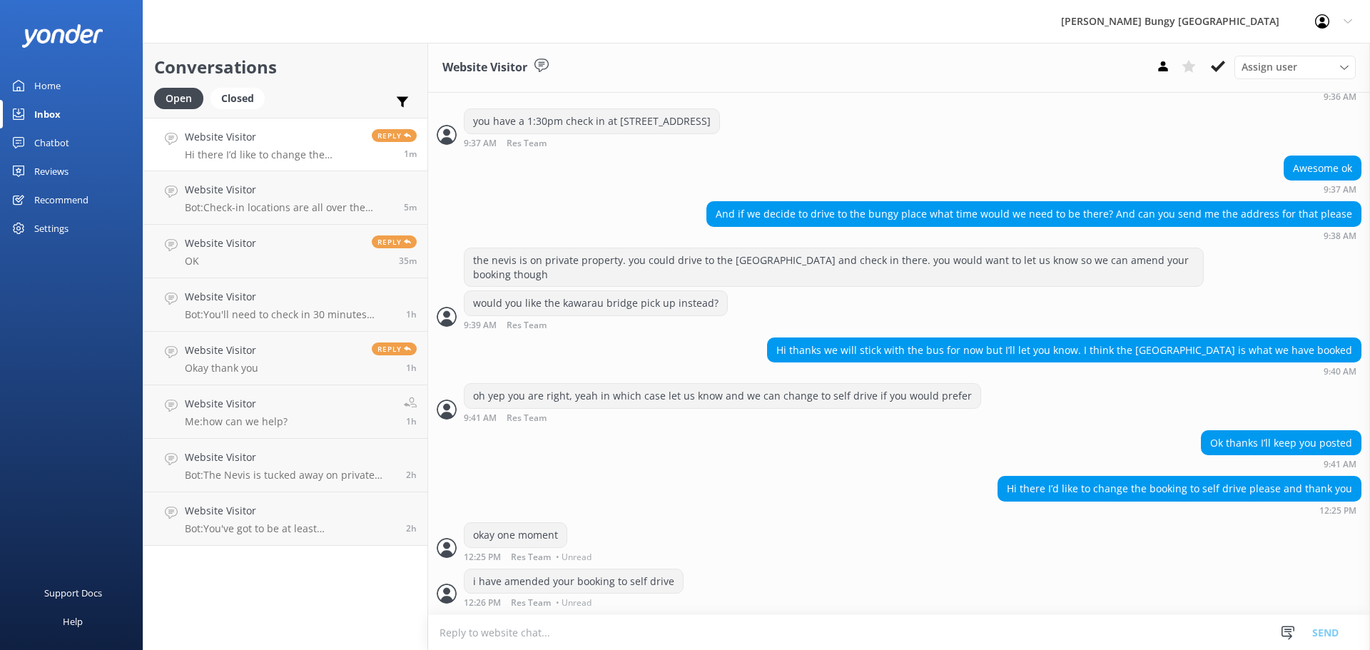
click at [479, 629] on textarea at bounding box center [899, 632] width 942 height 35
type textarea "y"
type textarea "p"
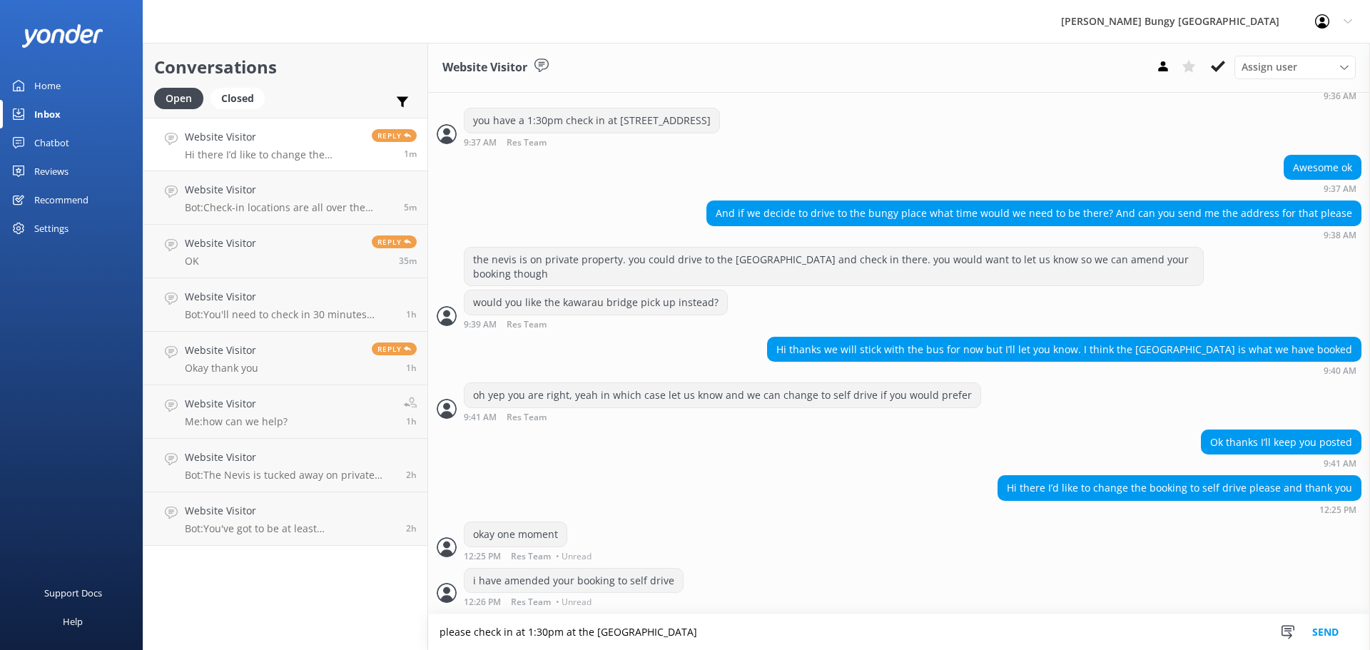
type textarea "please check in at 1:30pm at the [GEOGRAPHIC_DATA]"
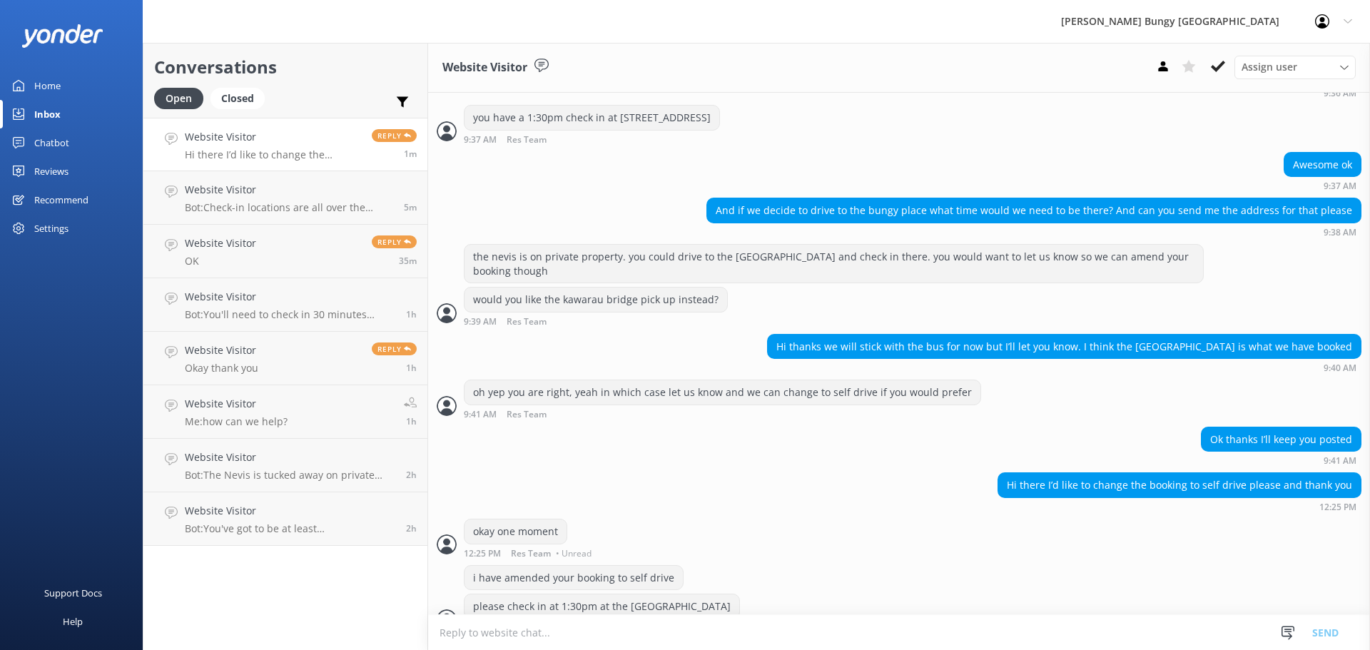
scroll to position [1605, 0]
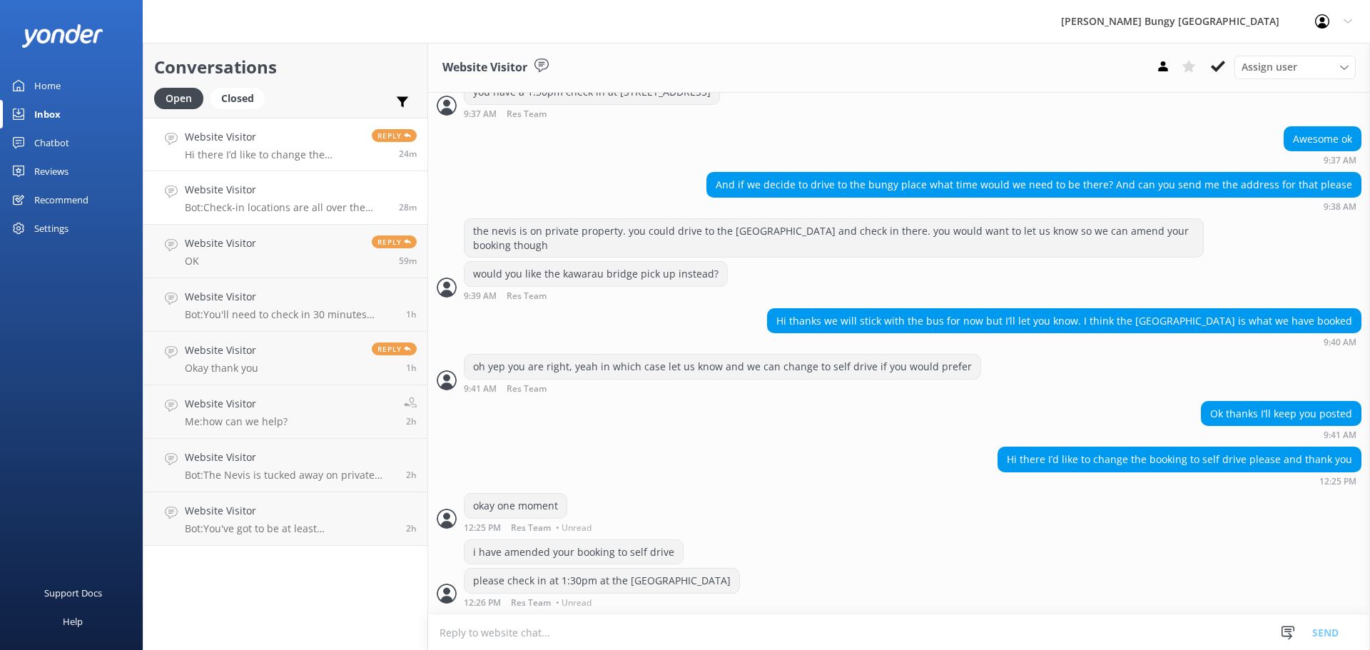
click at [230, 187] on h4 "Website Visitor" at bounding box center [286, 190] width 203 height 16
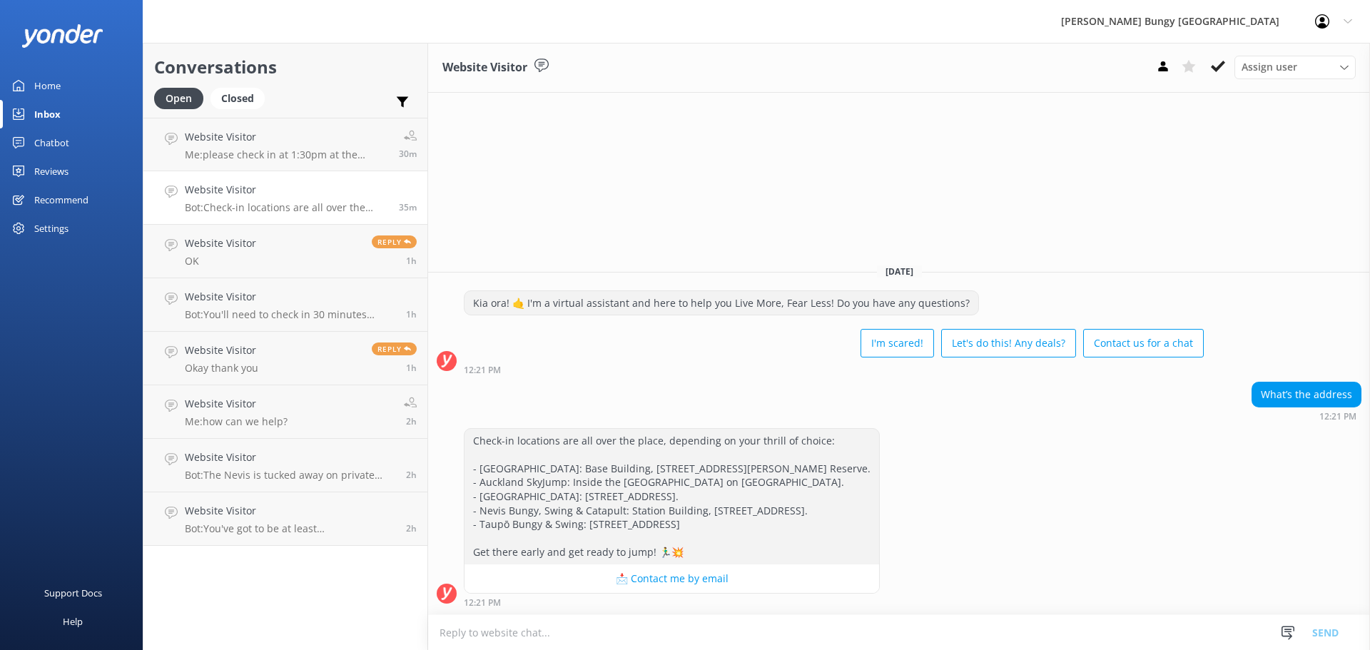
click at [185, 569] on div "Conversations Open Closed Important Assigned to me Unassigned Website Visitor M…" at bounding box center [285, 346] width 285 height 607
click at [1225, 71] on button at bounding box center [1218, 66] width 26 height 21
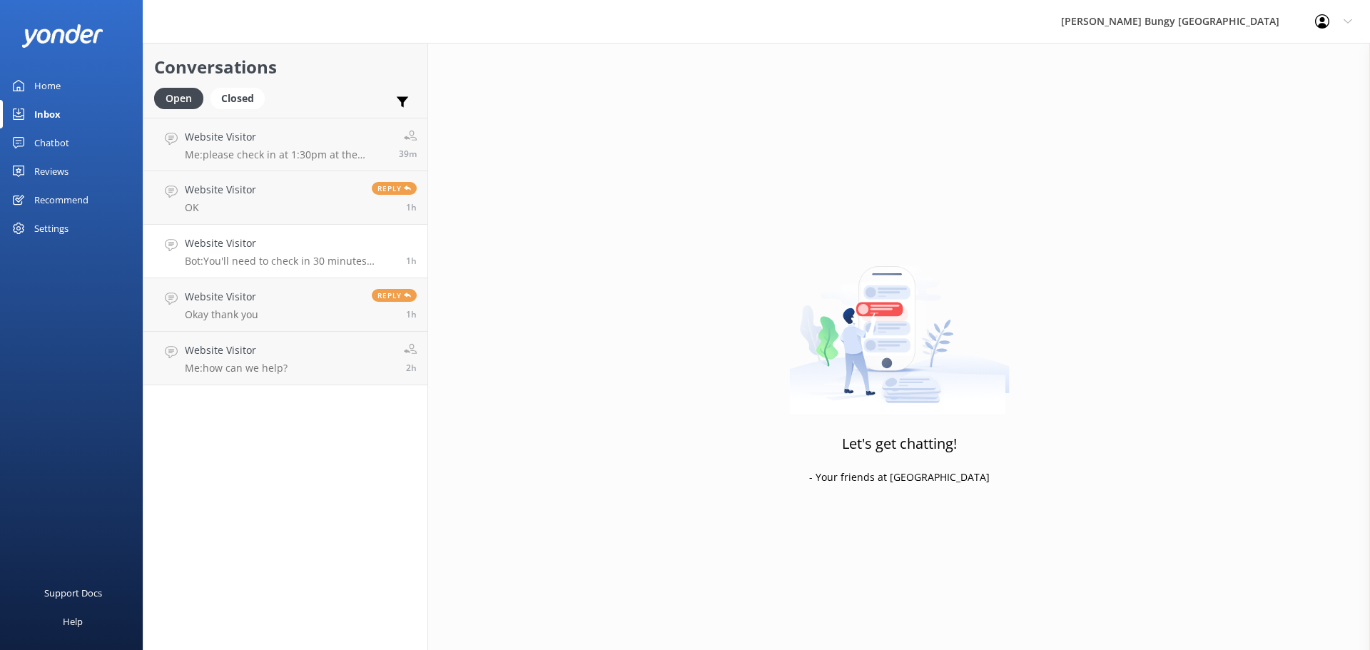
click at [282, 271] on link "Website Visitor Bot: You'll need to check in 30 minutes before your booked bus …" at bounding box center [285, 252] width 284 height 54
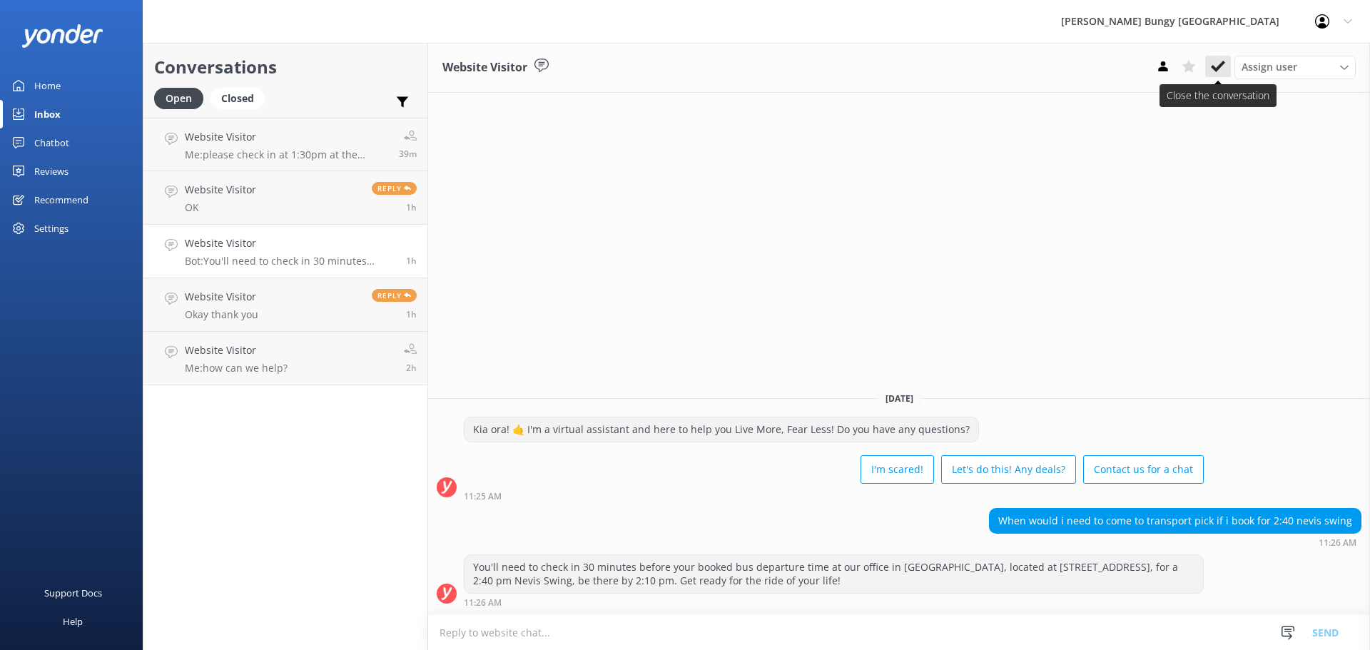
click at [1216, 66] on icon at bounding box center [1218, 66] width 14 height 14
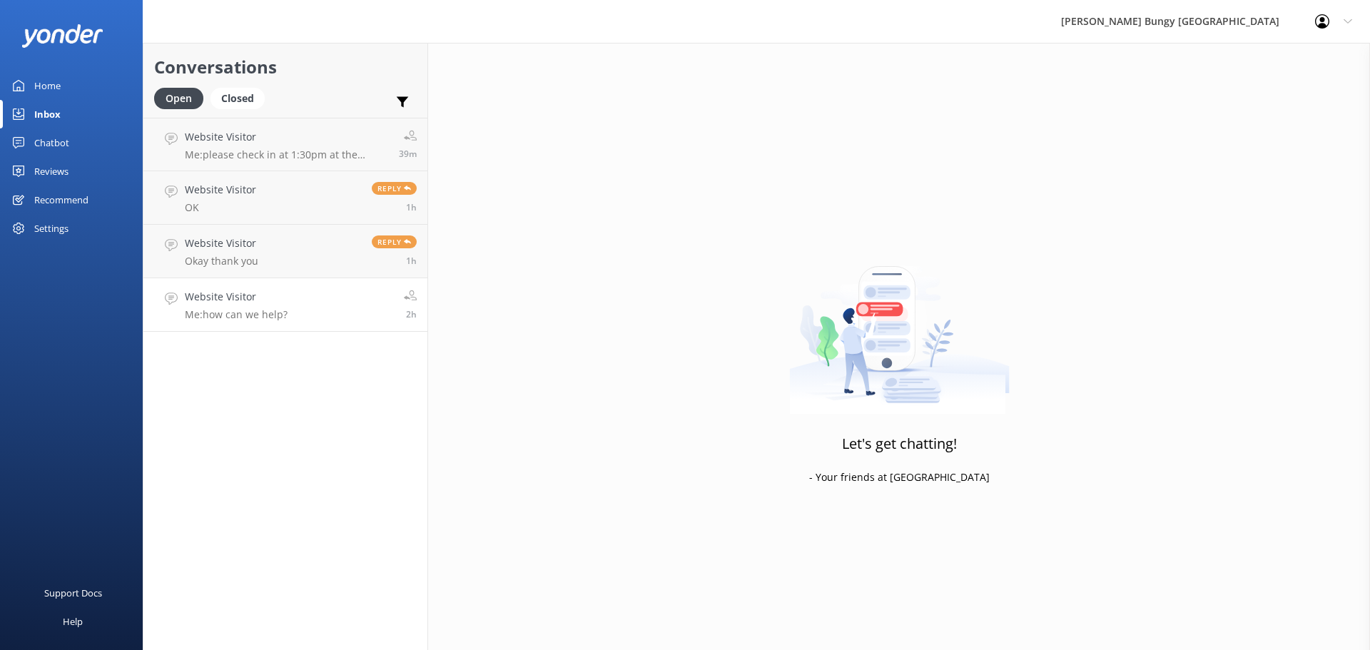
click at [313, 308] on link "Website Visitor Me: how can we help? 2h" at bounding box center [285, 305] width 284 height 54
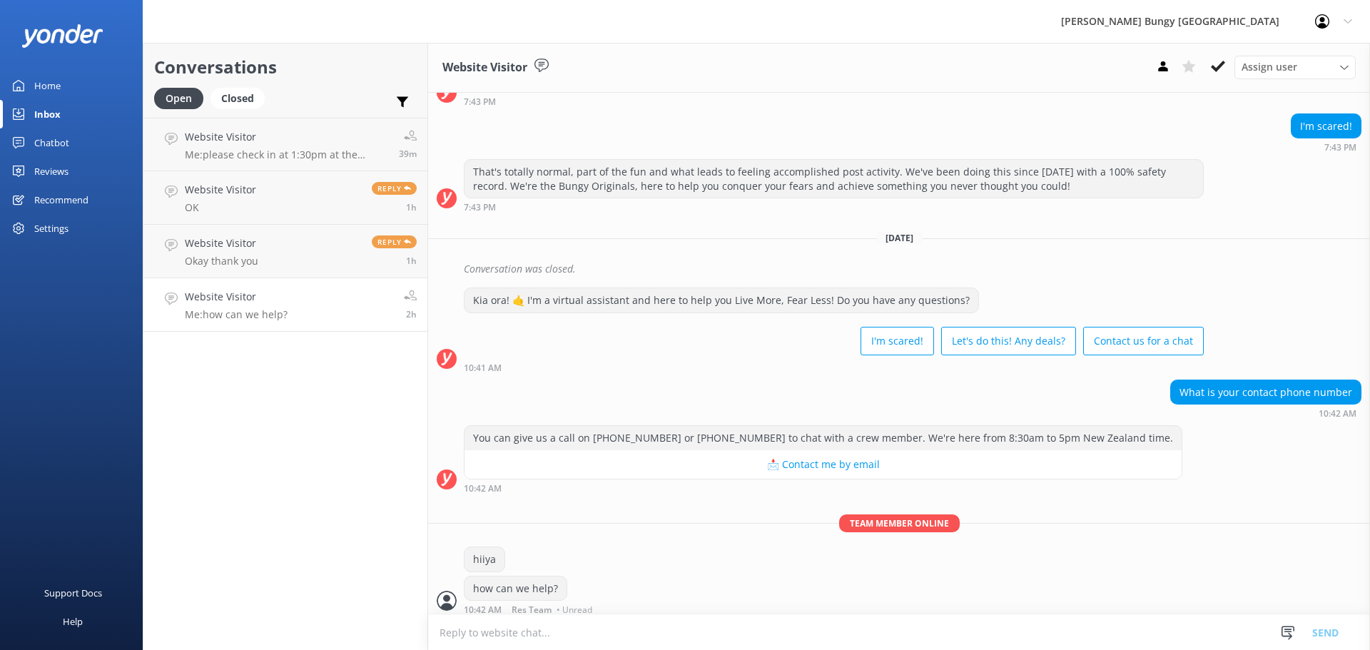
scroll to position [116, 0]
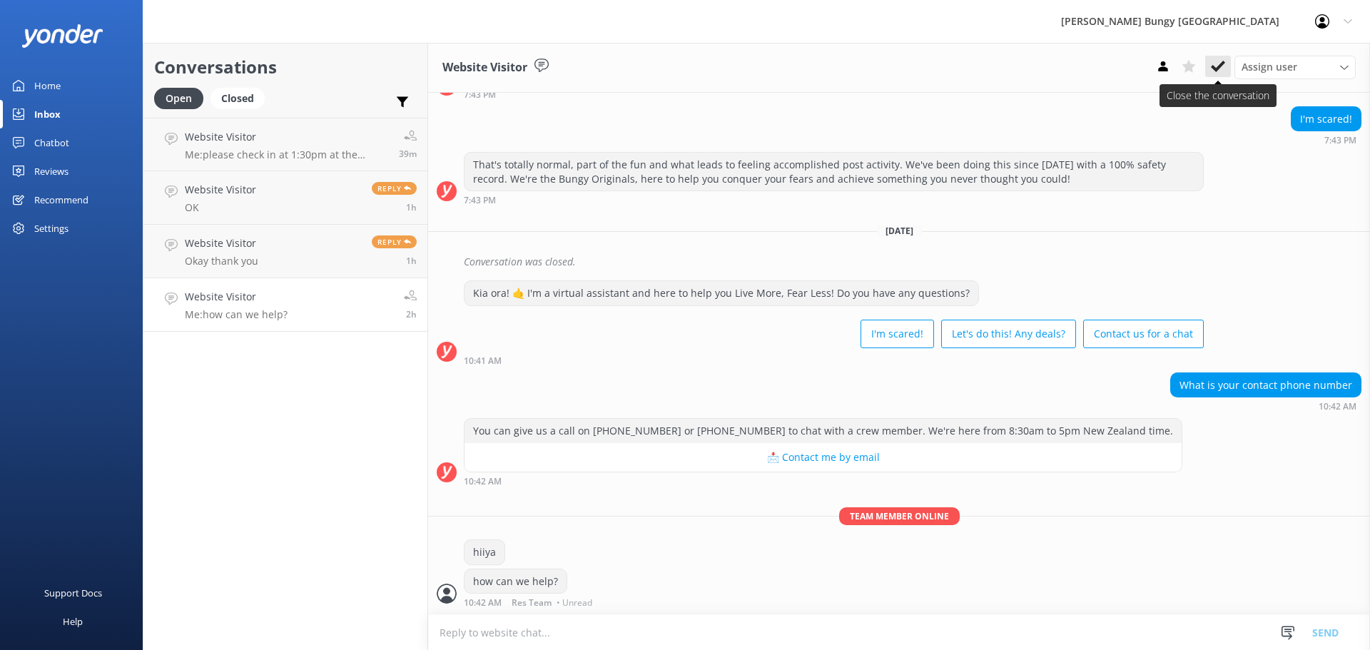
click at [1218, 63] on icon at bounding box center [1218, 66] width 14 height 14
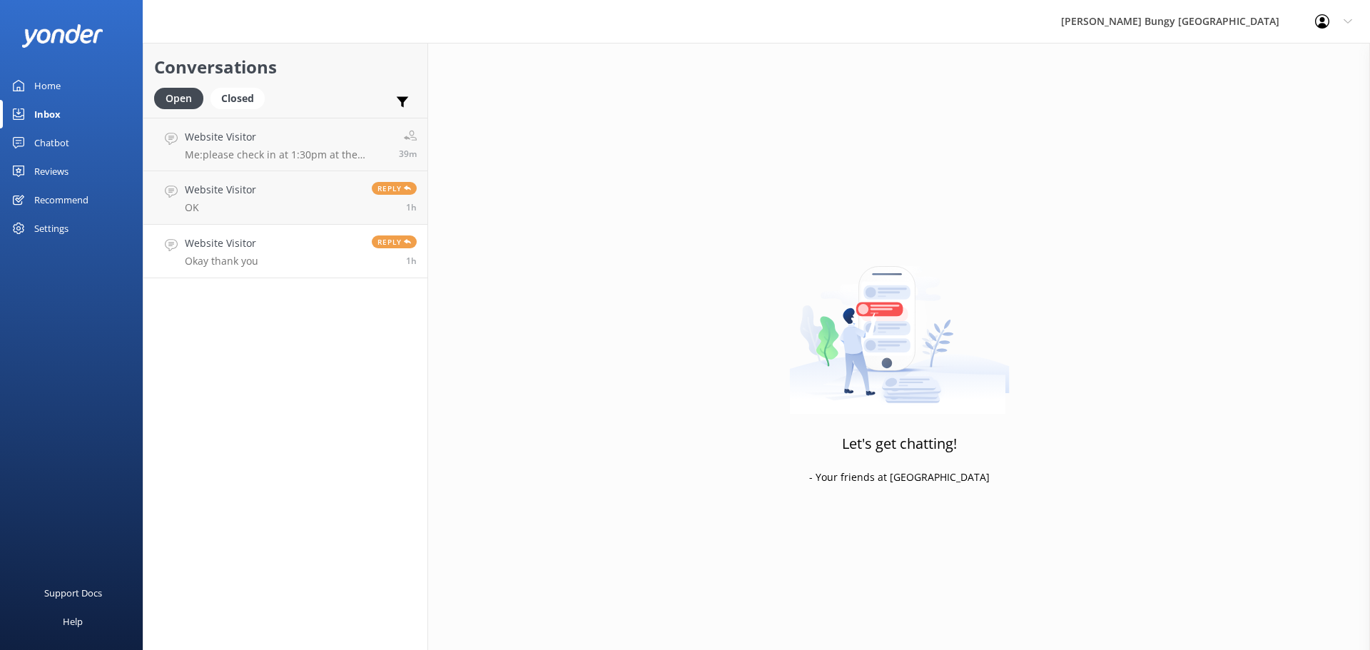
click at [263, 254] on link "Website Visitor Okay thank you Reply 1h" at bounding box center [285, 252] width 284 height 54
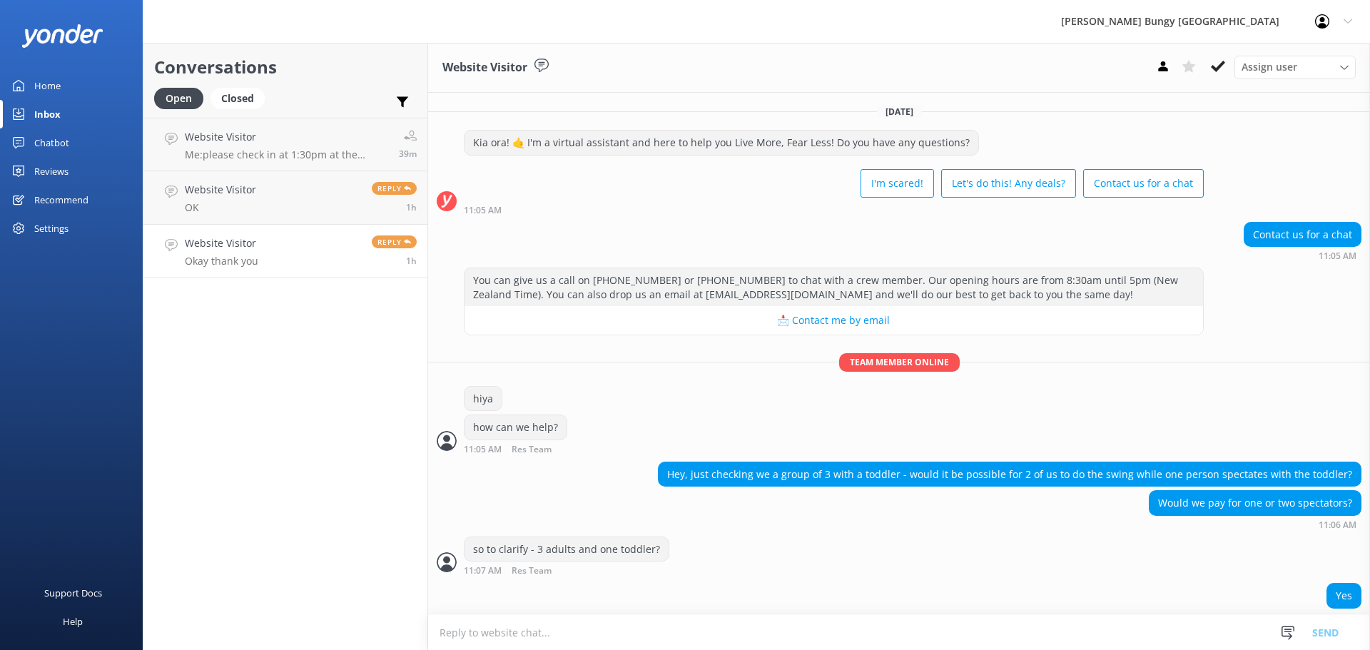
scroll to position [154, 0]
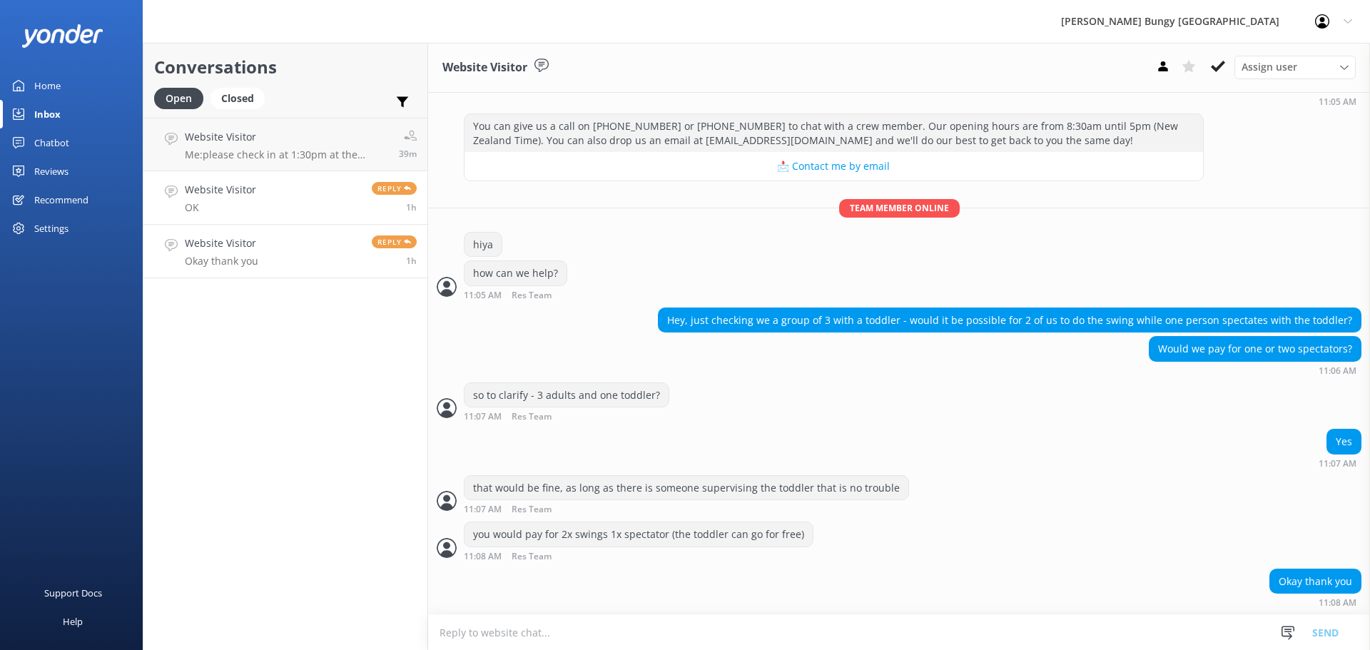
click at [256, 212] on link "Website Visitor OK Reply 1h" at bounding box center [285, 198] width 284 height 54
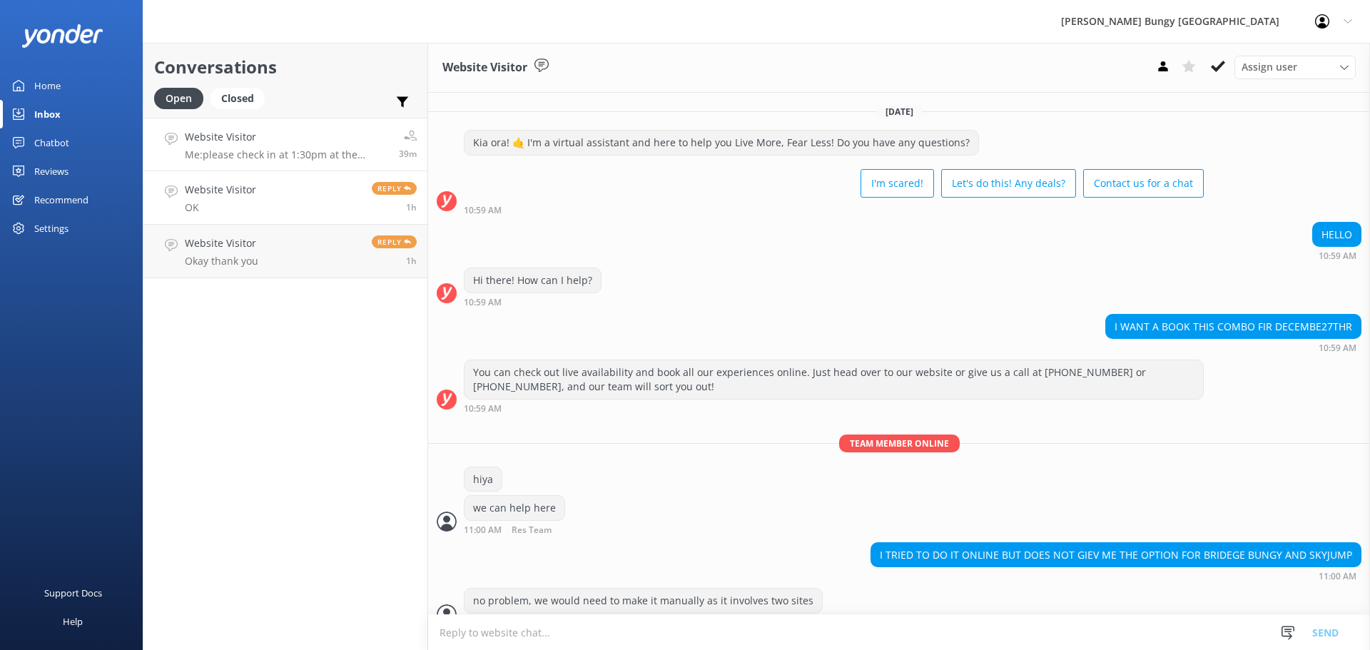
scroll to position [66, 0]
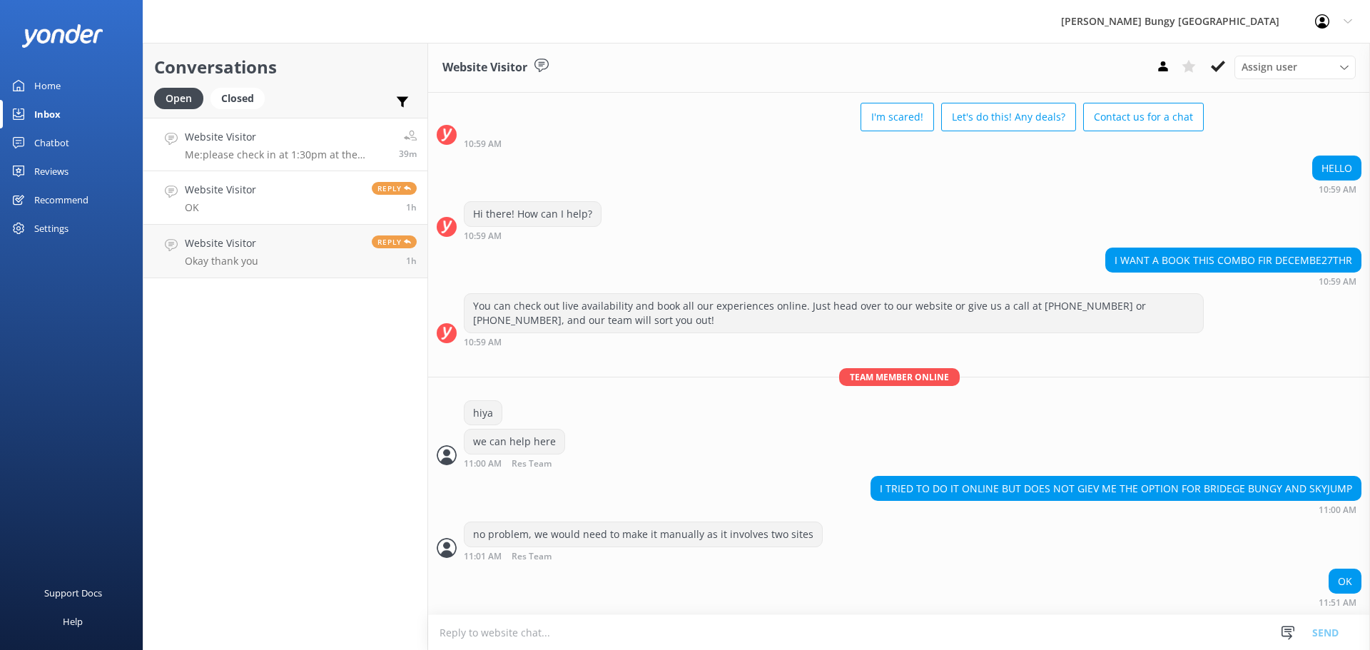
click at [263, 158] on p "Me: please check in at 1:30pm at the [GEOGRAPHIC_DATA]" at bounding box center [286, 154] width 203 height 13
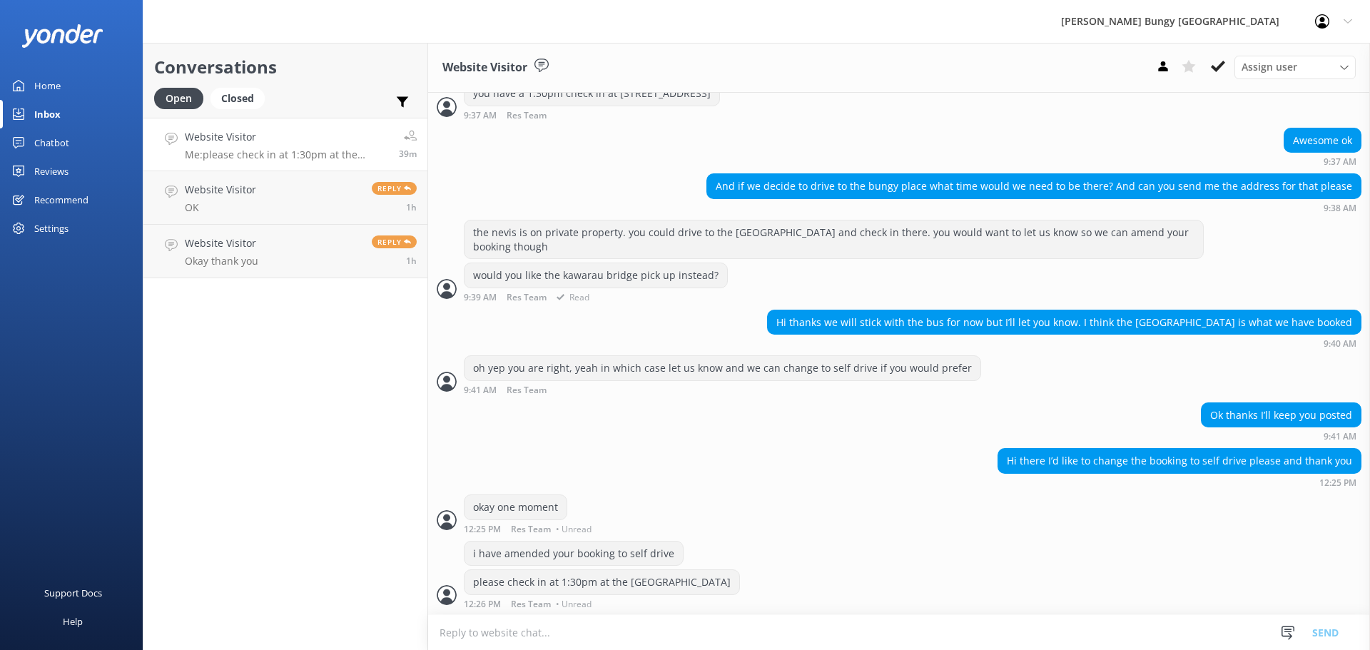
scroll to position [1605, 0]
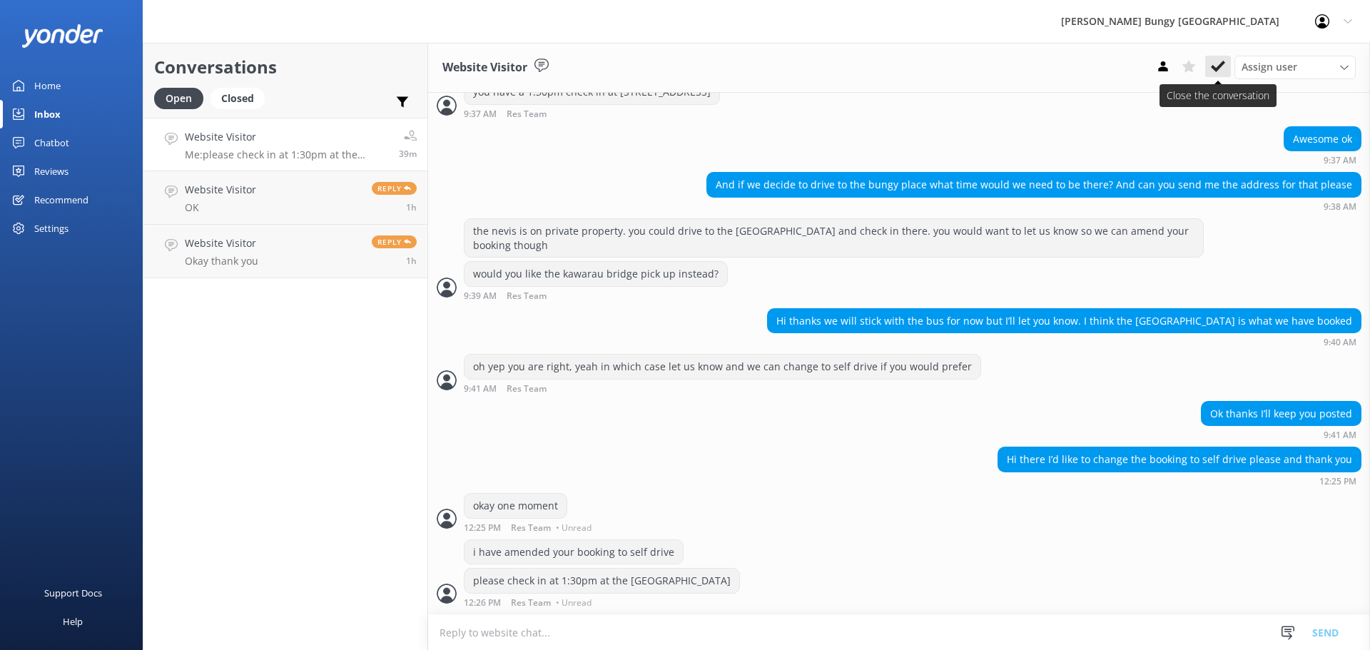
click at [1229, 68] on button at bounding box center [1218, 66] width 26 height 21
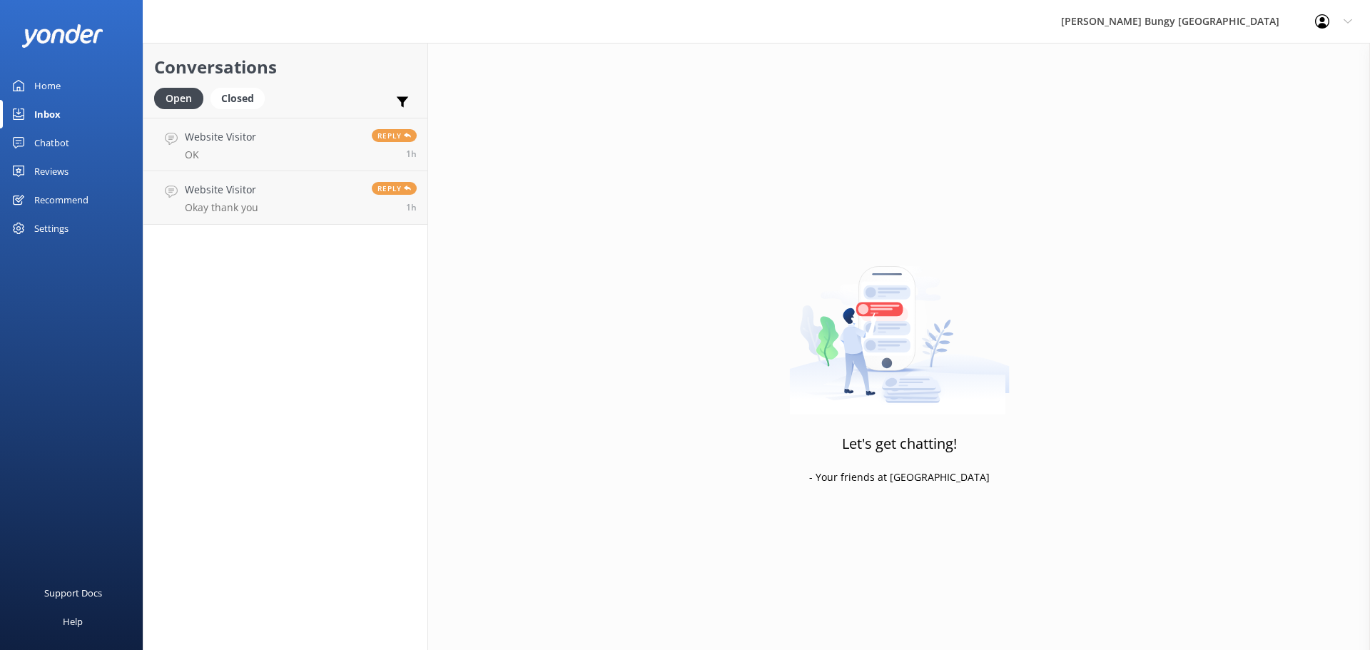
click at [385, 153] on div "1h" at bounding box center [394, 153] width 45 height 11
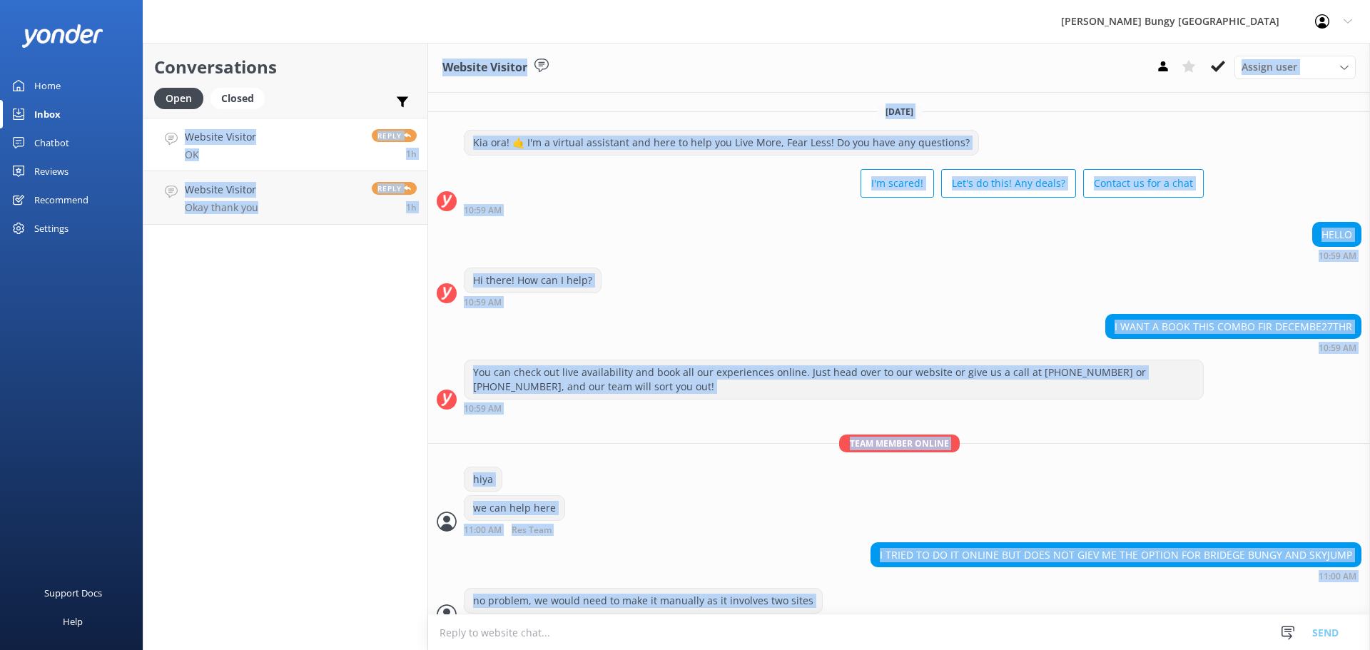
drag, startPoint x: 1092, startPoint y: 588, endPoint x: 367, endPoint y: 71, distance: 890.1
click at [380, 78] on div "Conversations Open Closed Important Assigned to me Unassigned Website Visitor O…" at bounding box center [756, 346] width 1227 height 607
click at [302, 46] on div "Conversations Open Closed Important Assigned to me Unassigned" at bounding box center [285, 80] width 284 height 75
drag, startPoint x: 220, startPoint y: 49, endPoint x: 1112, endPoint y: 618, distance: 1057.6
click at [1112, 618] on div "Conversations Open Closed Important Assigned to me Unassigned Website Visitor O…" at bounding box center [756, 346] width 1227 height 607
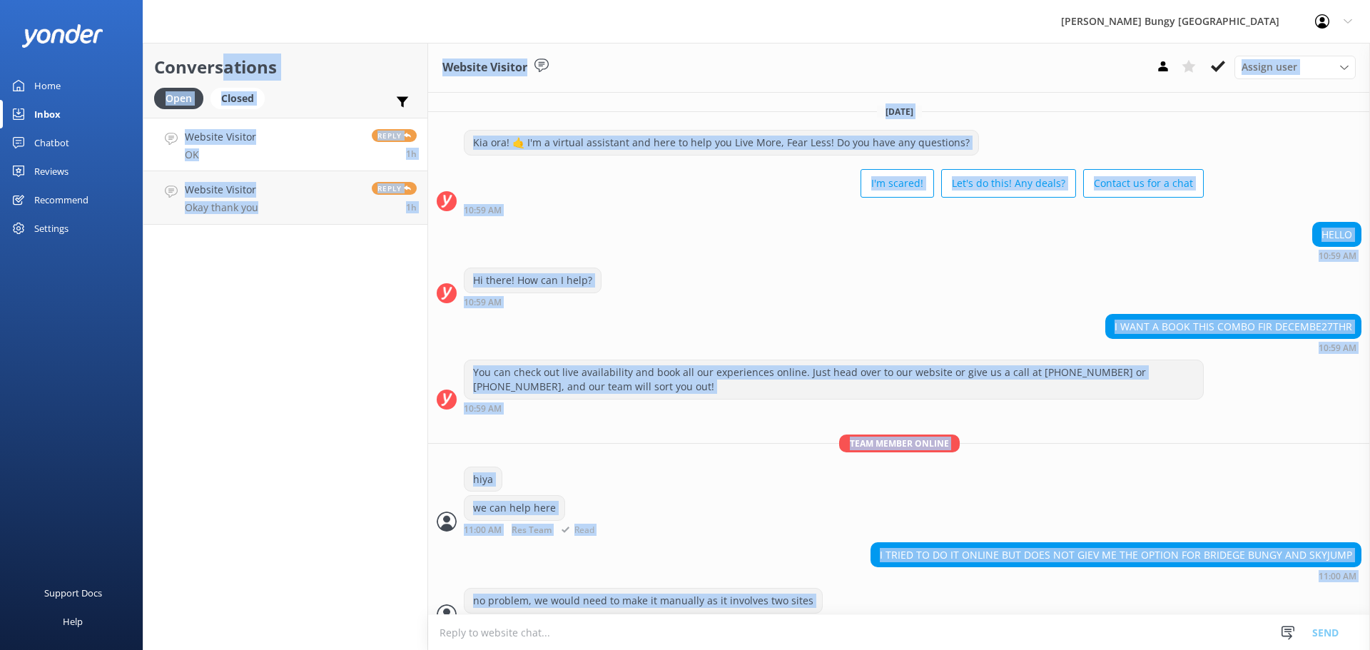
scroll to position [66, 0]
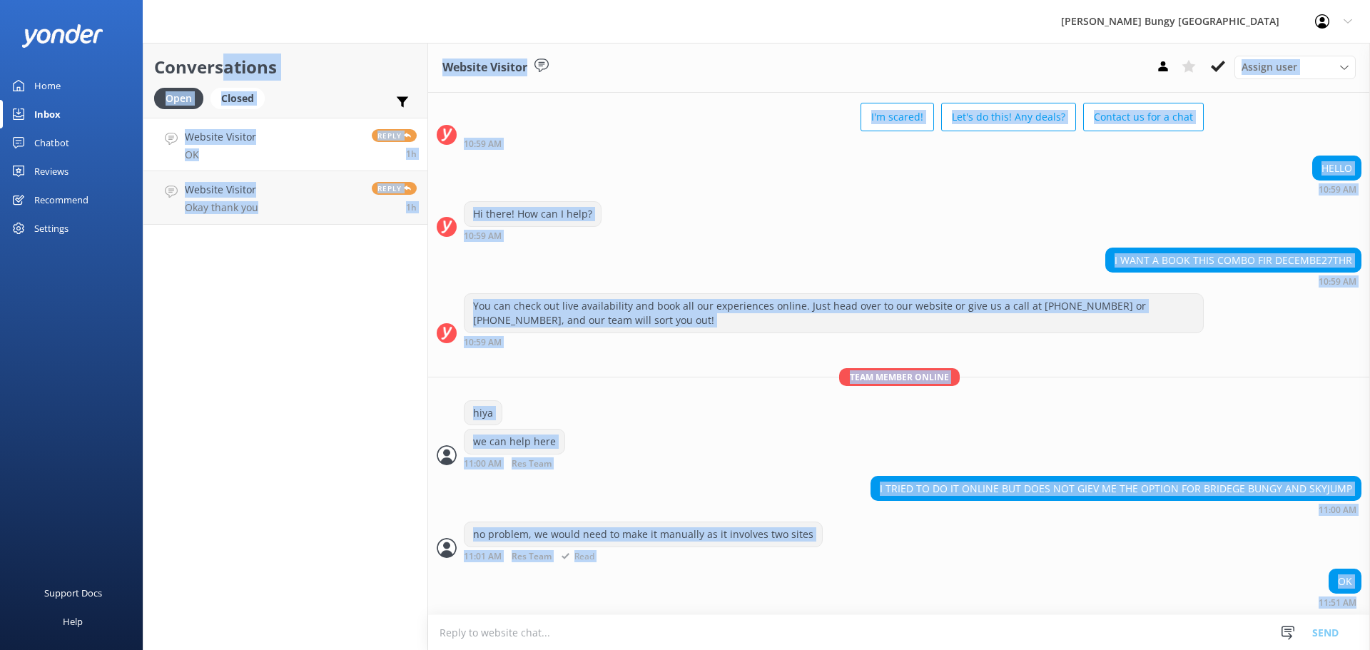
click at [1118, 552] on div "no problem, we would need to make it manually as it involves two sites 11:01 AM…" at bounding box center [899, 541] width 942 height 39
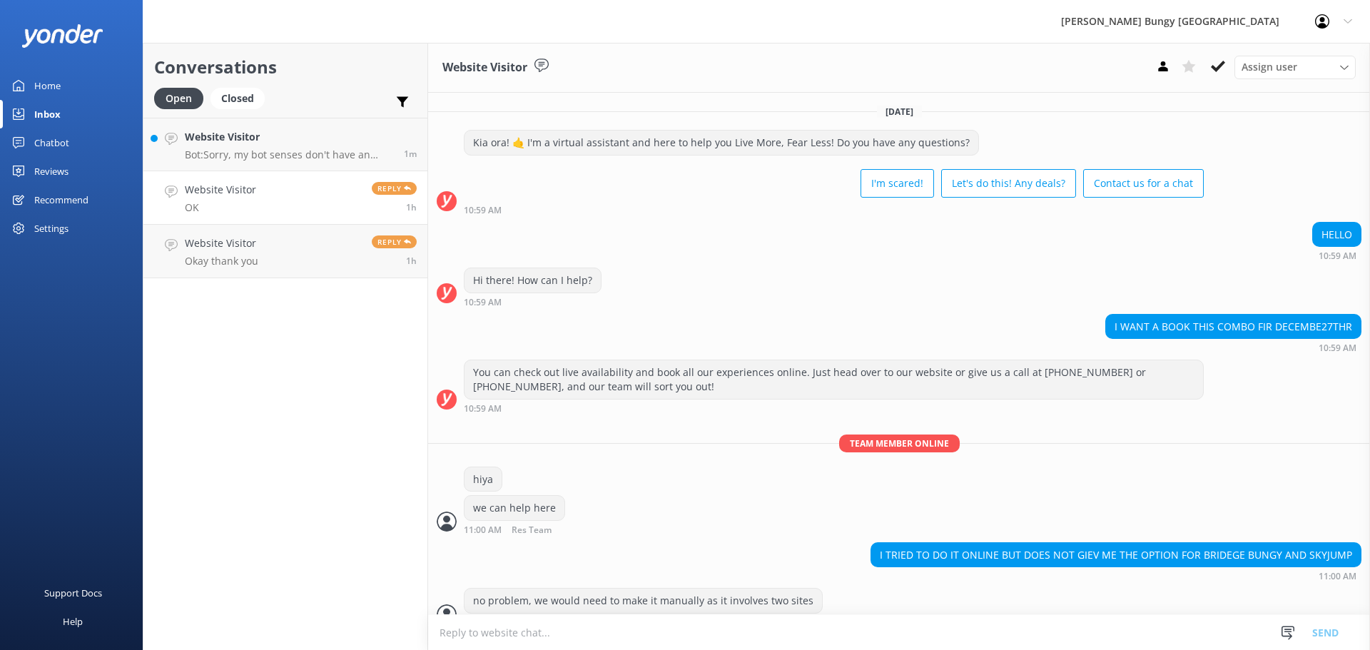
scroll to position [66, 0]
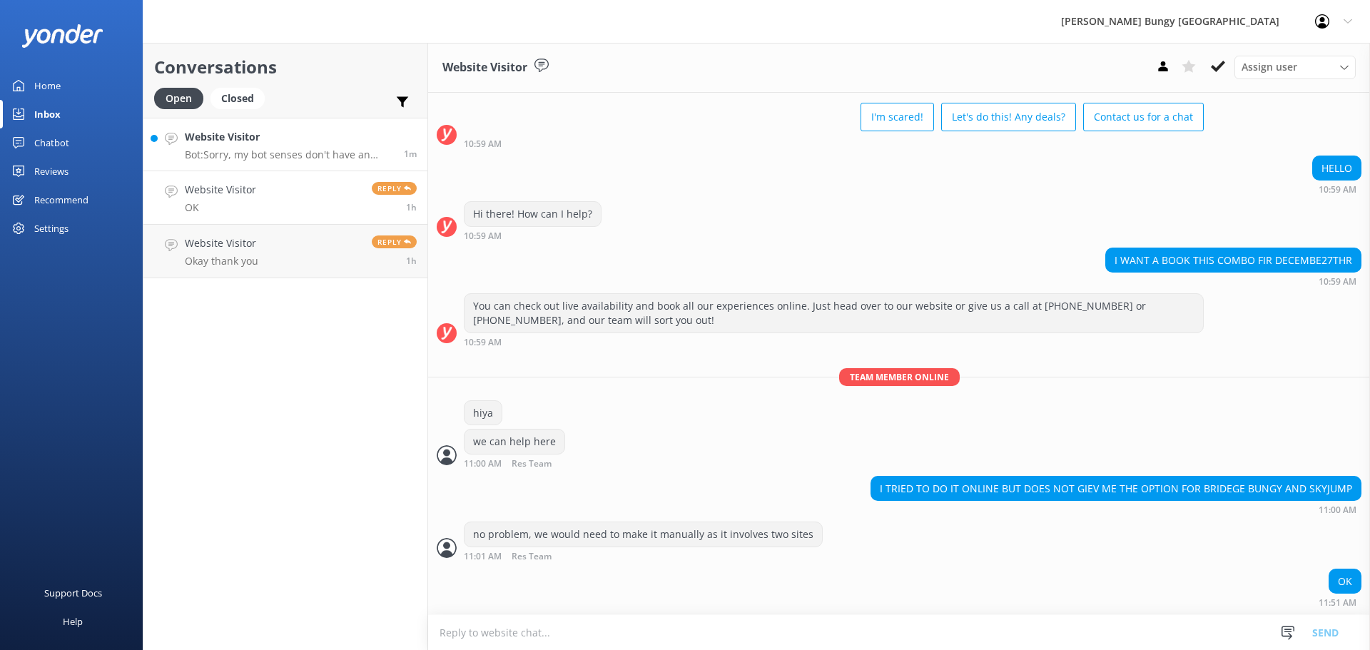
click at [277, 146] on div "Website Visitor Bot: Sorry, my bot senses don't have an answer for that, please…" at bounding box center [289, 144] width 208 height 31
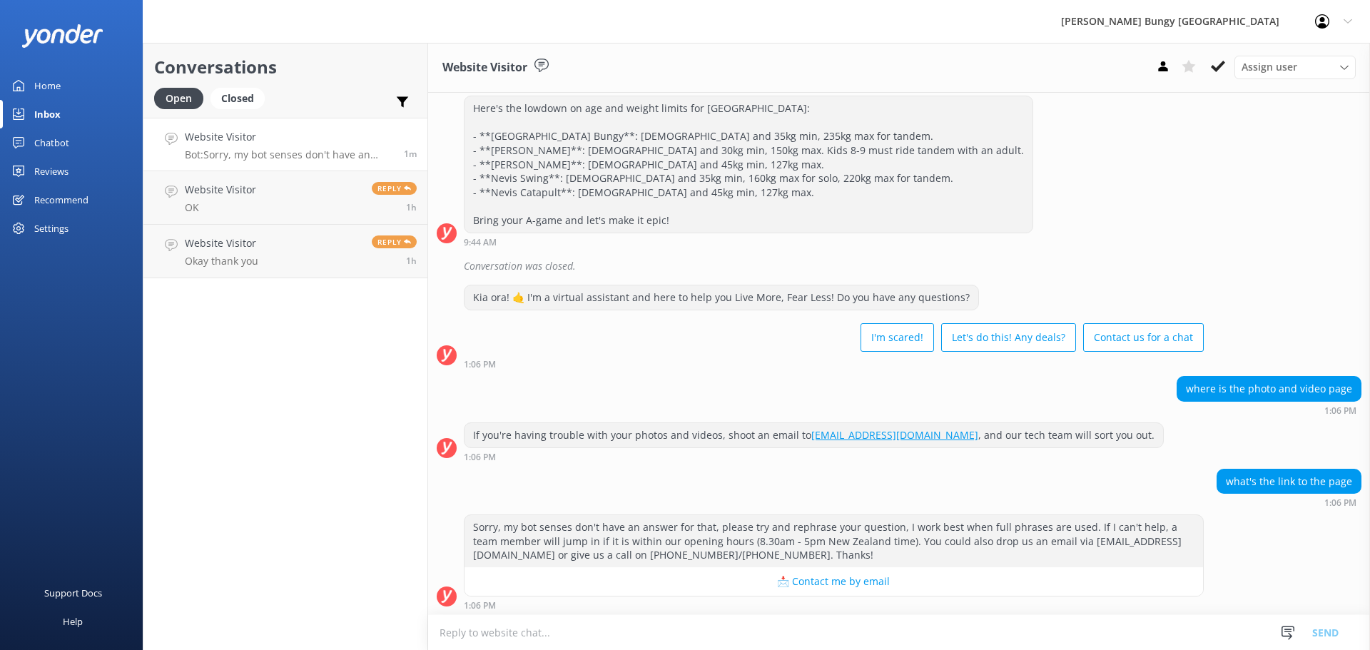
scroll to position [1341, 0]
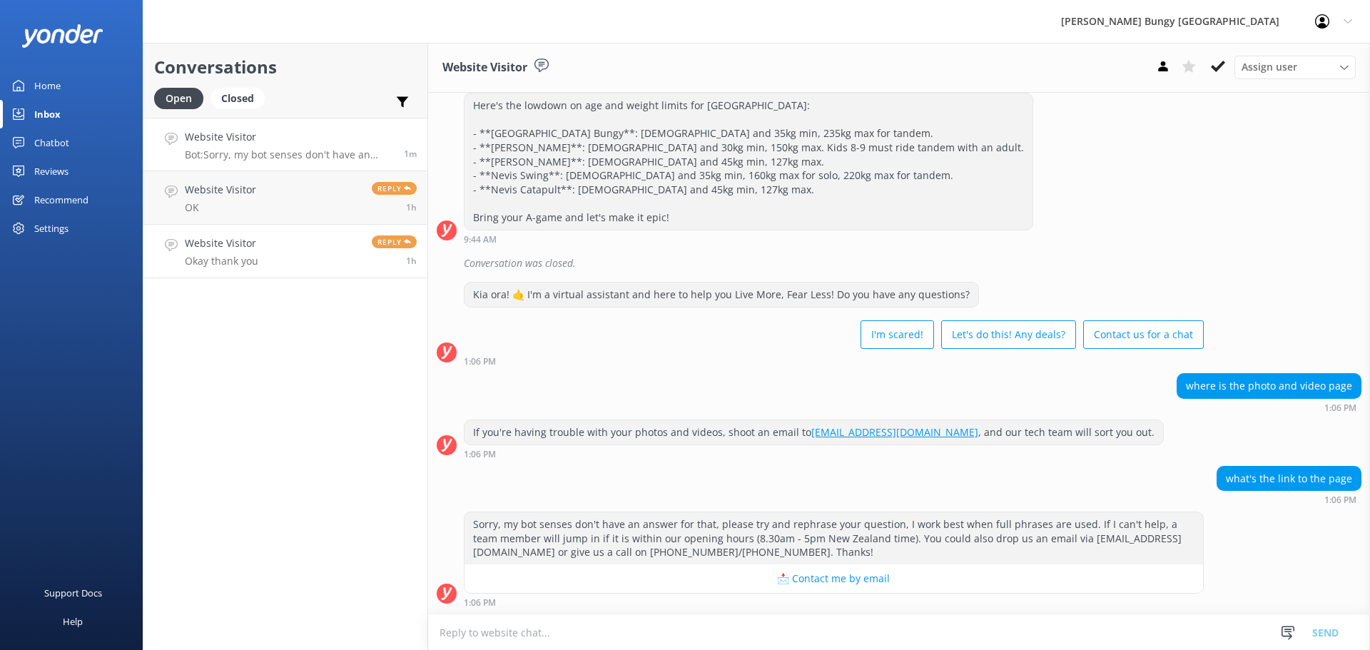
click at [253, 251] on h4 "Website Visitor" at bounding box center [221, 243] width 73 height 16
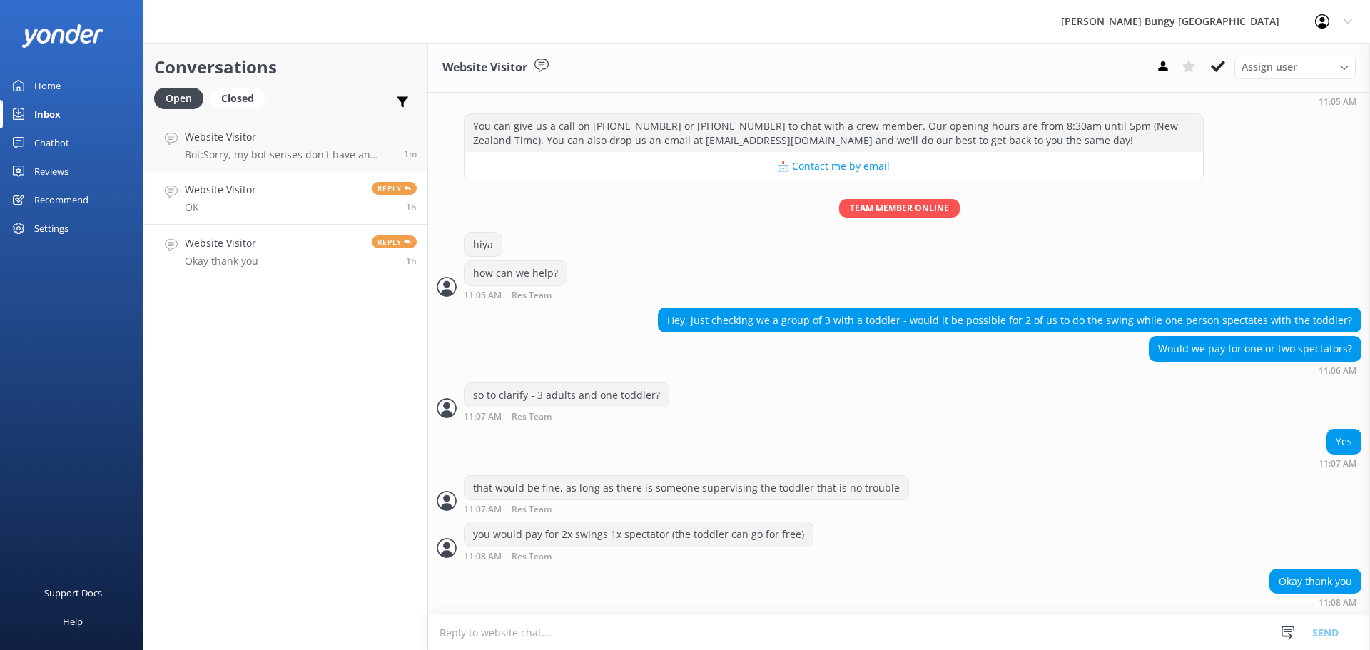
click at [312, 214] on link "Website Visitor OK Reply 1h" at bounding box center [285, 198] width 284 height 54
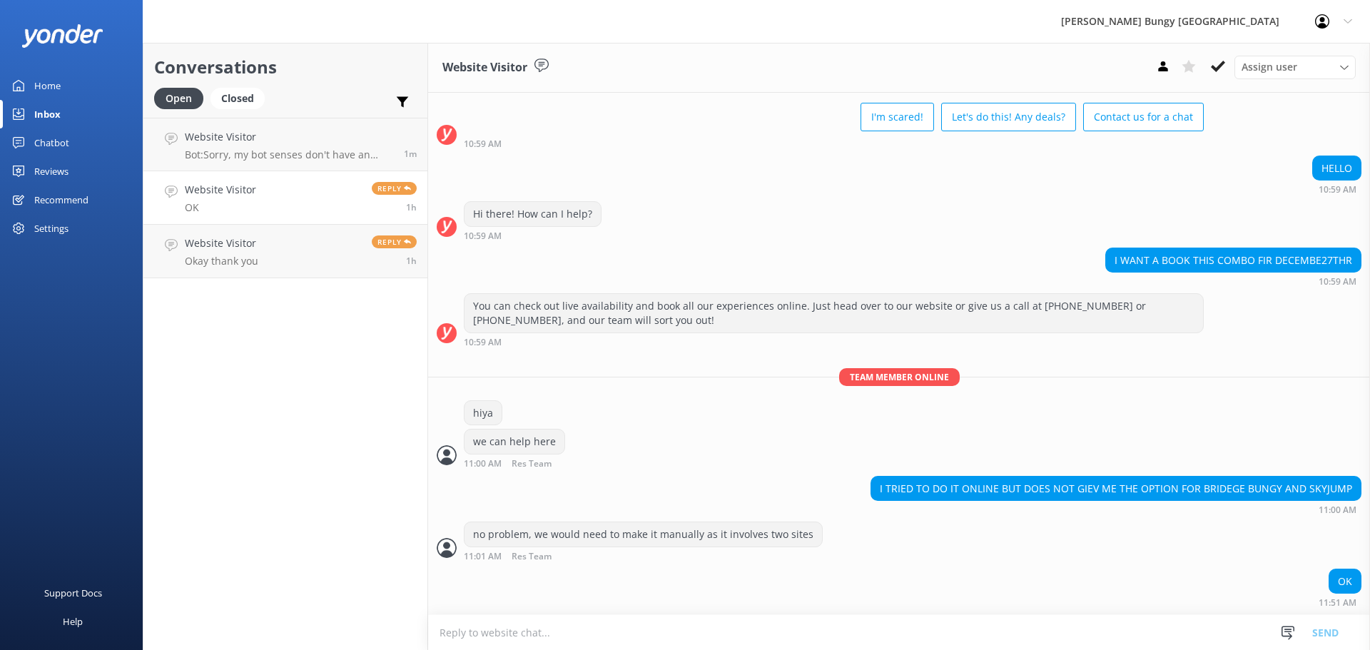
scroll to position [66, 0]
click at [322, 134] on h4 "Website Visitor" at bounding box center [286, 137] width 203 height 16
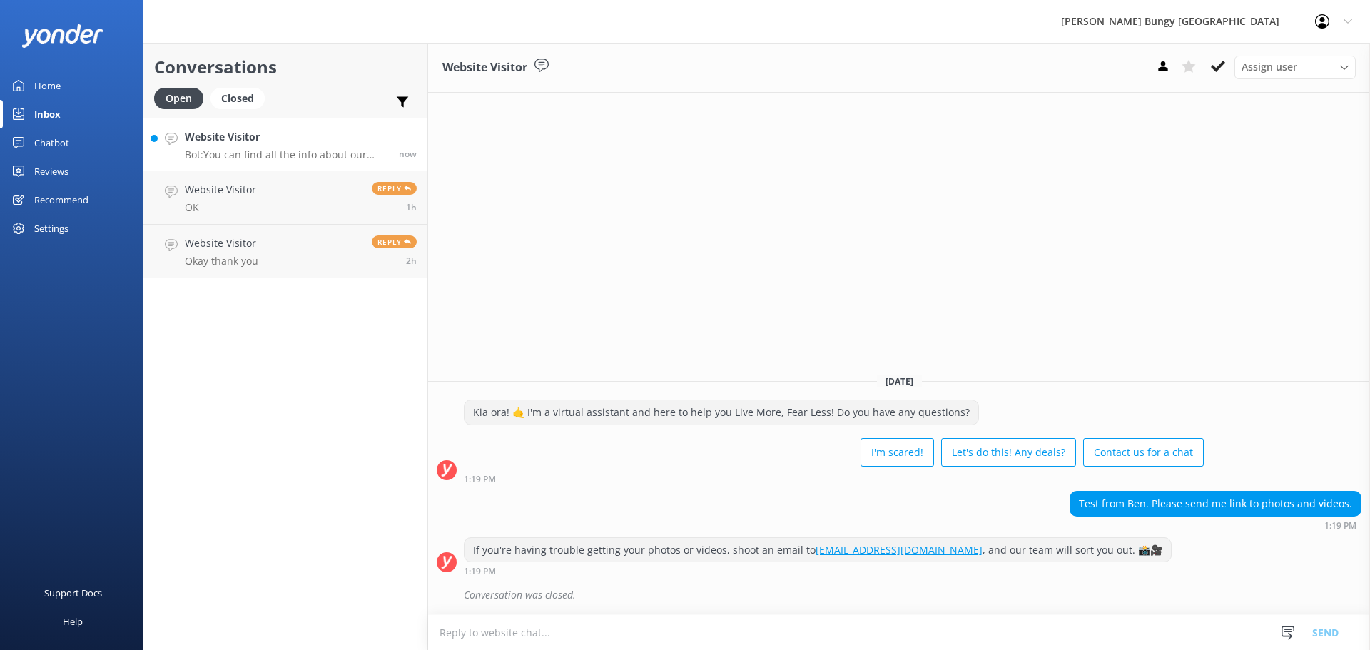
click at [288, 156] on p "Bot: You can find all the info about our photo and video packages here: https:/…" at bounding box center [286, 154] width 203 height 13
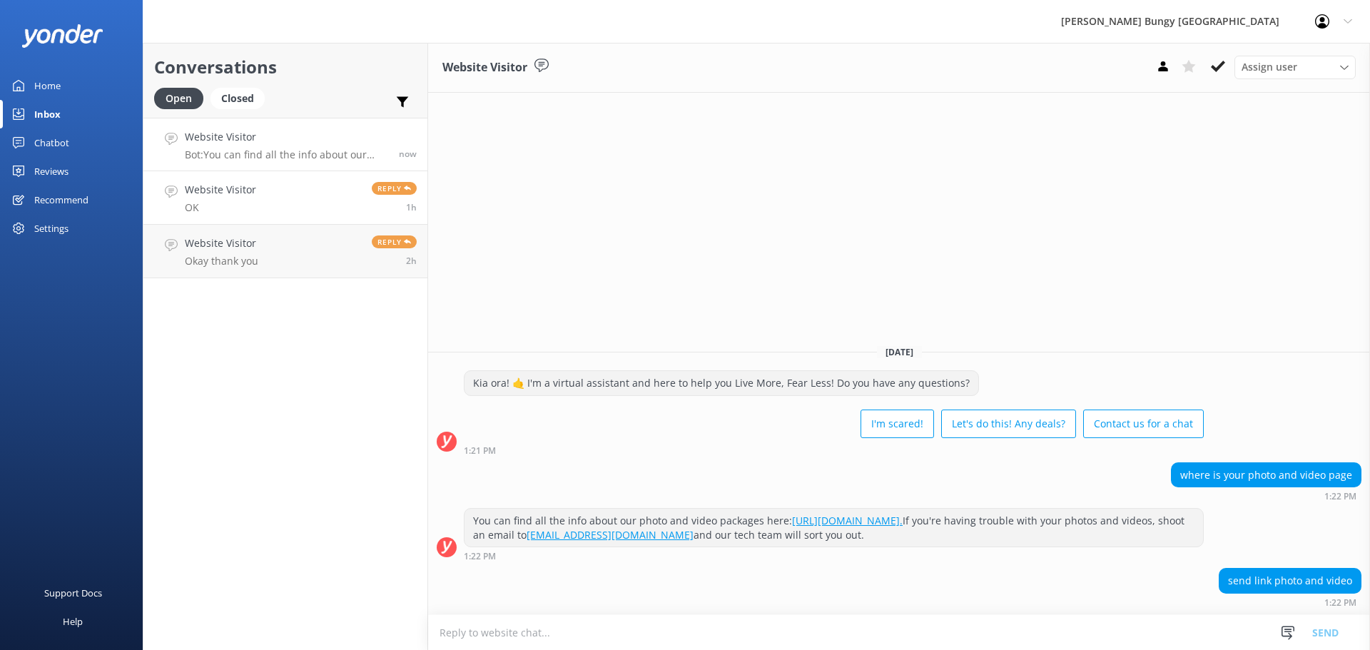
click at [220, 186] on h4 "Website Visitor" at bounding box center [220, 190] width 71 height 16
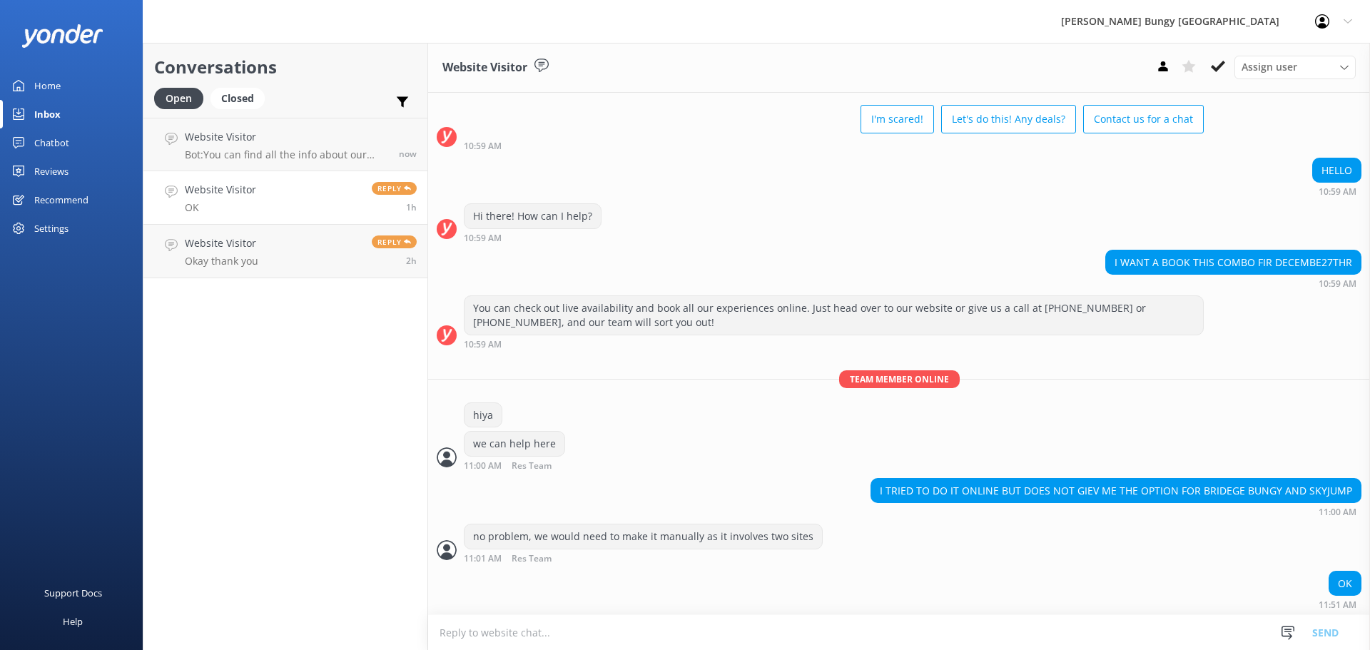
scroll to position [66, 0]
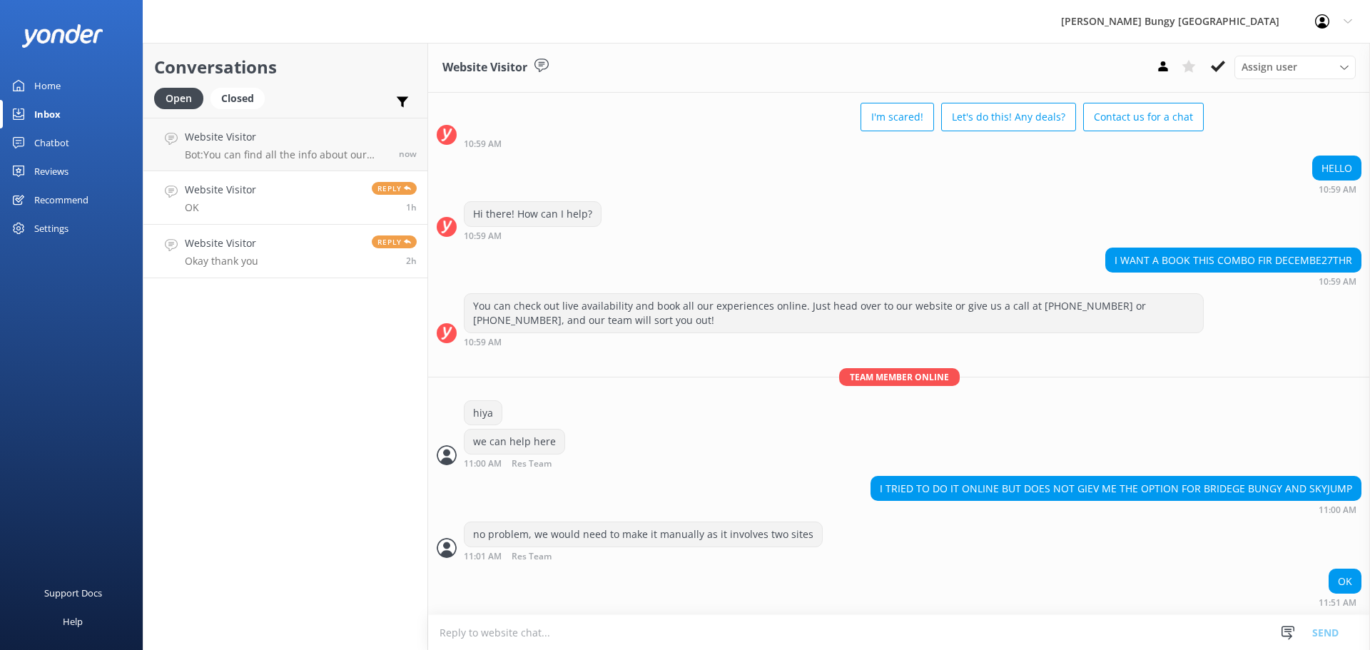
click at [228, 231] on link "Website Visitor Okay thank you Reply 2h" at bounding box center [285, 252] width 284 height 54
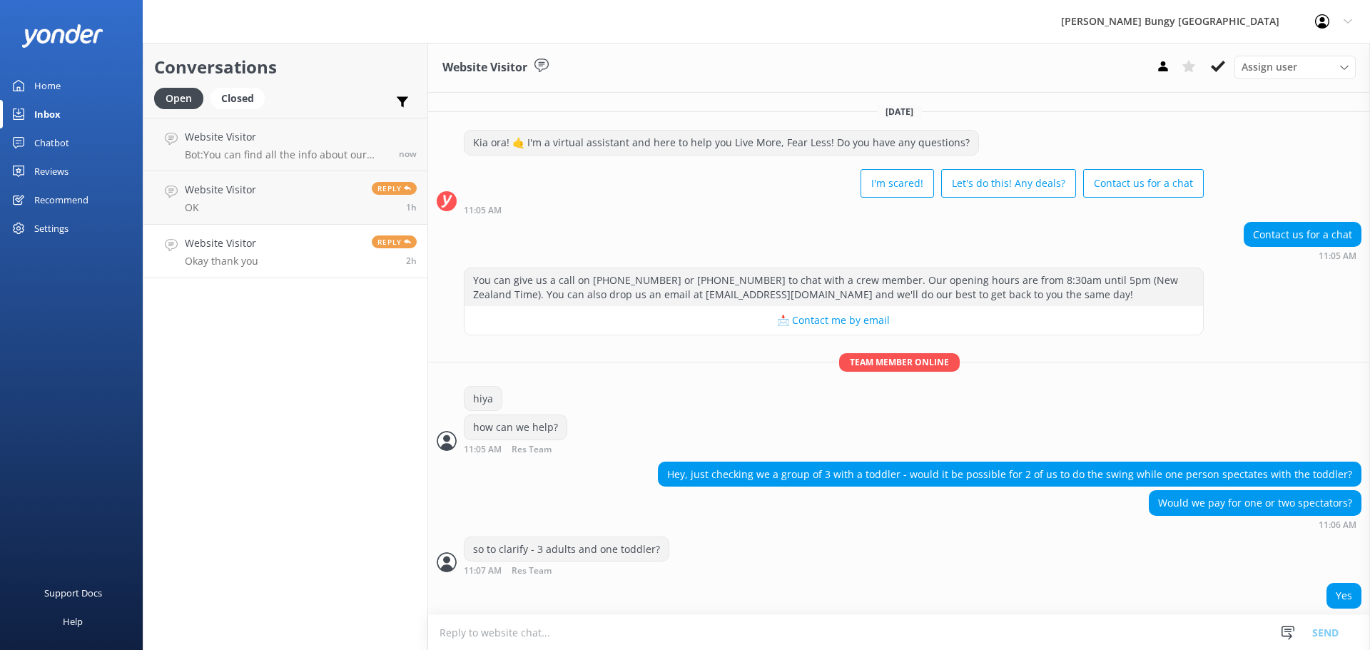
scroll to position [154, 0]
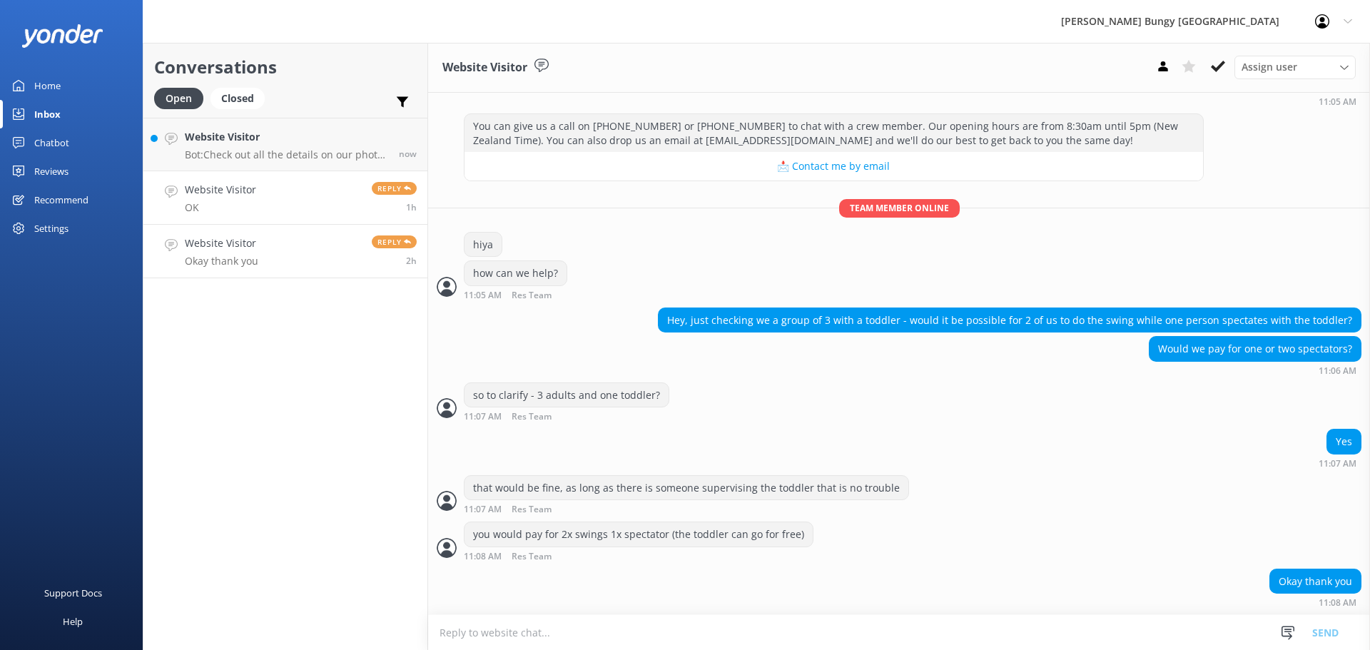
click at [230, 208] on p "OK" at bounding box center [220, 207] width 71 height 13
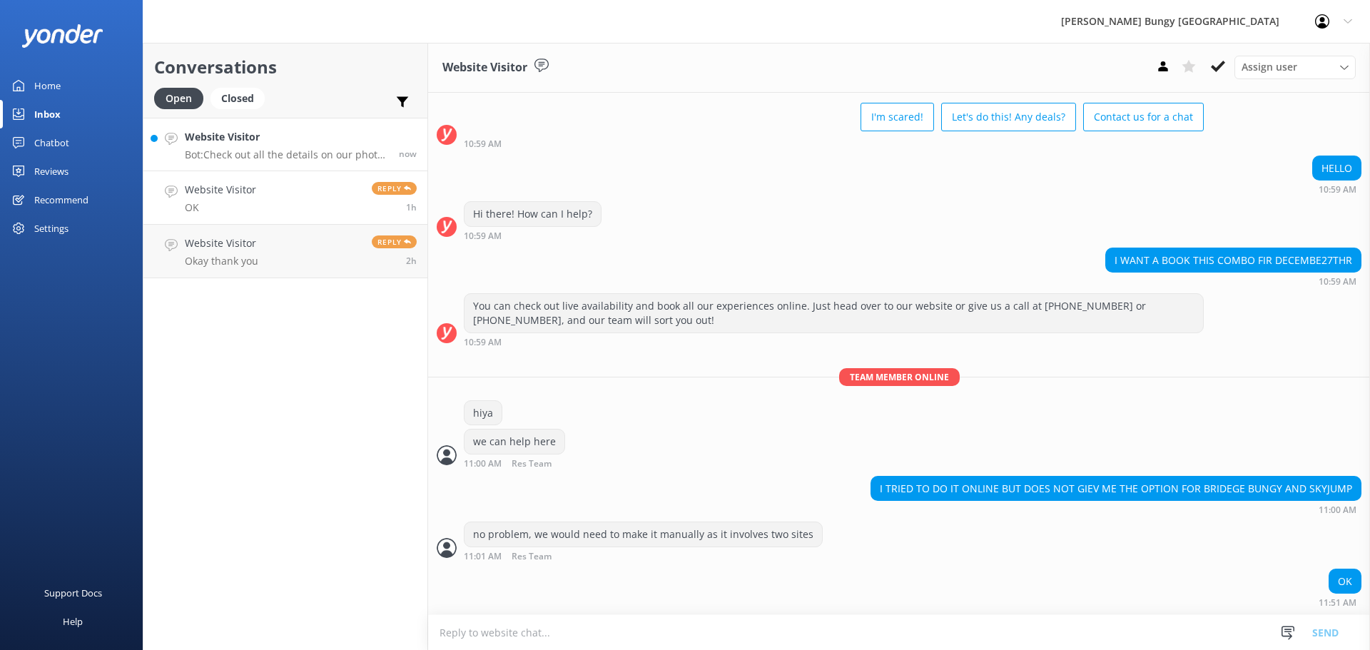
click at [246, 146] on div "Website Visitor Bot: Check out all the details on our photo and video packages …" at bounding box center [286, 144] width 203 height 31
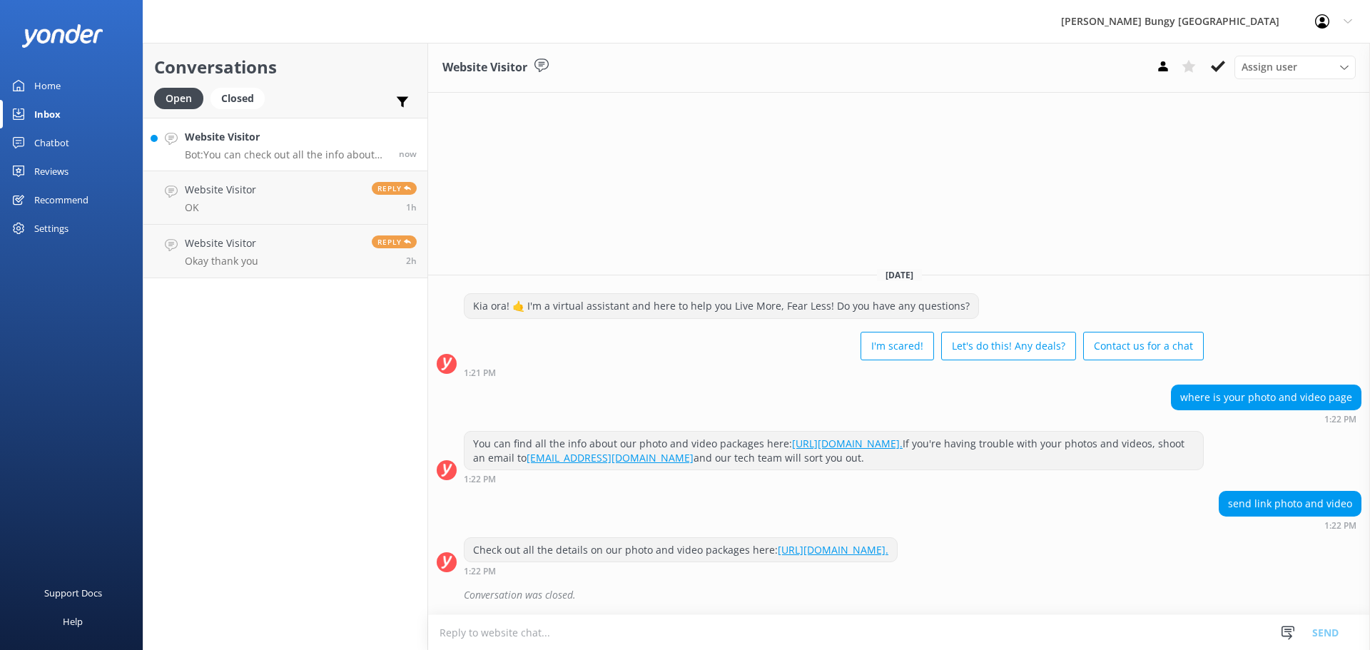
click at [193, 151] on p "Bot: You can check out all the info about our photo and video packages here: ht…" at bounding box center [286, 154] width 203 height 13
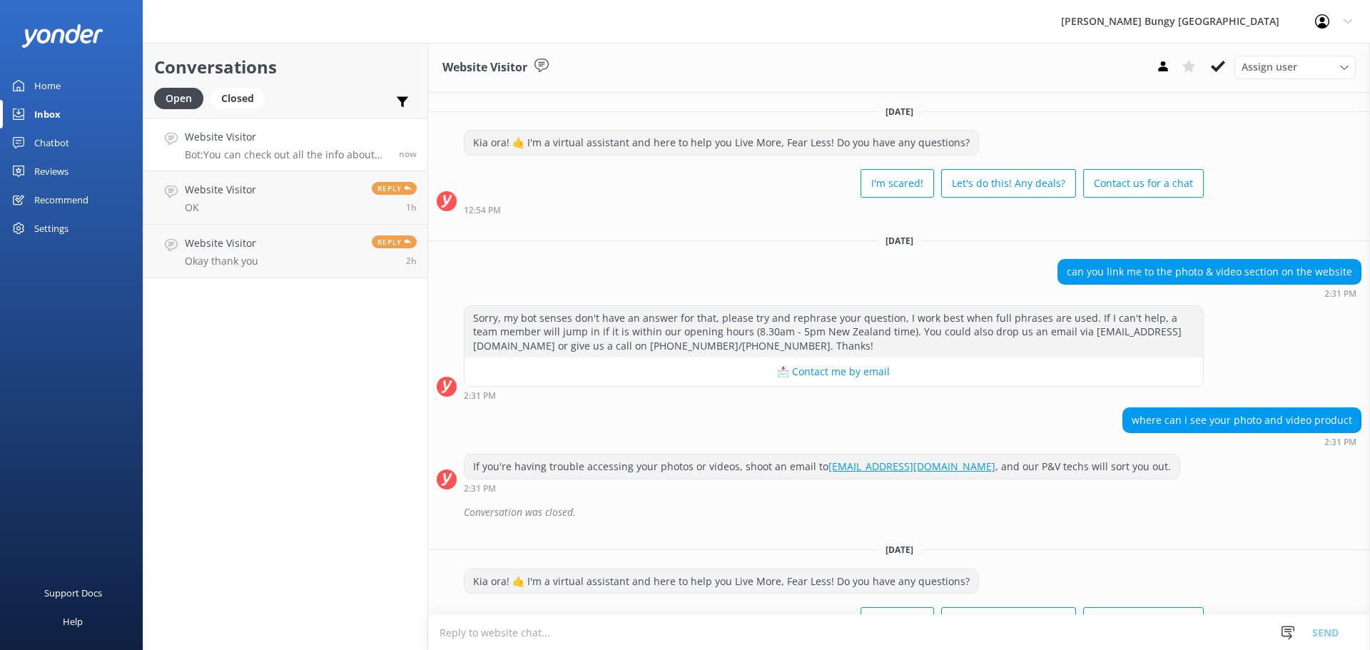
scroll to position [138, 0]
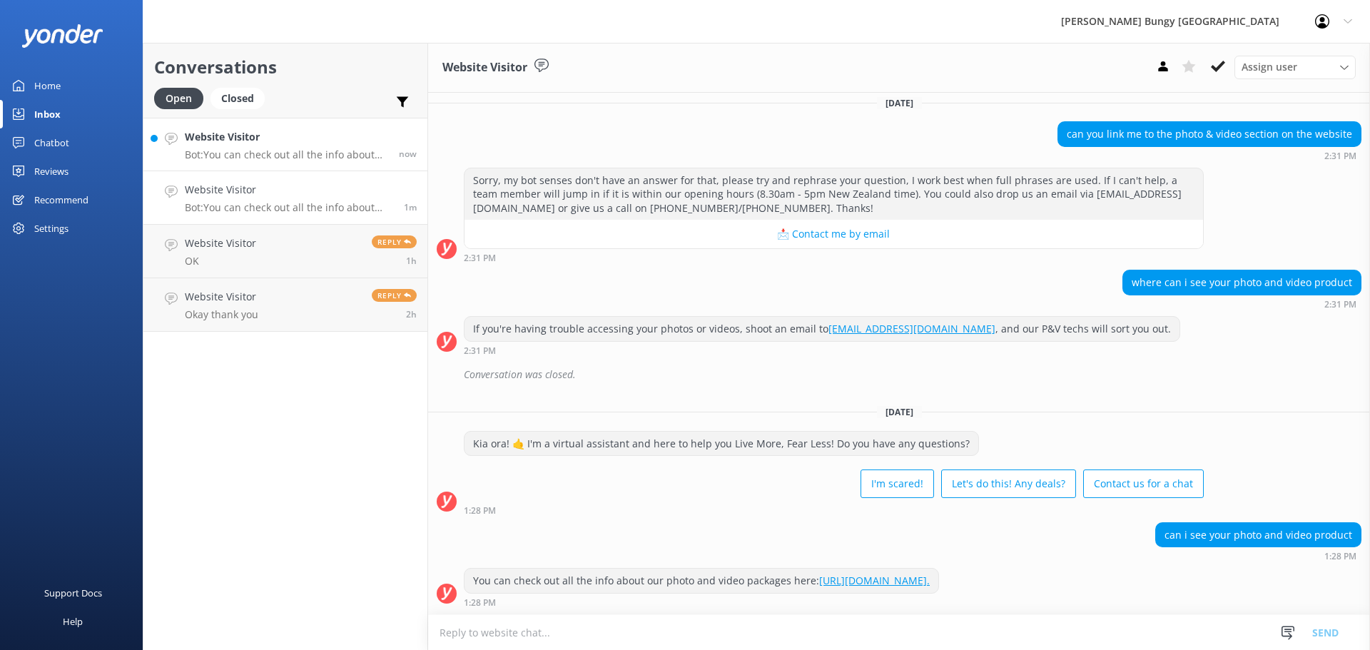
click at [234, 141] on h4 "Website Visitor" at bounding box center [286, 137] width 203 height 16
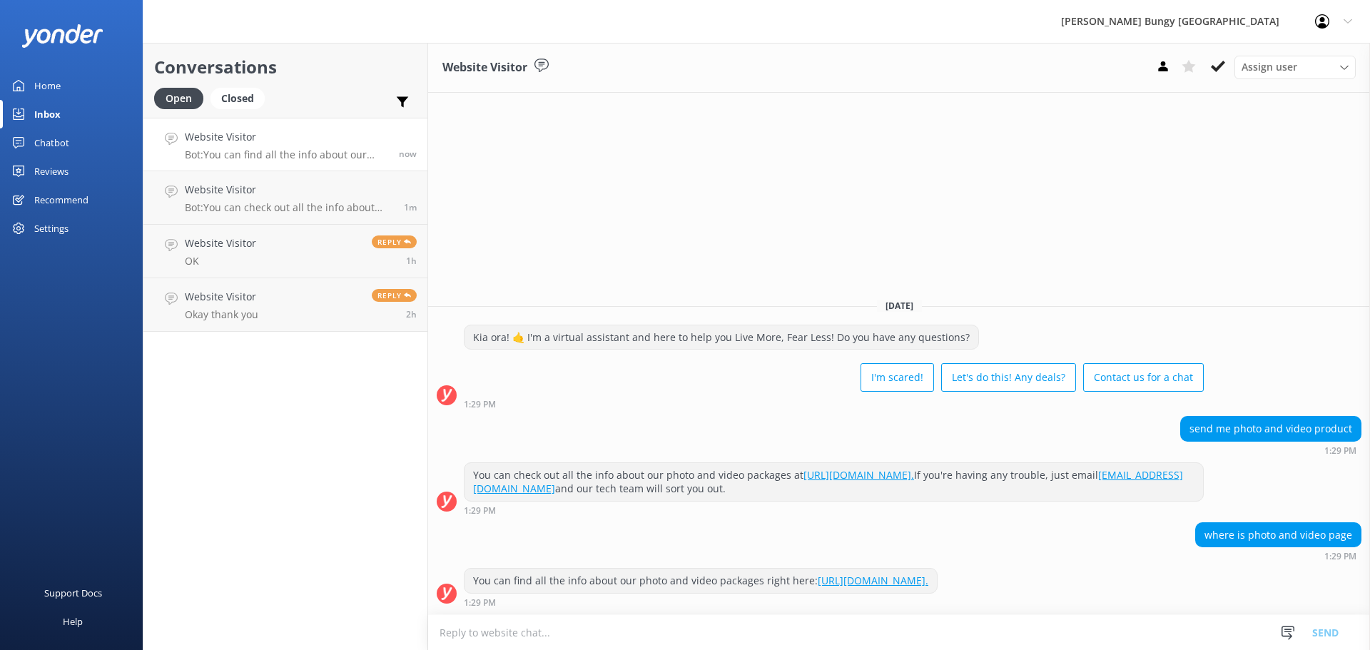
click at [189, 422] on div "Conversations Open Closed Important Assigned to me Unassigned Website Visitor B…" at bounding box center [285, 346] width 285 height 607
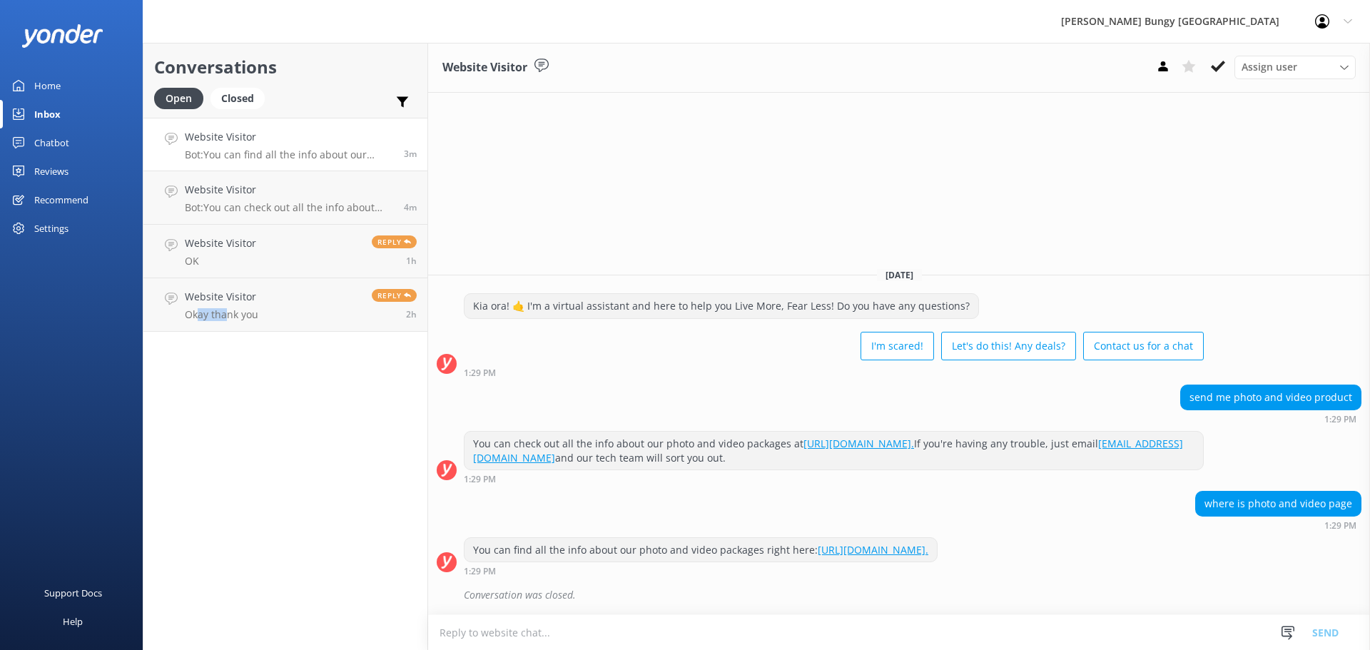
drag, startPoint x: 227, startPoint y: 420, endPoint x: 206, endPoint y: 410, distance: 23.3
click at [192, 423] on div "Conversations Open Closed Important Assigned to me Unassigned Website Visitor B…" at bounding box center [285, 346] width 285 height 607
click at [223, 429] on div "Conversations Open Closed Important Assigned to me Unassigned Website Visitor B…" at bounding box center [285, 346] width 285 height 607
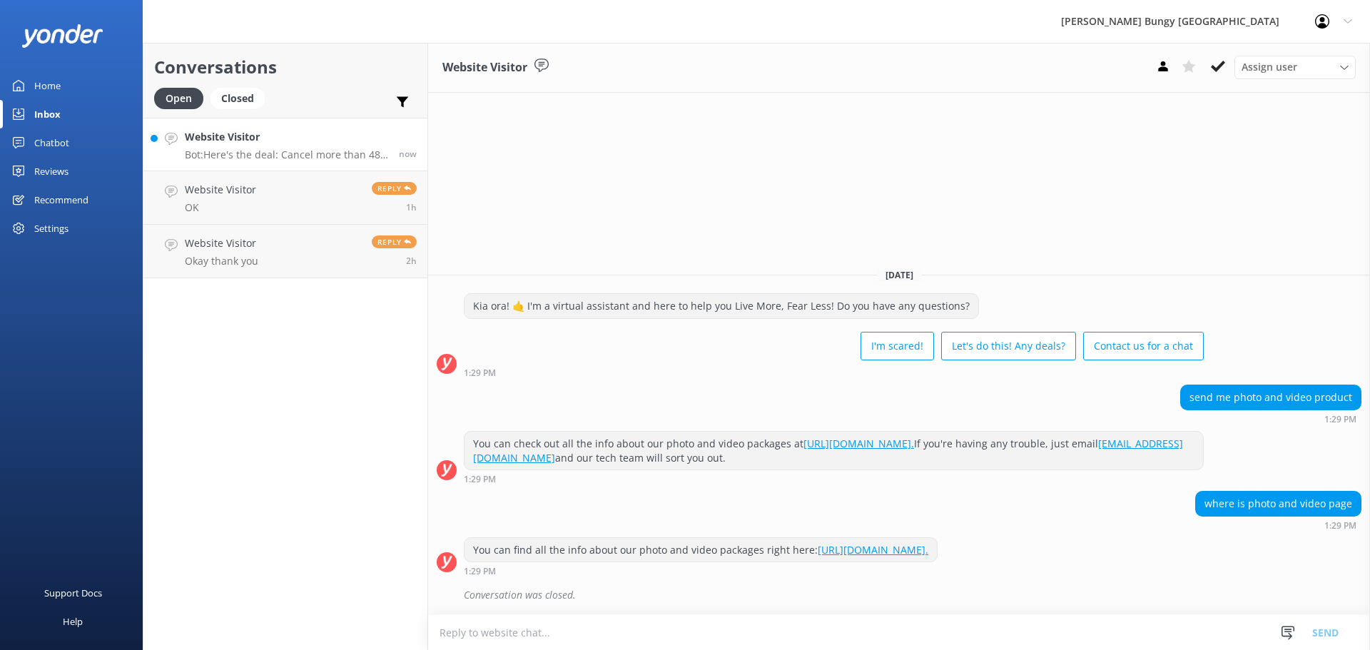
click at [271, 158] on p "Bot: Here's the deal: Cancel more than 48 hours ahead, and you get a full refun…" at bounding box center [286, 154] width 203 height 13
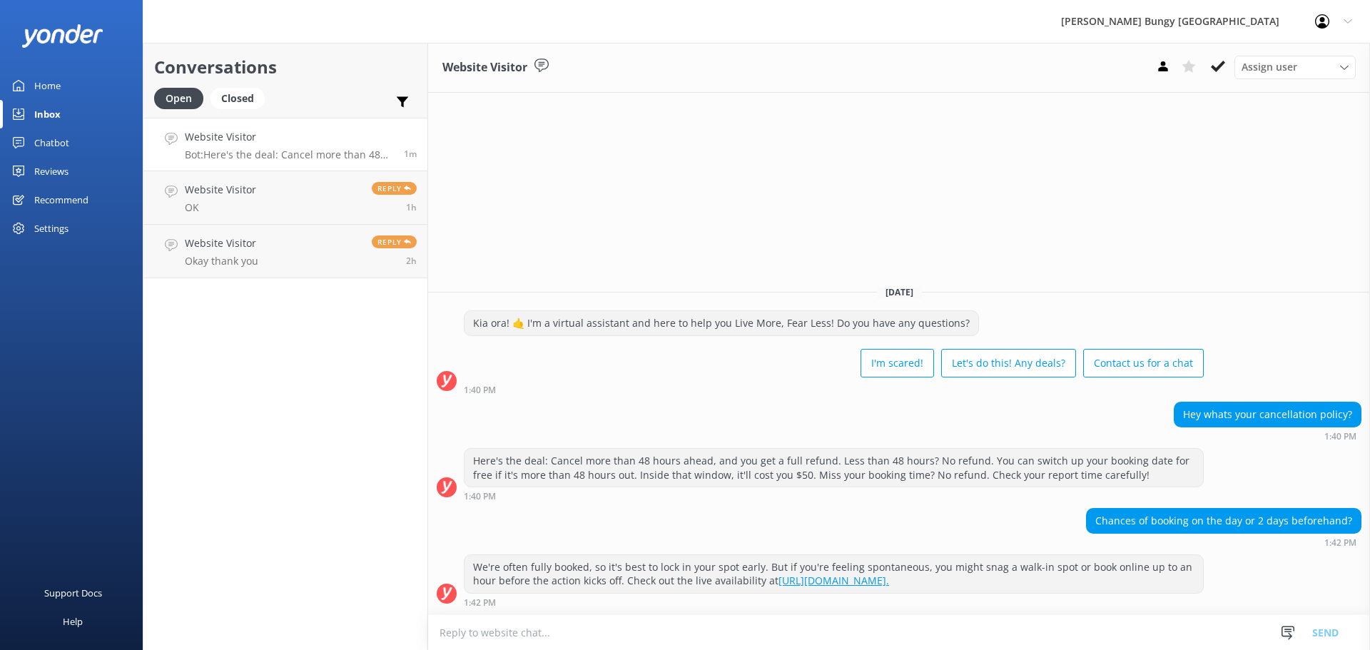
click at [1134, 608] on div "We're often fully booked, so it's best to lock in your spot early. But if you'r…" at bounding box center [899, 584] width 942 height 60
click at [1124, 618] on textarea at bounding box center [899, 632] width 942 height 35
click at [1129, 602] on div "1:42 PM" at bounding box center [834, 602] width 740 height 10
click at [255, 440] on div "Conversations Open Closed Important Assigned to me Unassigned Website Visitor B…" at bounding box center [285, 346] width 285 height 607
click at [317, 136] on h4 "Website Visitor" at bounding box center [286, 137] width 203 height 16
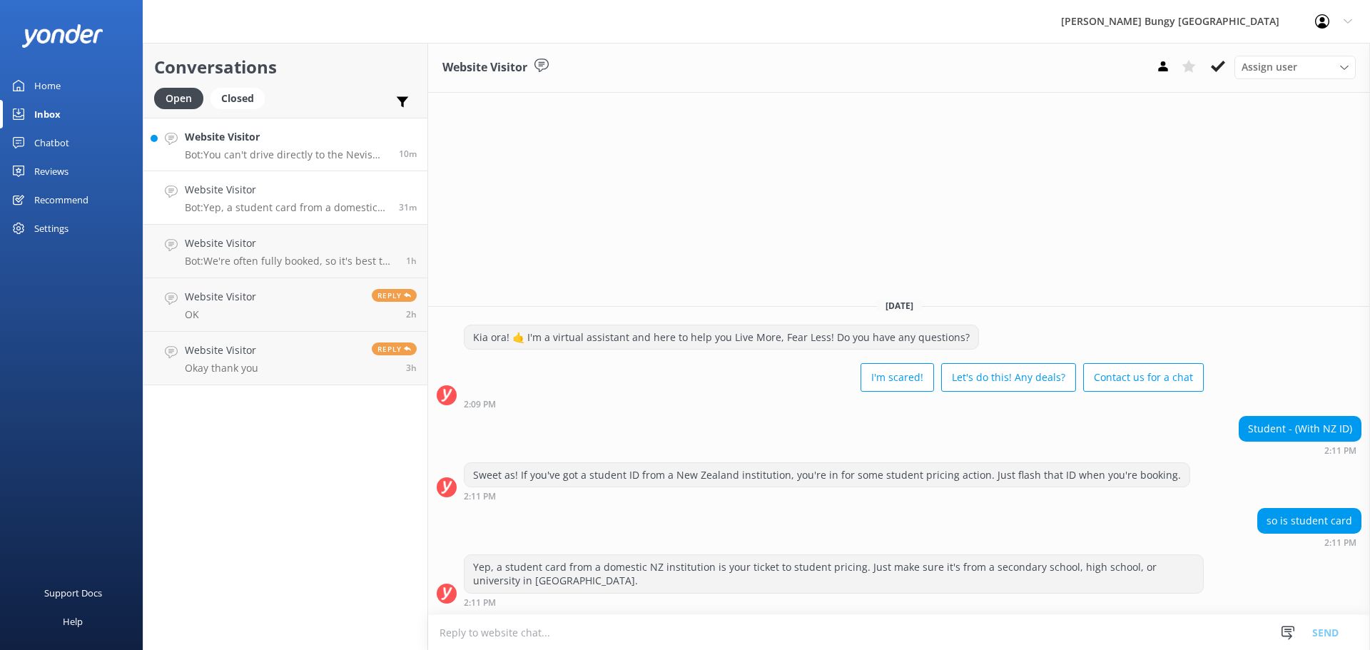
click at [220, 136] on h4 "Website Visitor" at bounding box center [286, 137] width 203 height 16
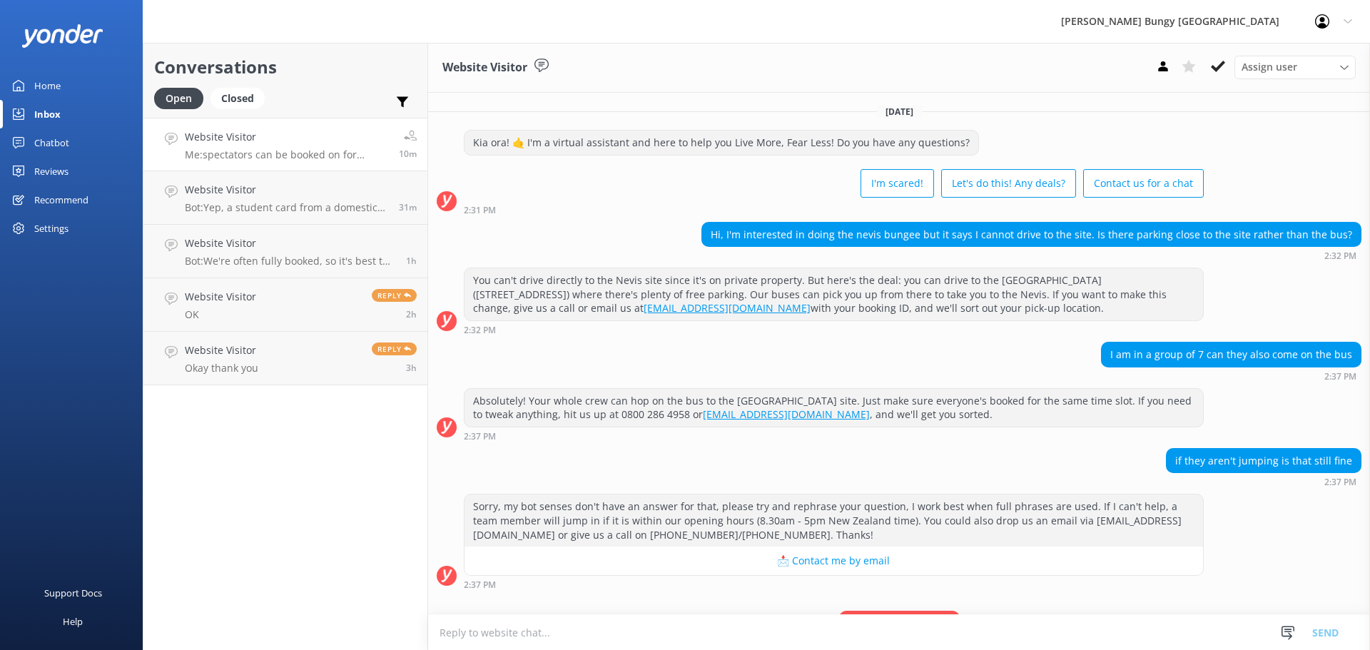
scroll to position [75, 0]
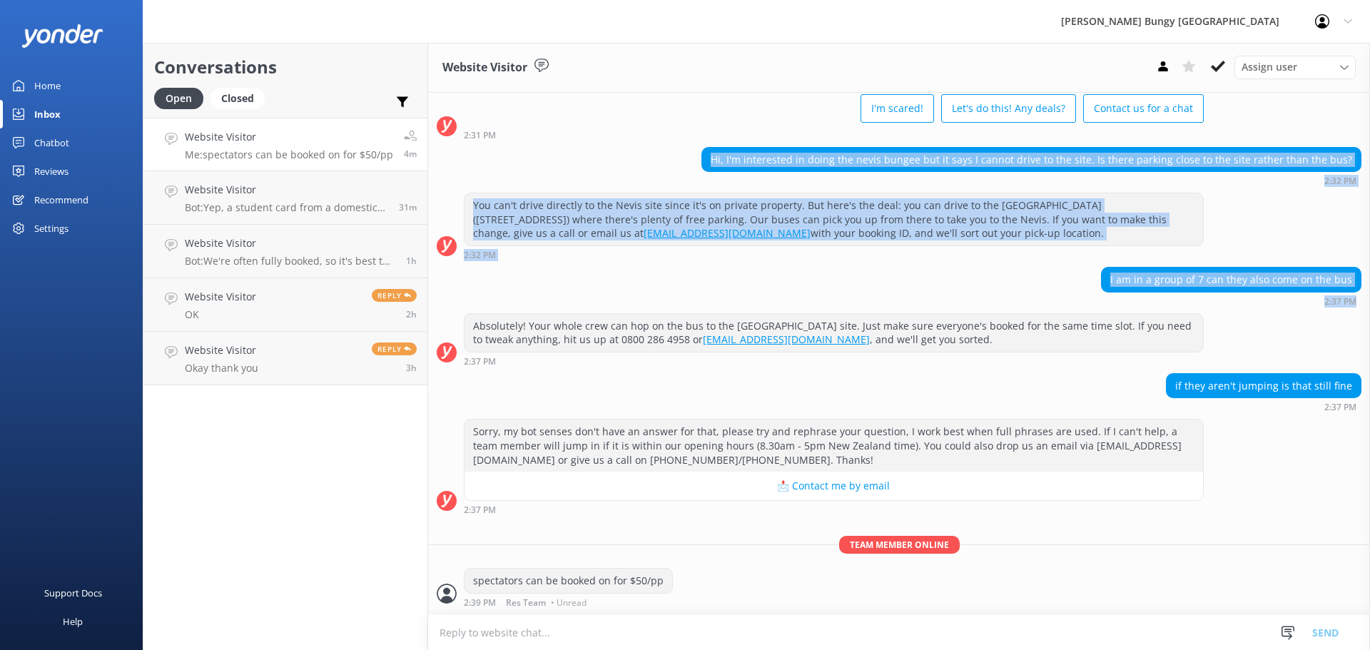
drag, startPoint x: 678, startPoint y: 149, endPoint x: 453, endPoint y: 349, distance: 301.2
click at [453, 349] on div "[DATE] Kia ora! 🤙 I'm a virtual assistant and here to help you Live More, Fear …" at bounding box center [899, 316] width 942 height 596
click at [453, 349] on div at bounding box center [447, 352] width 20 height 20
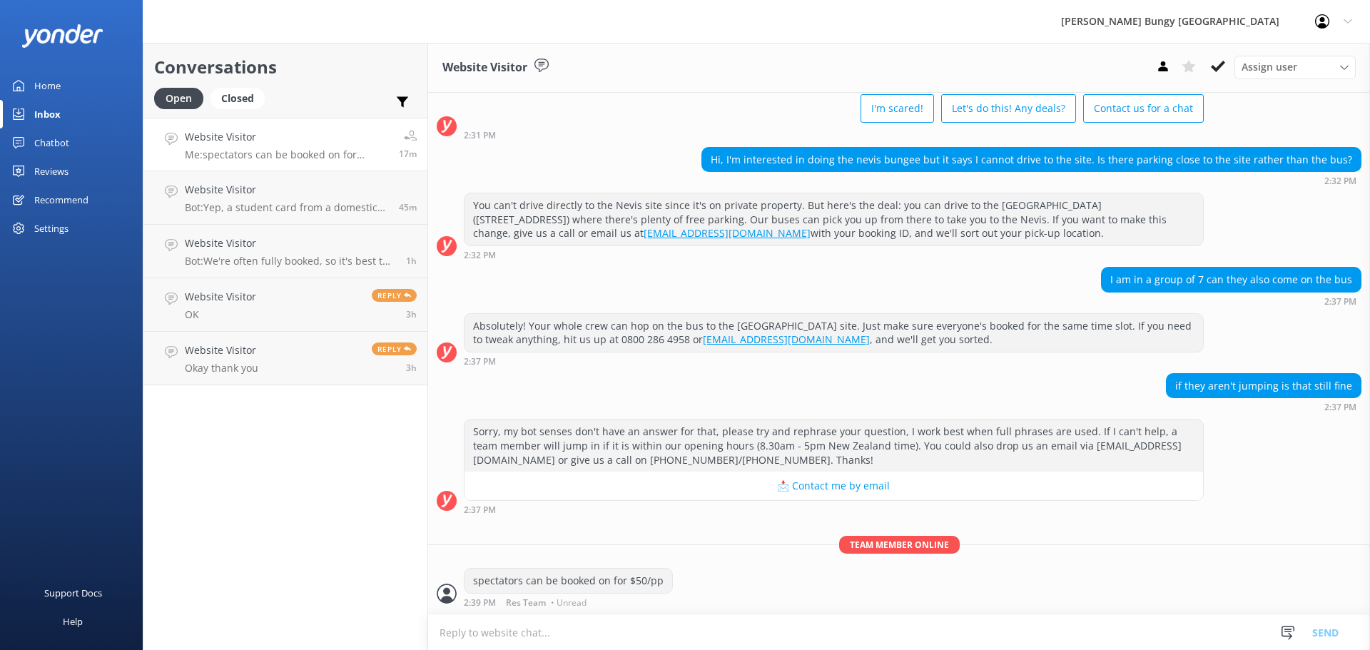
click at [324, 592] on div "Conversations Open Closed Important Assigned to me Unassigned Website Visitor M…" at bounding box center [285, 346] width 285 height 607
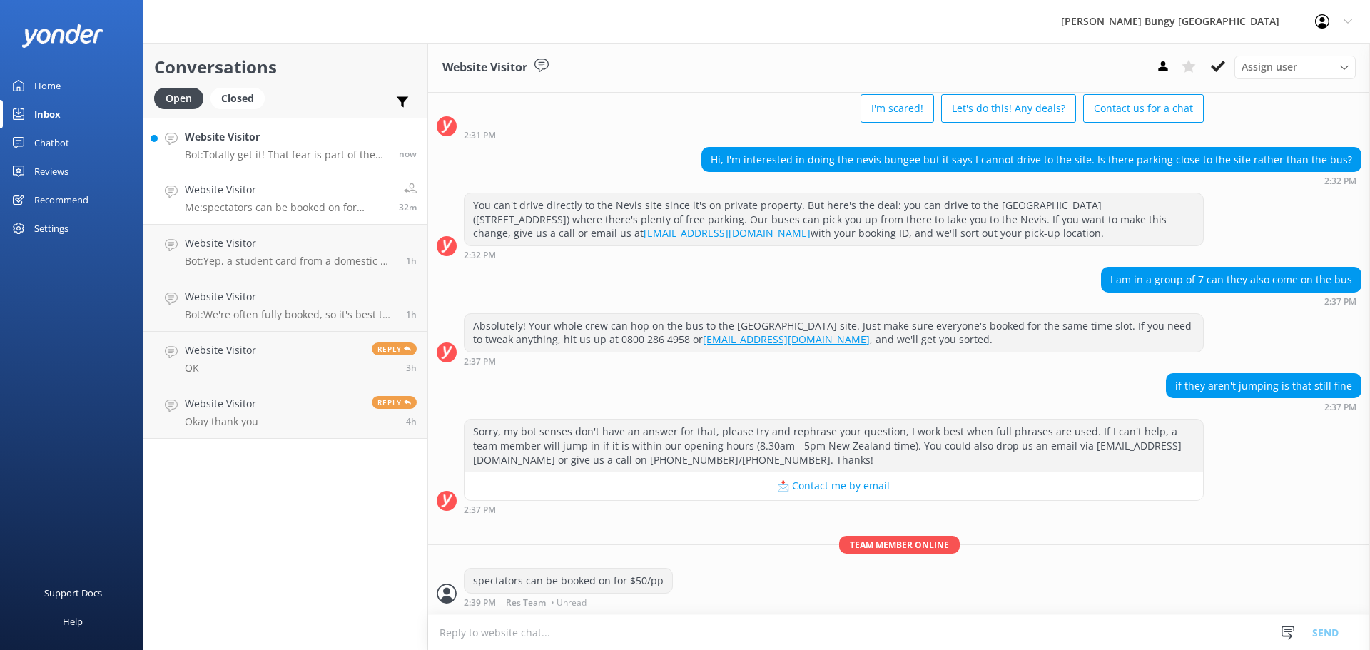
click at [259, 119] on link "Website Visitor Bot: Totally get it! That fear is part of the ride, and conquer…" at bounding box center [285, 145] width 284 height 54
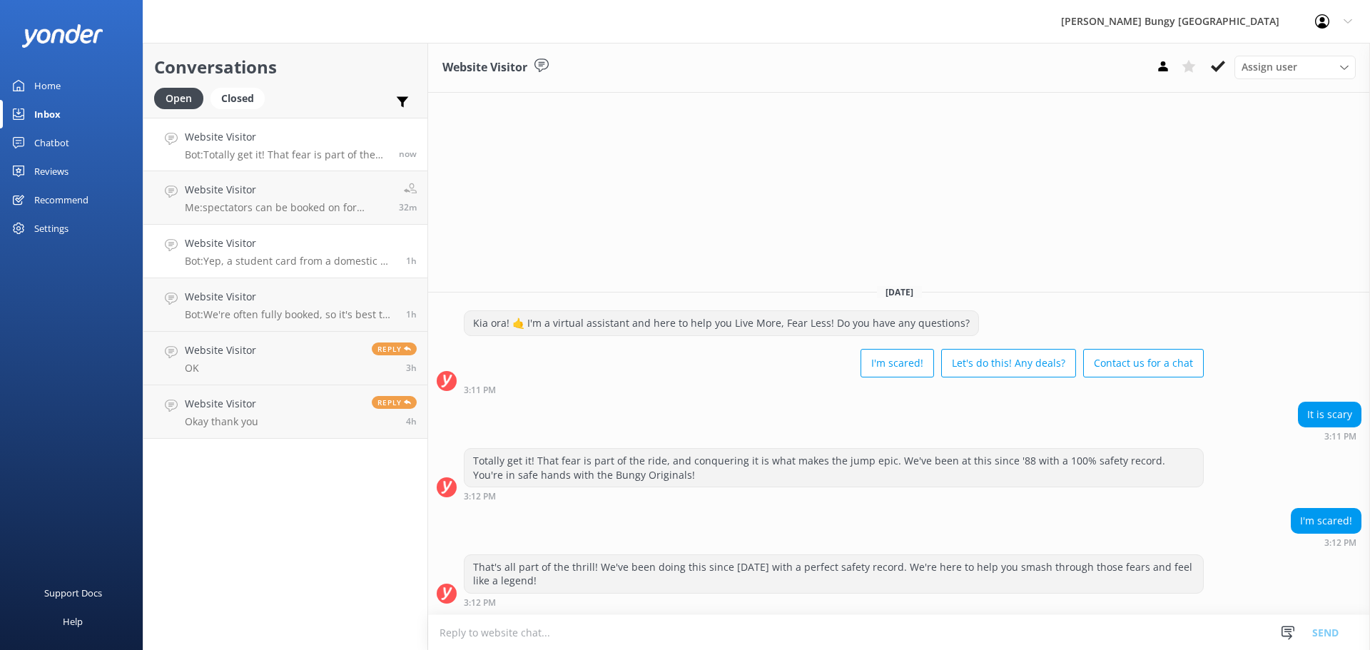
click at [325, 236] on h4 "Website Visitor" at bounding box center [290, 243] width 210 height 16
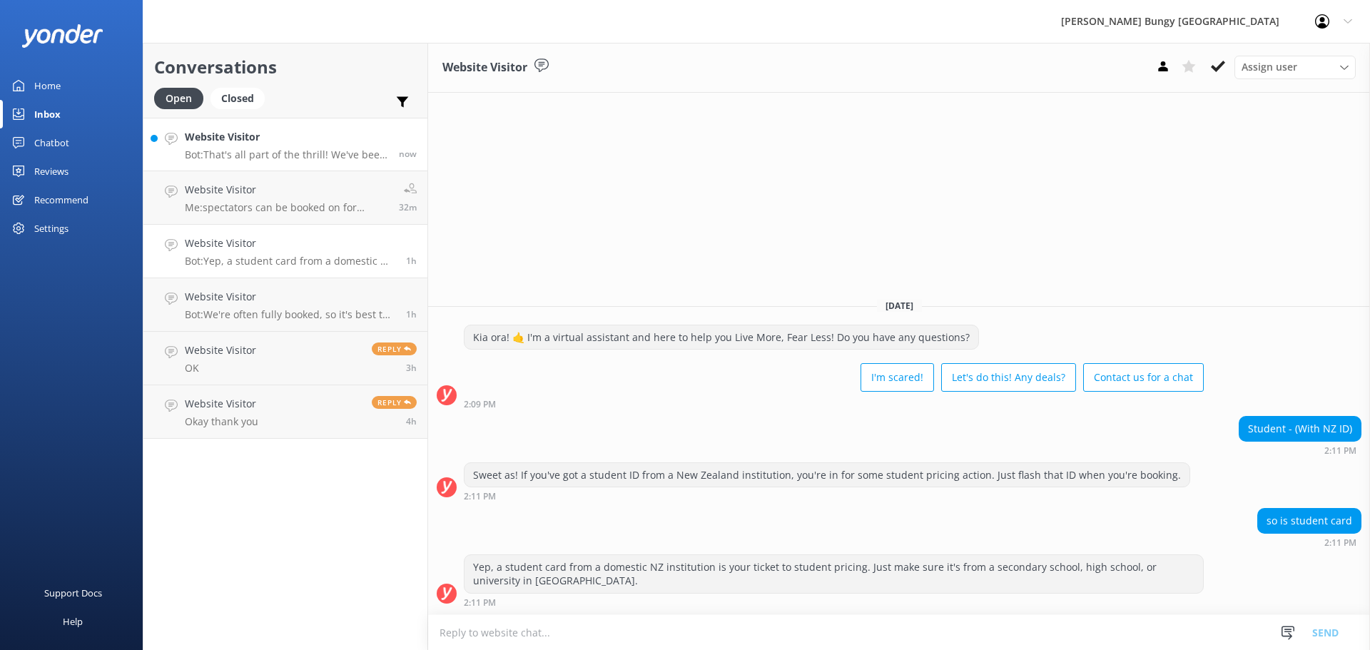
click at [297, 136] on h4 "Website Visitor" at bounding box center [286, 137] width 203 height 16
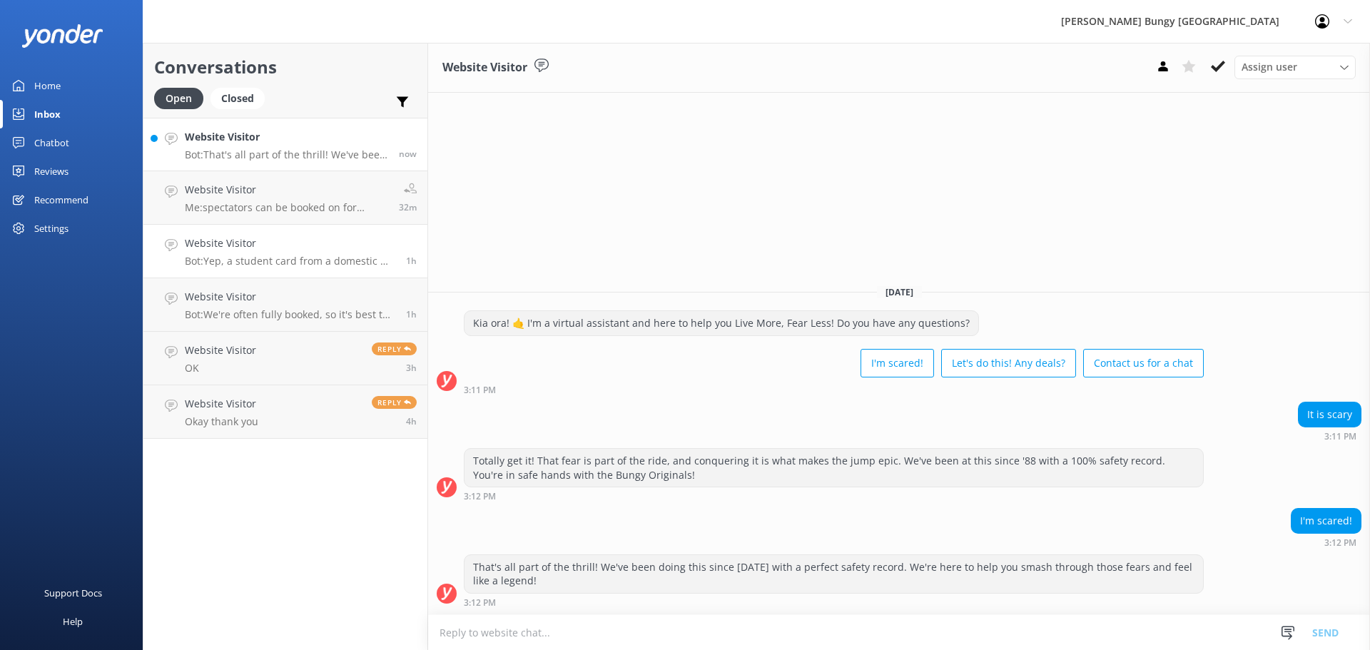
click at [299, 233] on link "Website Visitor Bot: Yep, a student card from a domestic NZ institution is your…" at bounding box center [285, 252] width 284 height 54
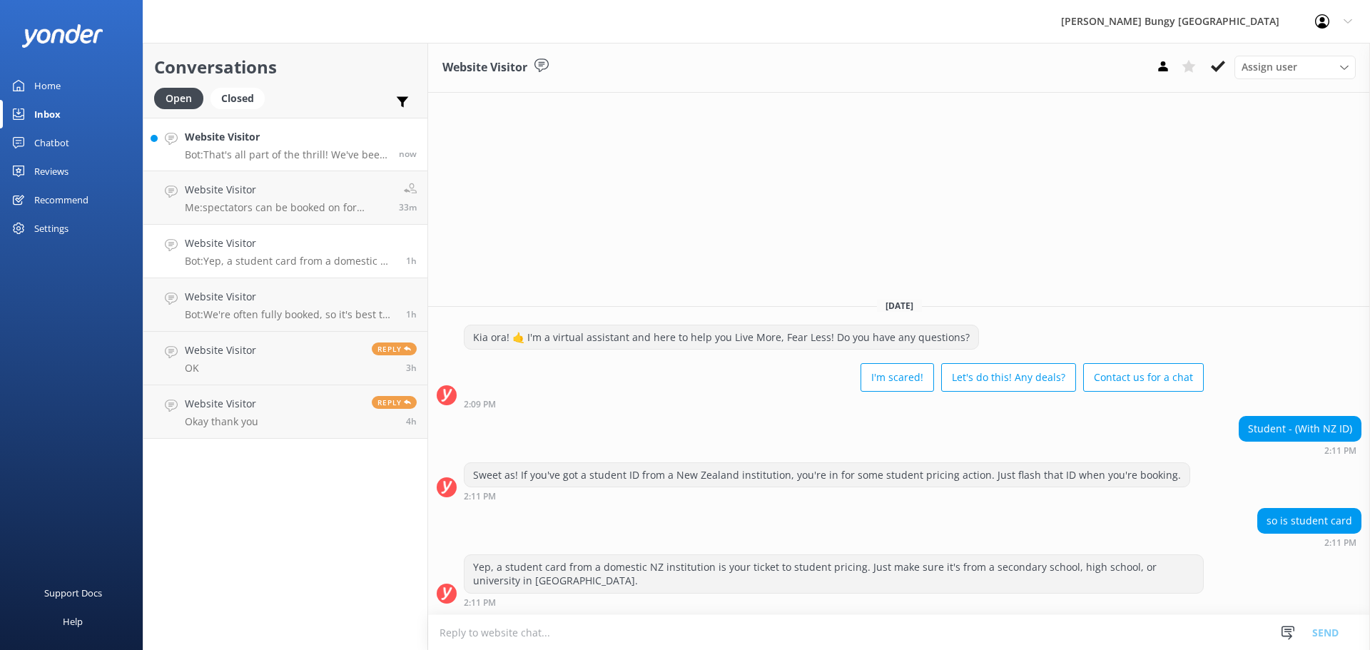
click at [240, 134] on h4 "Website Visitor" at bounding box center [286, 137] width 203 height 16
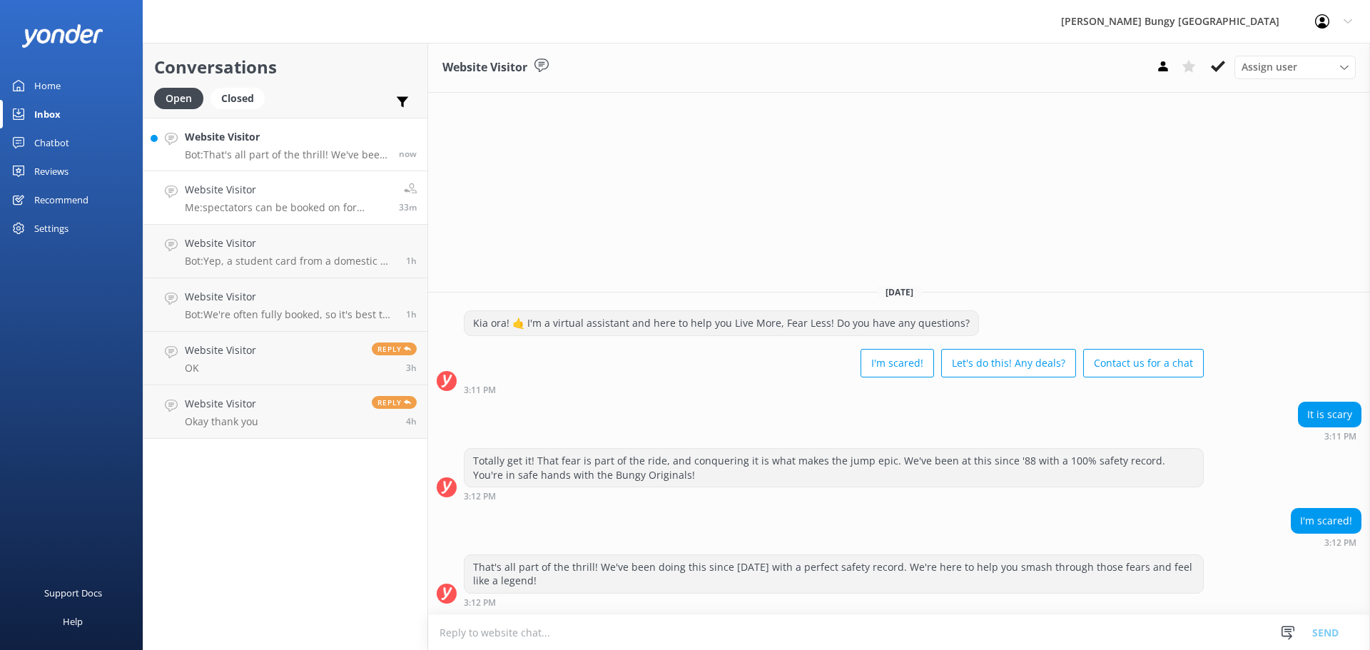
click at [259, 180] on link "Website Visitor Me: spectators can be booked on for $50/pp 33m" at bounding box center [285, 198] width 284 height 54
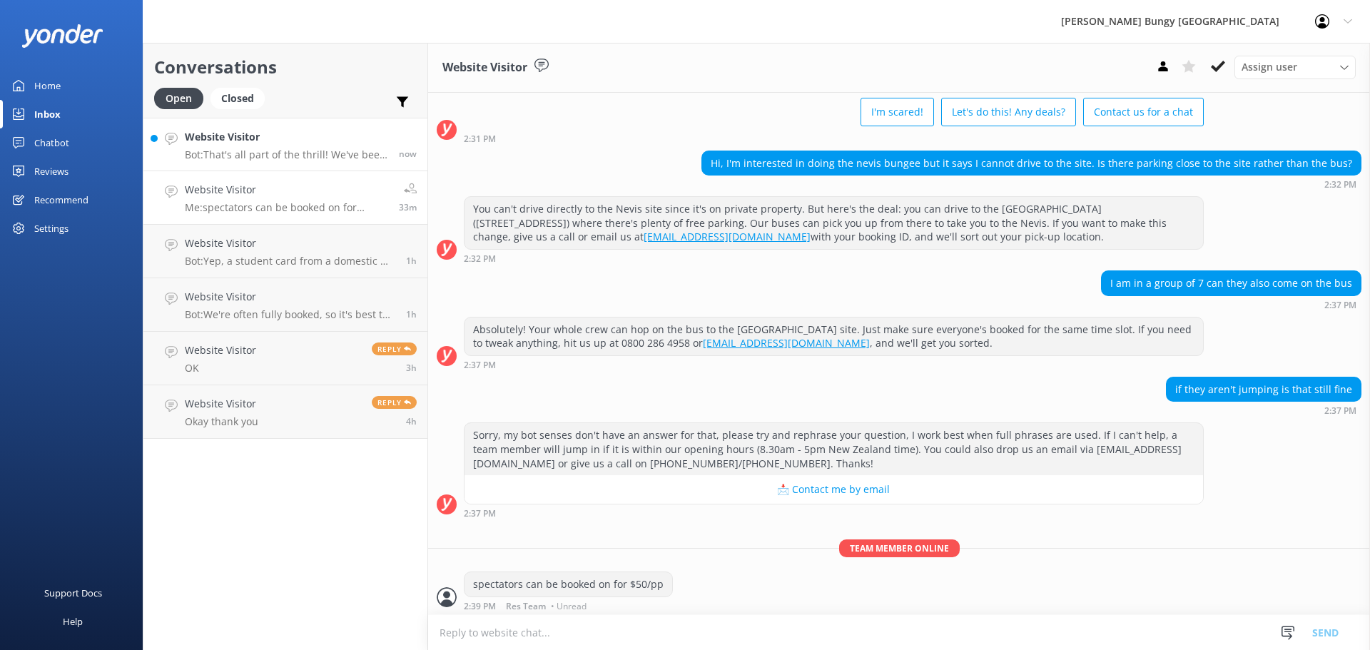
scroll to position [75, 0]
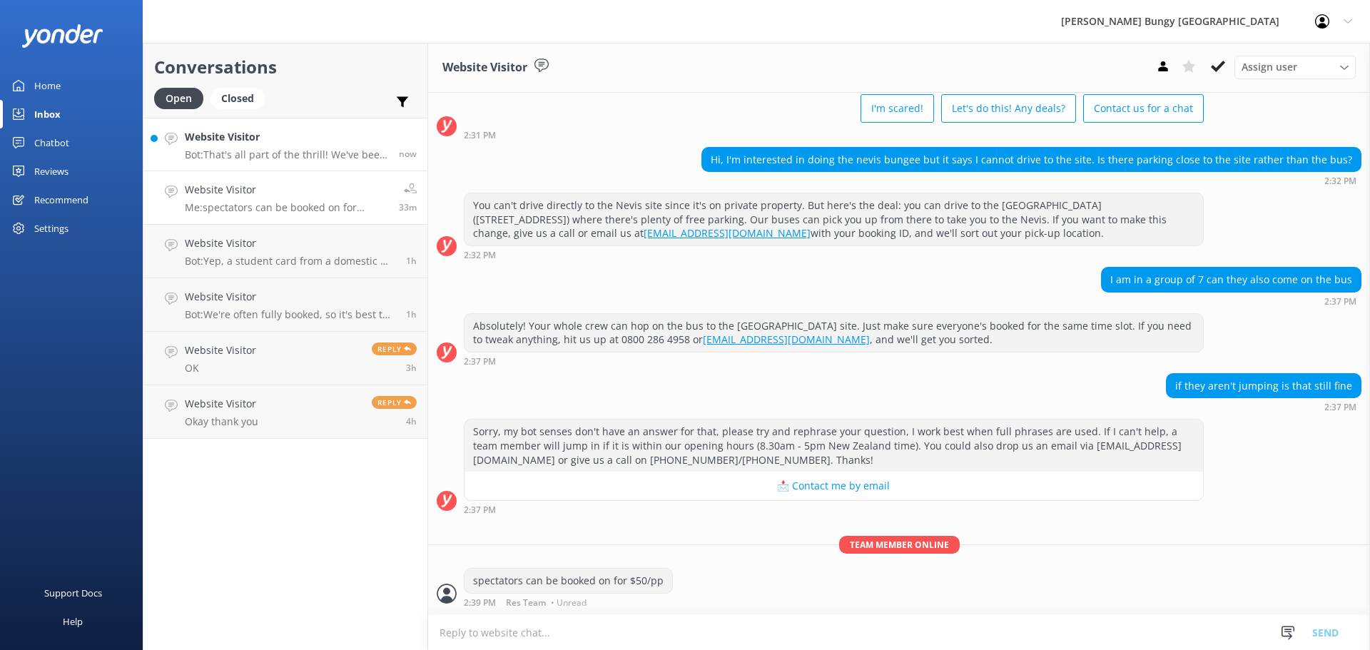
click at [264, 133] on h4 "Website Visitor" at bounding box center [286, 137] width 203 height 16
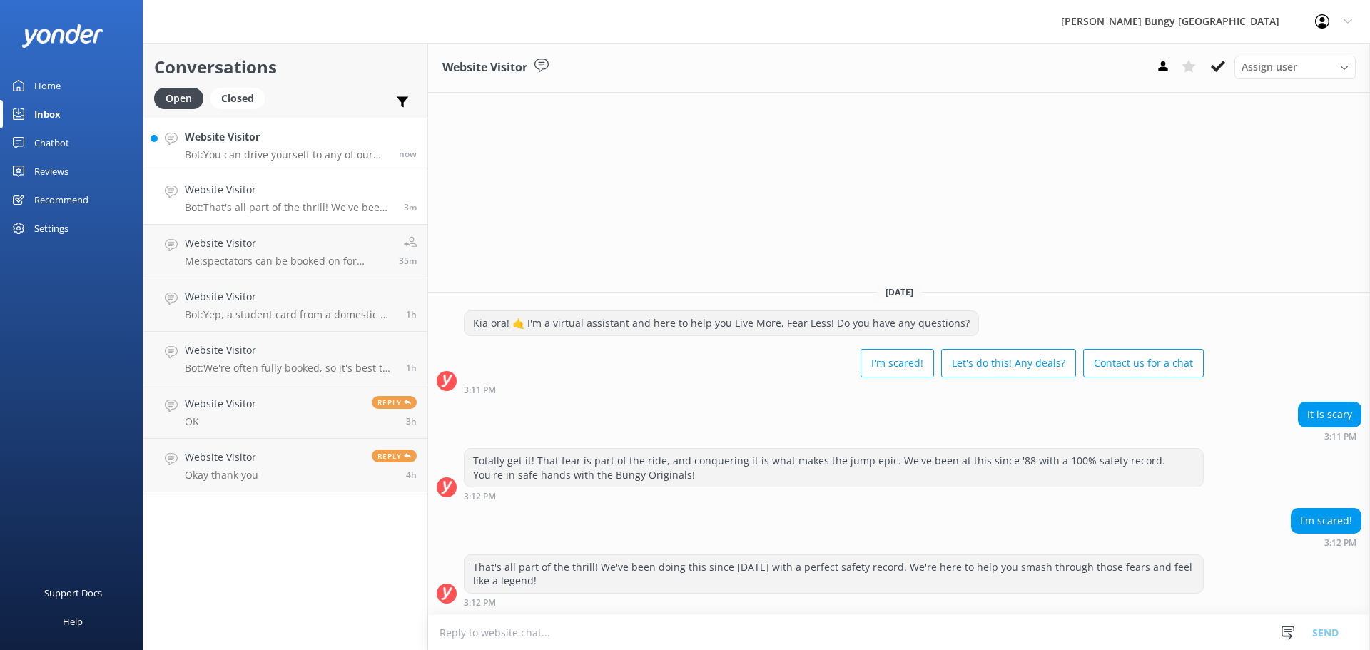
click at [240, 151] on p "Bot: You can drive yourself to any of our locations in [GEOGRAPHIC_DATA] except…" at bounding box center [286, 154] width 203 height 13
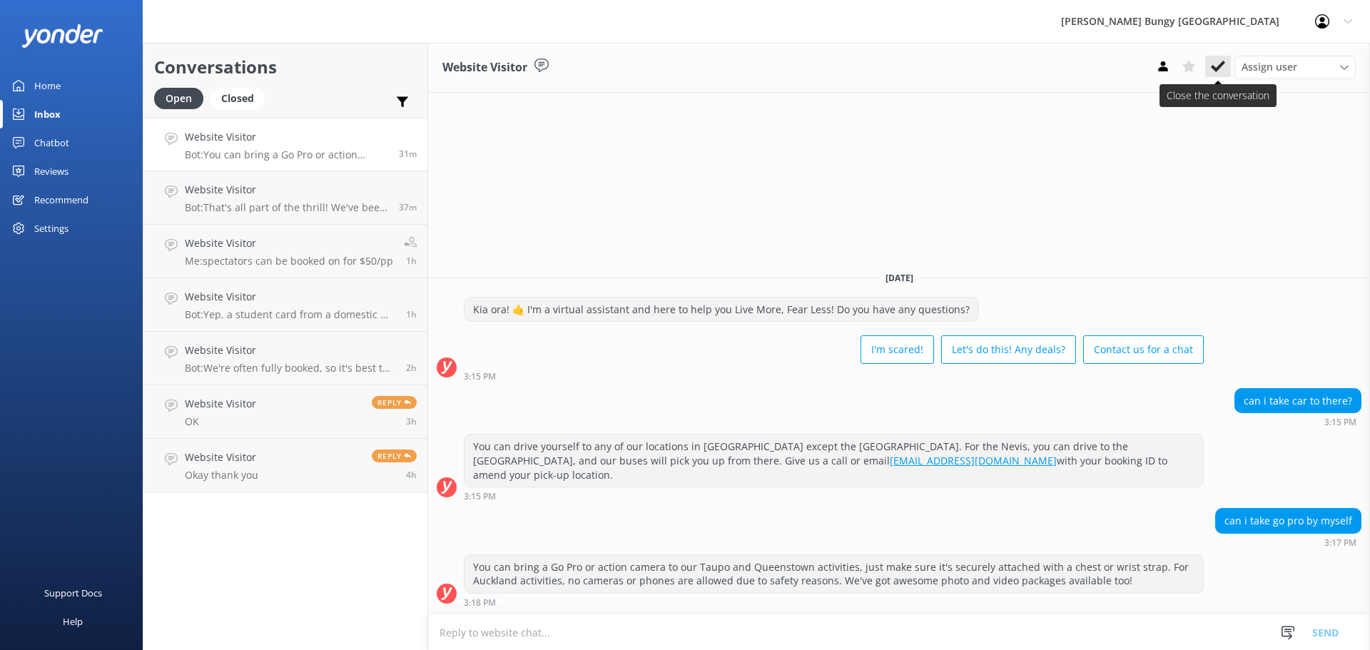
click at [1210, 59] on button at bounding box center [1218, 66] width 26 height 21
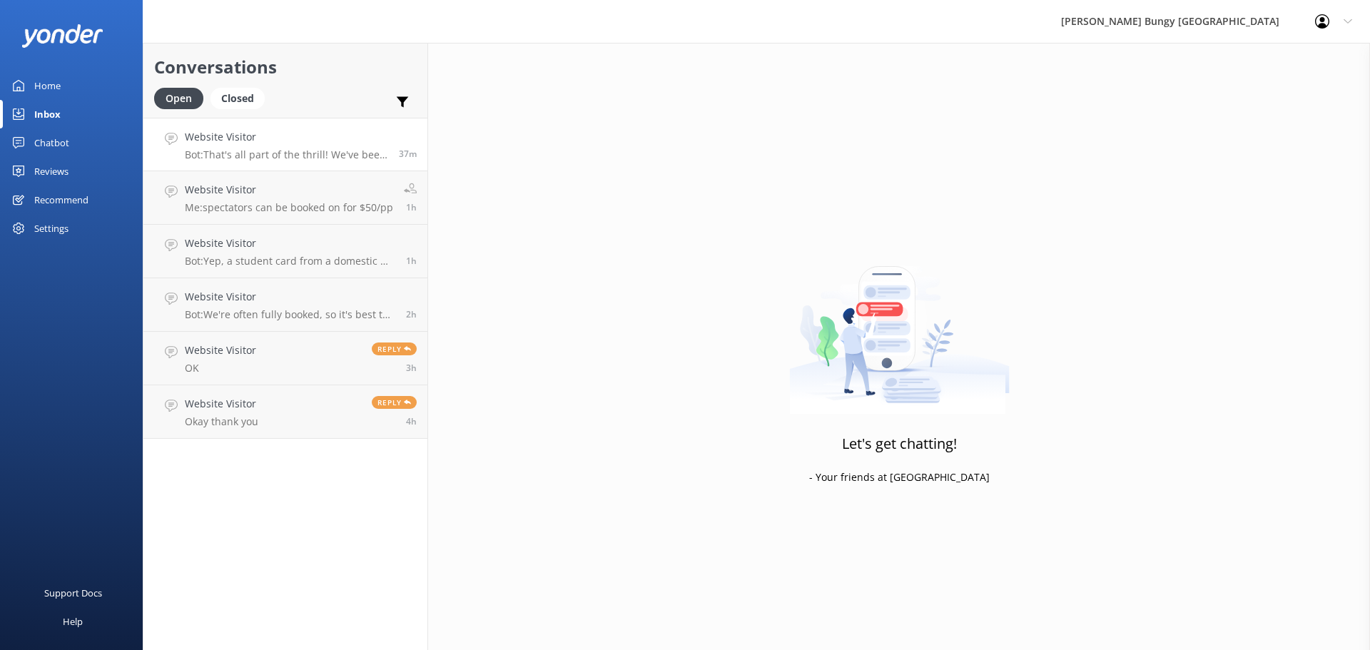
click at [332, 148] on div "Website Visitor Bot: That's all part of the thrill! We've been doing this since…" at bounding box center [286, 144] width 203 height 31
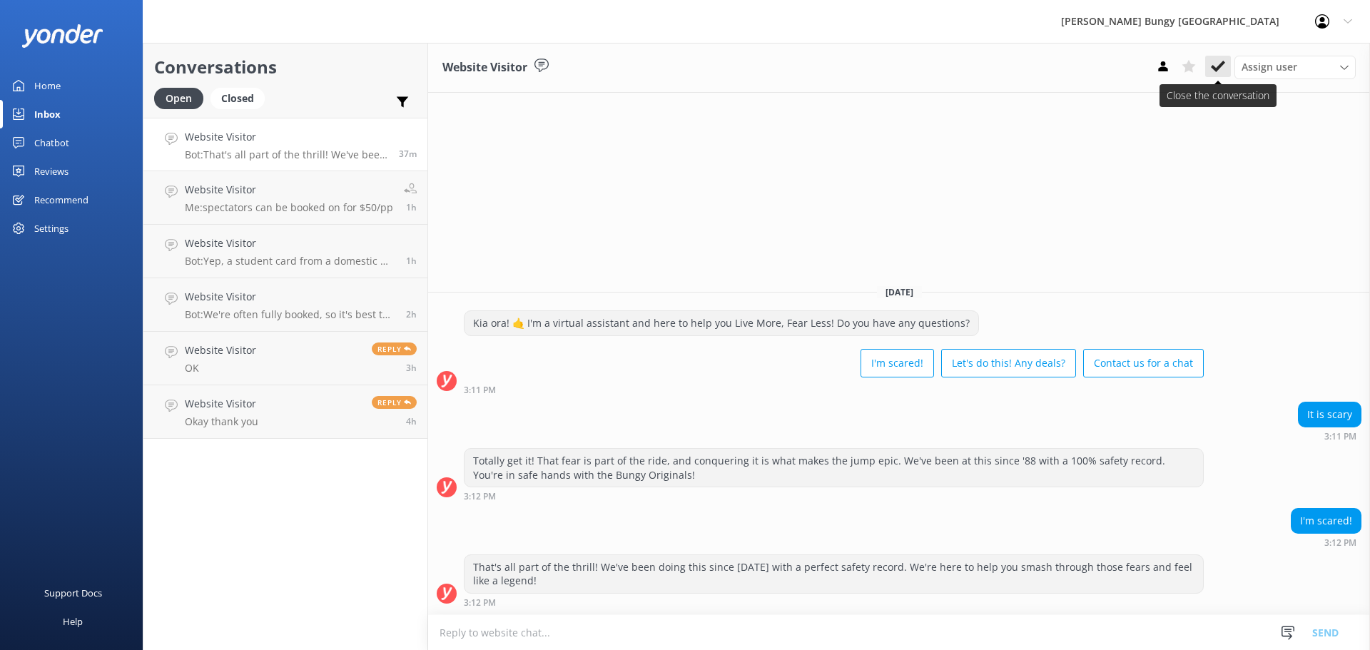
click at [1221, 64] on use at bounding box center [1218, 66] width 14 height 11
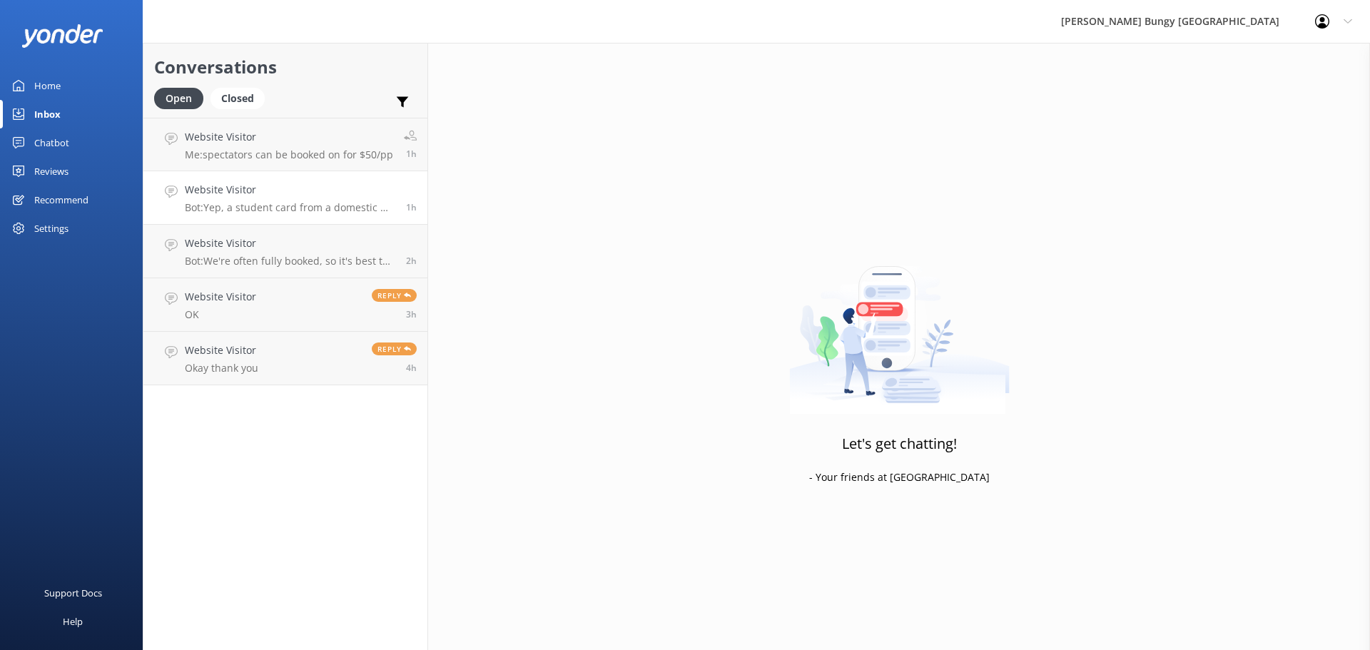
click at [239, 173] on link "Website Visitor Bot: Yep, a student card from a domestic NZ institution is your…" at bounding box center [285, 198] width 284 height 54
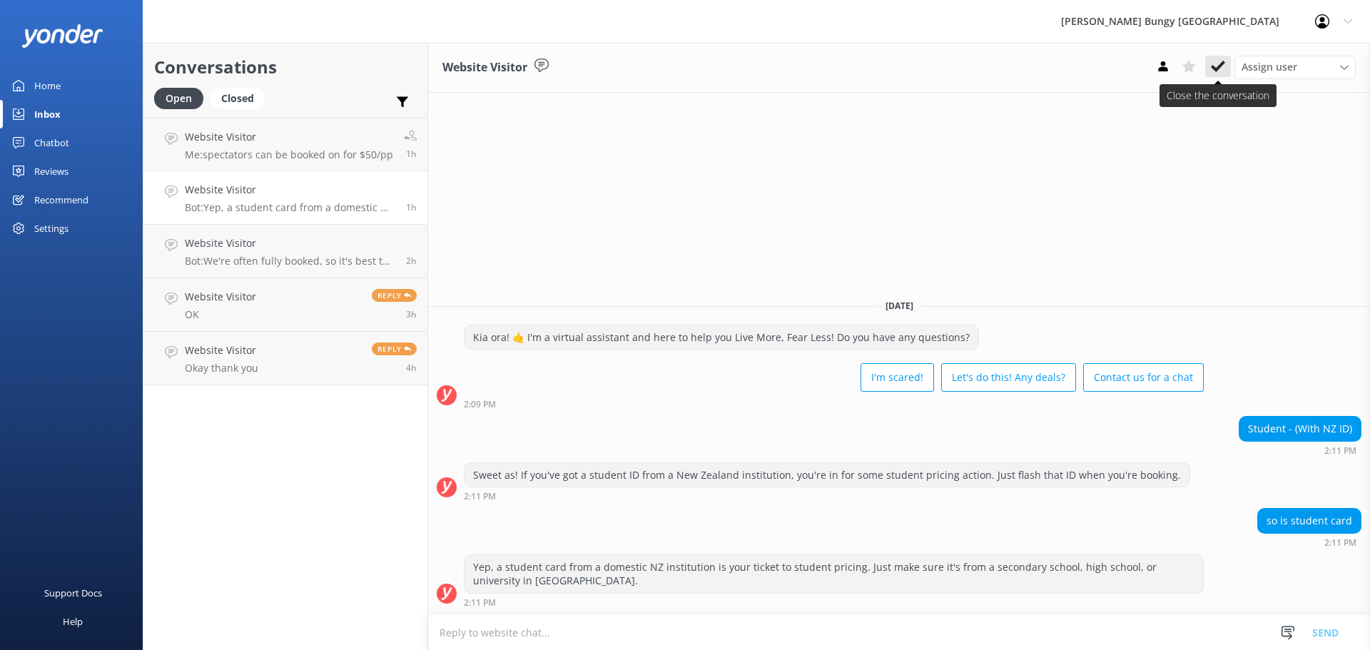
click at [1221, 66] on use at bounding box center [1218, 66] width 14 height 11
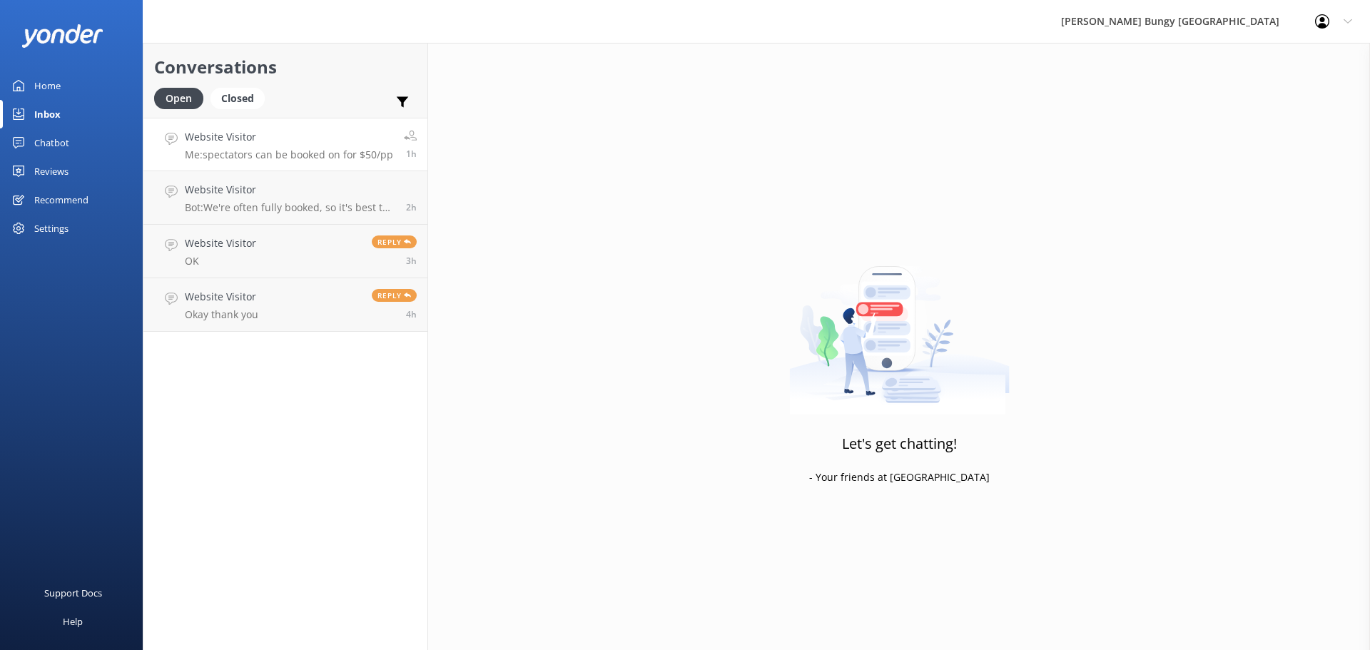
click at [350, 126] on link "Website Visitor Me: spectators can be booked on for $50/pp 1h" at bounding box center [285, 145] width 284 height 54
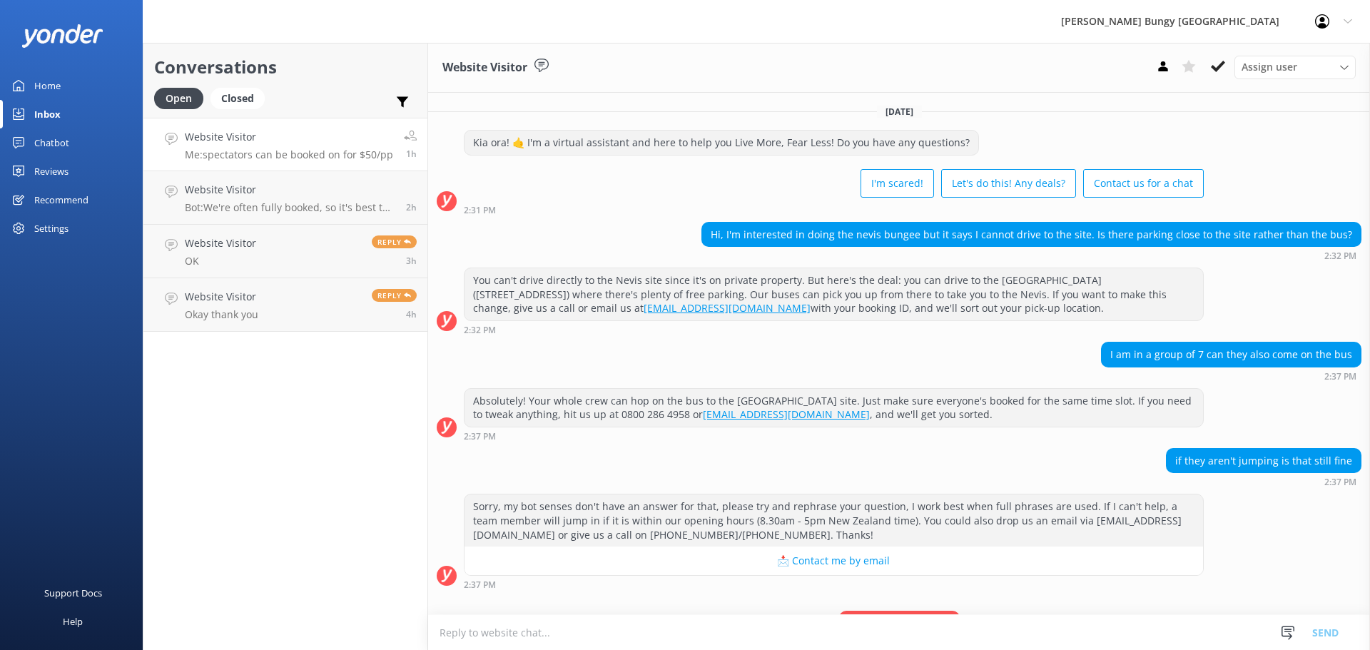
scroll to position [75, 0]
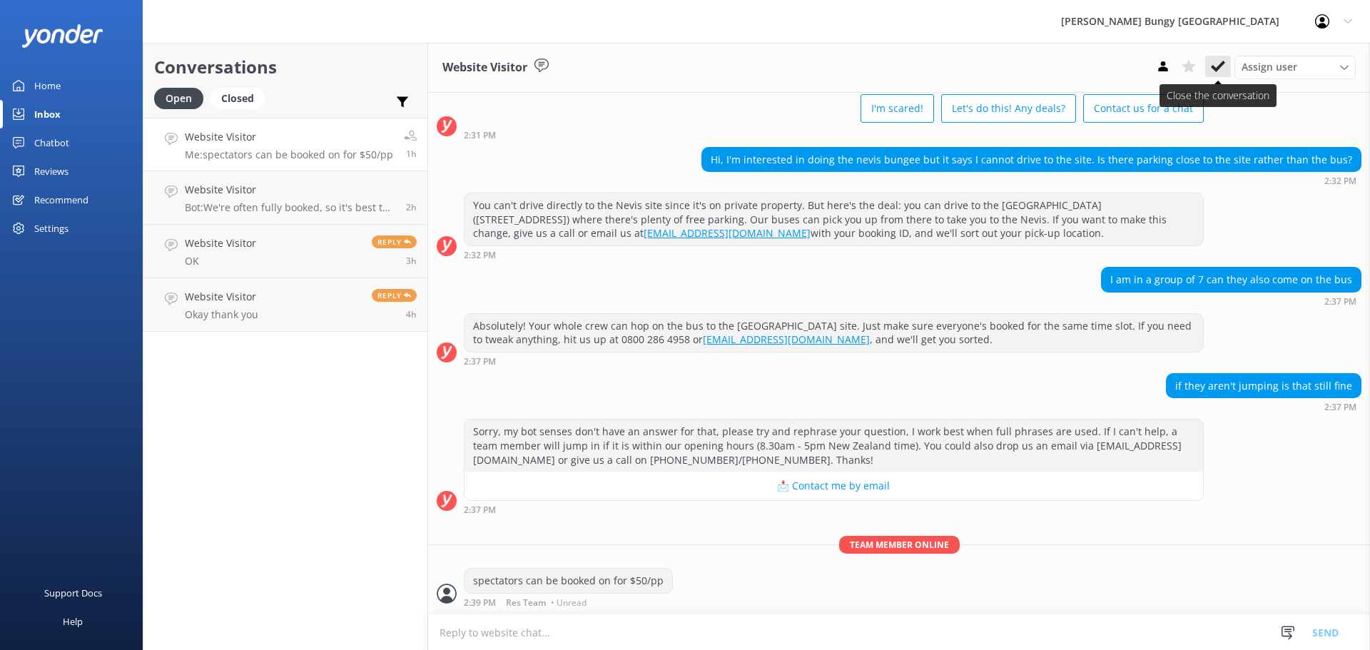
click at [1216, 67] on icon at bounding box center [1218, 66] width 14 height 14
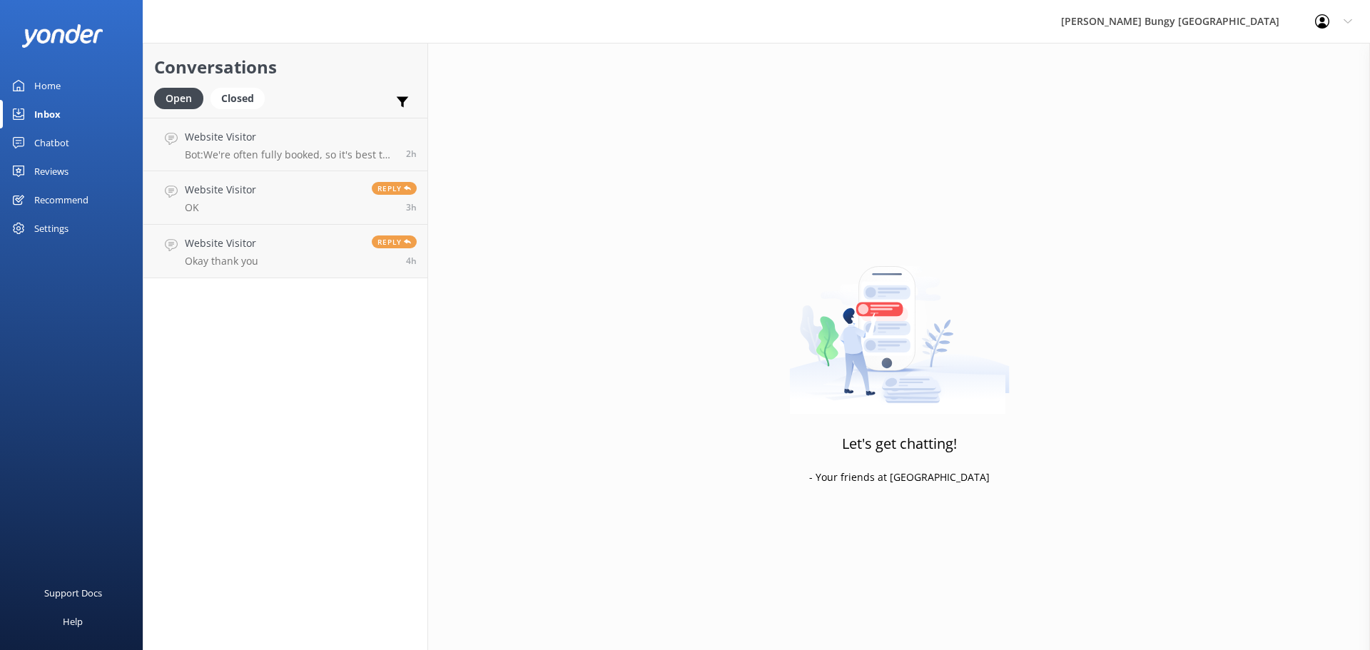
click at [414, 144] on div "2h" at bounding box center [405, 144] width 21 height 31
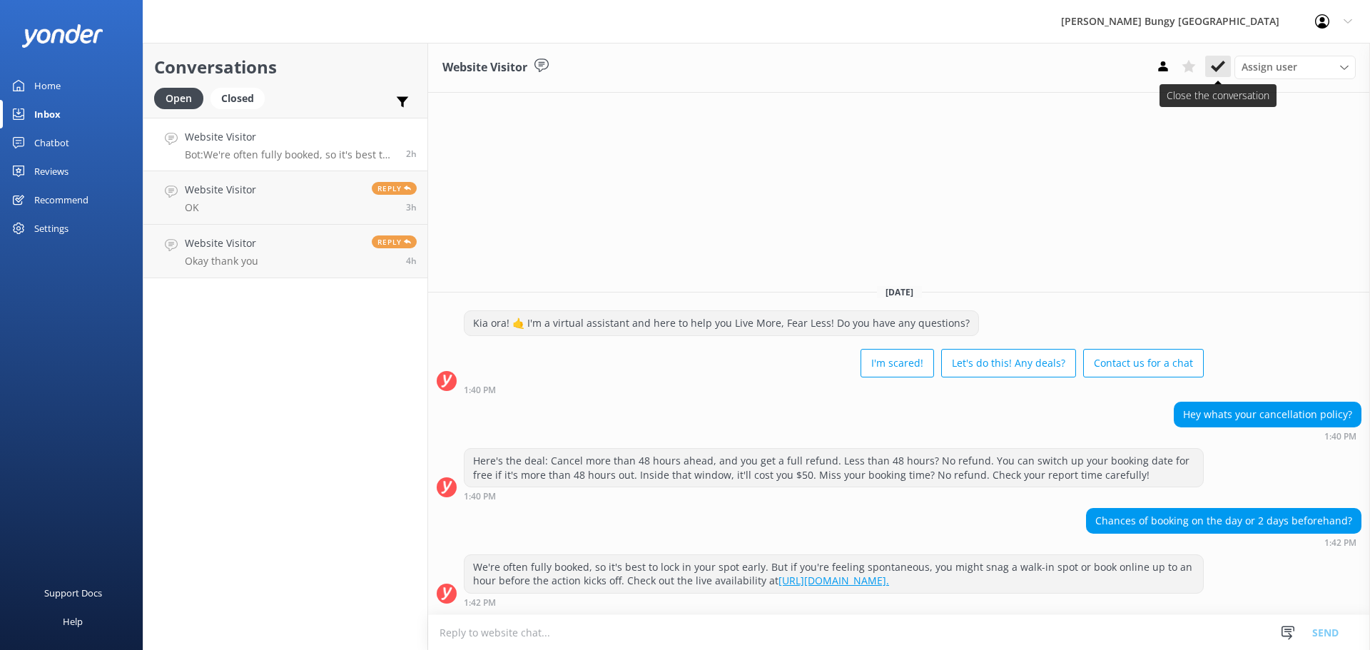
click at [1229, 56] on button at bounding box center [1218, 66] width 26 height 21
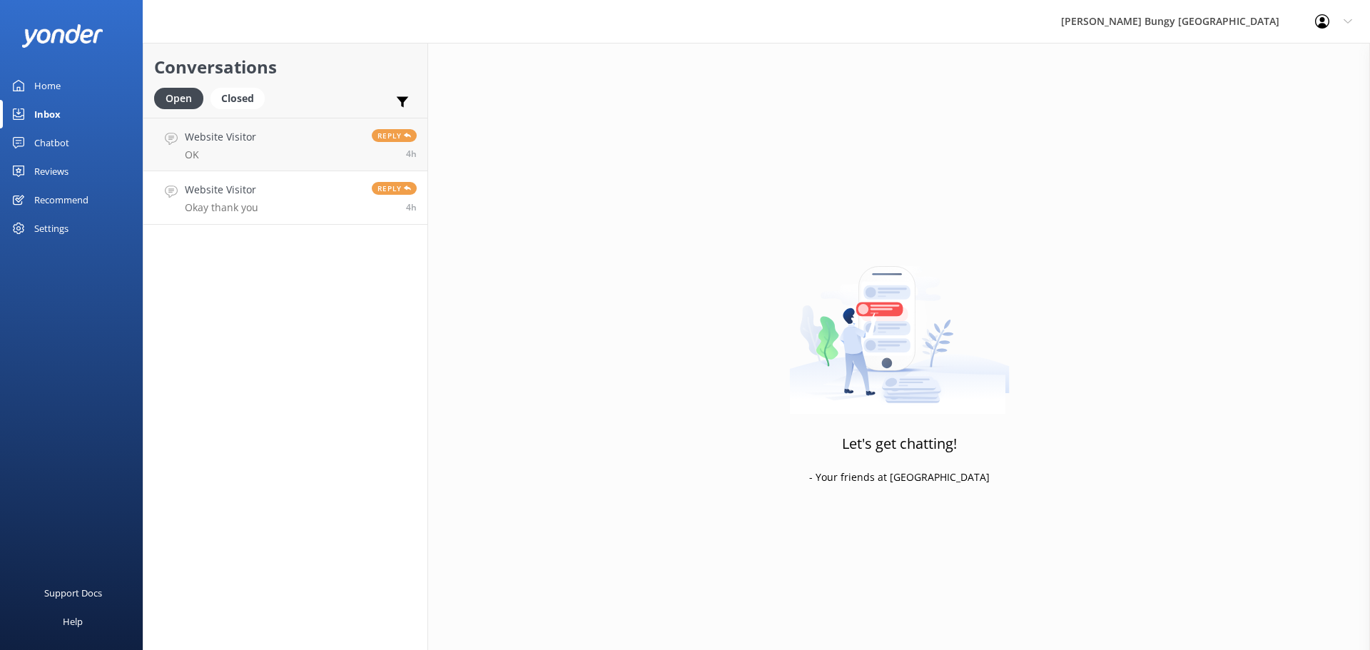
click at [274, 200] on link "Website Visitor Okay thank you Reply 4h" at bounding box center [285, 198] width 284 height 54
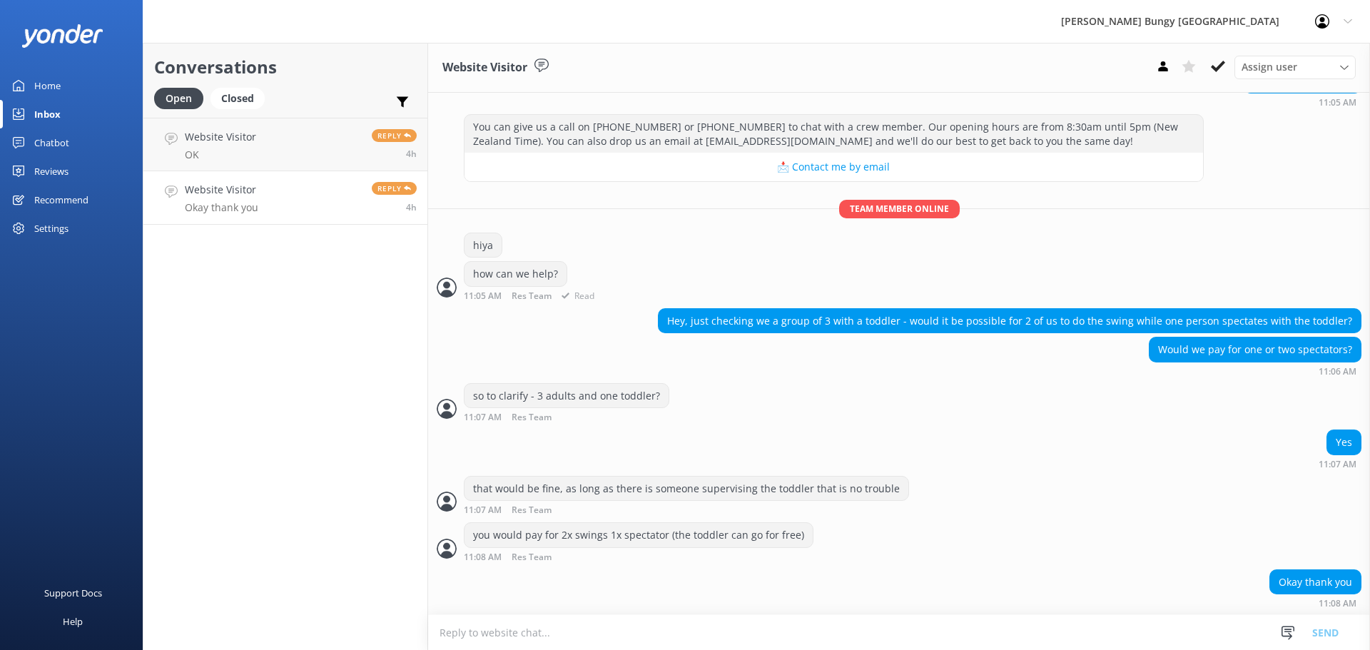
scroll to position [154, 0]
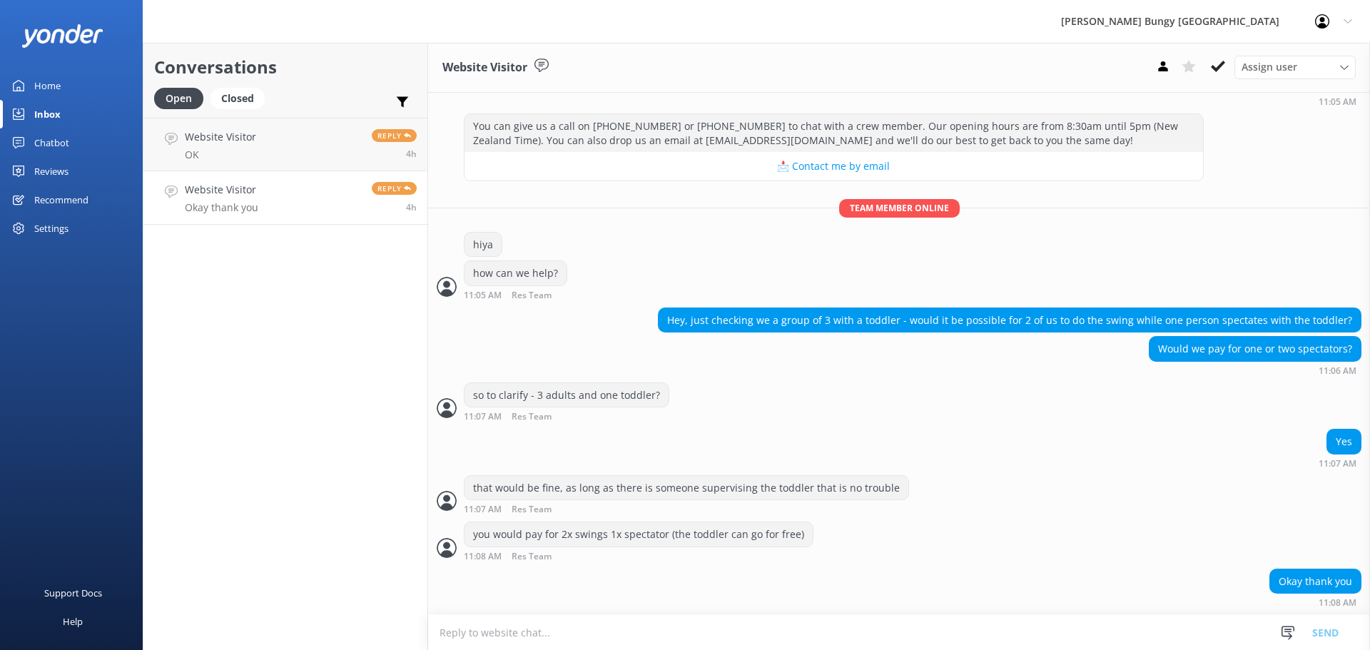
click at [392, 448] on div "Conversations Open Closed Important Assigned to me Unassigned Website Visitor O…" at bounding box center [285, 346] width 285 height 607
click at [264, 125] on link "Website Visitor OK Reply 4h" at bounding box center [285, 145] width 284 height 54
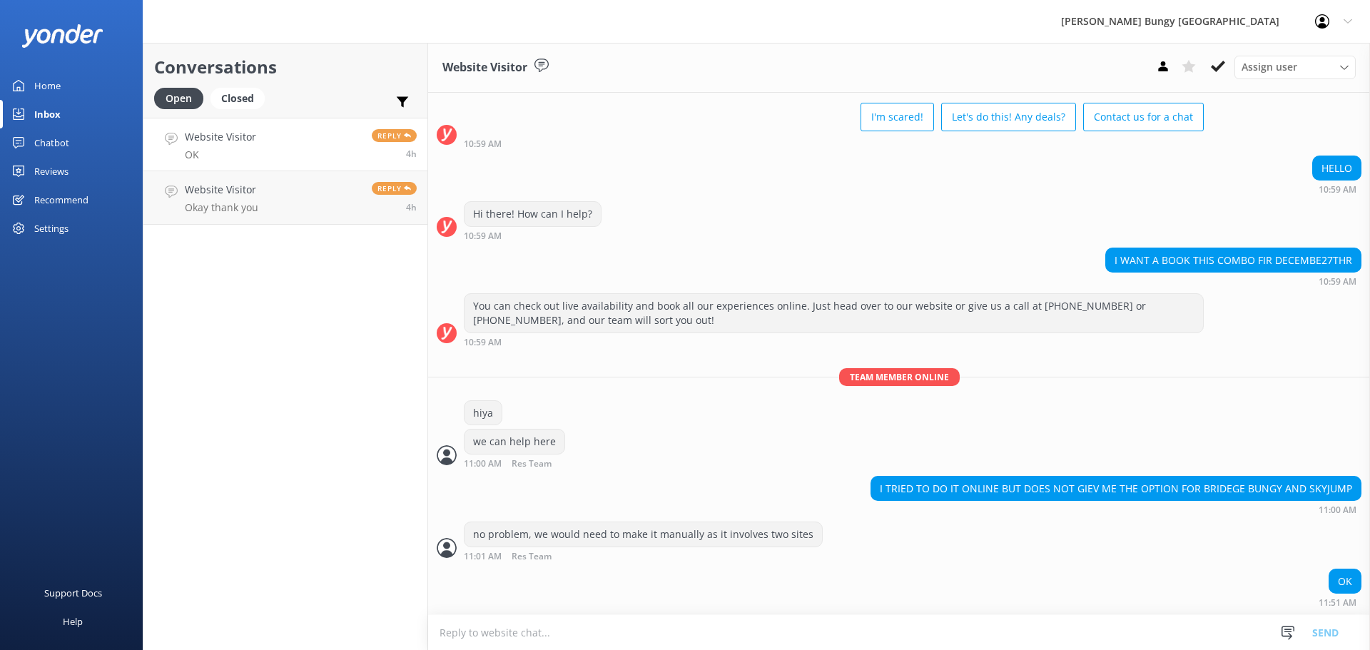
scroll to position [98, 0]
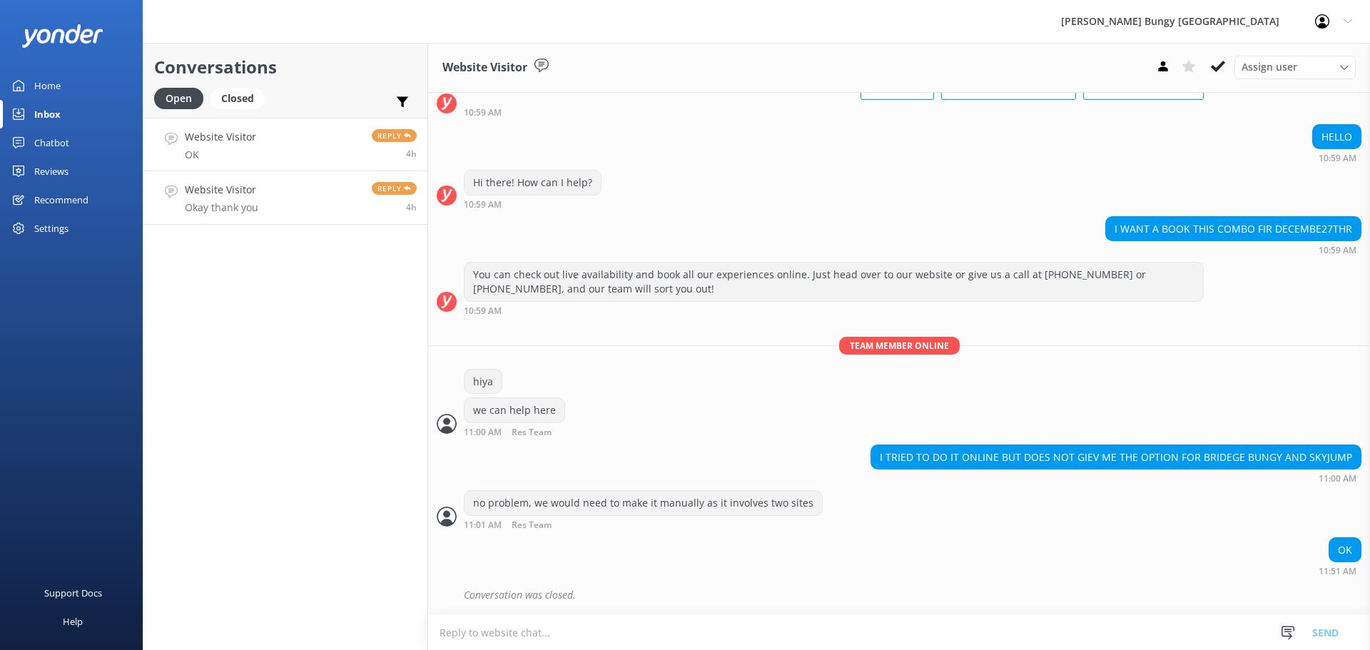
click at [255, 195] on h4 "Website Visitor" at bounding box center [221, 190] width 73 height 16
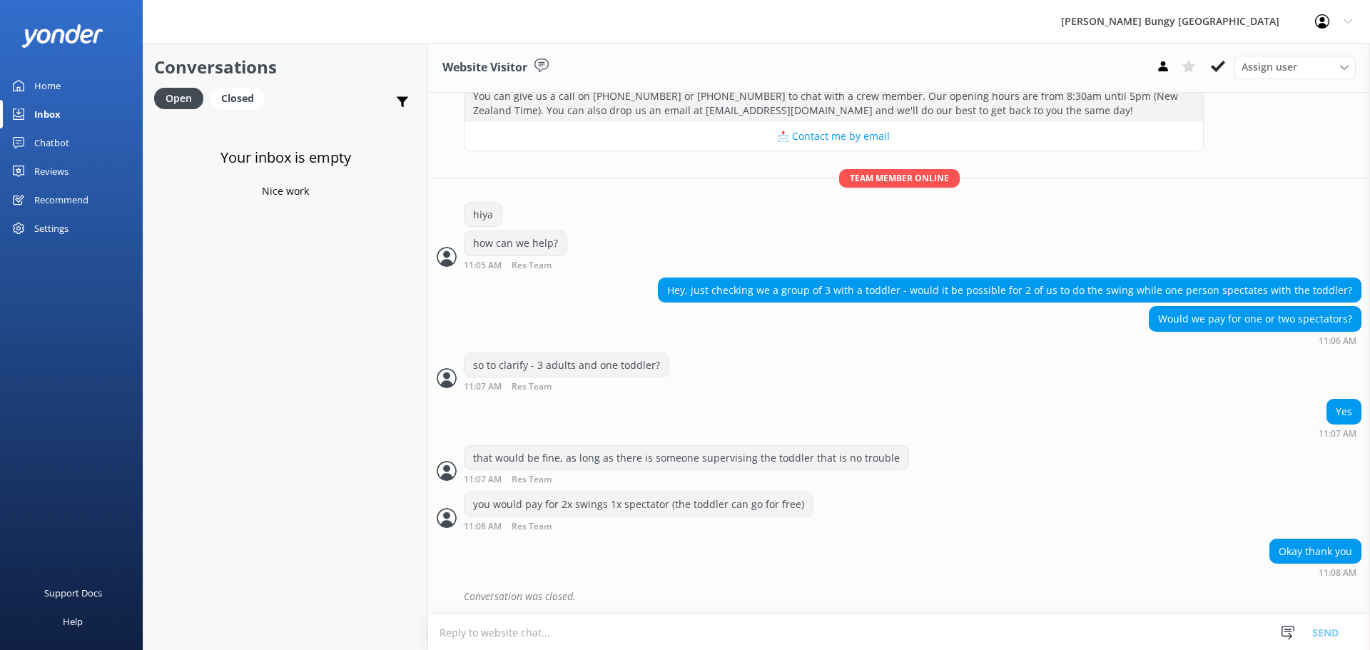
scroll to position [185, 0]
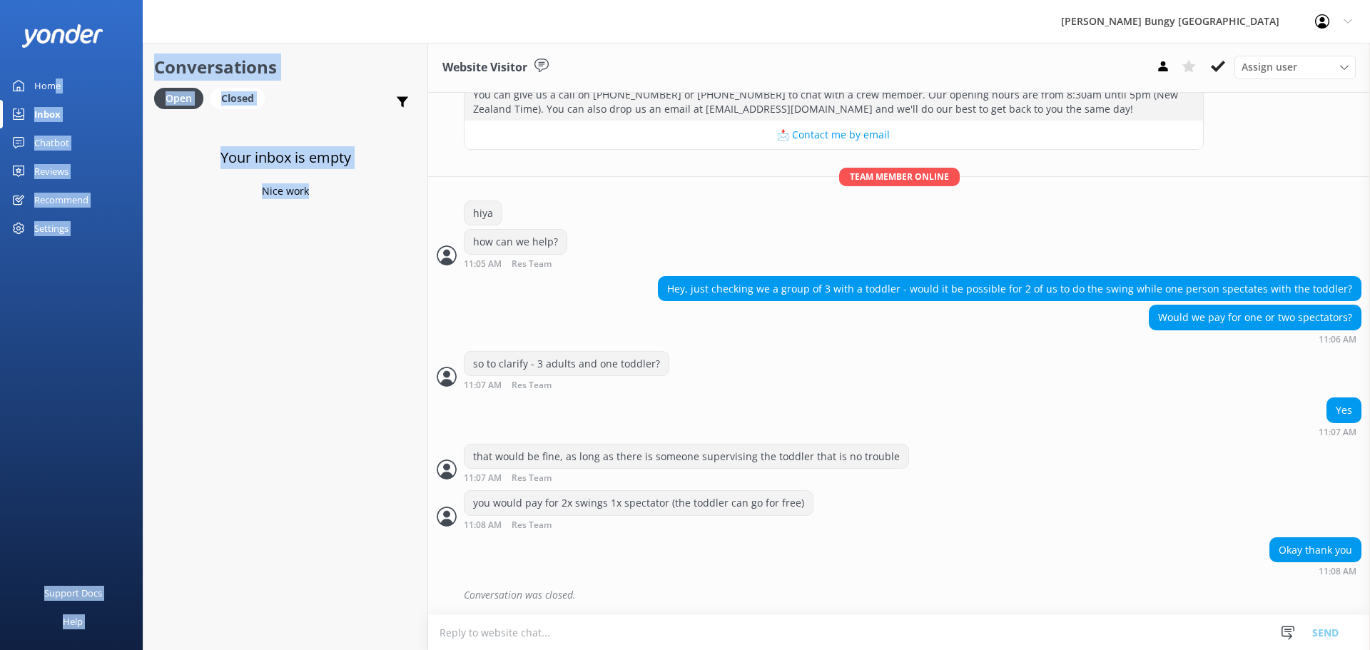
drag, startPoint x: 357, startPoint y: 270, endPoint x: 57, endPoint y: 98, distance: 346.4
click at [57, 98] on div "AJ Hackett Bungy New Zealand Profile Settings Logout Home Inbox Chatbot Content…" at bounding box center [685, 346] width 1370 height 607
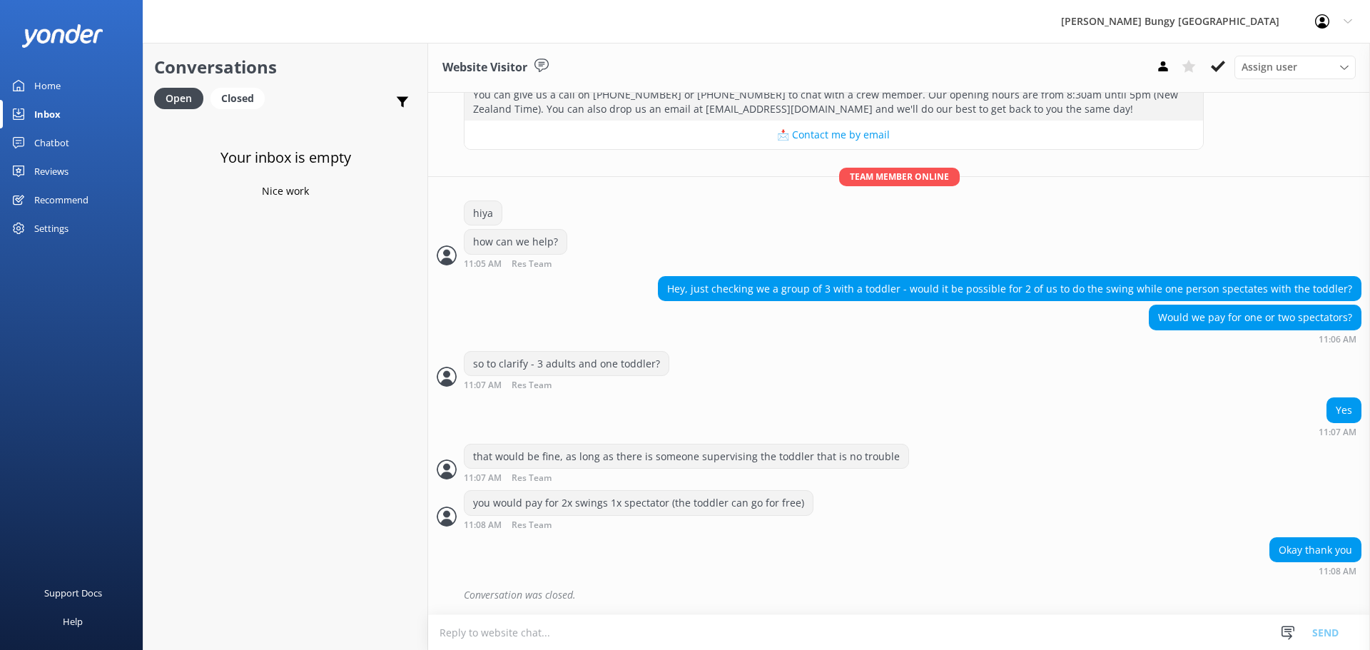
click at [16, 2] on div at bounding box center [71, 35] width 143 height 71
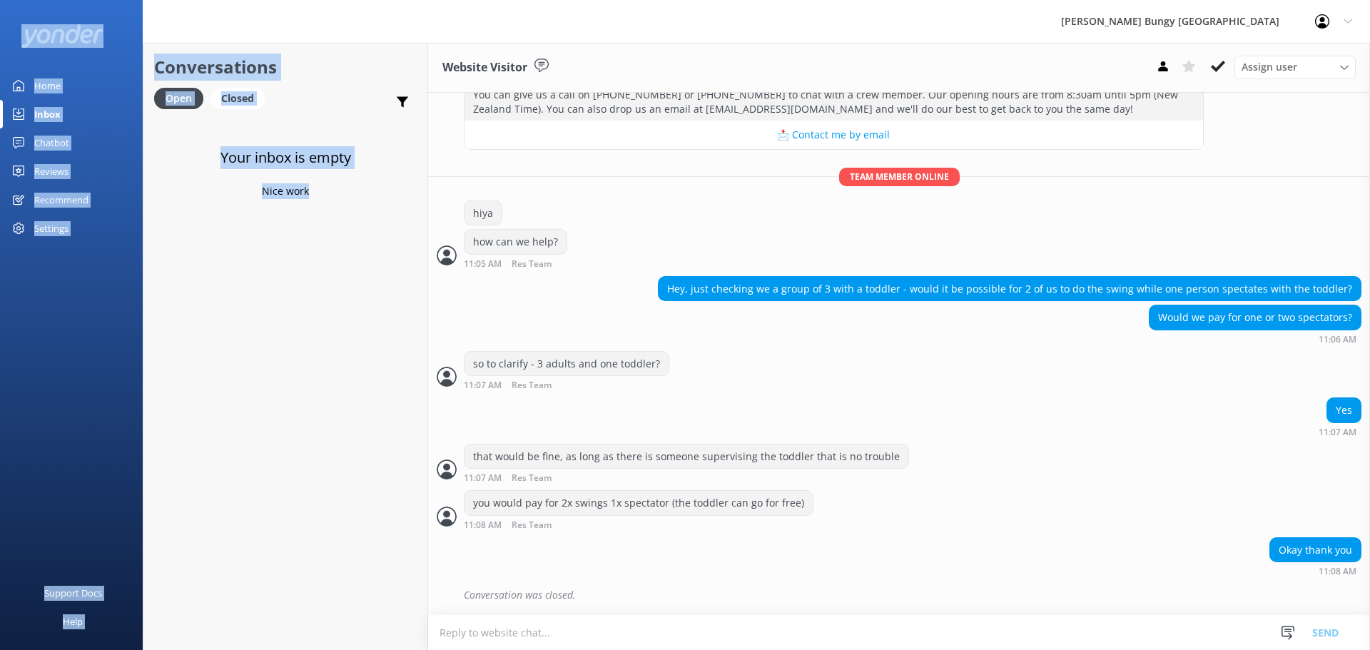
drag, startPoint x: 11, startPoint y: 2, endPoint x: 372, endPoint y: 366, distance: 512.5
click at [372, 366] on div "AJ Hackett Bungy New Zealand Profile Settings Logout Home Inbox Chatbot Content…" at bounding box center [685, 346] width 1370 height 607
click at [371, 365] on div "Your inbox is empty Nice work" at bounding box center [285, 443] width 284 height 650
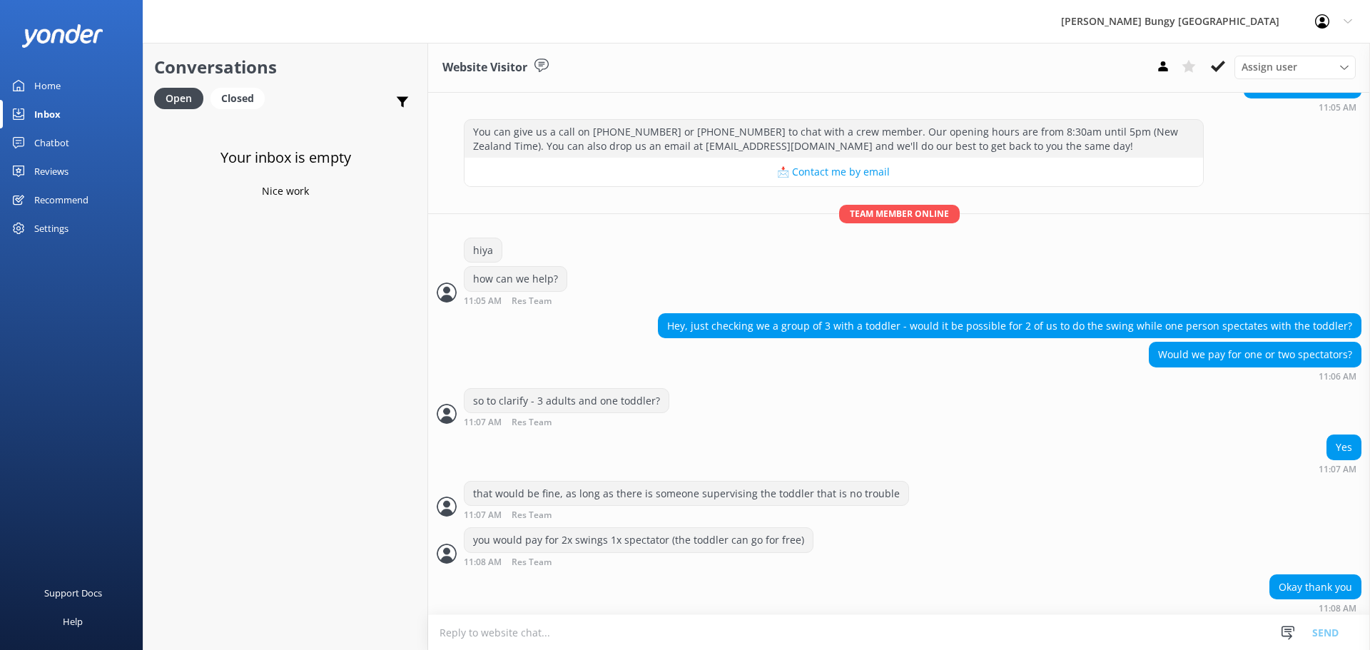
scroll to position [185, 0]
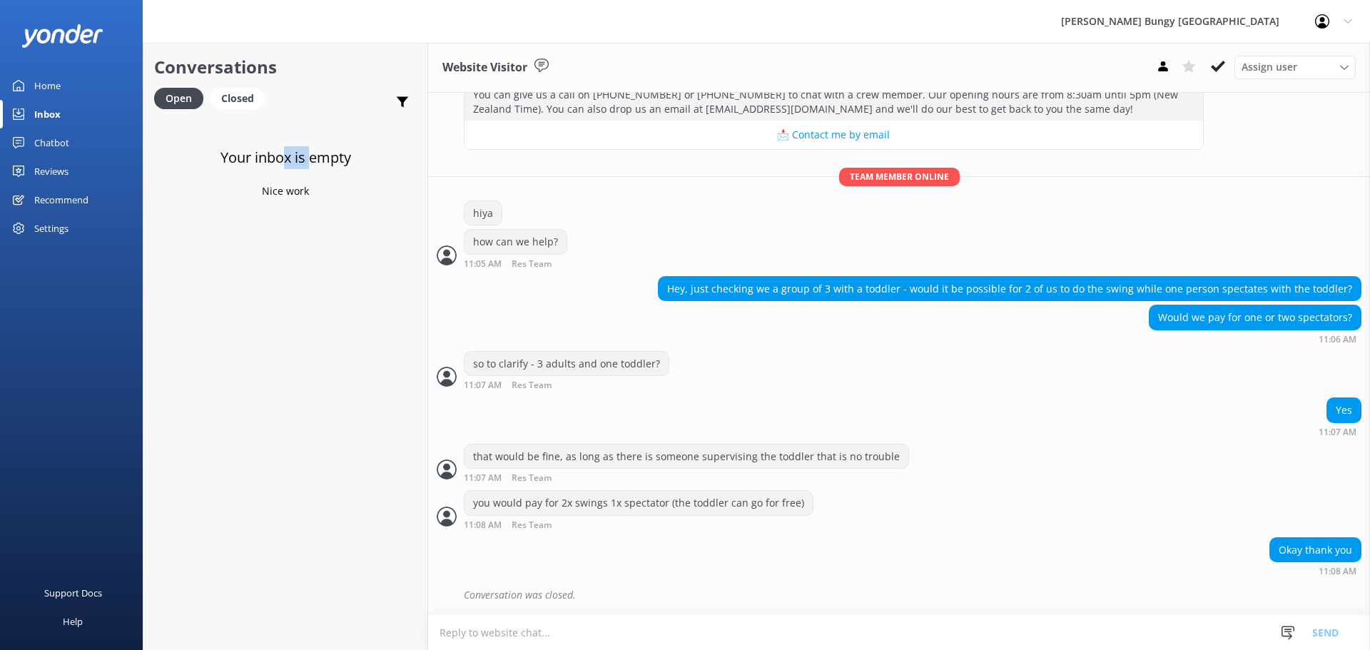
drag, startPoint x: 302, startPoint y: 155, endPoint x: 278, endPoint y: 156, distance: 25.0
click at [278, 156] on h3 "Your inbox is empty" at bounding box center [285, 157] width 131 height 23
click at [238, 161] on link "Website Visitor Bot: The Auckland Bridge Climb takes about 2 hours. Get ready f…" at bounding box center [285, 145] width 284 height 54
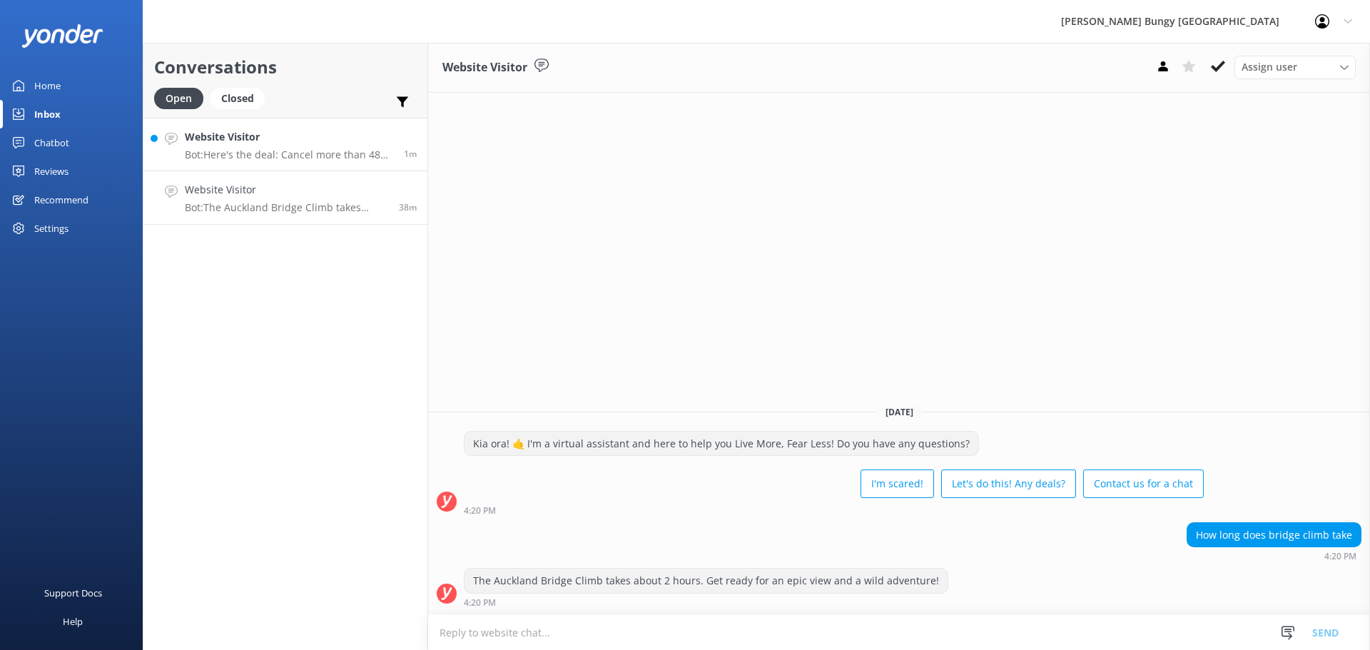
click at [392, 145] on h4 "Website Visitor" at bounding box center [289, 137] width 208 height 16
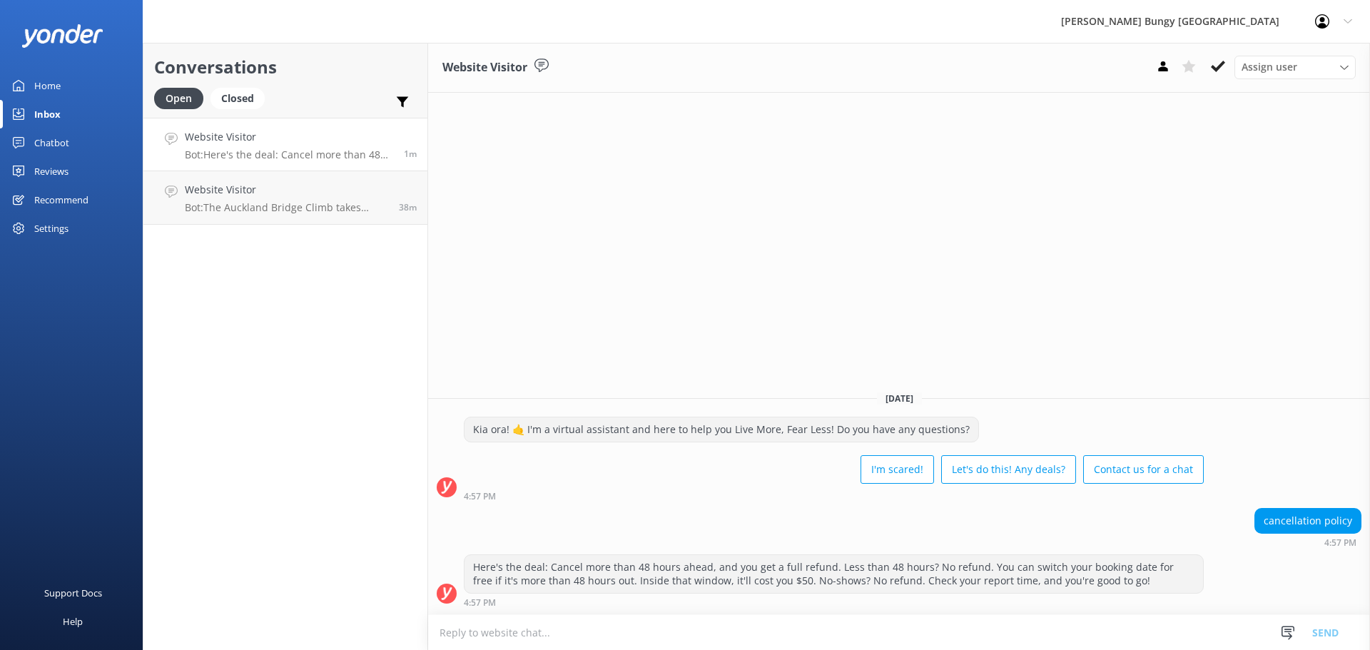
click at [1256, 168] on div "Website Visitor Assign user [PERSON_NAME] [PERSON_NAME] Tech Admin [PERSON_NAME…" at bounding box center [899, 346] width 942 height 607
